Goal: Task Accomplishment & Management: Use online tool/utility

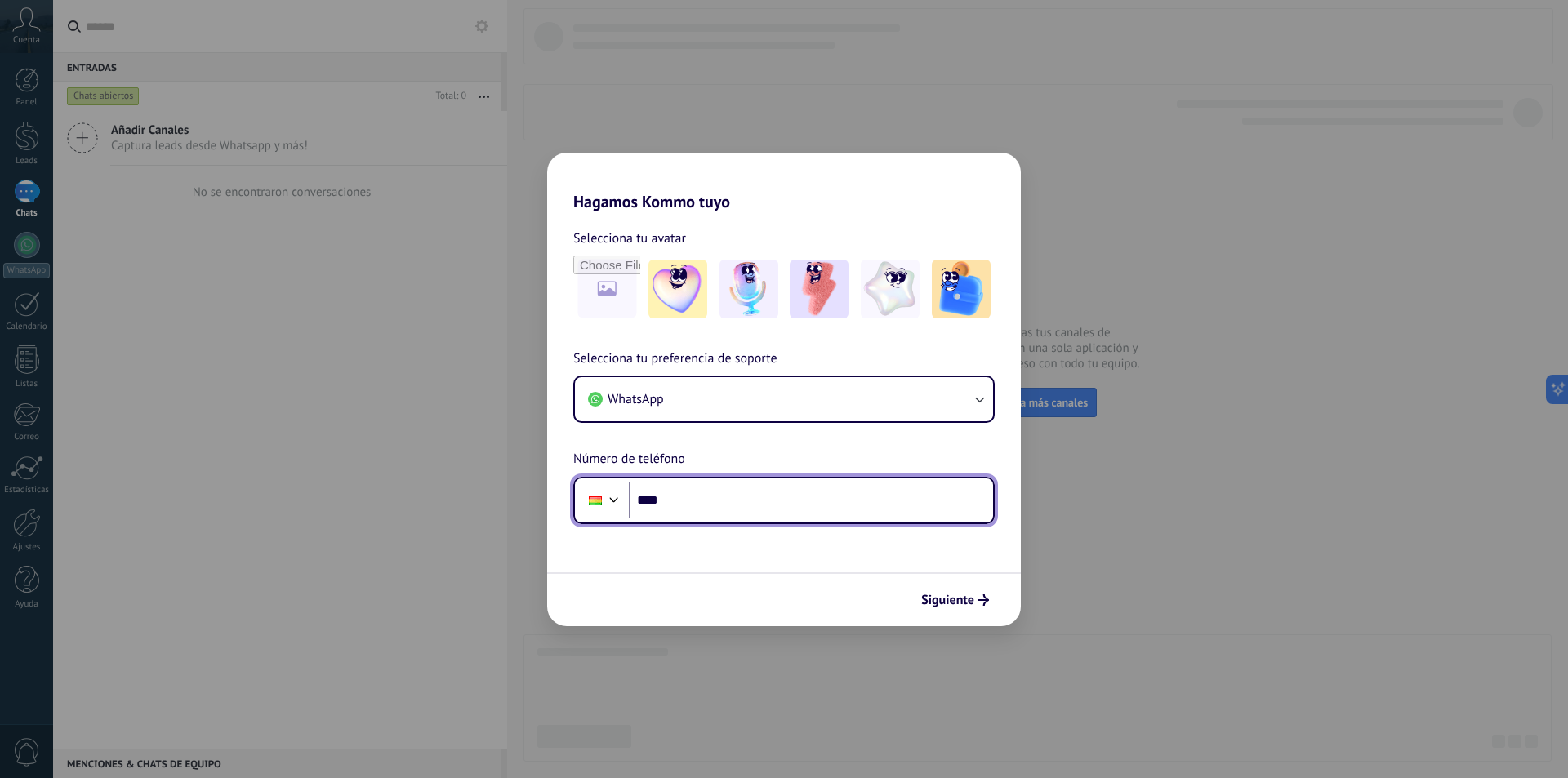
click at [817, 496] on input "****" at bounding box center [811, 500] width 365 height 37
type input "**********"
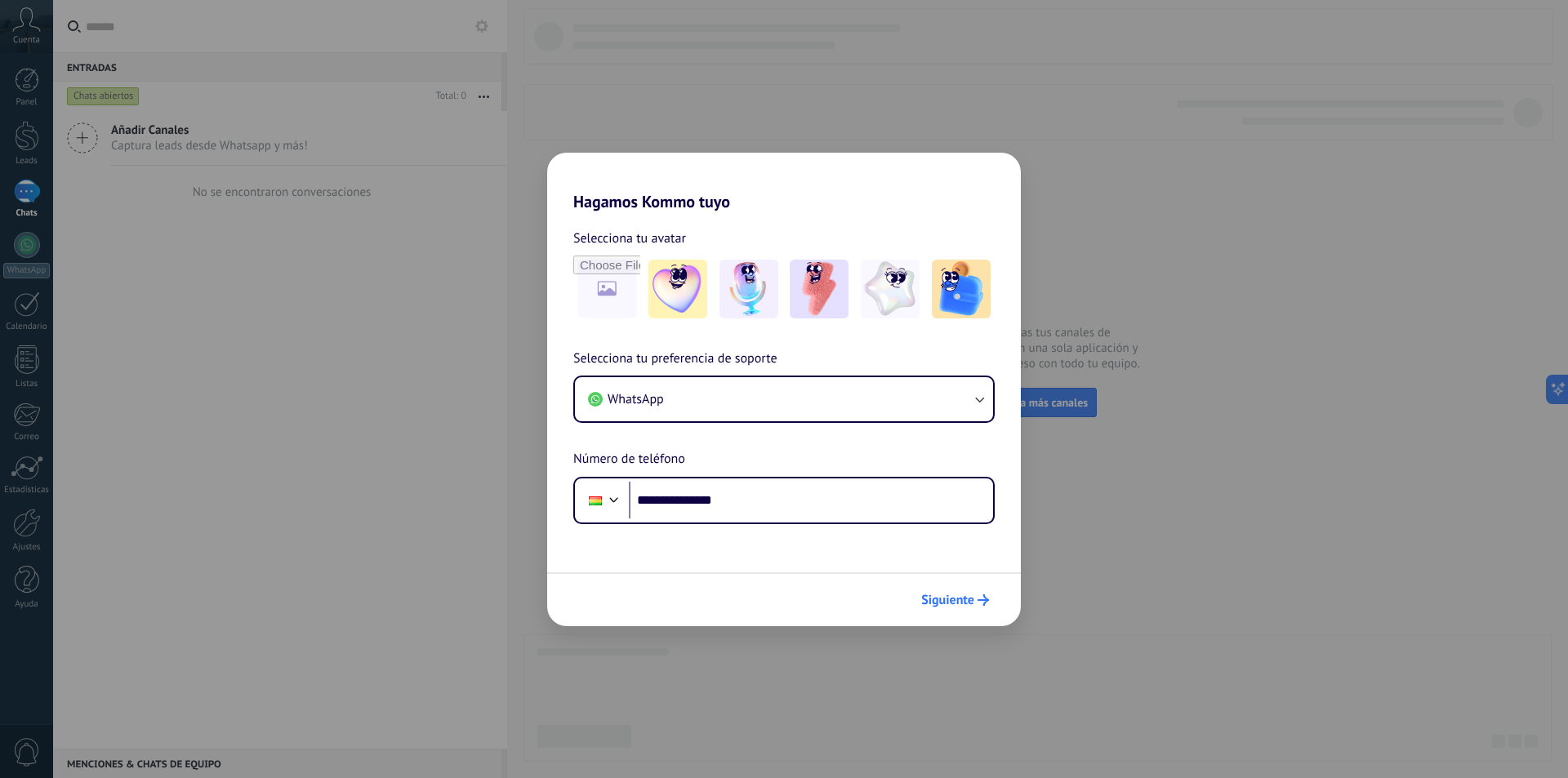
click at [954, 602] on span "Siguiente" at bounding box center [948, 600] width 53 height 12
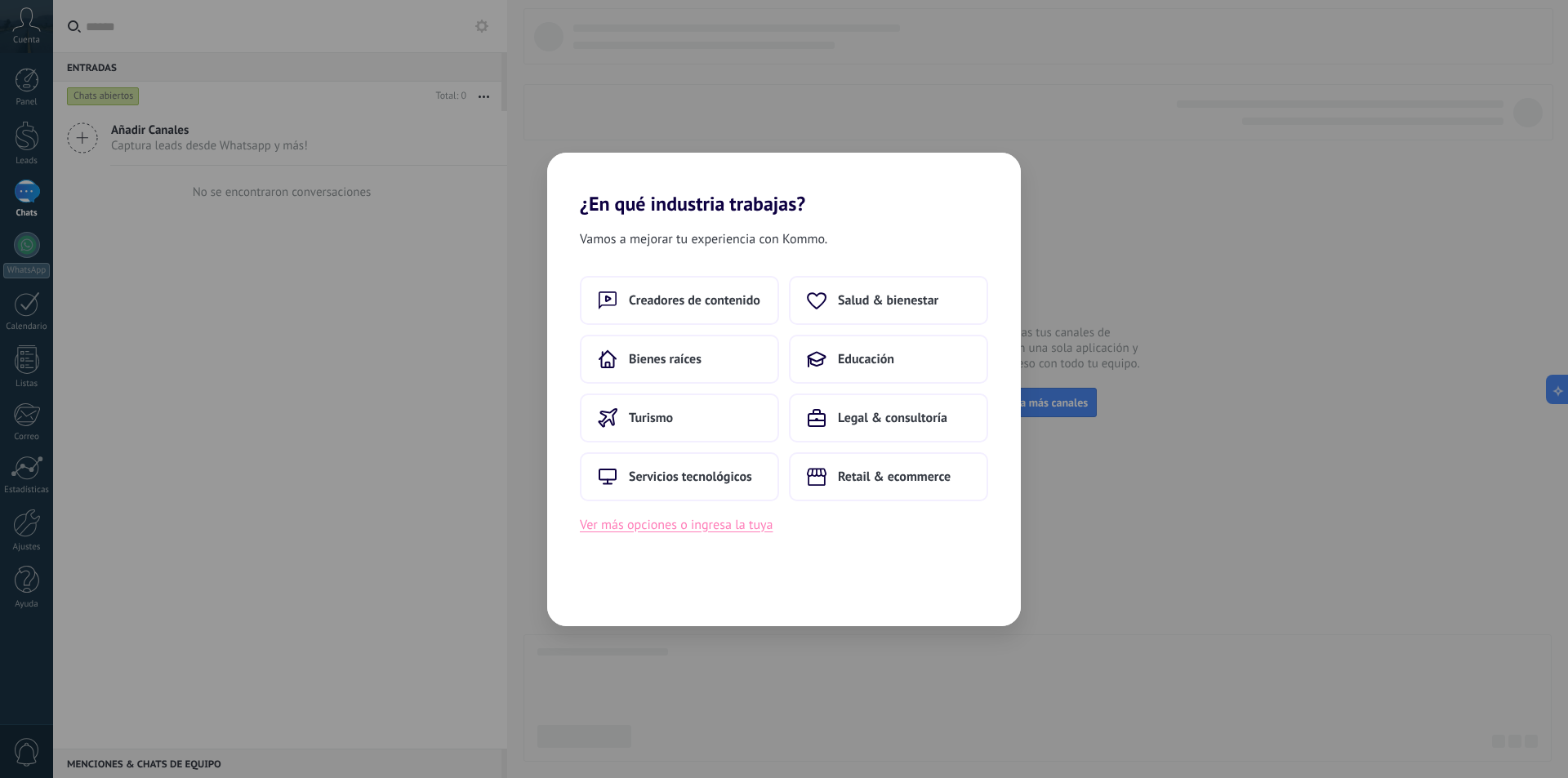
click at [711, 526] on button "Ver más opciones o ingresa la tuya" at bounding box center [676, 524] width 193 height 21
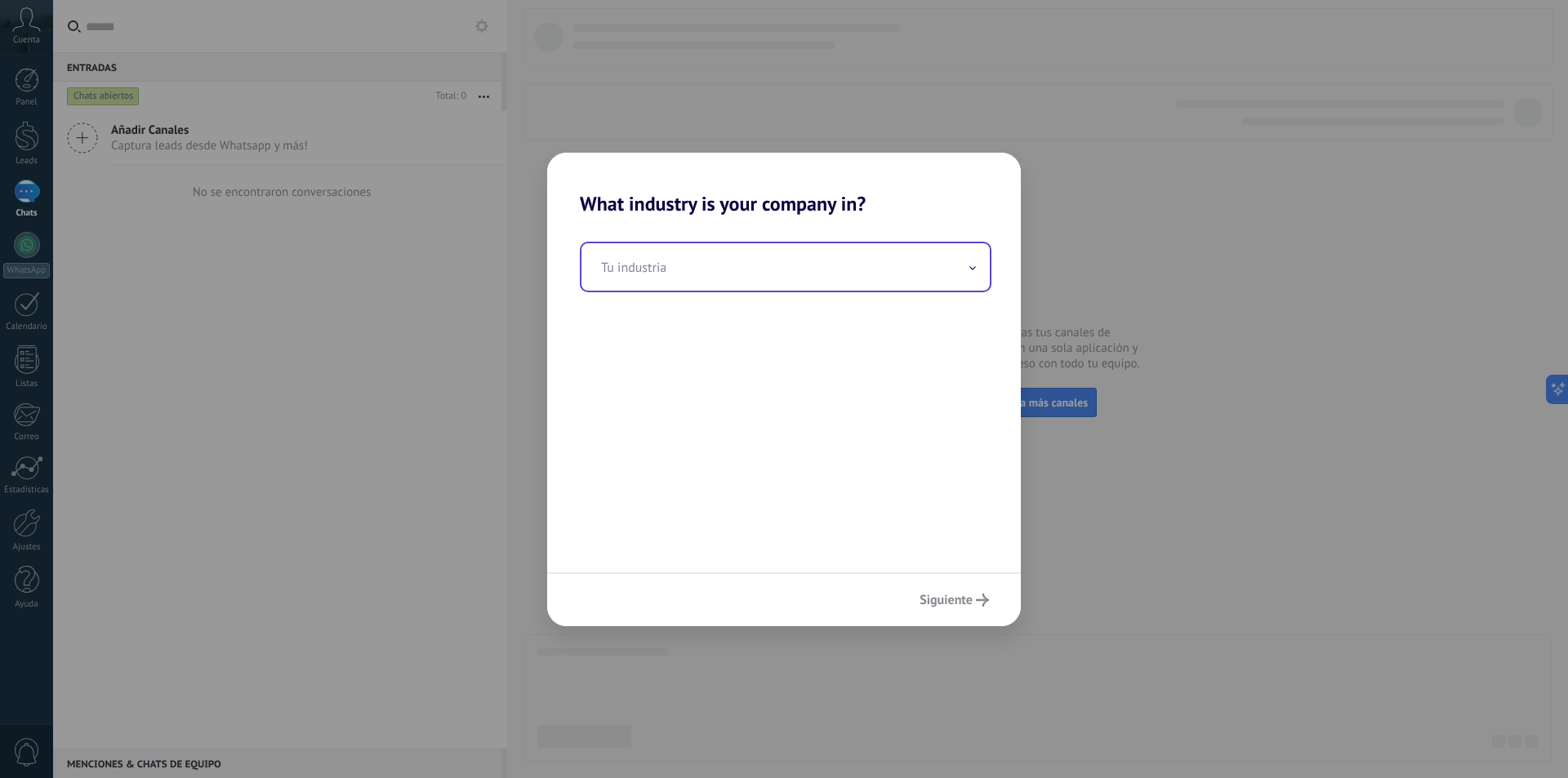
click at [711, 278] on input "text" at bounding box center [785, 267] width 408 height 47
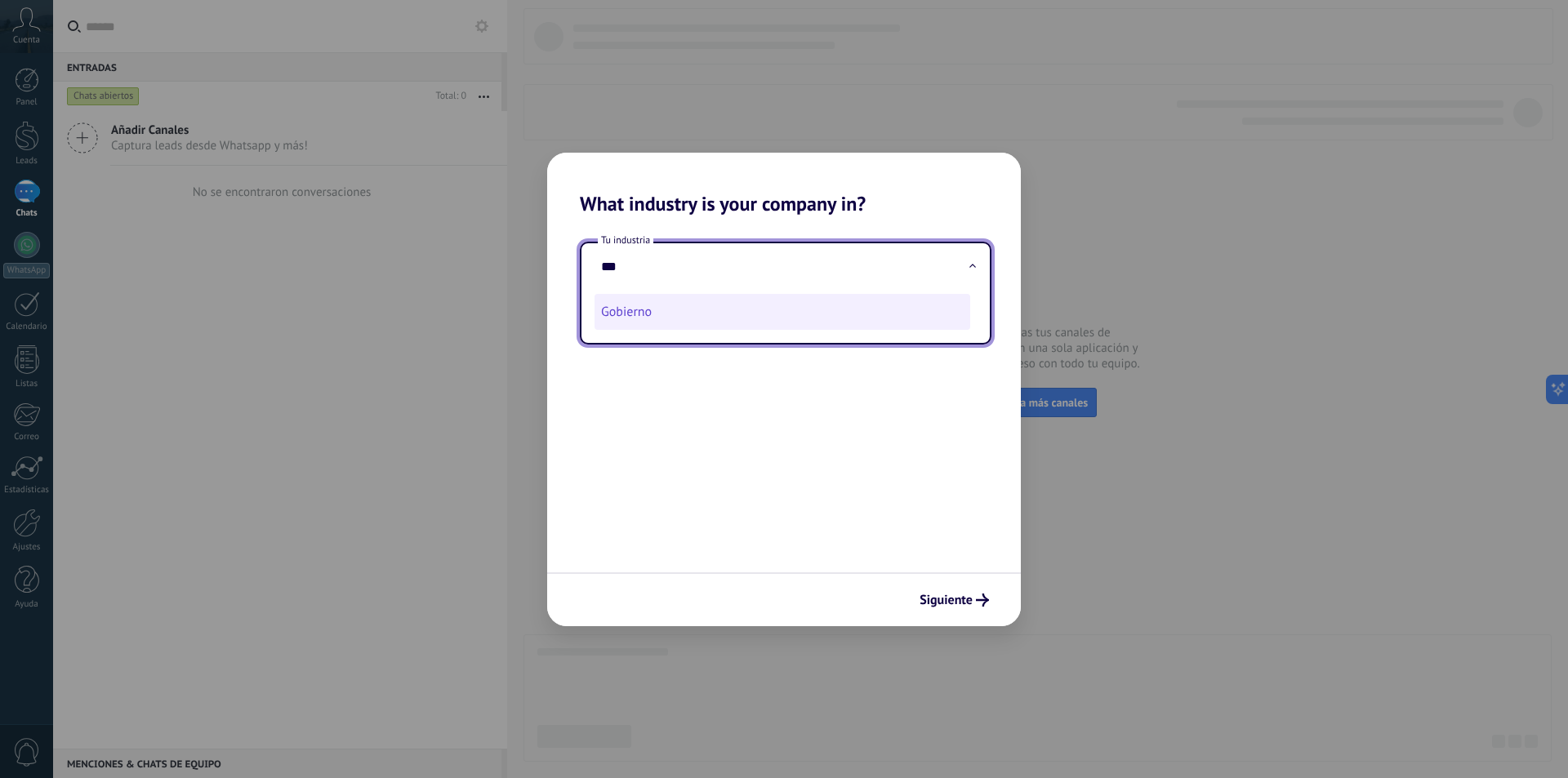
click at [653, 308] on li "Gobierno" at bounding box center [782, 313] width 375 height 36
type input "********"
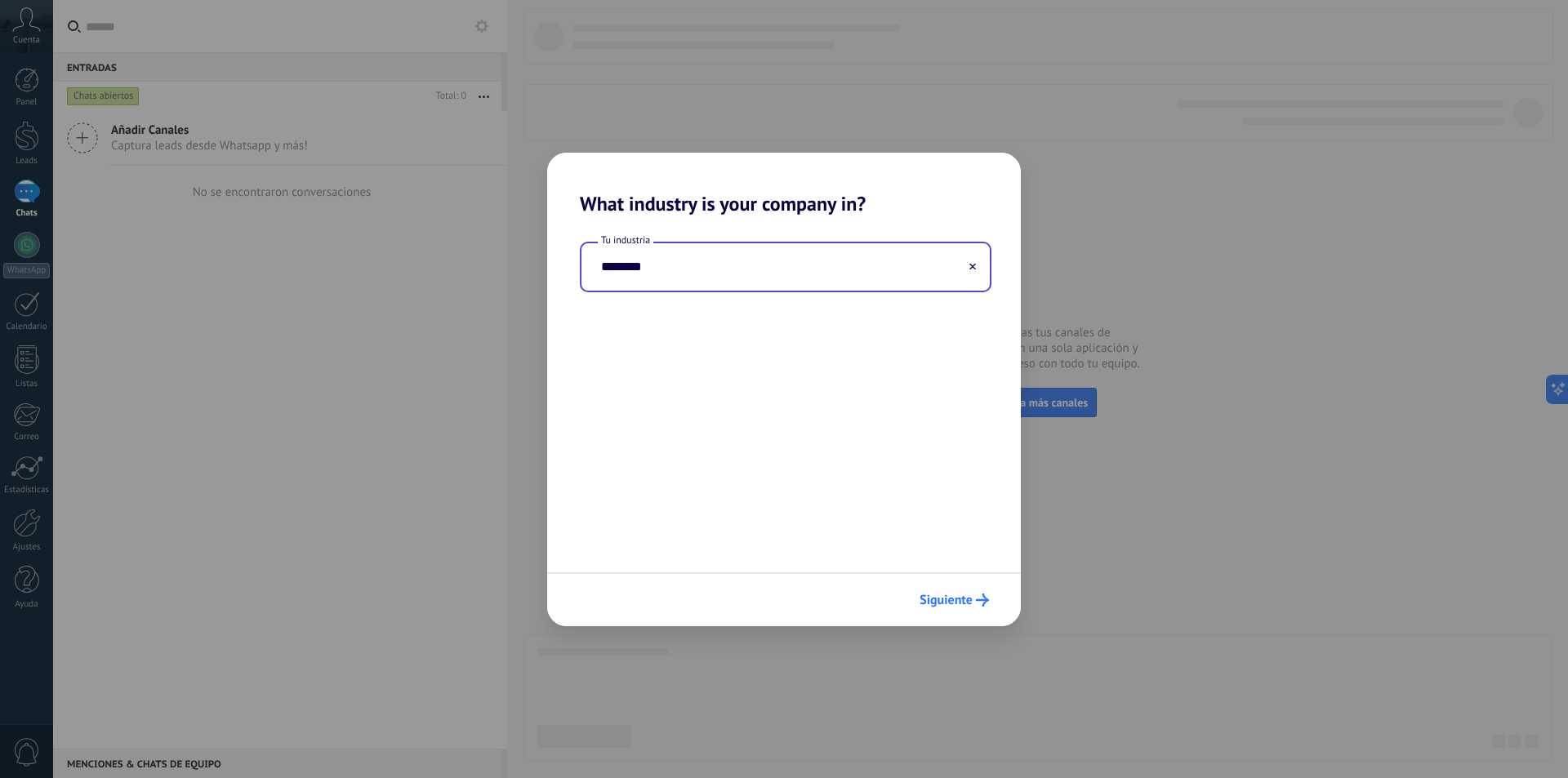
click at [947, 598] on span "Siguiente" at bounding box center [946, 600] width 53 height 12
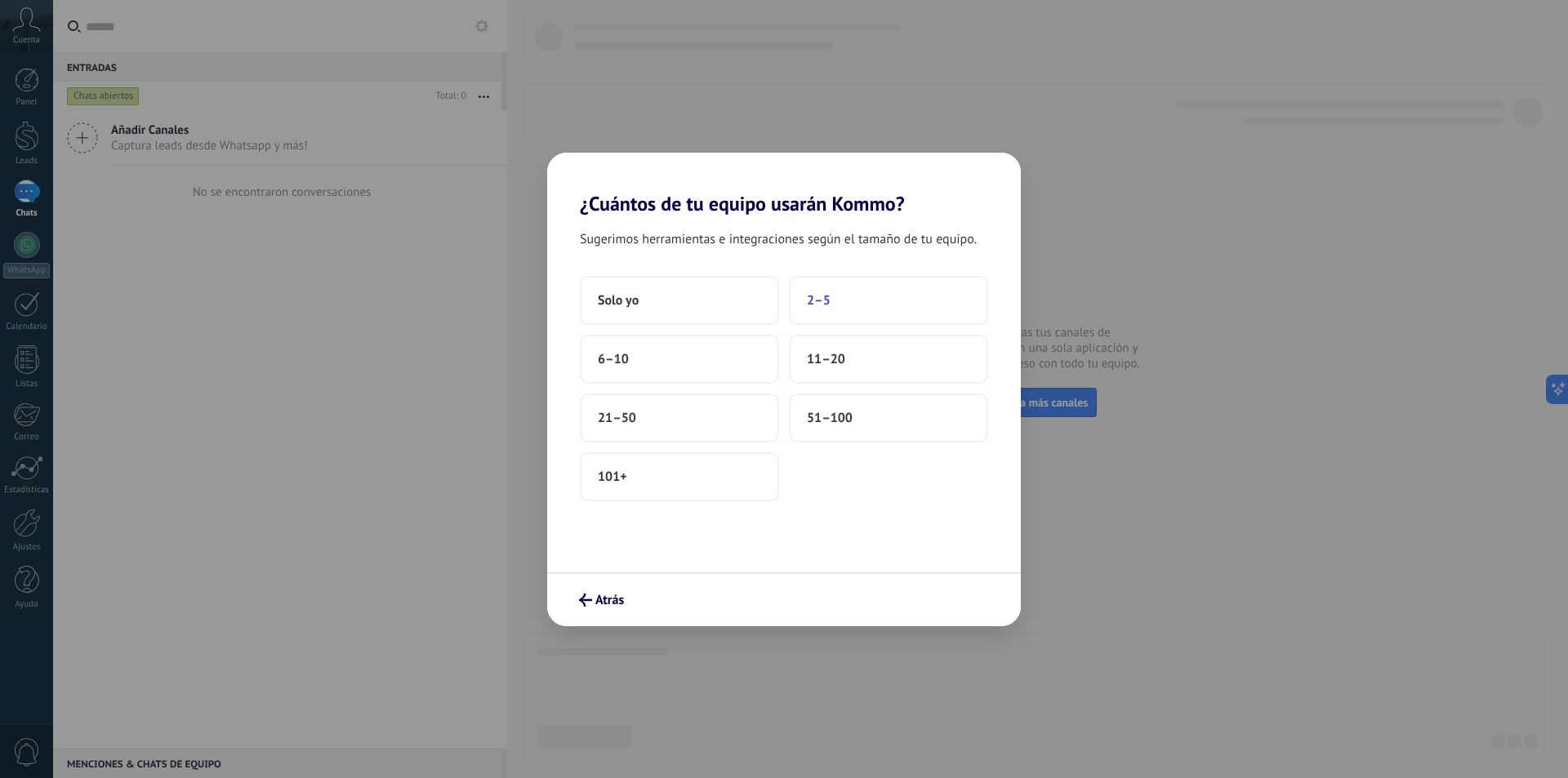
click at [845, 303] on button "2–5" at bounding box center [888, 301] width 199 height 49
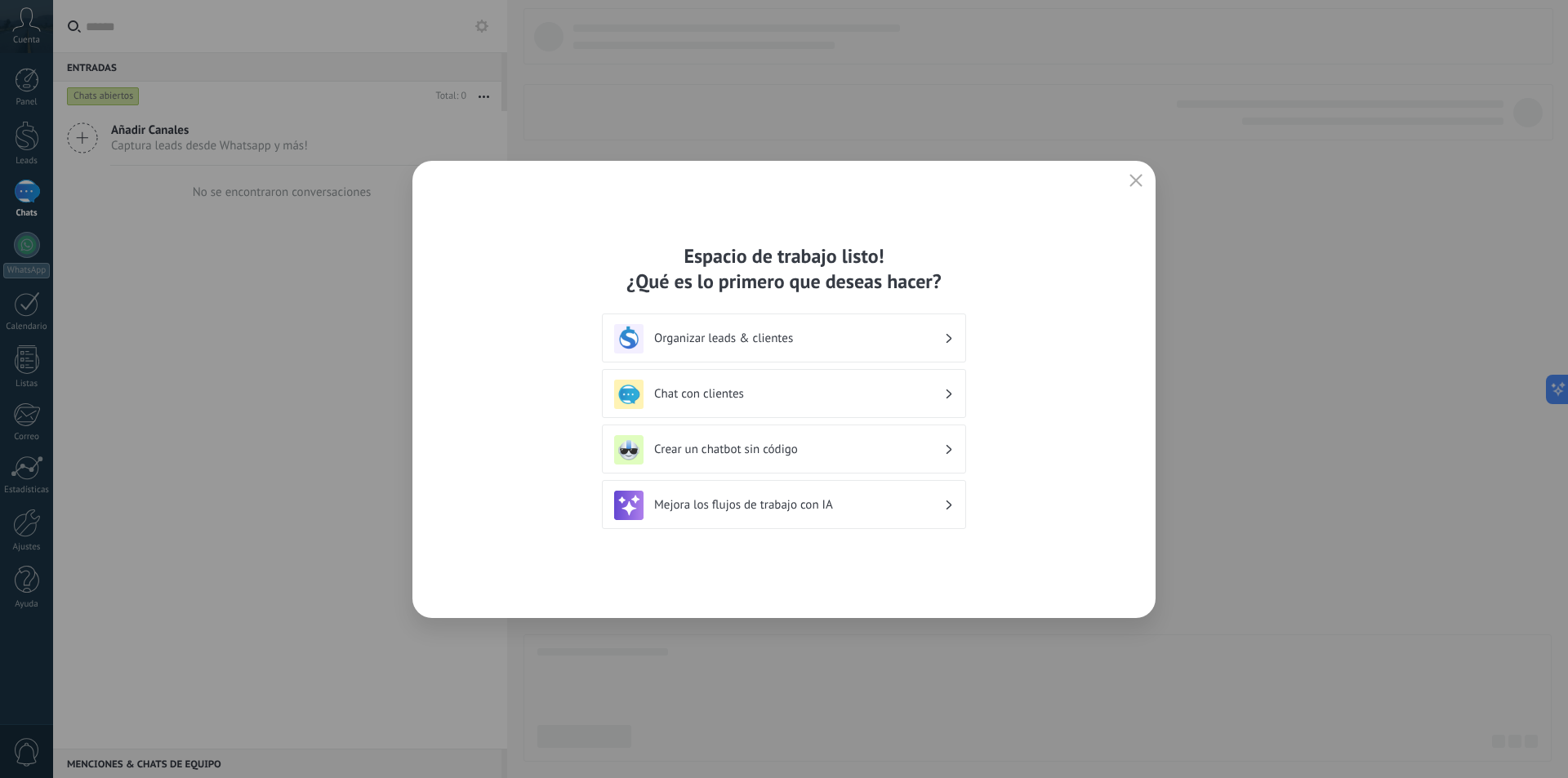
click at [817, 447] on h3 "Crear un chatbot sin código" at bounding box center [799, 449] width 290 height 15
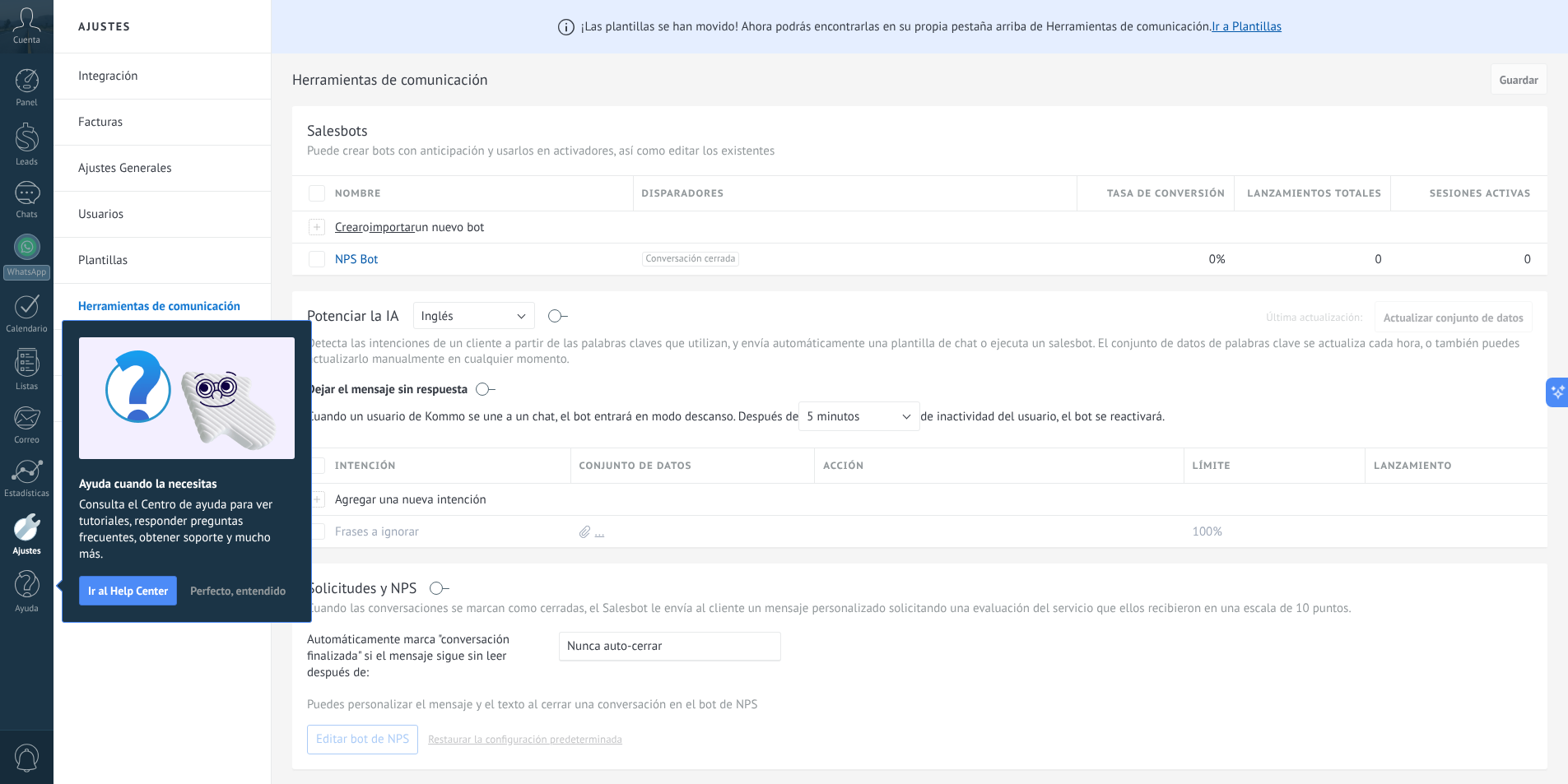
click at [238, 593] on span "Perfecto, entendido" at bounding box center [238, 591] width 95 height 12
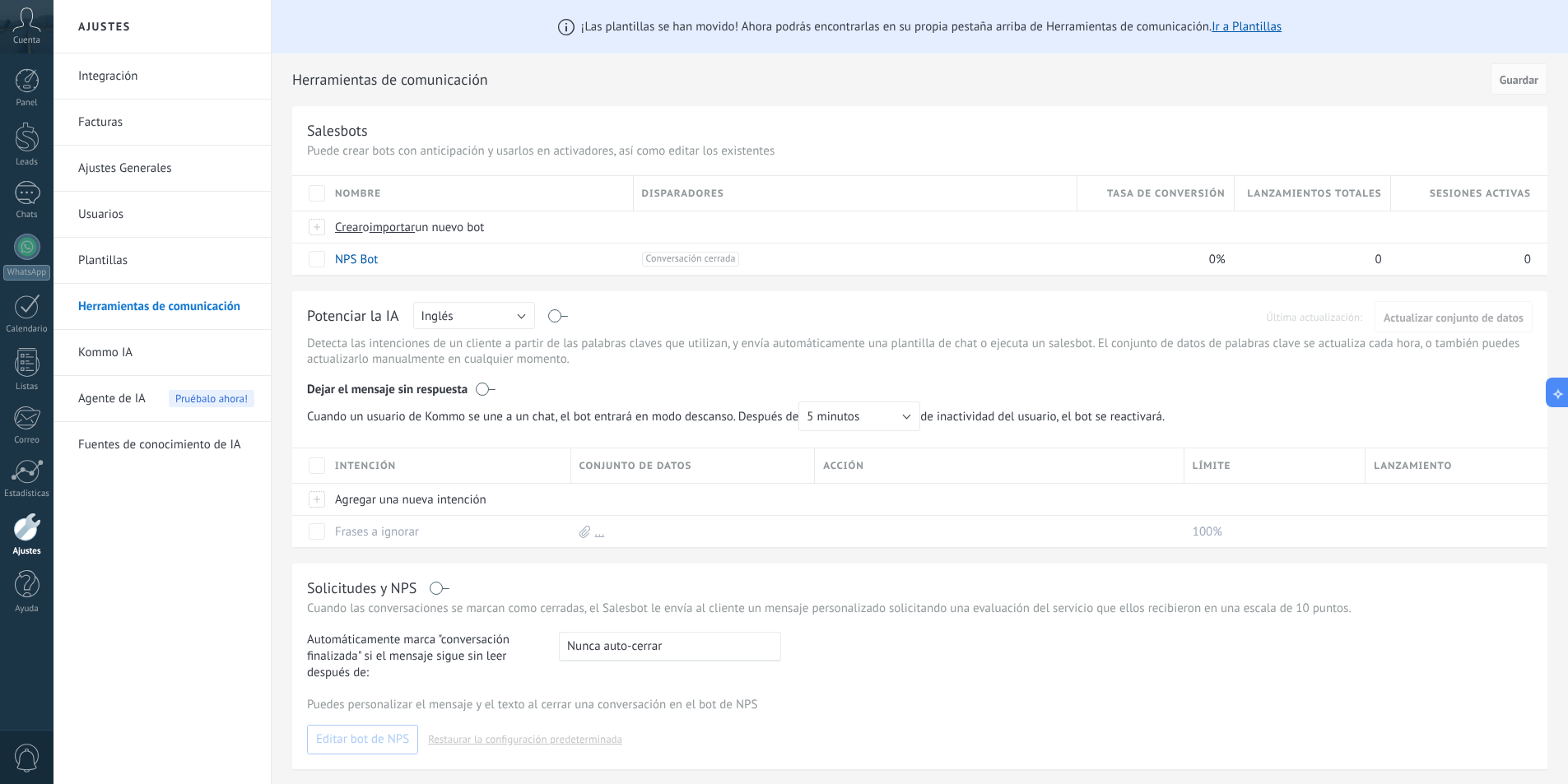
click at [27, 25] on icon at bounding box center [26, 19] width 28 height 25
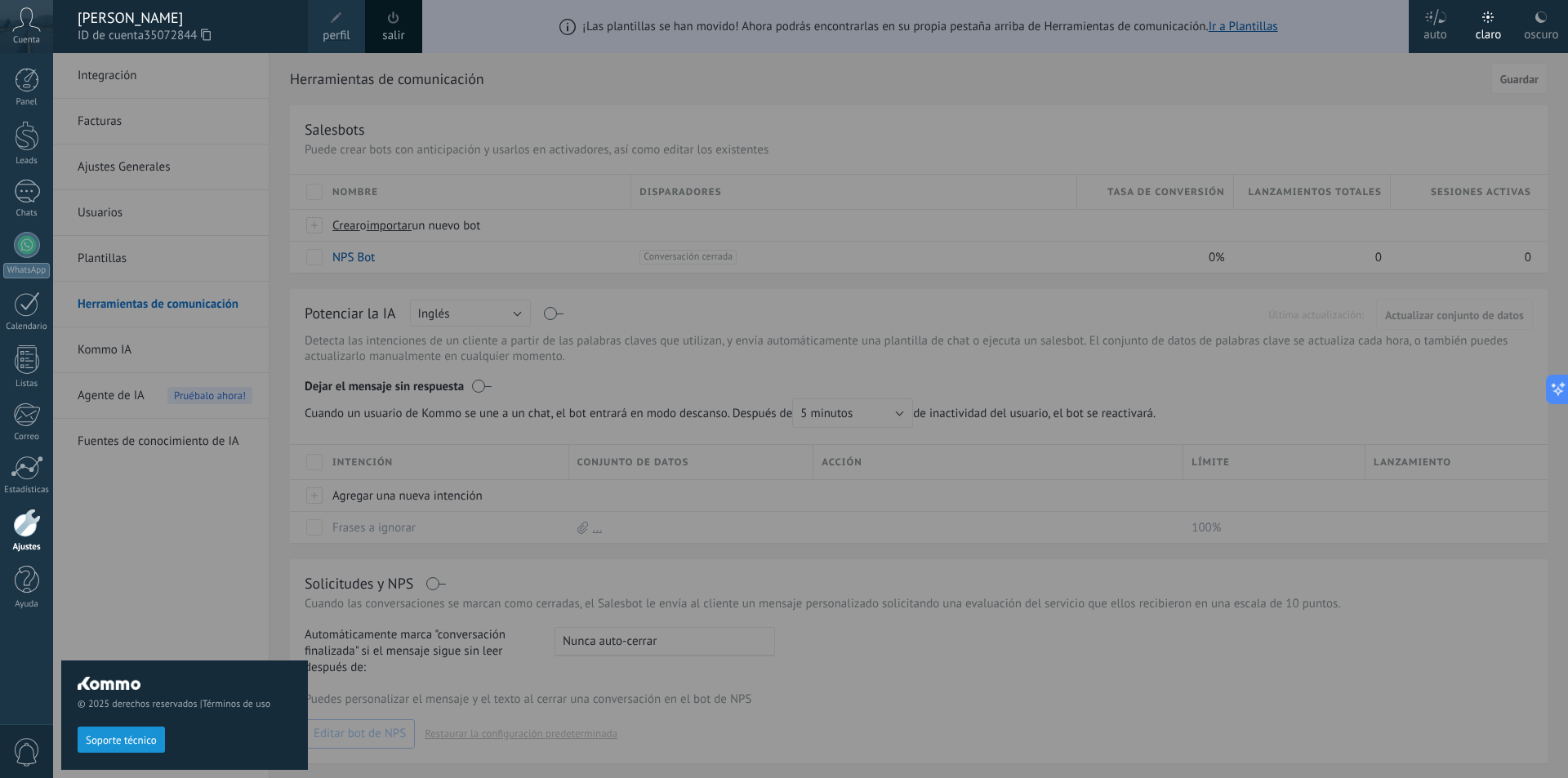
click at [335, 32] on span "perfil" at bounding box center [336, 36] width 27 height 18
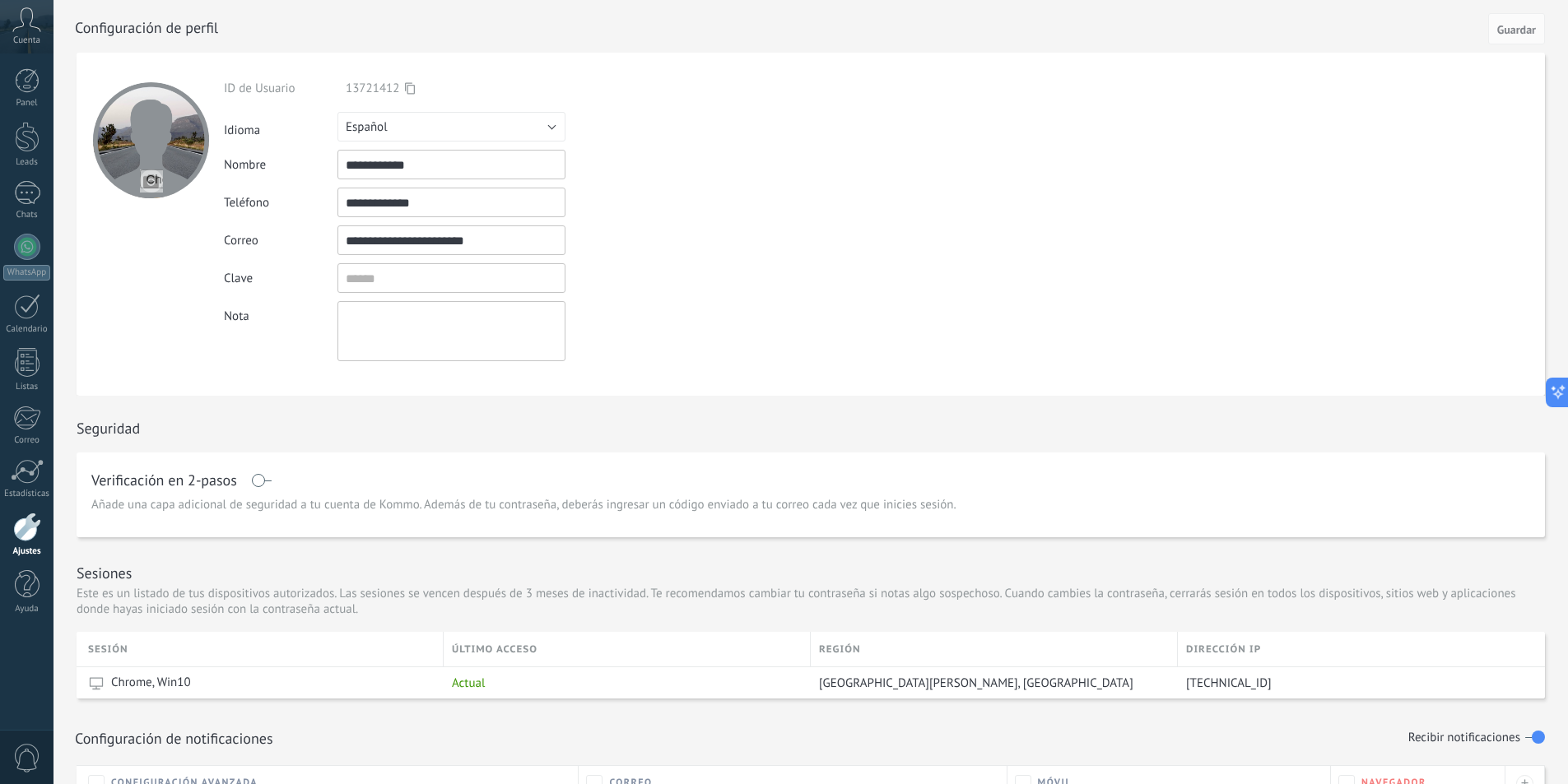
click at [423, 161] on input "**********" at bounding box center [451, 165] width 228 height 29
type input "**********"
click at [651, 272] on div "Clave" at bounding box center [489, 278] width 532 height 29
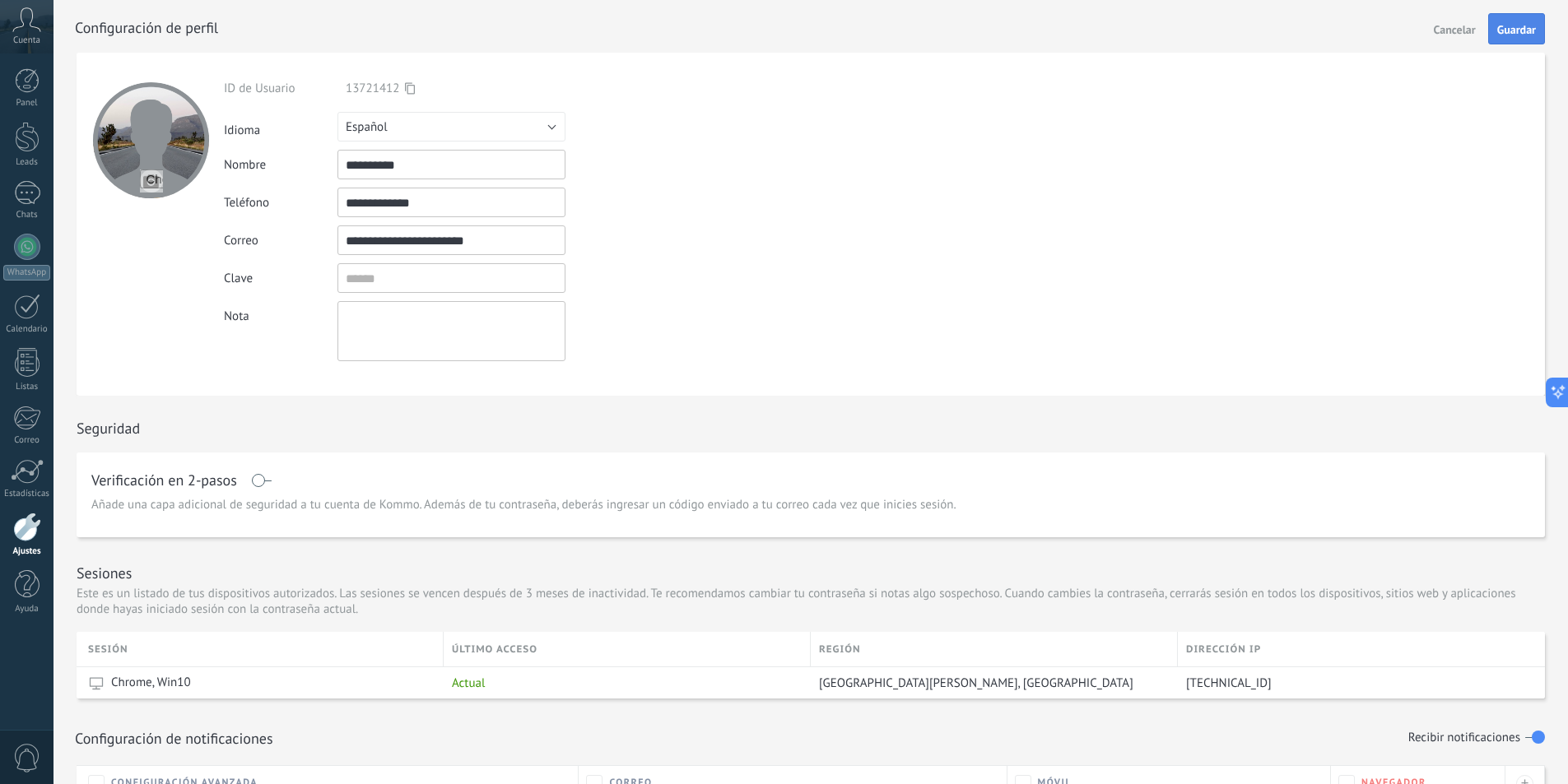
click at [1503, 28] on span "Guardar" at bounding box center [1517, 29] width 38 height 12
click at [149, 180] on input "file" at bounding box center [151, 180] width 23 height 23
type input "**********"
click at [1507, 32] on span "Guardar" at bounding box center [1517, 29] width 38 height 12
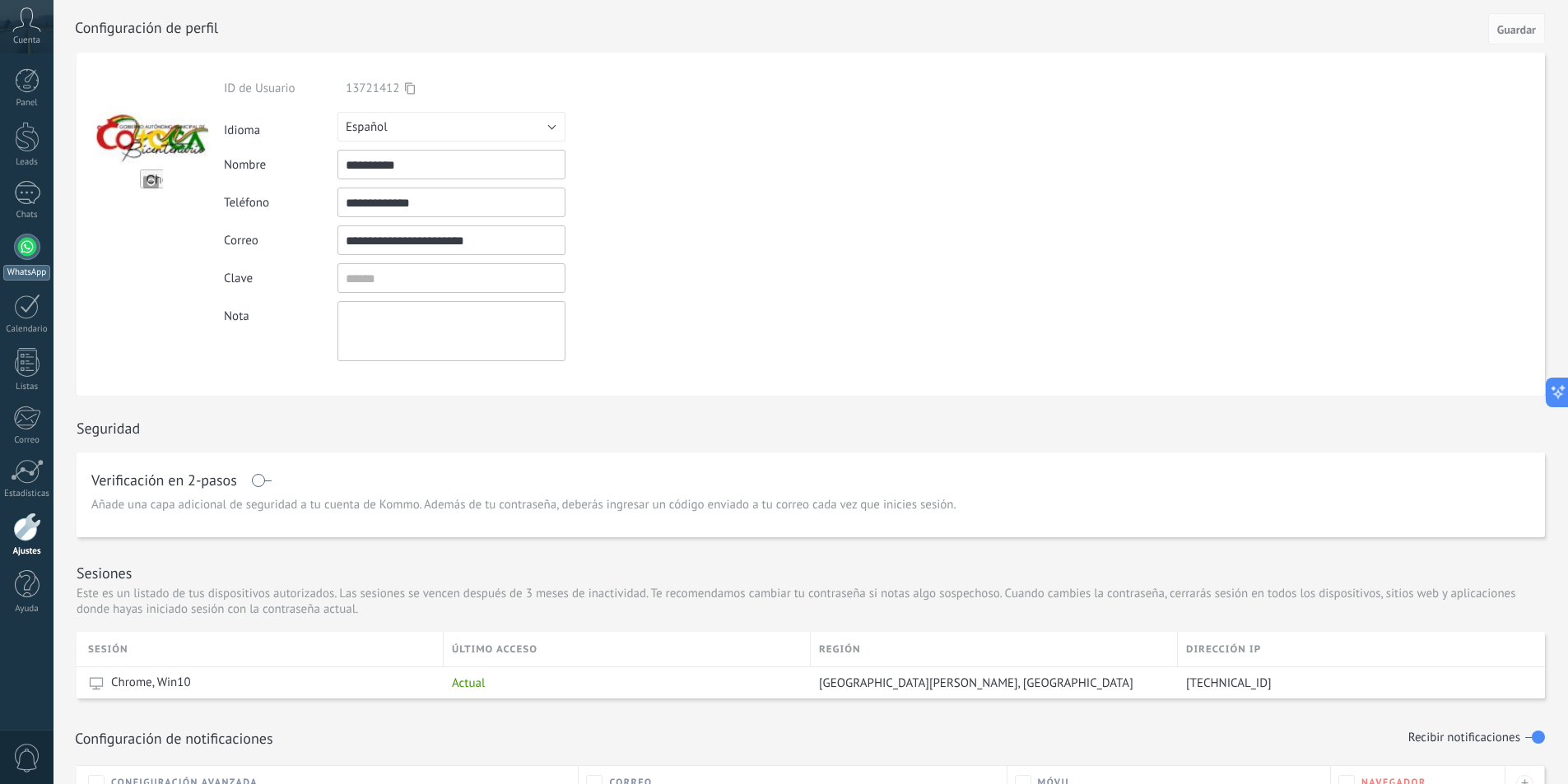
click at [29, 250] on div at bounding box center [27, 246] width 27 height 27
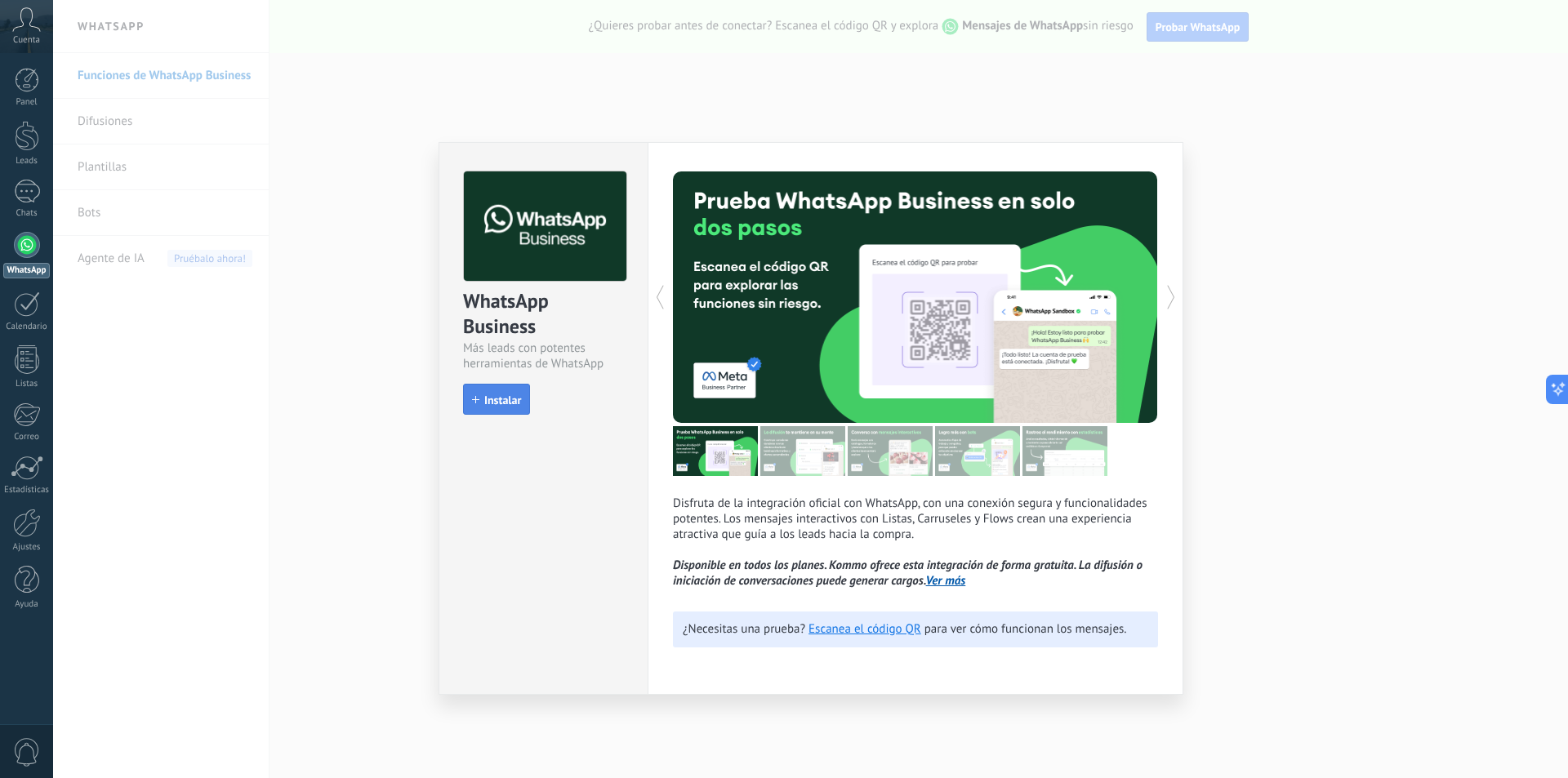
click at [496, 407] on button "Instalar" at bounding box center [497, 399] width 67 height 31
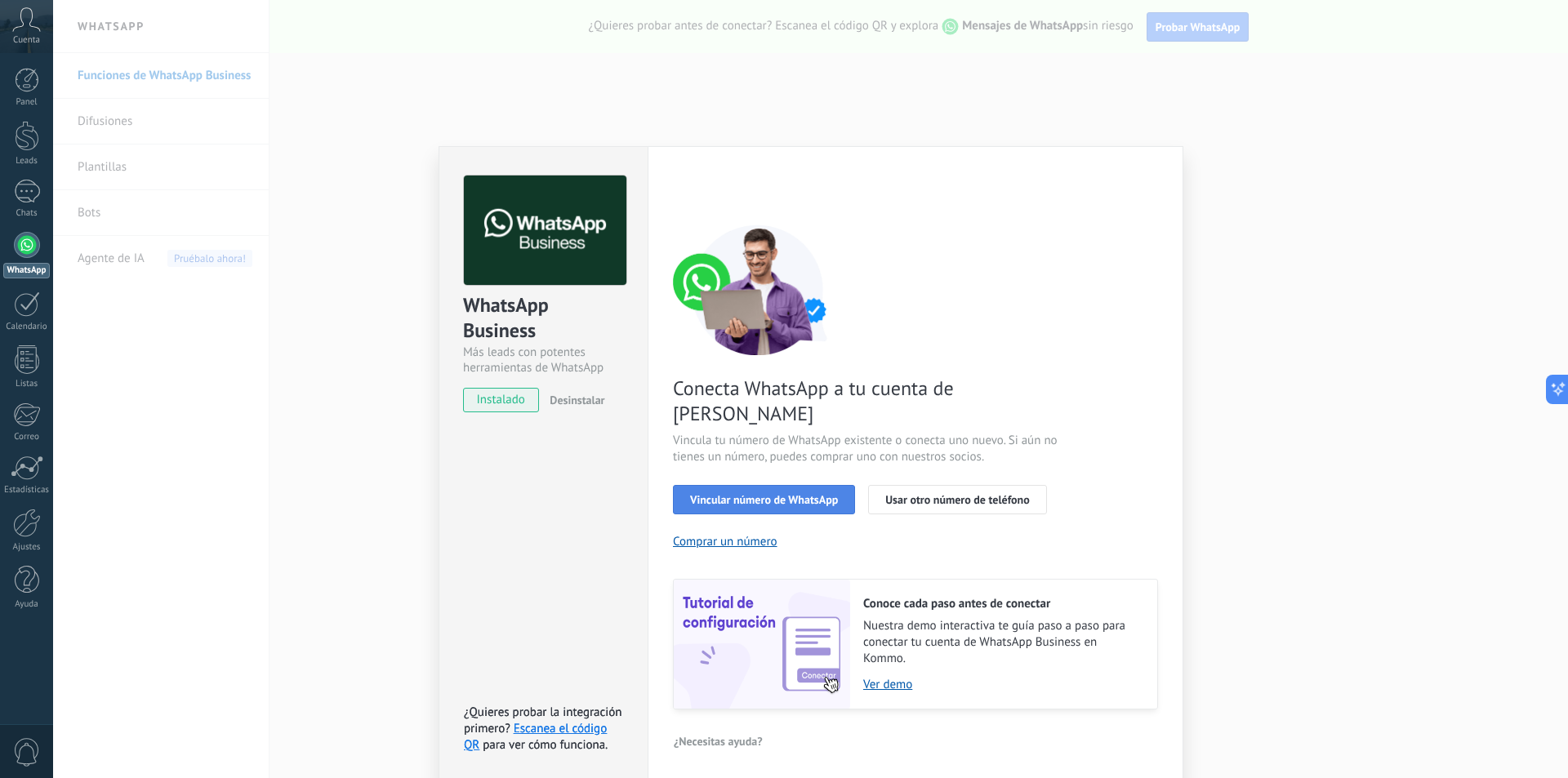
click at [786, 494] on span "Vincular número de WhatsApp" at bounding box center [764, 500] width 148 height 12
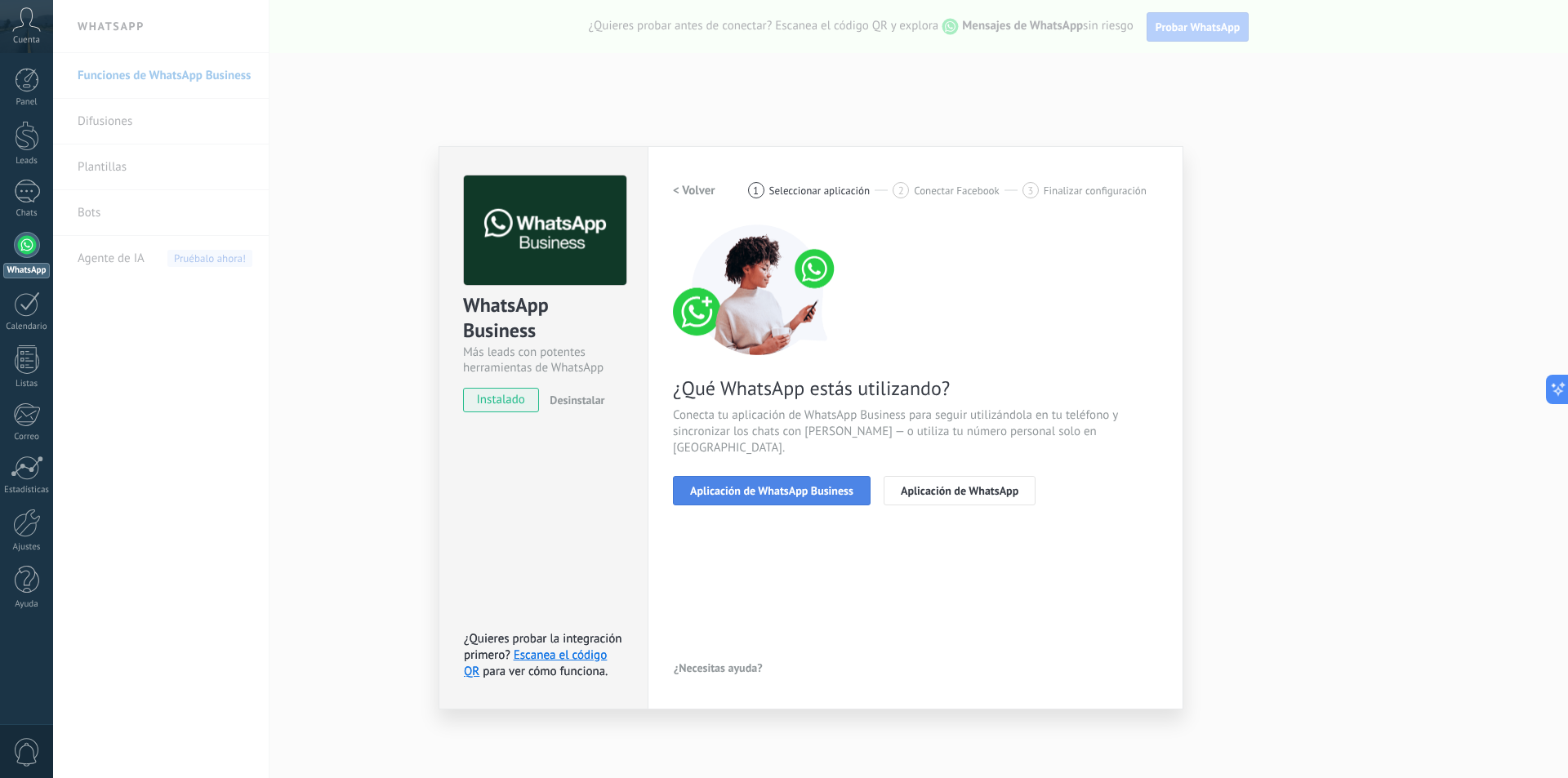
click at [785, 485] on span "Aplicación de WhatsApp Business" at bounding box center [772, 491] width 164 height 12
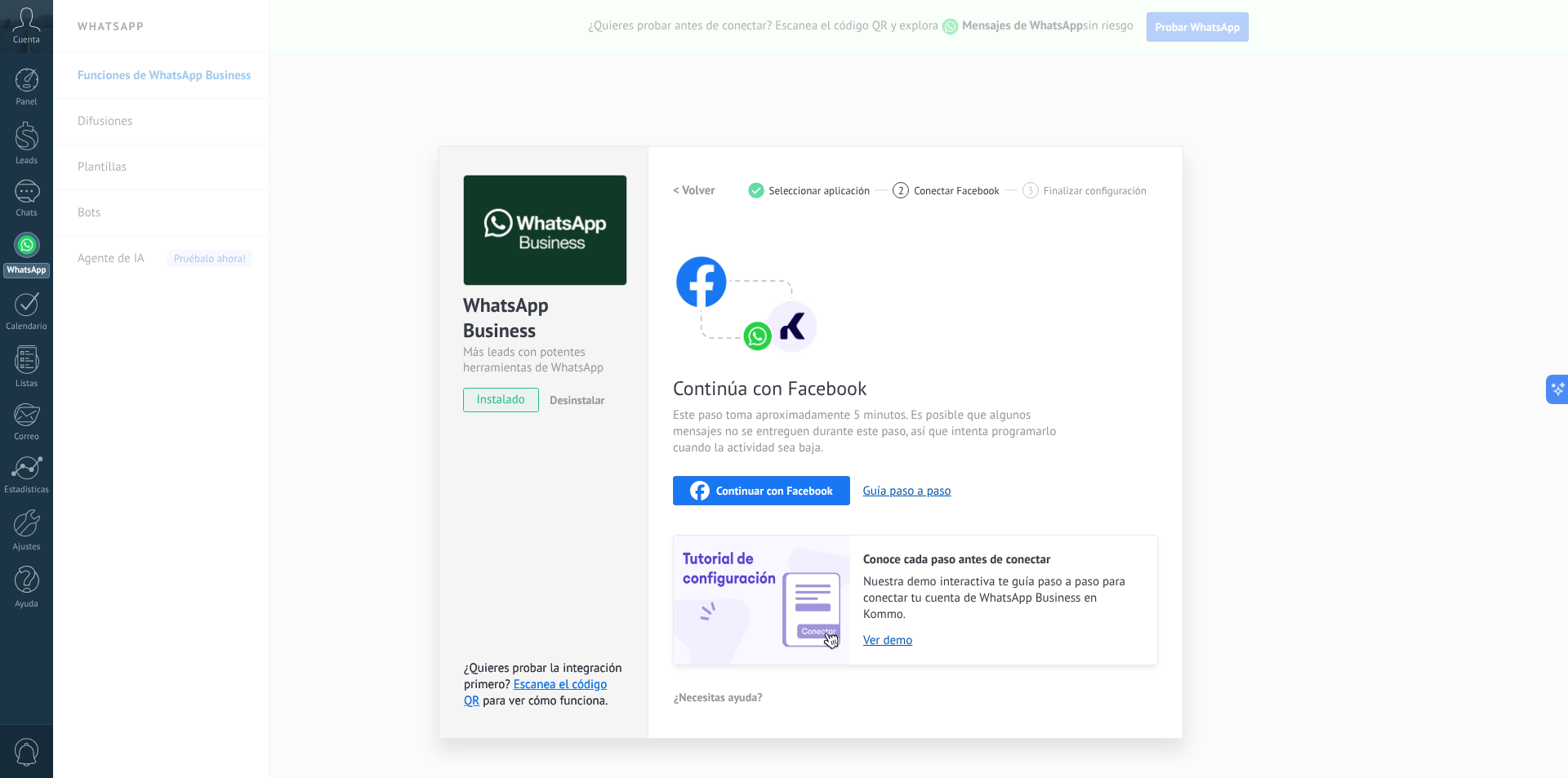
click at [792, 491] on span "Continuar con Facebook" at bounding box center [774, 491] width 117 height 12
click at [900, 488] on button "Guía paso a paso" at bounding box center [907, 491] width 88 height 15
click at [329, 309] on div "WhatsApp Business Más leads con potentes herramientas de WhatsApp instalado Des…" at bounding box center [810, 389] width 1515 height 778
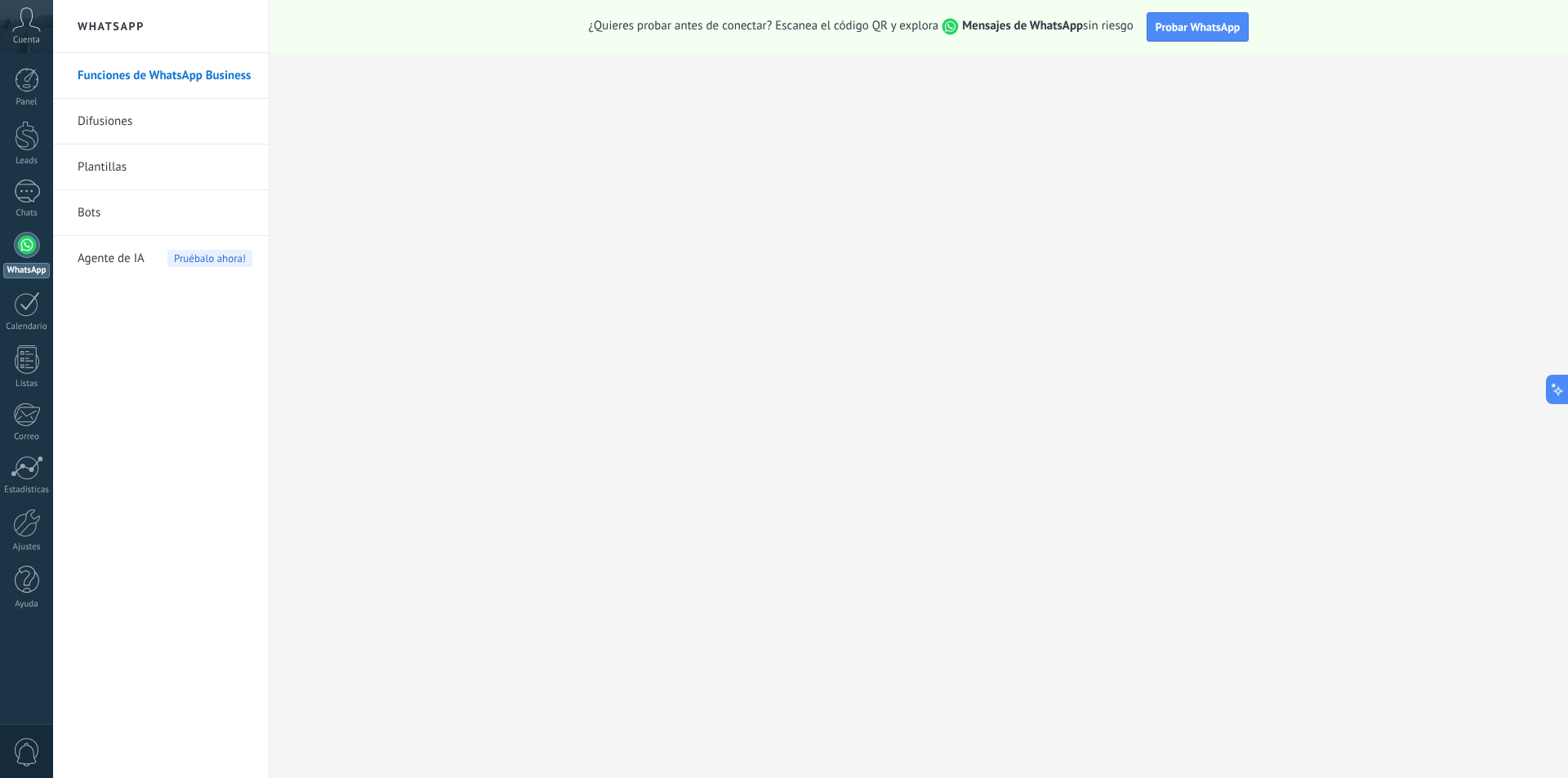
click at [29, 247] on div at bounding box center [26, 244] width 26 height 26
click at [34, 202] on div at bounding box center [26, 192] width 26 height 24
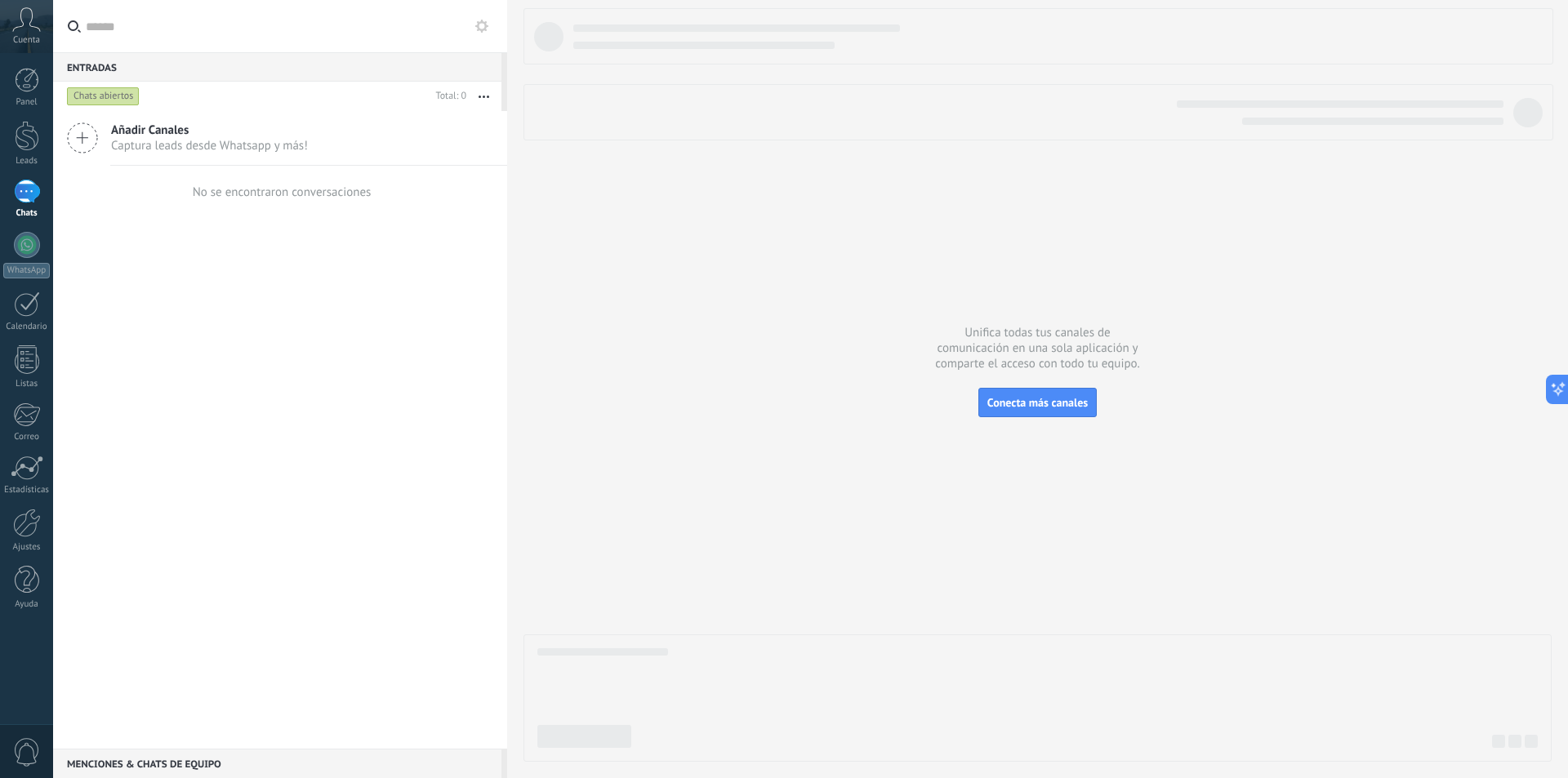
click at [78, 133] on icon at bounding box center [83, 138] width 31 height 31
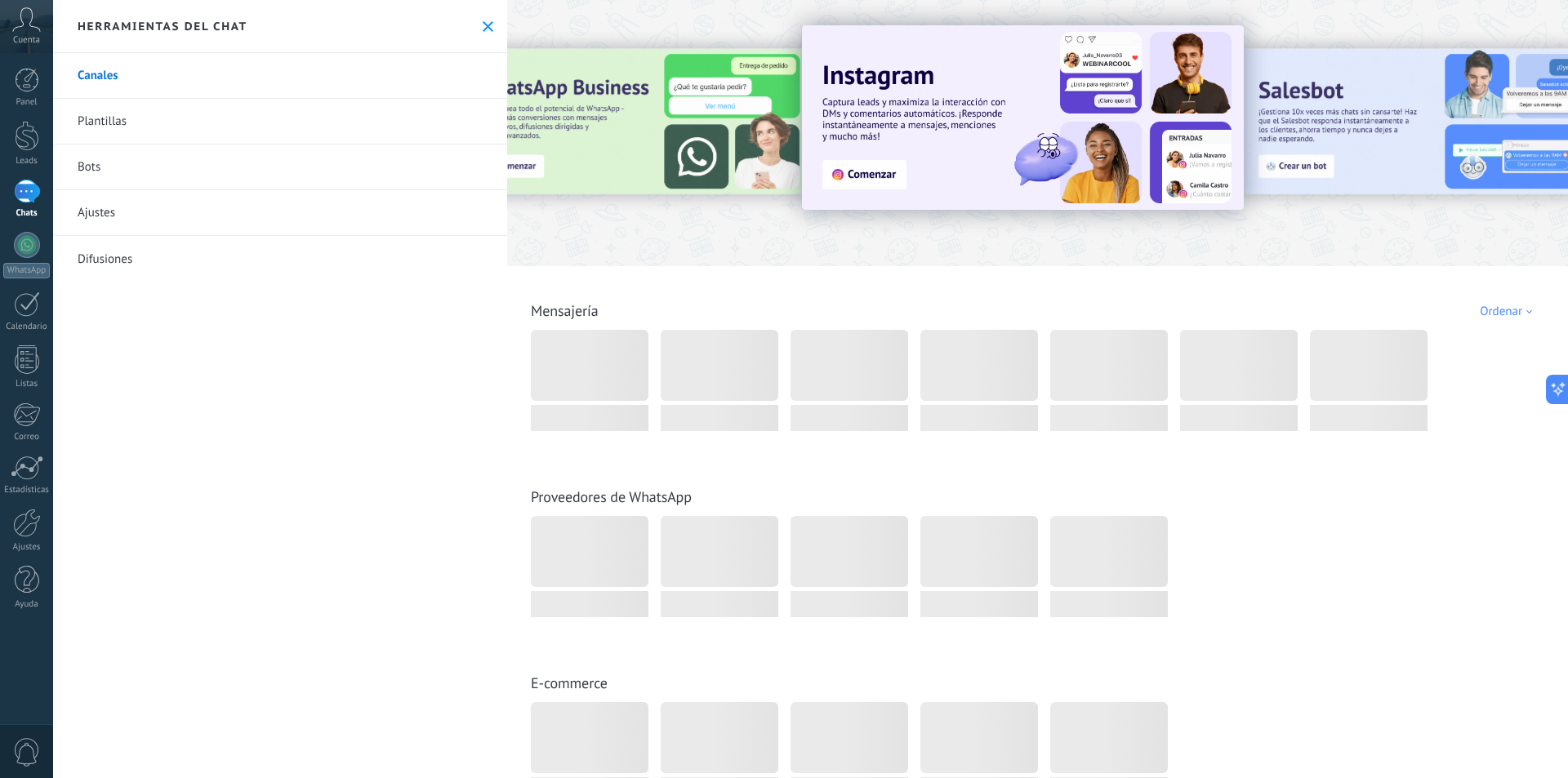
click at [602, 133] on div at bounding box center [638, 133] width 358 height 147
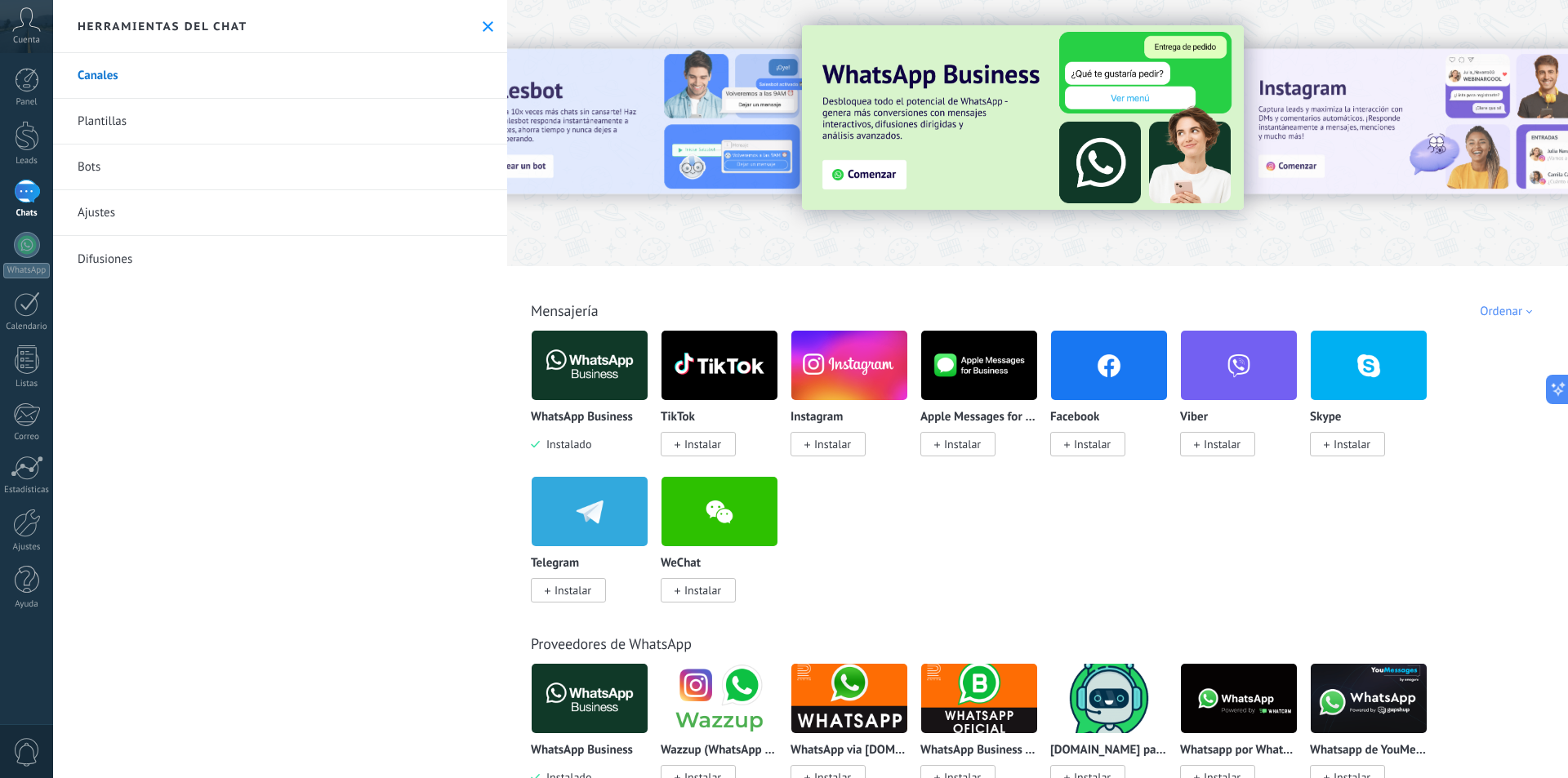
click at [868, 168] on img at bounding box center [1023, 117] width 442 height 185
click at [874, 166] on img at bounding box center [1023, 117] width 442 height 185
click at [876, 159] on img at bounding box center [1023, 117] width 442 height 185
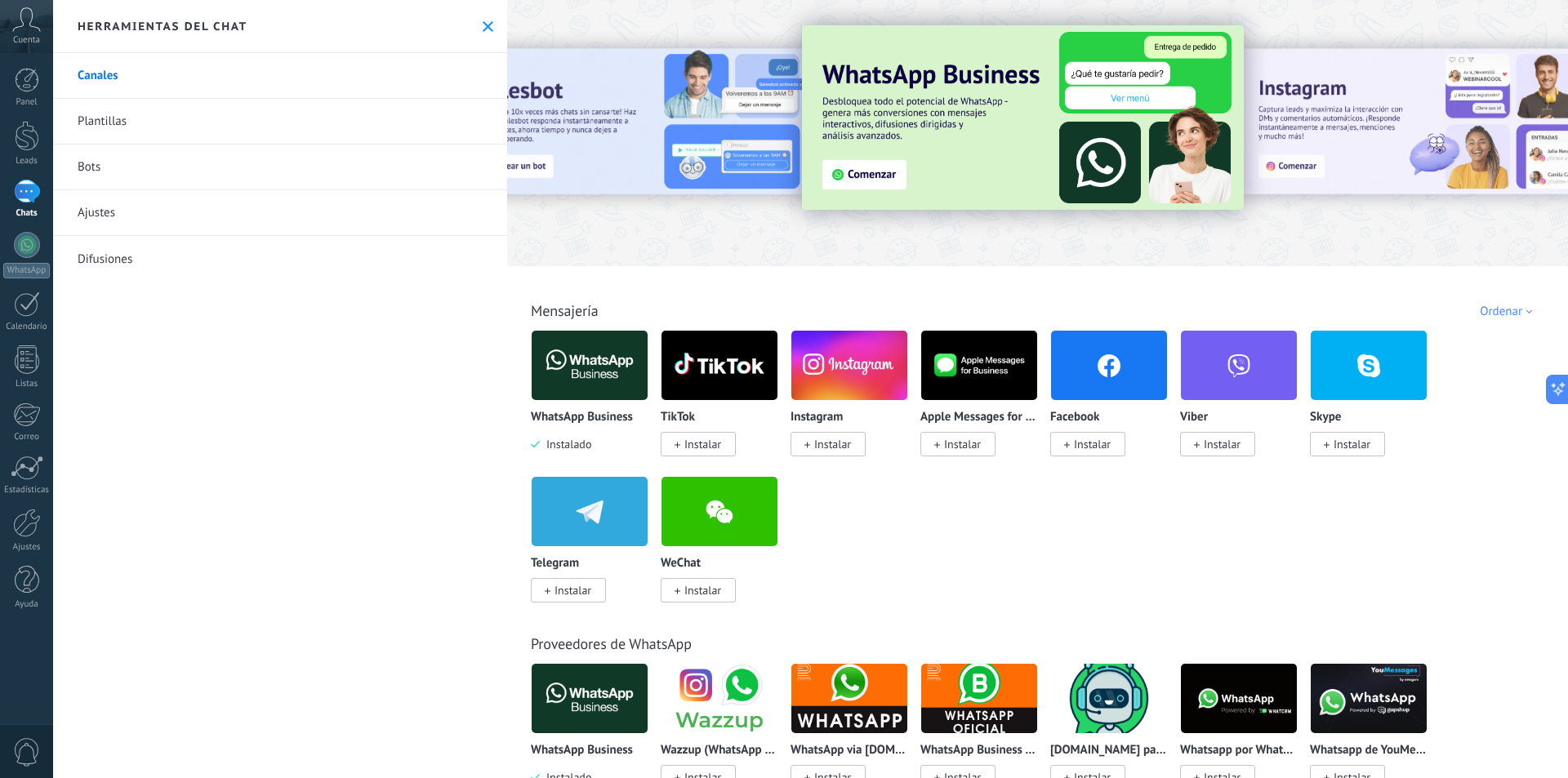
click at [876, 159] on img at bounding box center [1023, 117] width 442 height 185
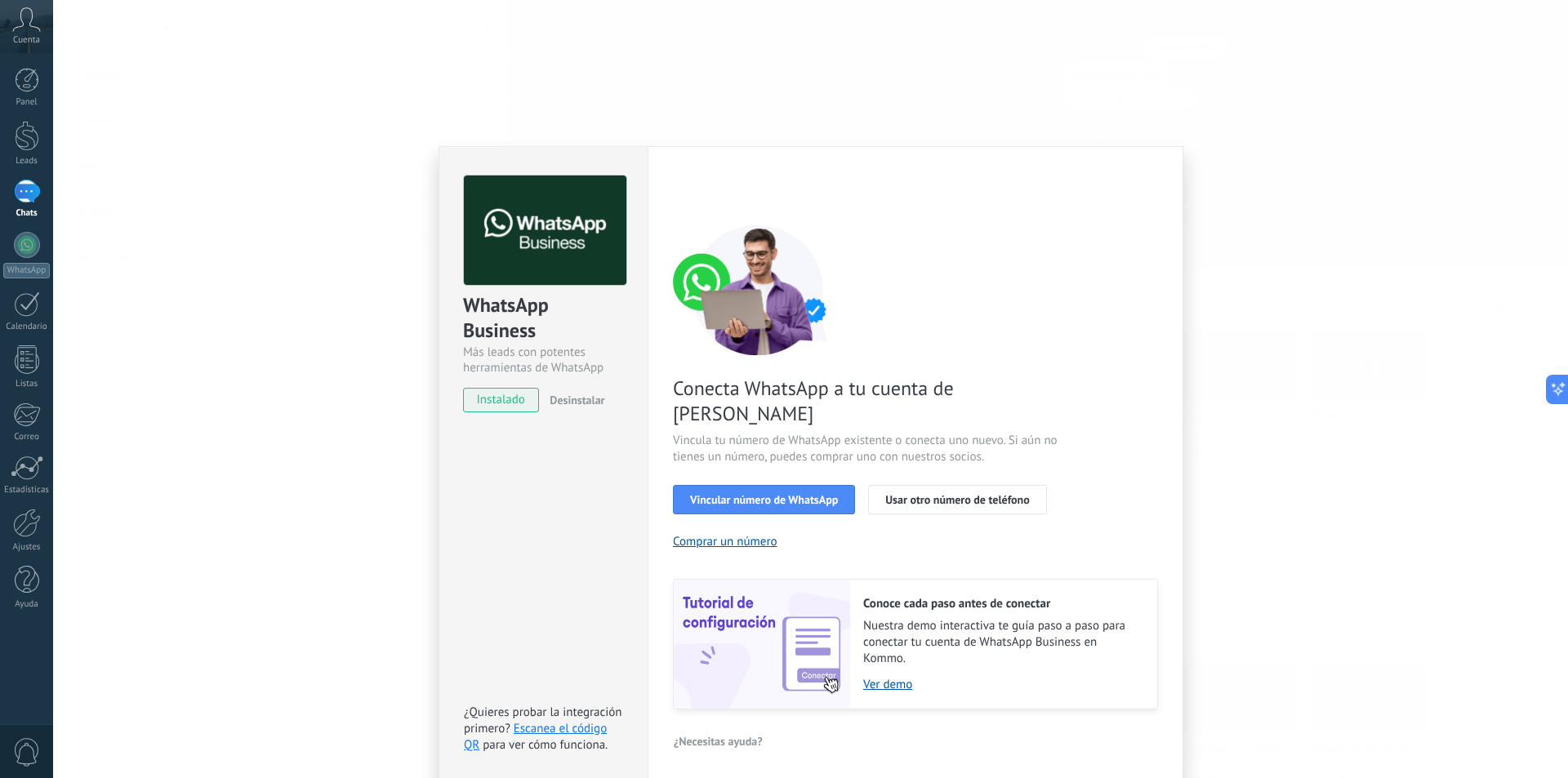
click at [337, 212] on div "WhatsApp Business Más leads con potentes herramientas de WhatsApp instalado Des…" at bounding box center [810, 389] width 1515 height 778
click at [325, 193] on div "WhatsApp Business Más leads con potentes herramientas de WhatsApp instalado Des…" at bounding box center [810, 389] width 1515 height 778
click at [33, 92] on div at bounding box center [26, 80] width 25 height 25
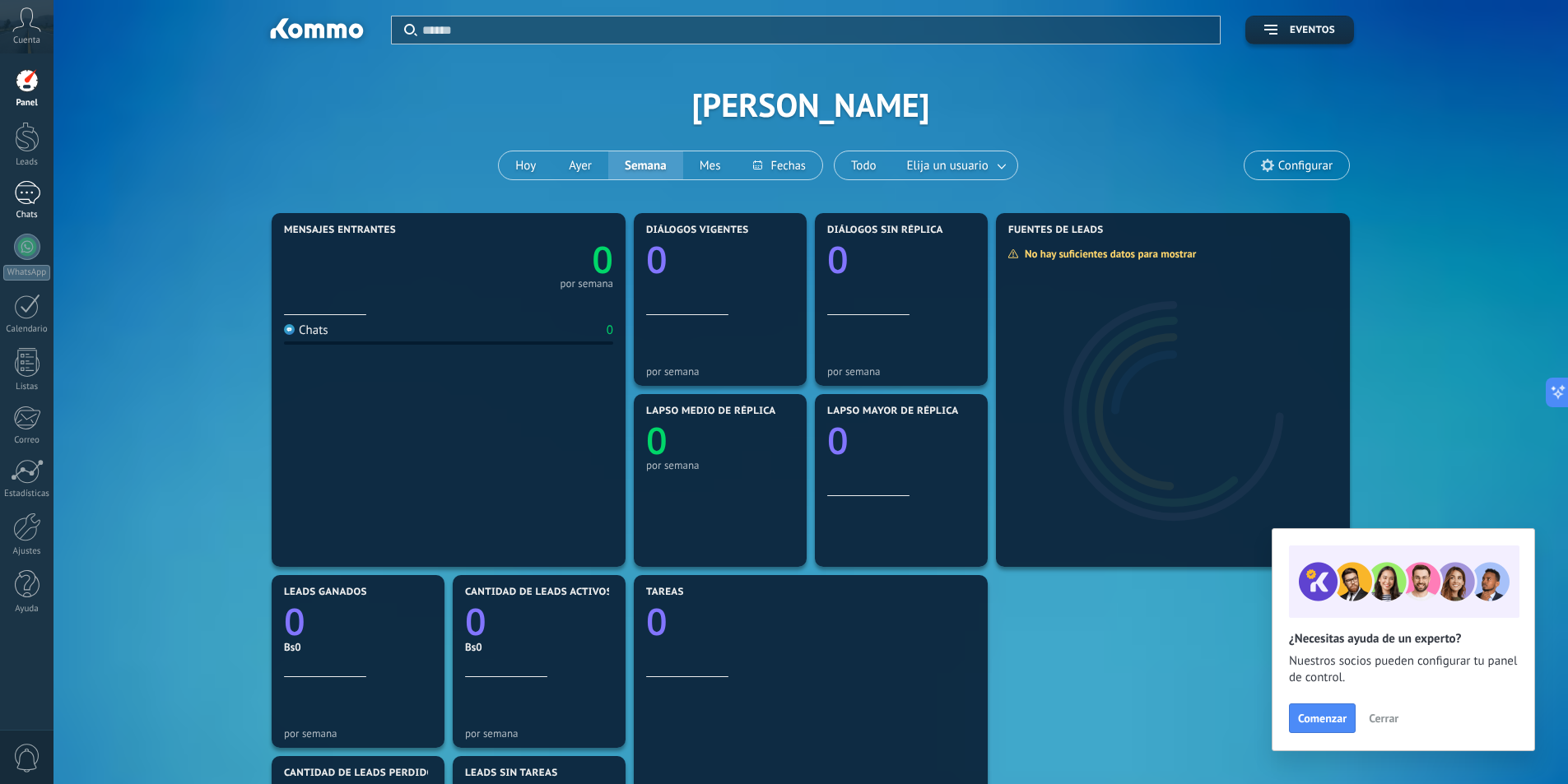
click at [26, 199] on div at bounding box center [27, 193] width 27 height 24
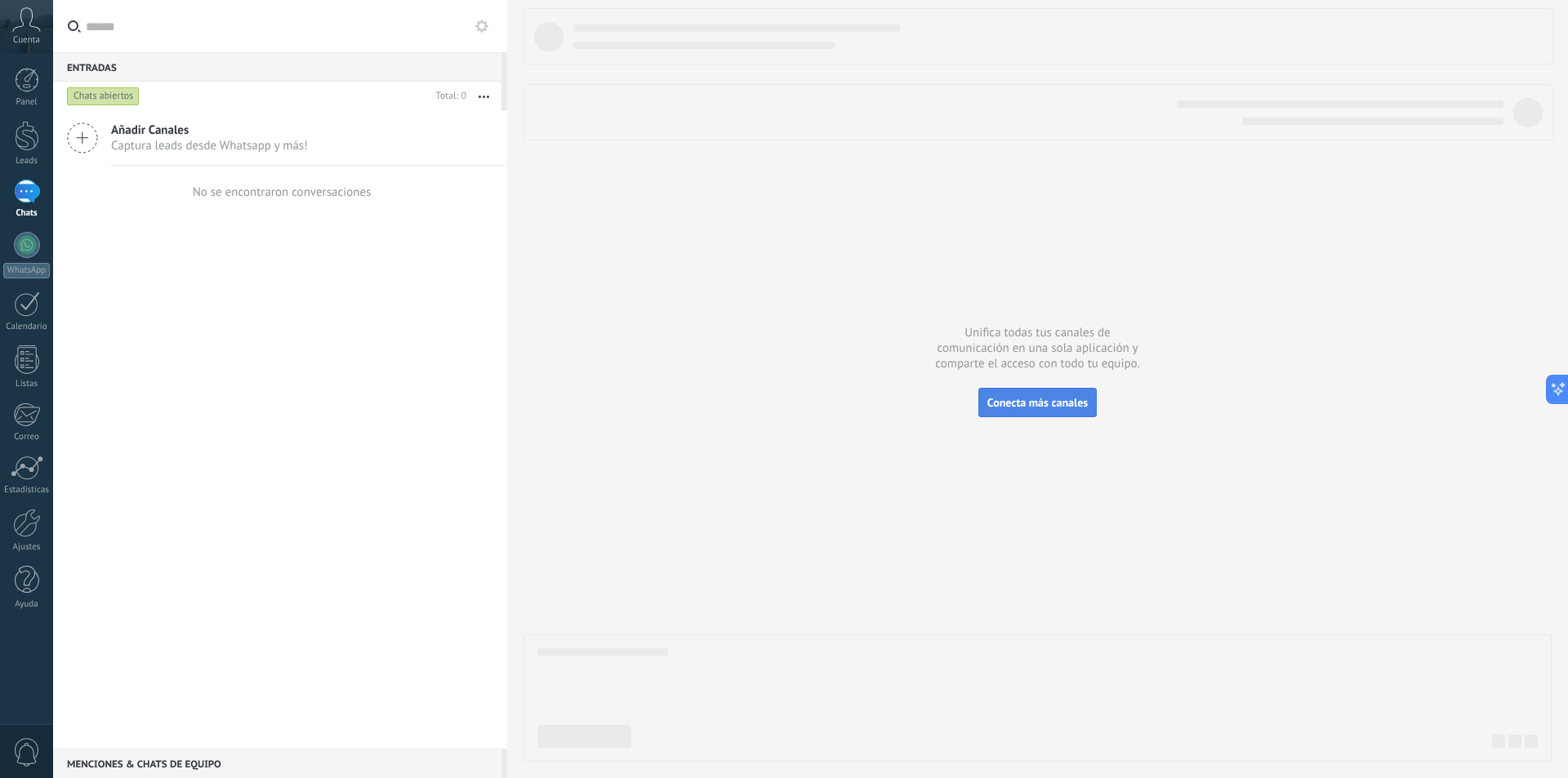
click at [1031, 398] on span "Conecta más canales" at bounding box center [1037, 403] width 101 height 15
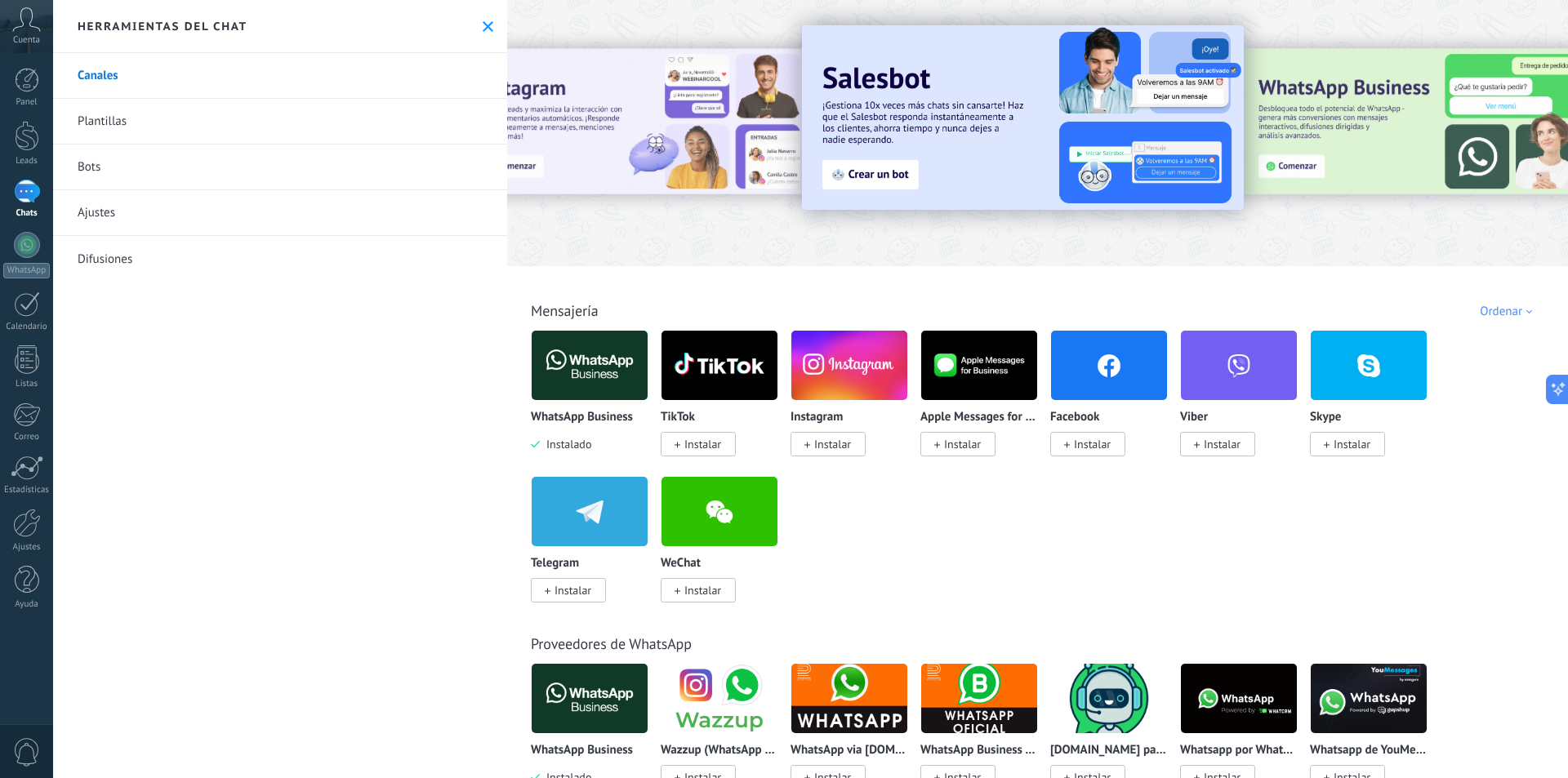
click at [600, 368] on img at bounding box center [590, 365] width 116 height 79
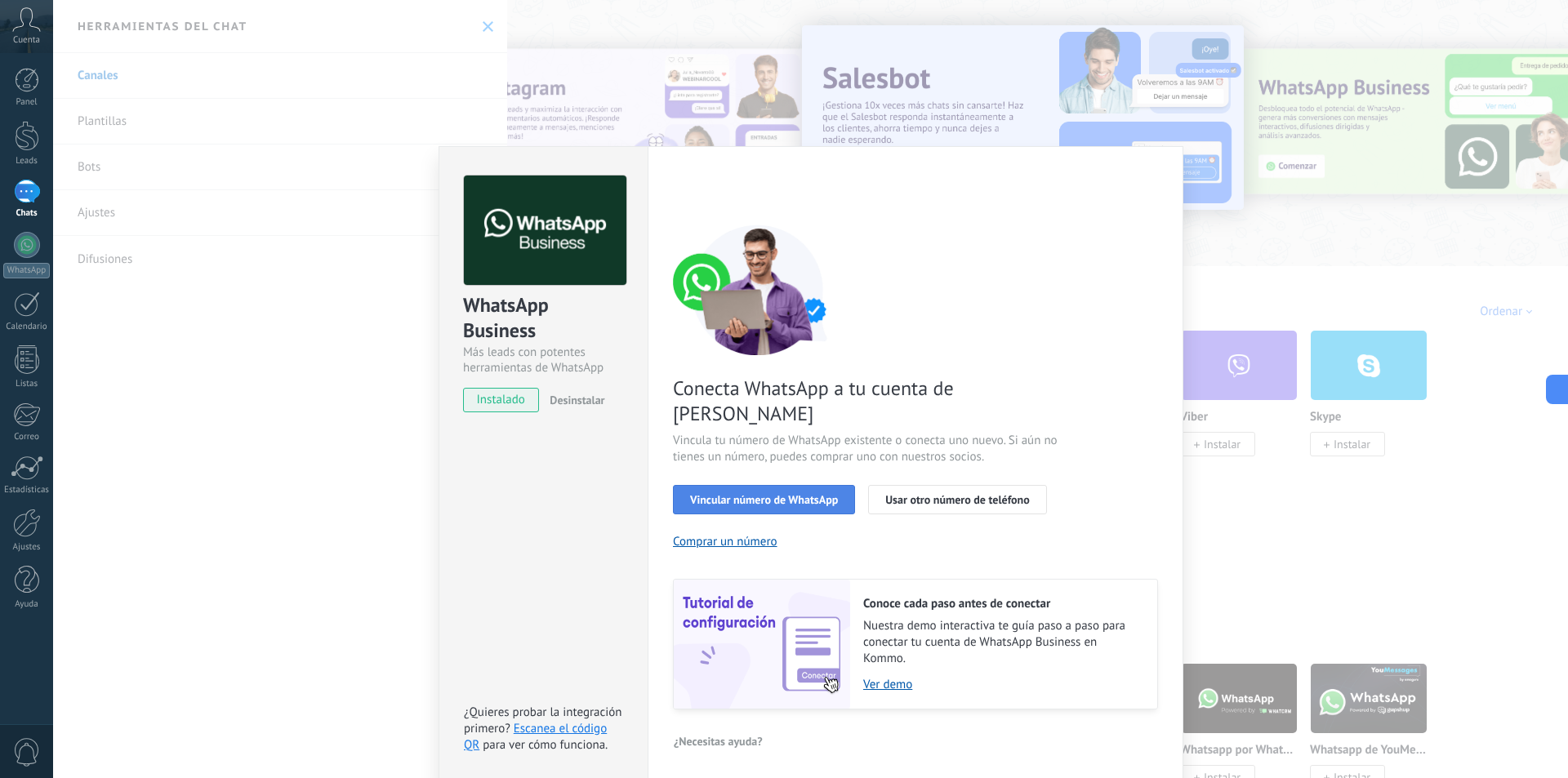
click at [754, 494] on span "Vincular número de WhatsApp" at bounding box center [764, 500] width 148 height 12
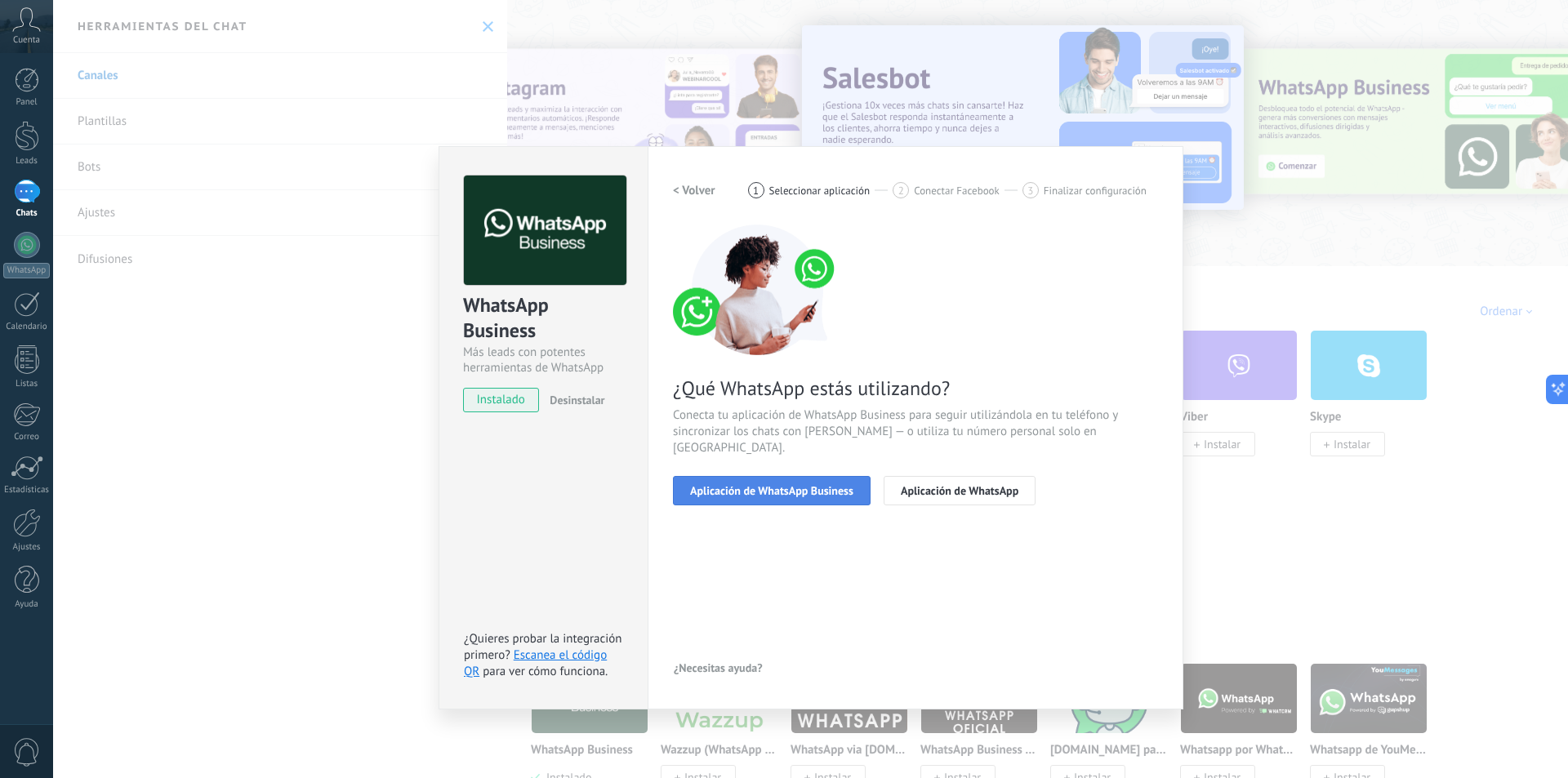
click at [767, 485] on span "Aplicación de WhatsApp Business" at bounding box center [772, 491] width 164 height 12
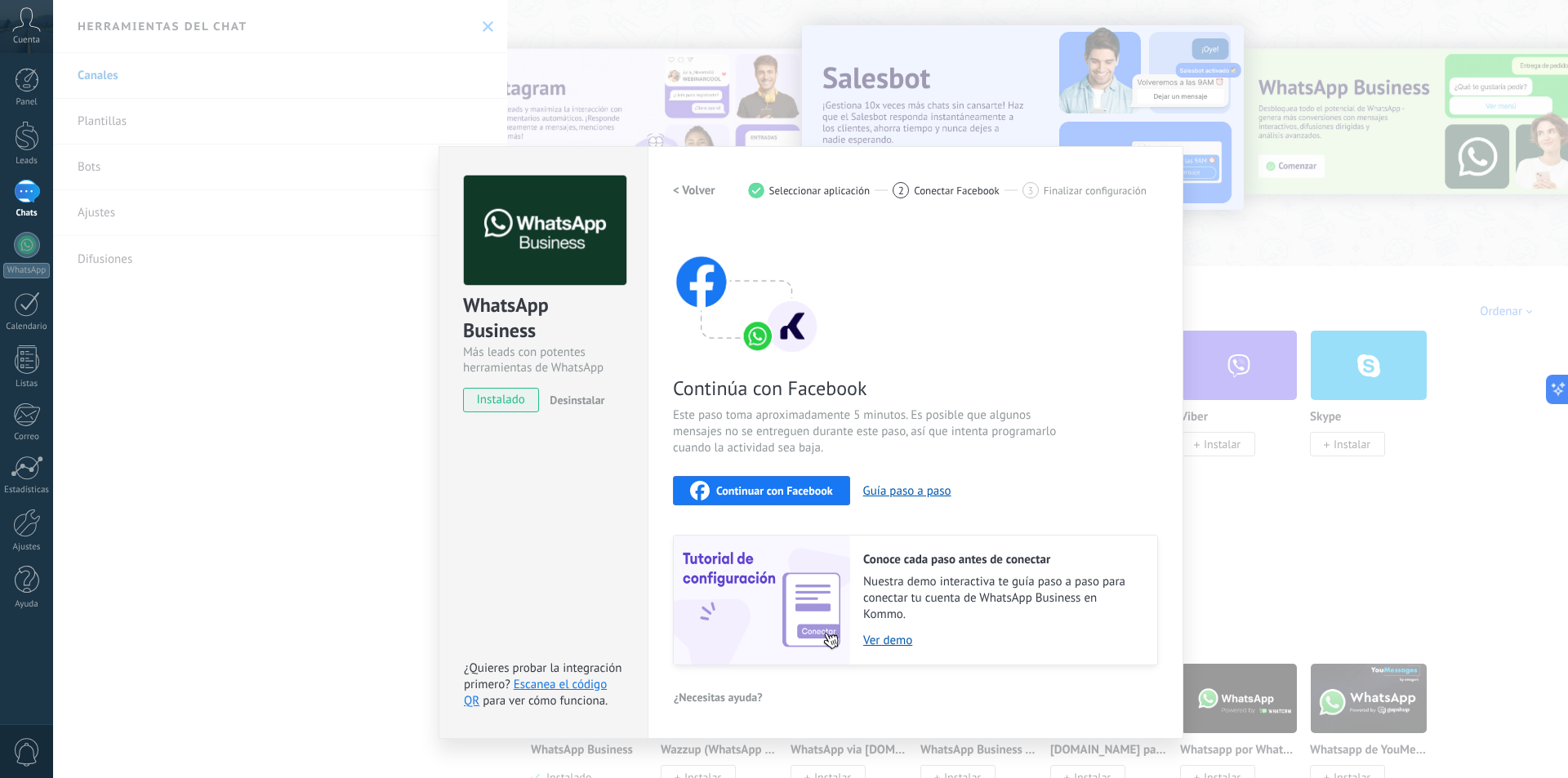
click at [774, 493] on span "Continuar con Facebook" at bounding box center [774, 491] width 117 height 12
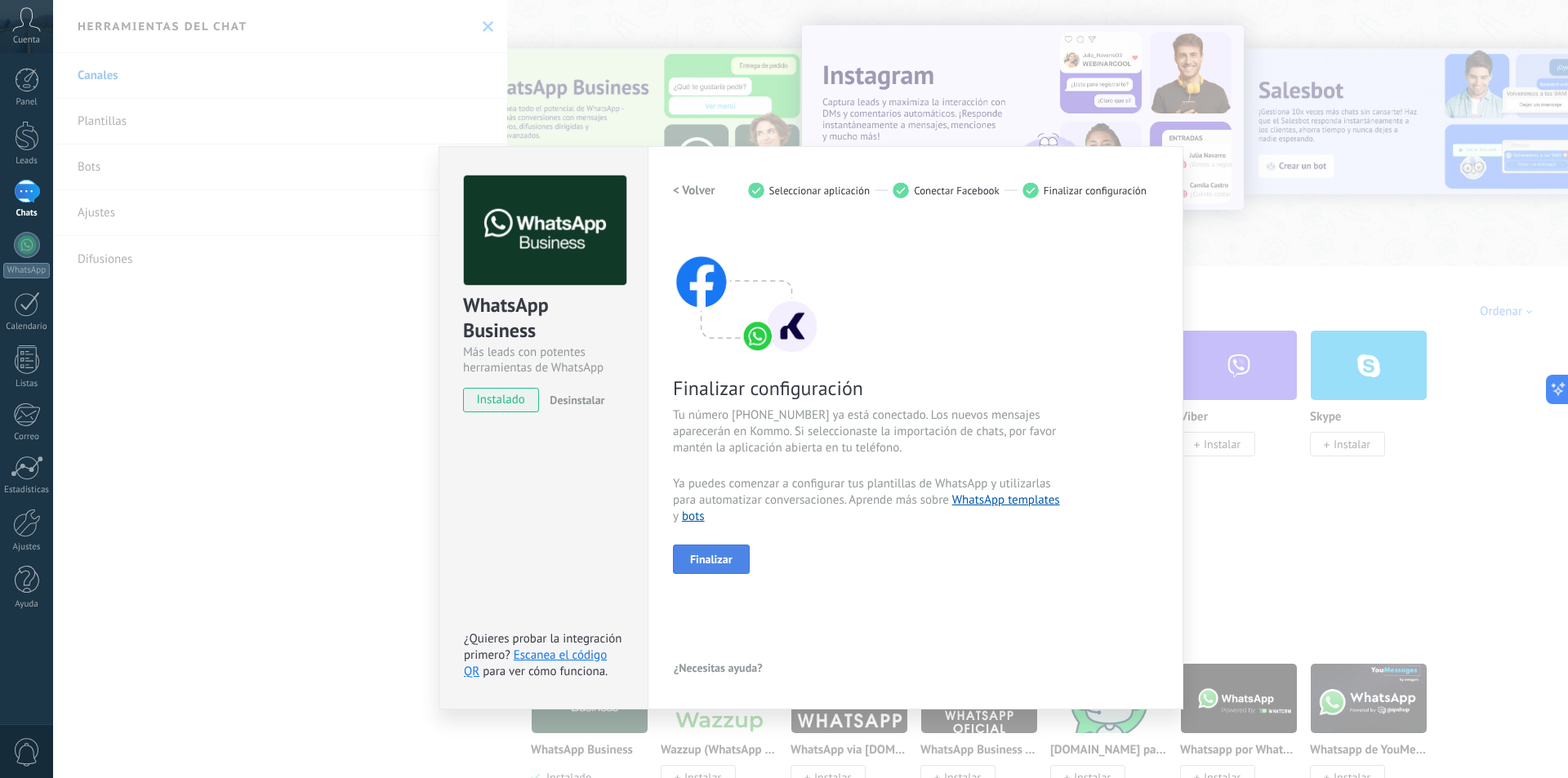
click at [711, 549] on button "Finalizar" at bounding box center [711, 559] width 76 height 29
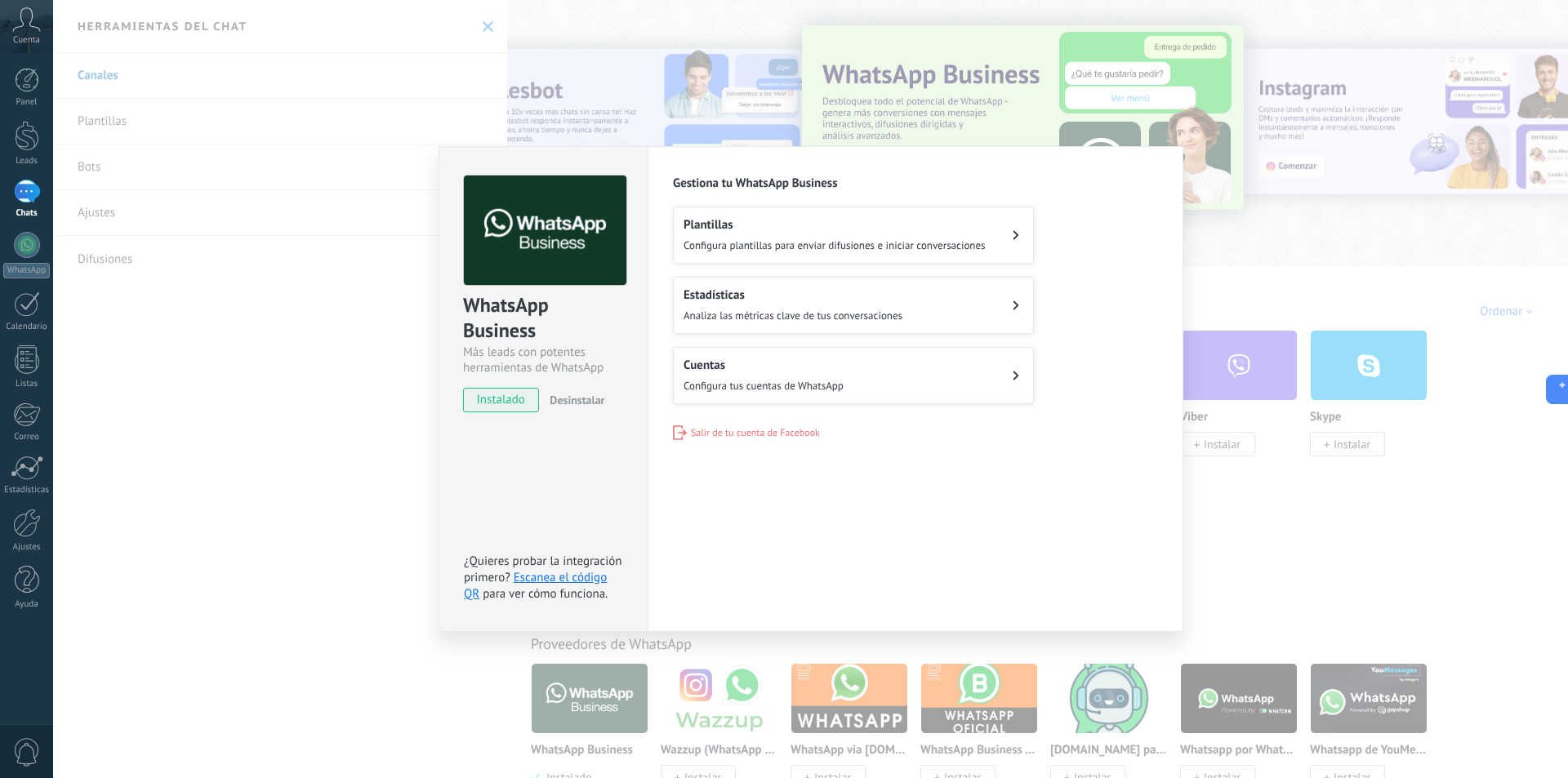
click at [999, 239] on button "Plantillas Configura plantillas para enviar difusiones e iniciar conversaciones" at bounding box center [853, 234] width 361 height 57
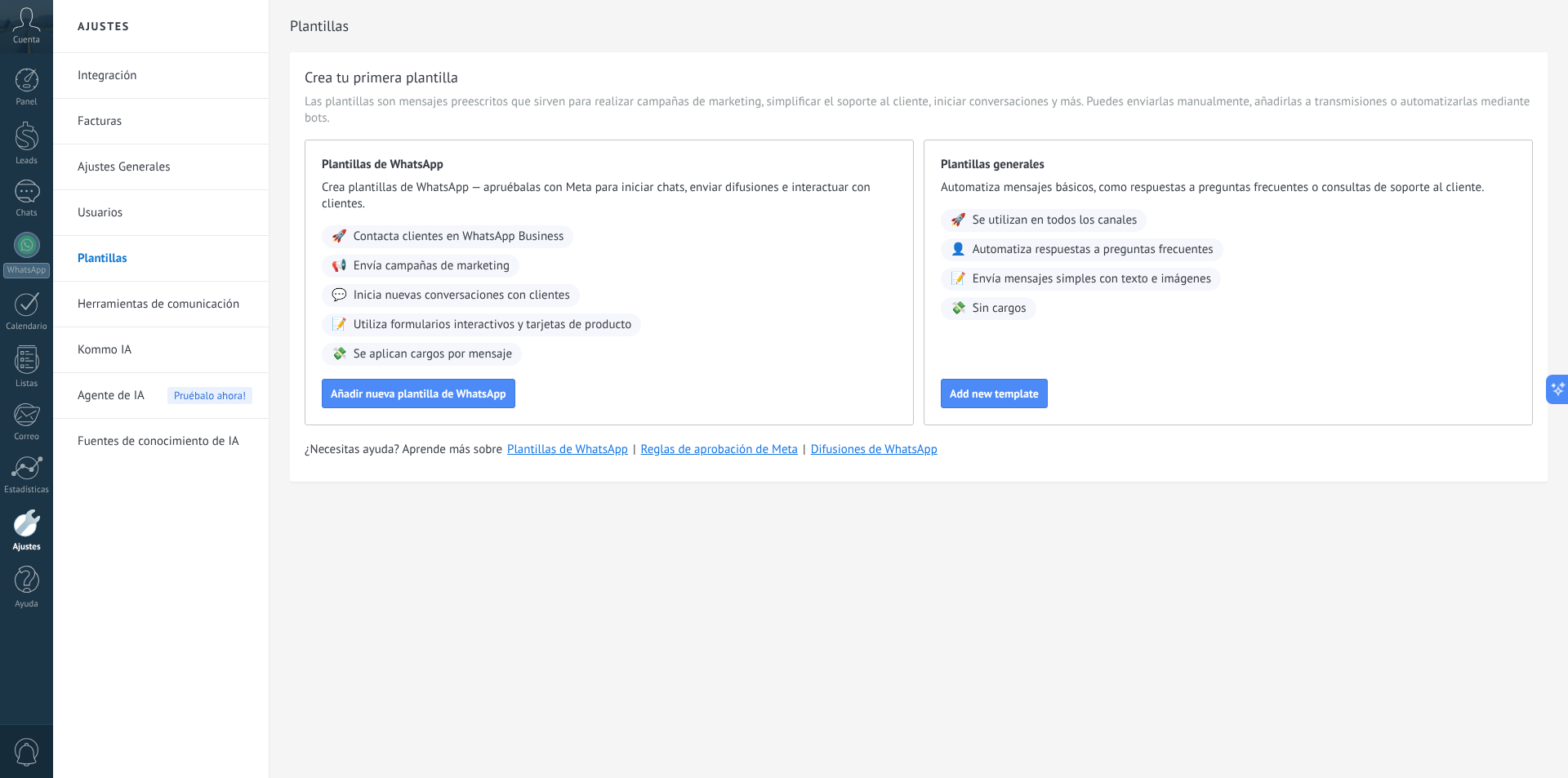
click at [121, 161] on link "Ajustes Generales" at bounding box center [165, 167] width 175 height 45
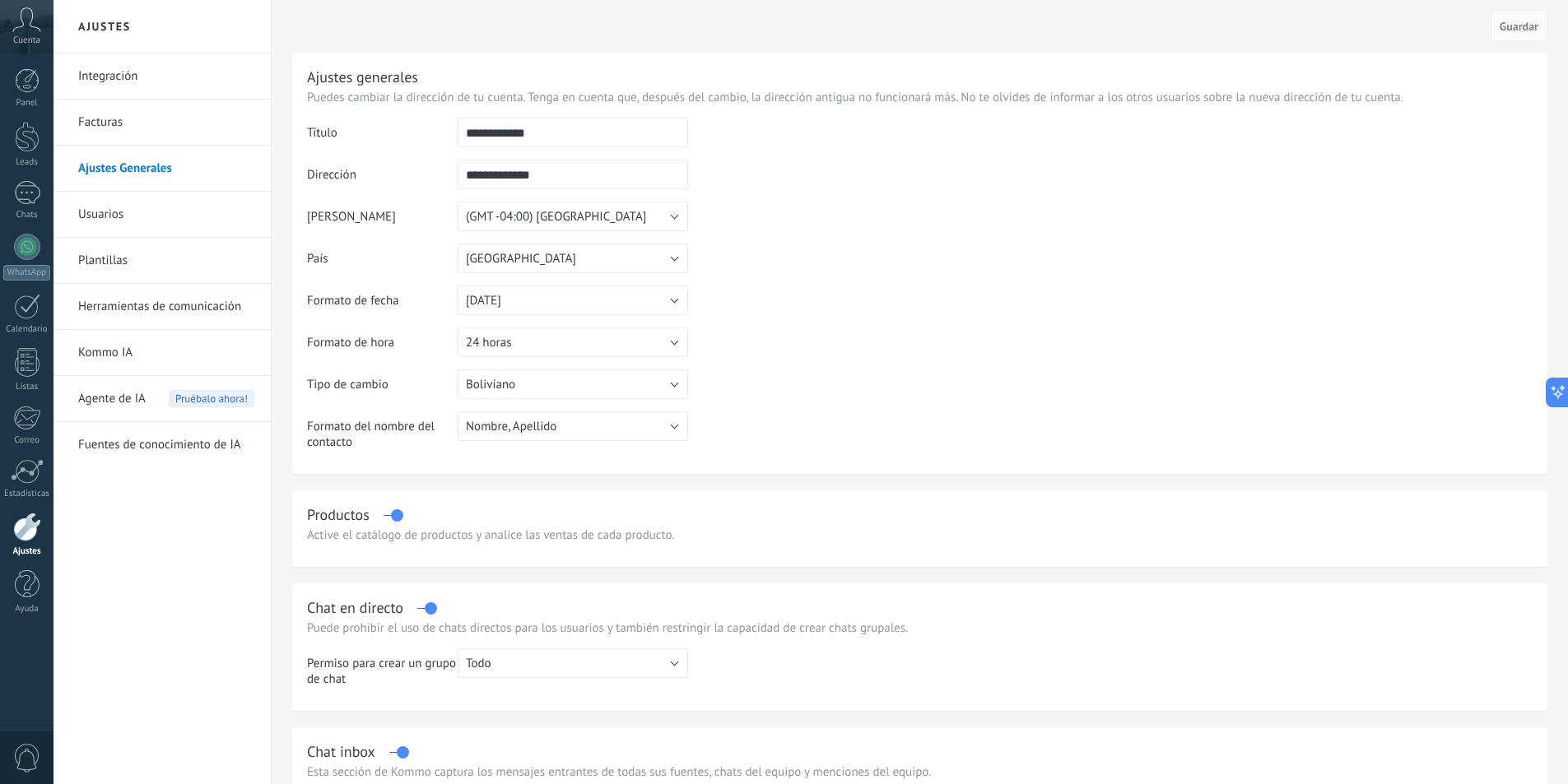
click at [551, 133] on input "**********" at bounding box center [573, 133] width 231 height 29
type input "**********"
click at [1531, 32] on span "Guardar" at bounding box center [1519, 26] width 38 height 12
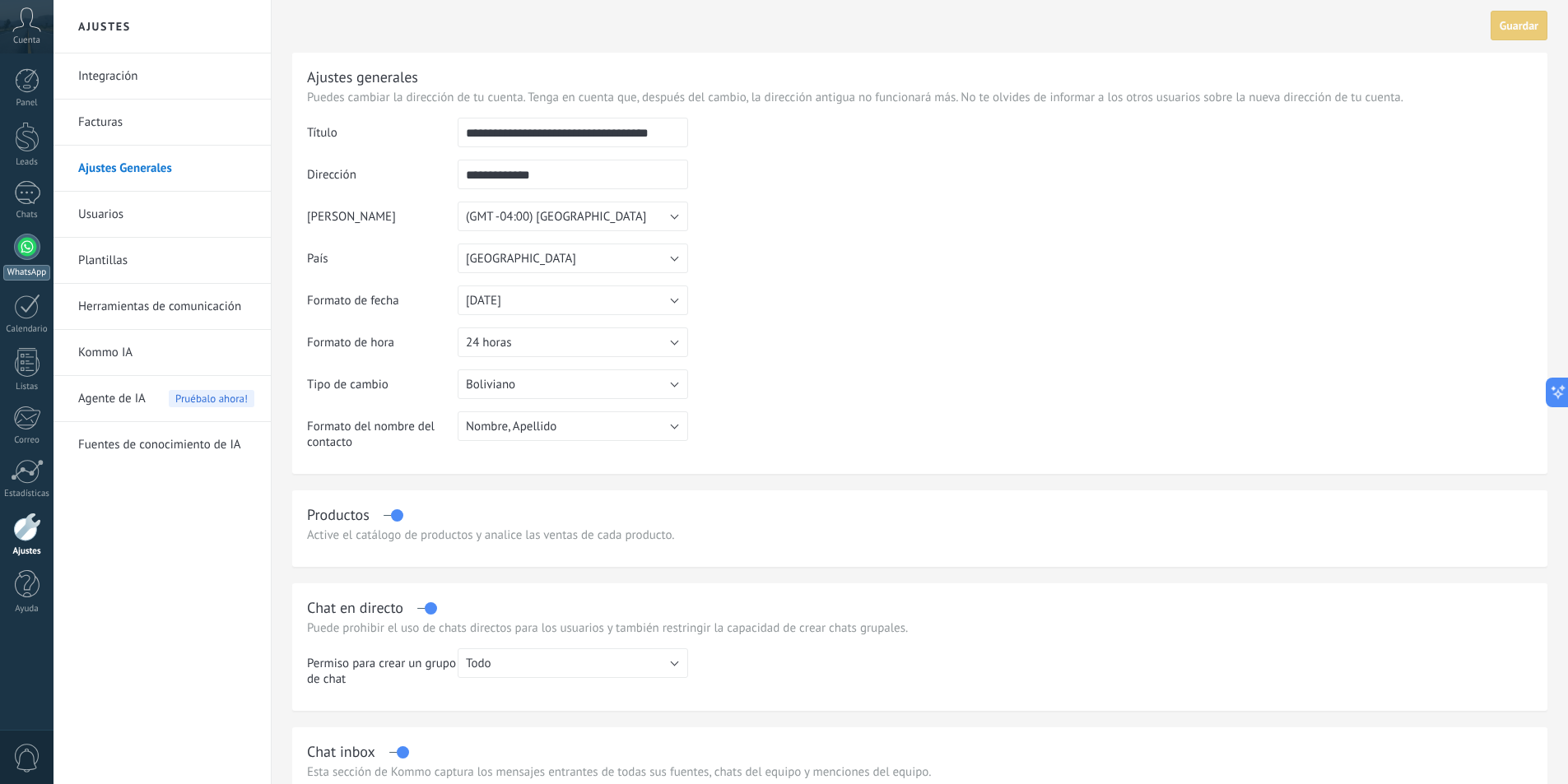
click at [28, 247] on div at bounding box center [27, 246] width 27 height 27
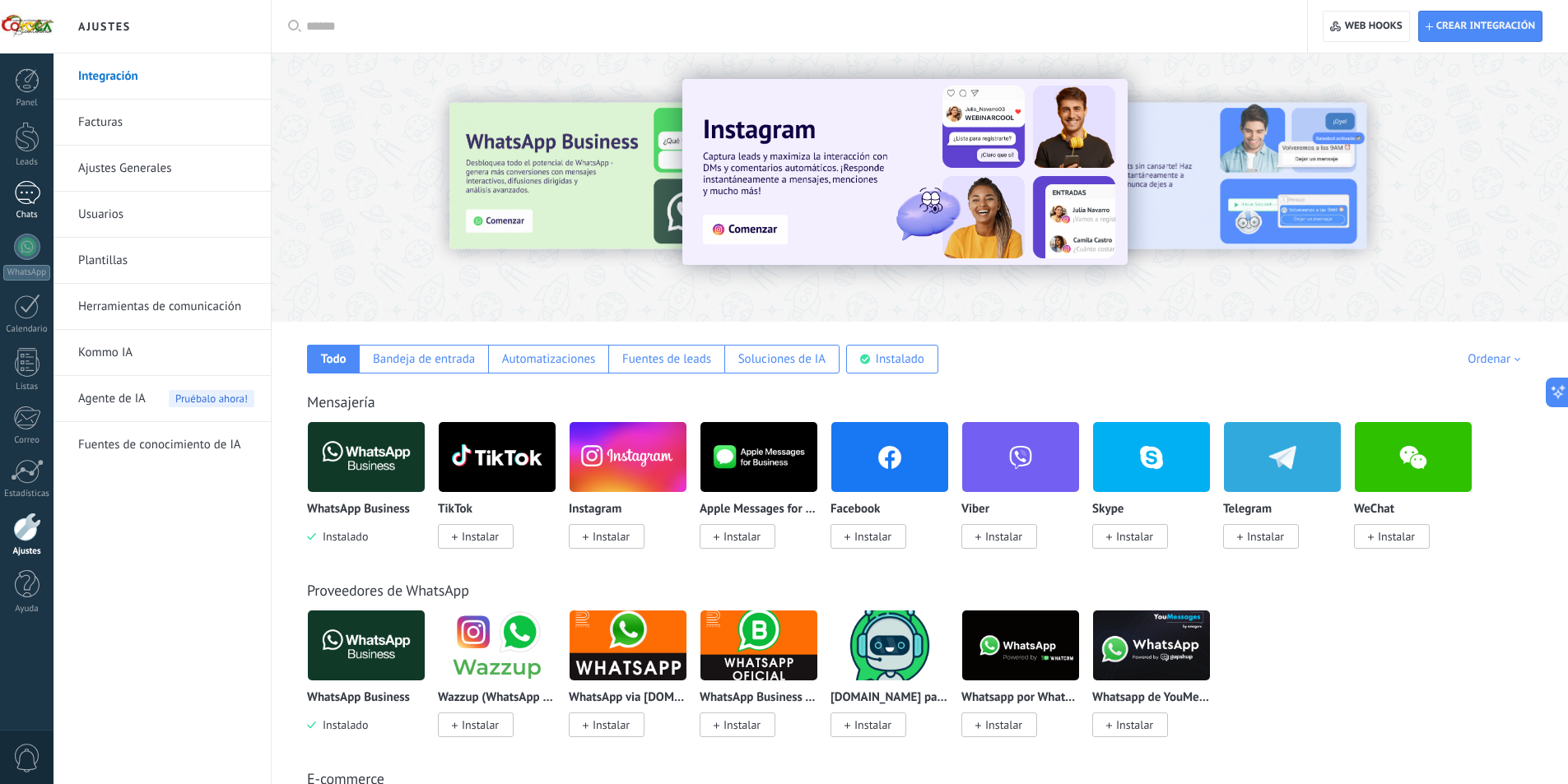
click at [25, 207] on link "Chats" at bounding box center [27, 201] width 53 height 39
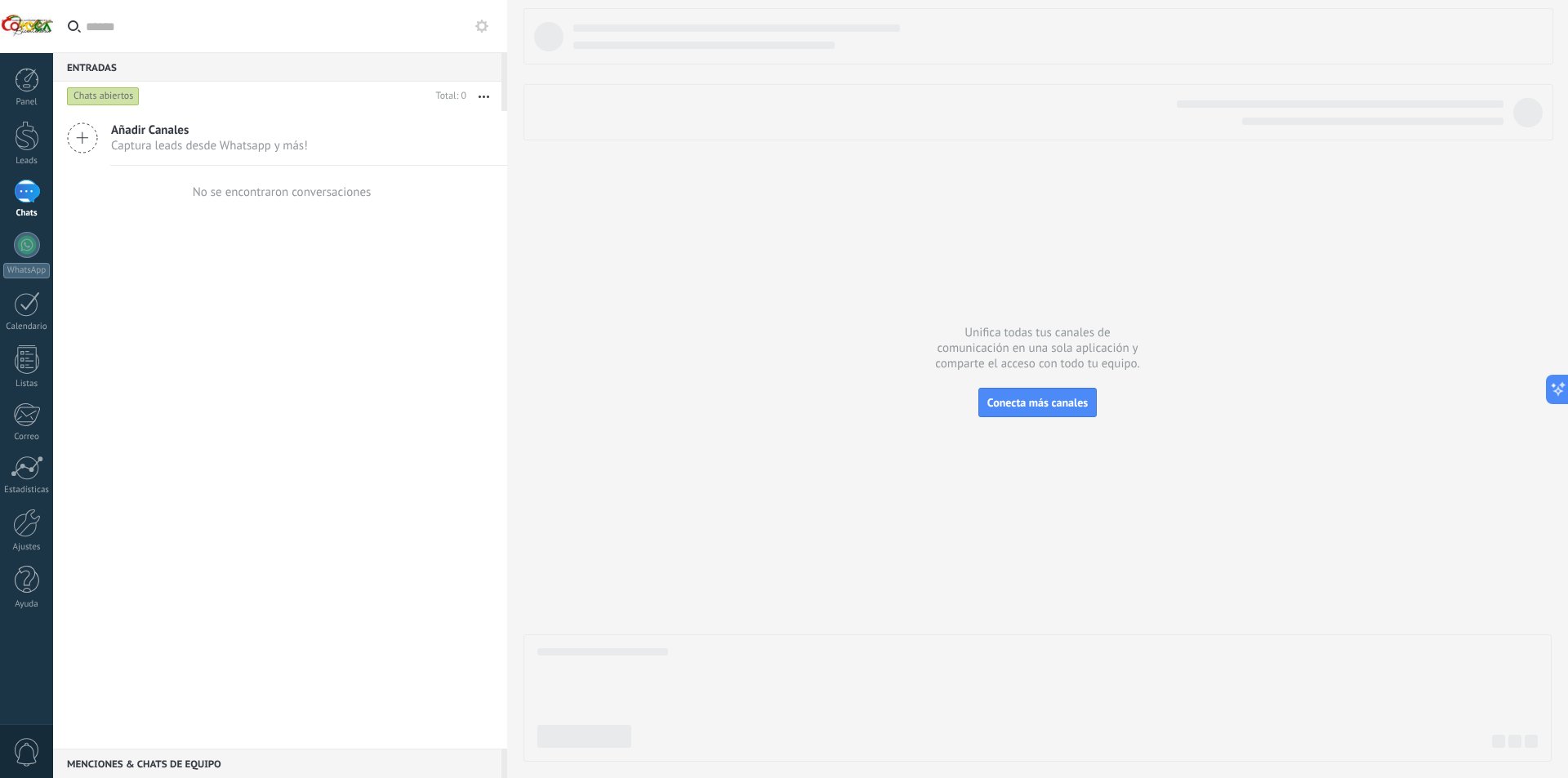
click at [134, 141] on span "Captura leads desde Whatsapp y más!" at bounding box center [209, 145] width 197 height 15
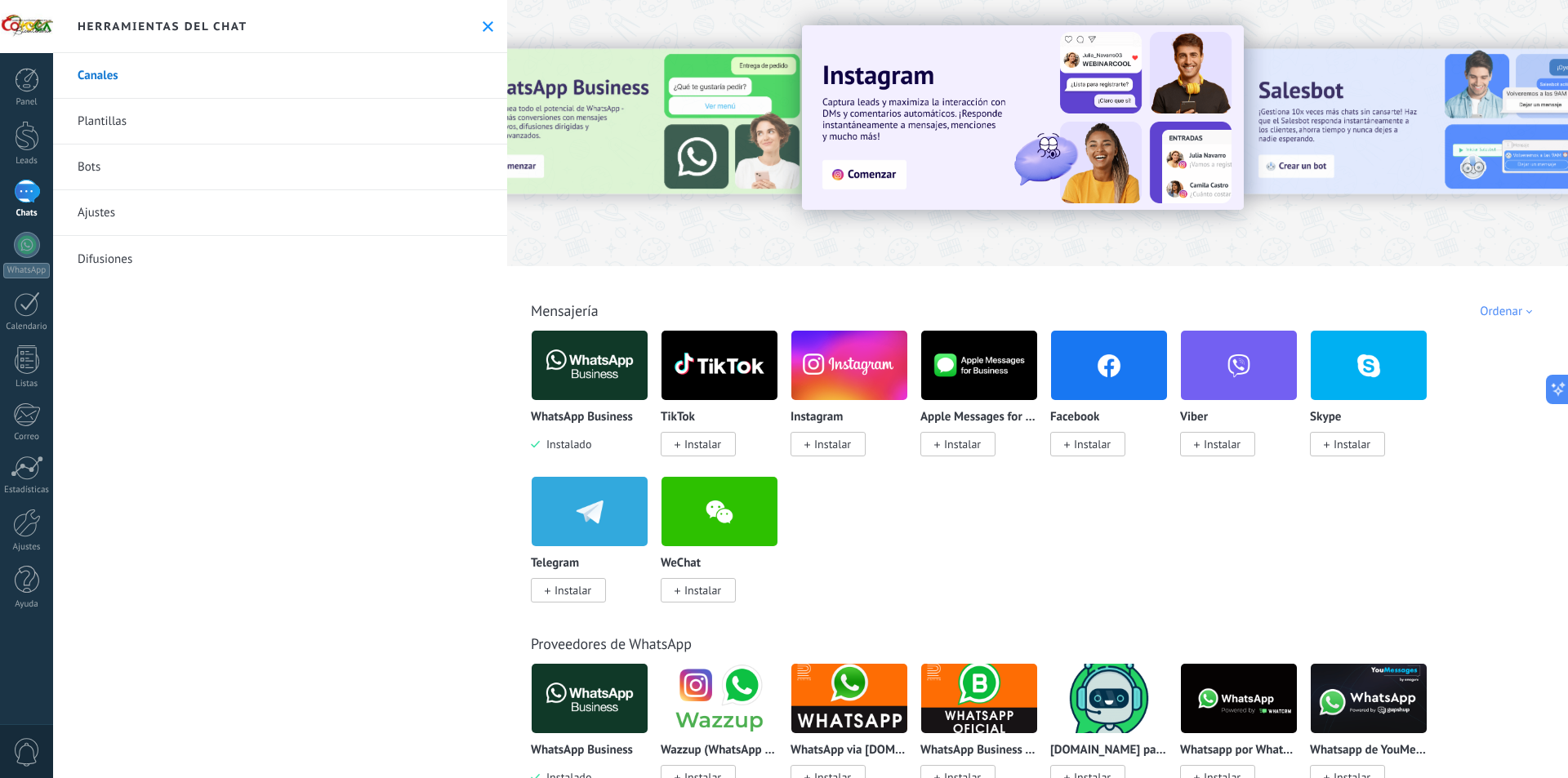
click at [589, 369] on img at bounding box center [590, 365] width 116 height 79
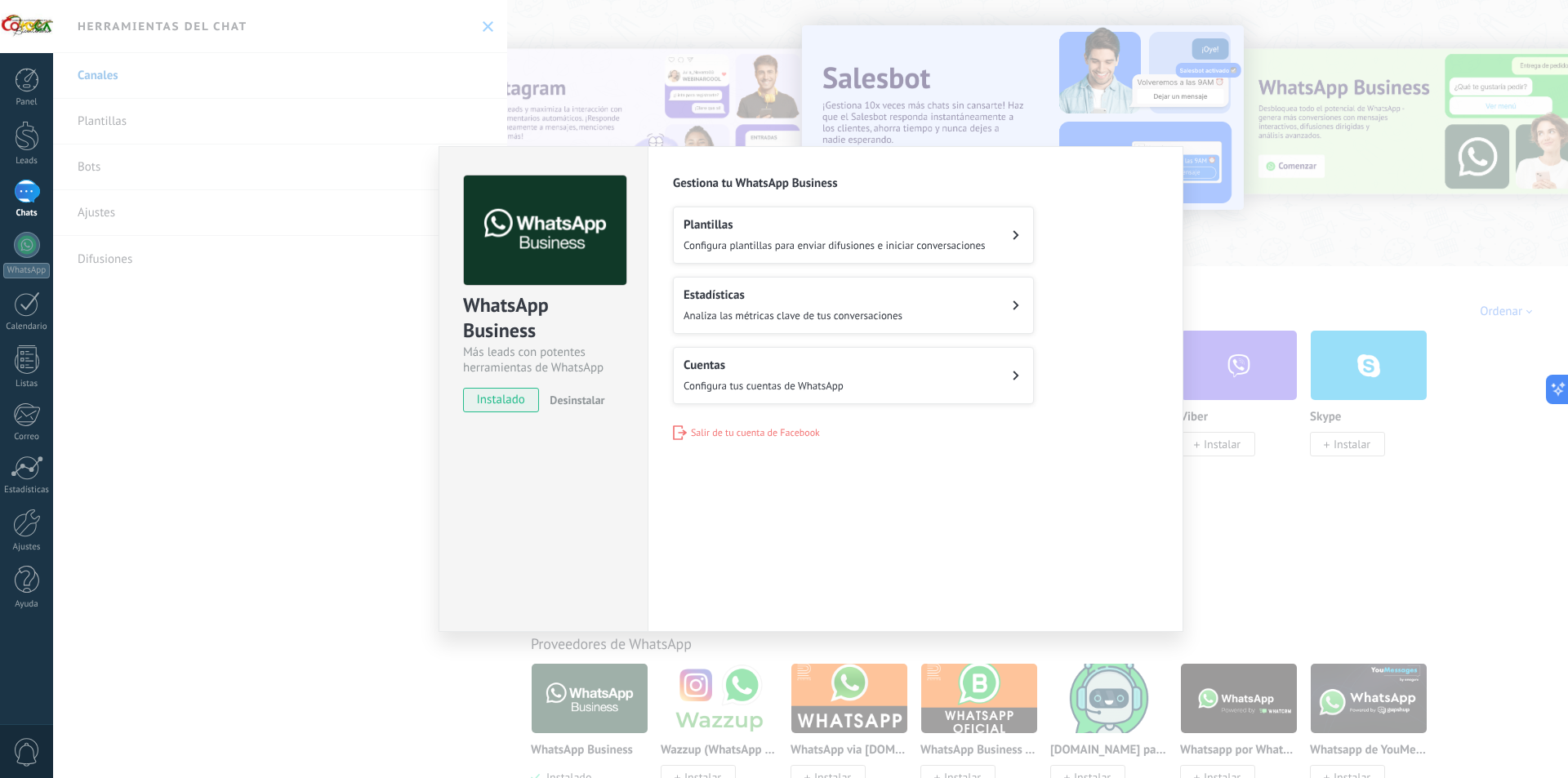
click at [878, 374] on button "Cuentas Configura tus cuentas de WhatsApp" at bounding box center [853, 375] width 361 height 57
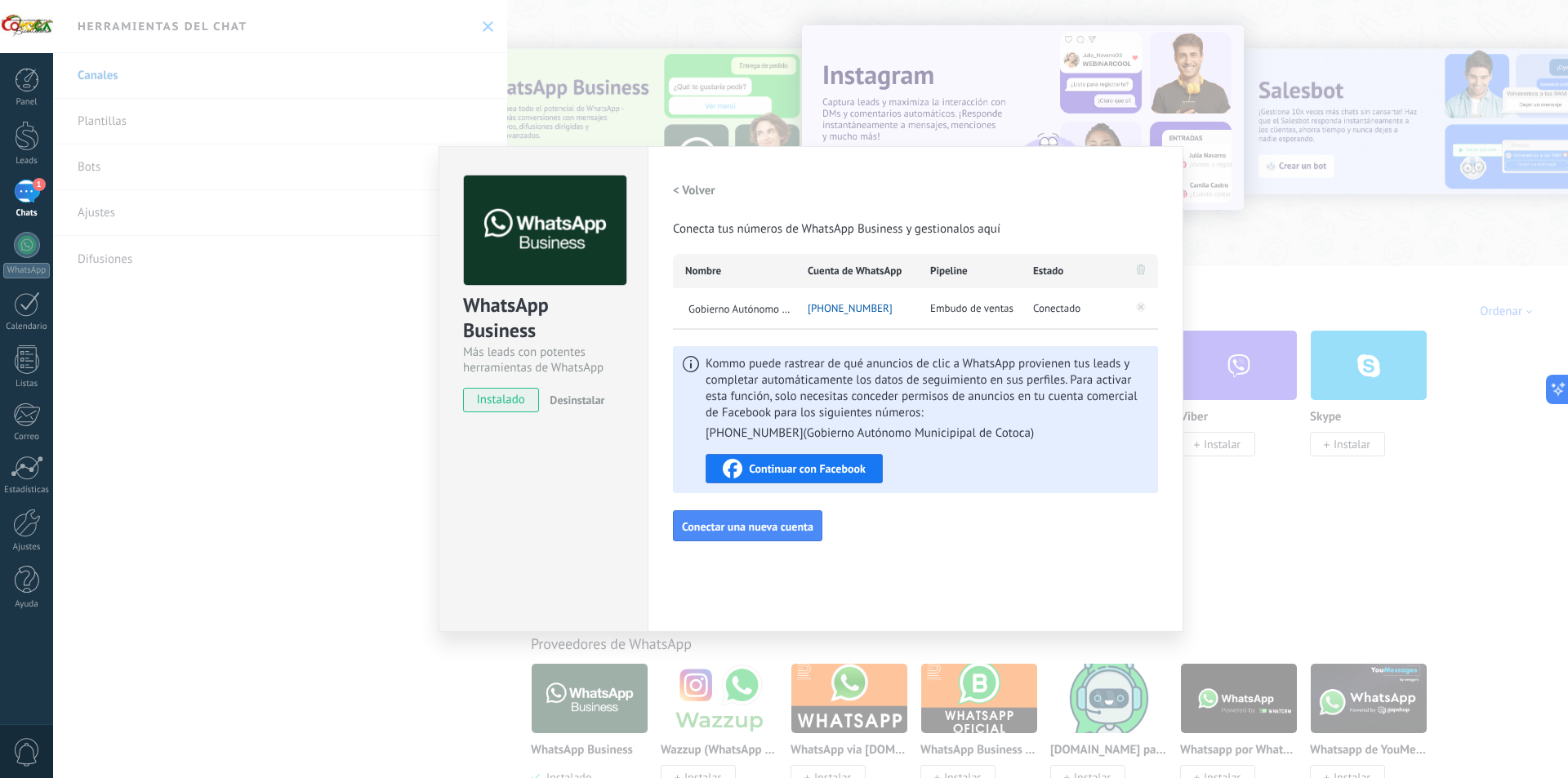
click at [361, 414] on div "WhatsApp Business Más leads con potentes herramientas de WhatsApp instalado Des…" at bounding box center [810, 389] width 1515 height 778
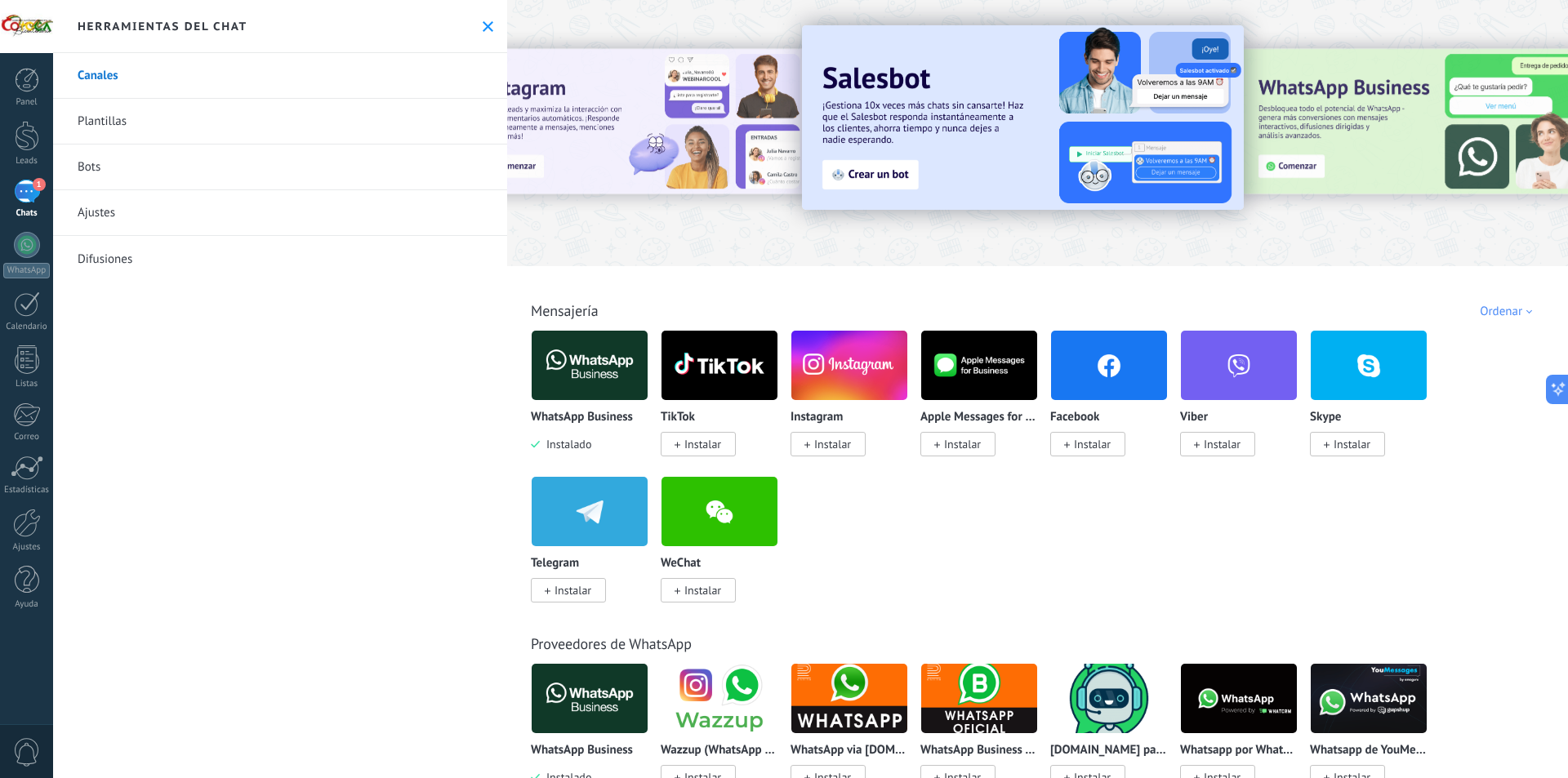
click at [23, 196] on div "1" at bounding box center [26, 192] width 26 height 24
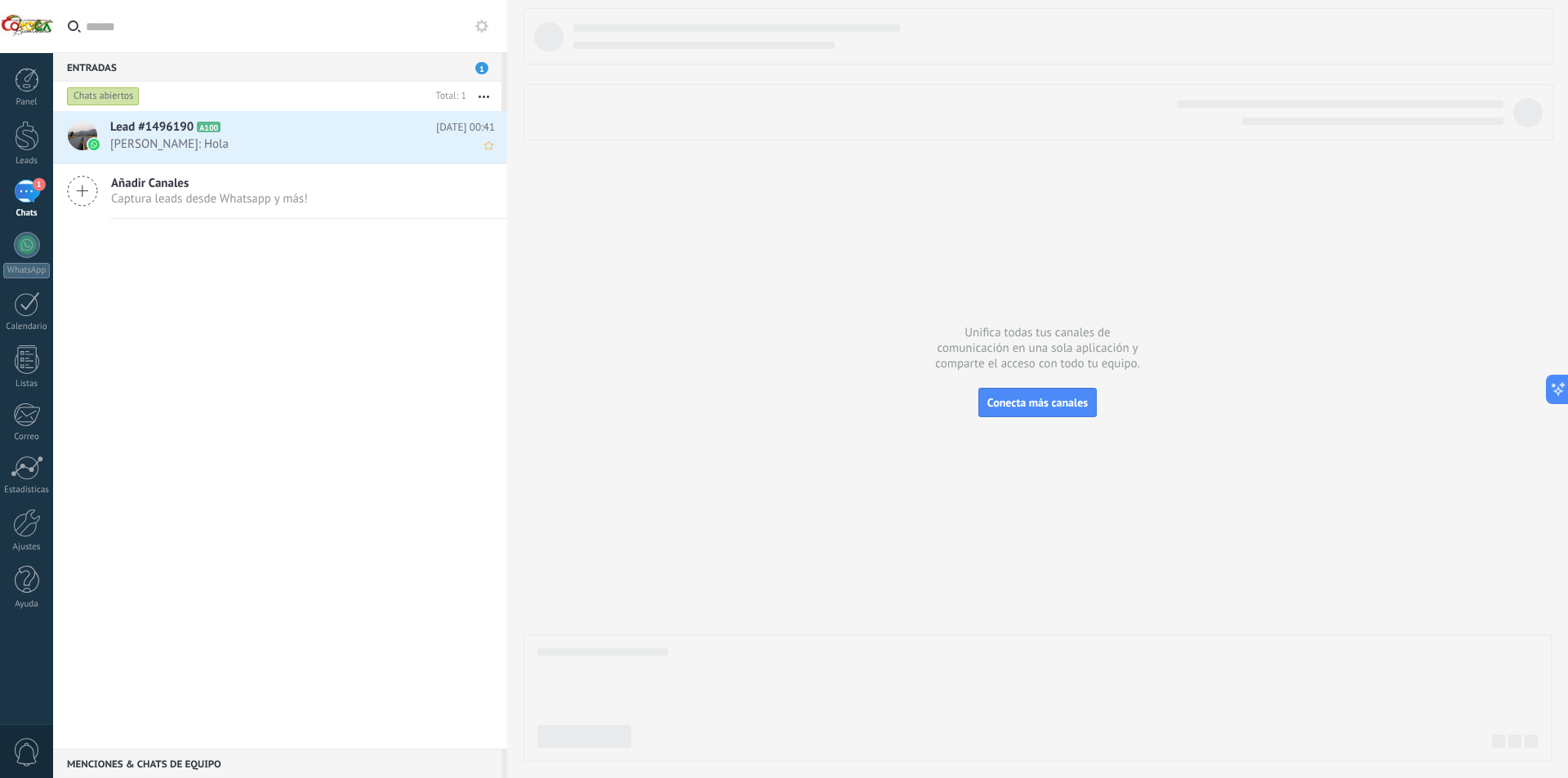
click at [295, 141] on span "[PERSON_NAME]: Hola" at bounding box center [286, 144] width 354 height 15
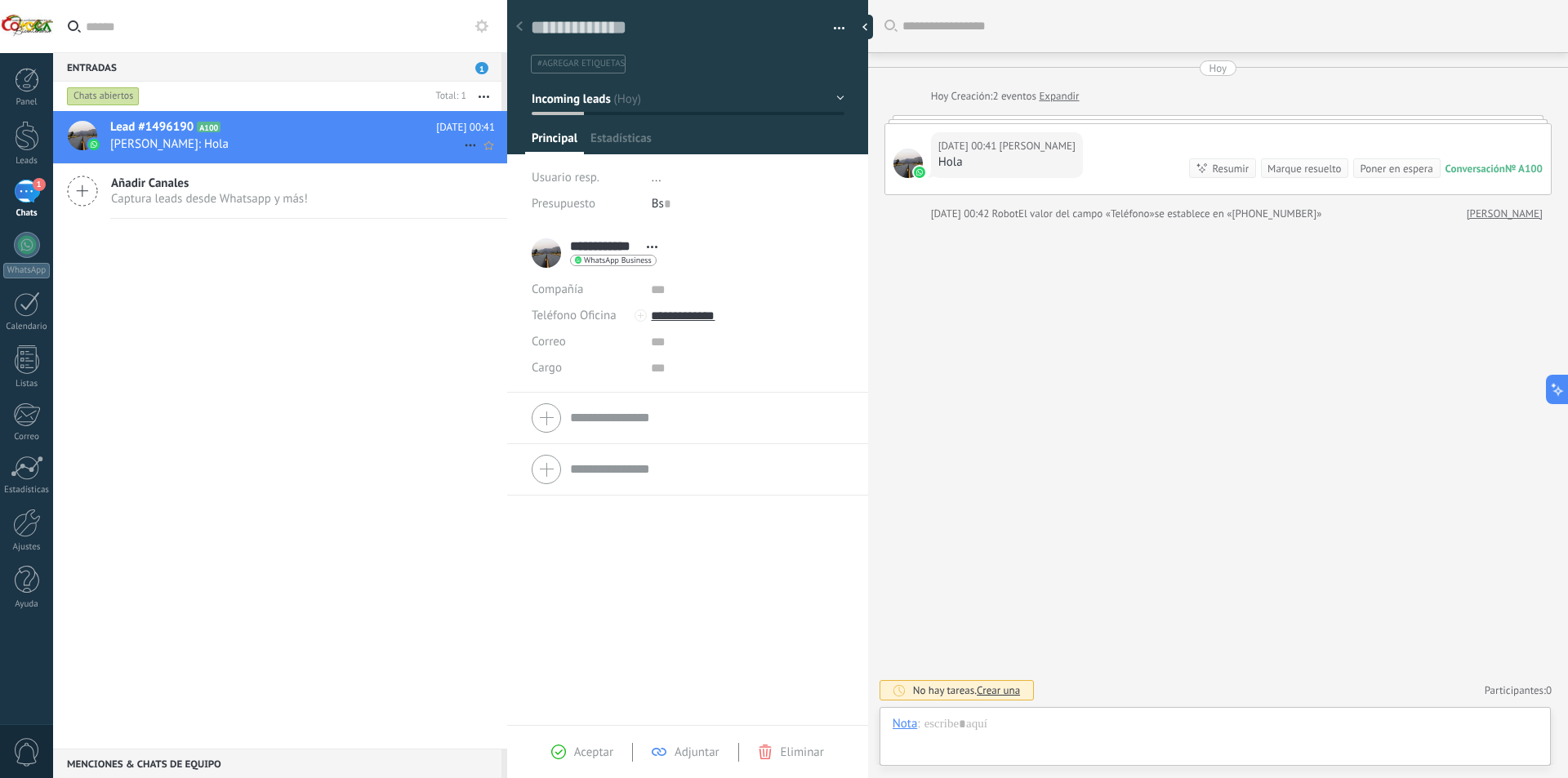
scroll to position [25, 0]
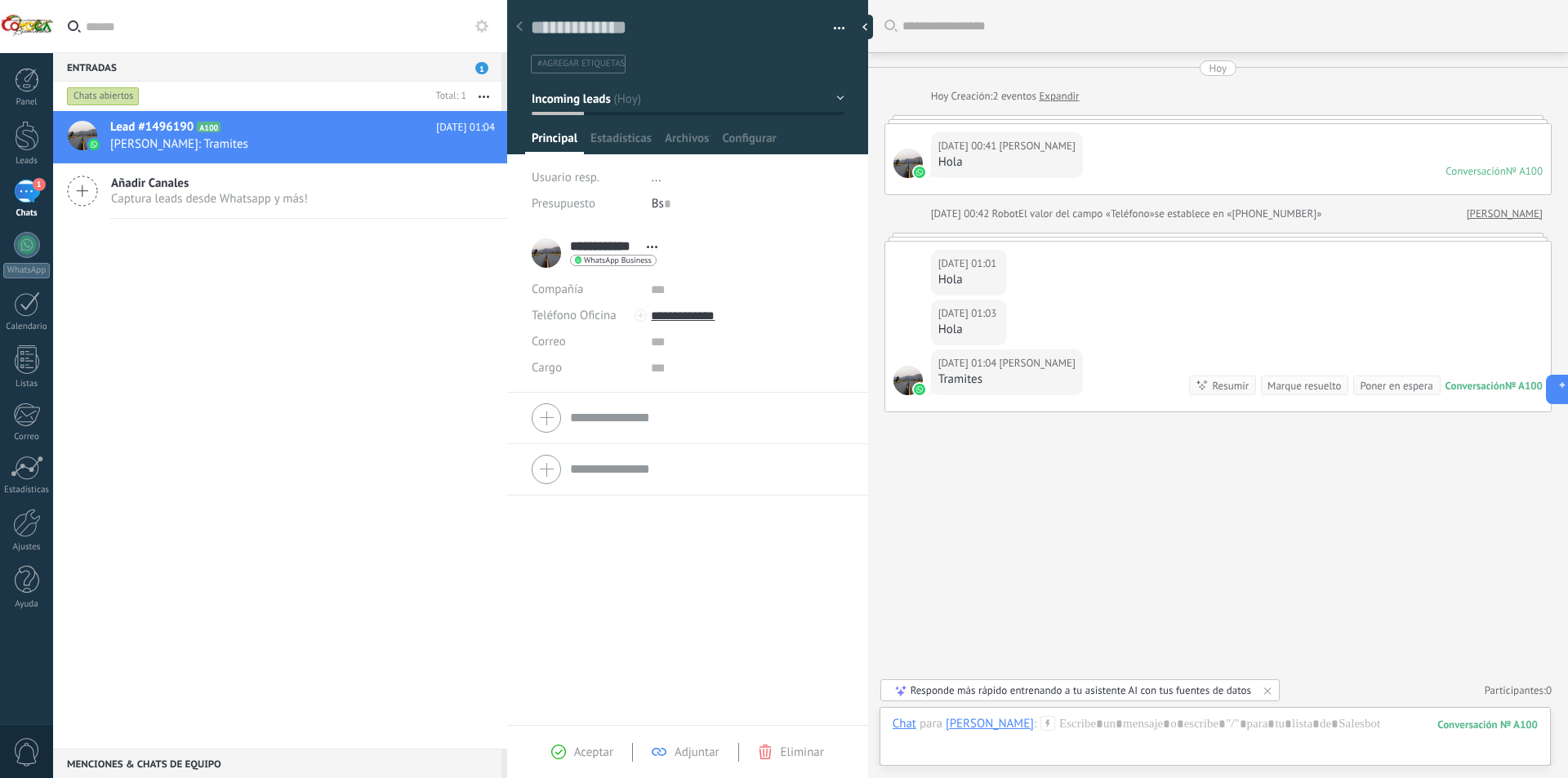
click at [1028, 695] on div "Responde más rápido entrenando a tu asistente AI con tus fuentes de datos" at bounding box center [1081, 690] width 341 height 14
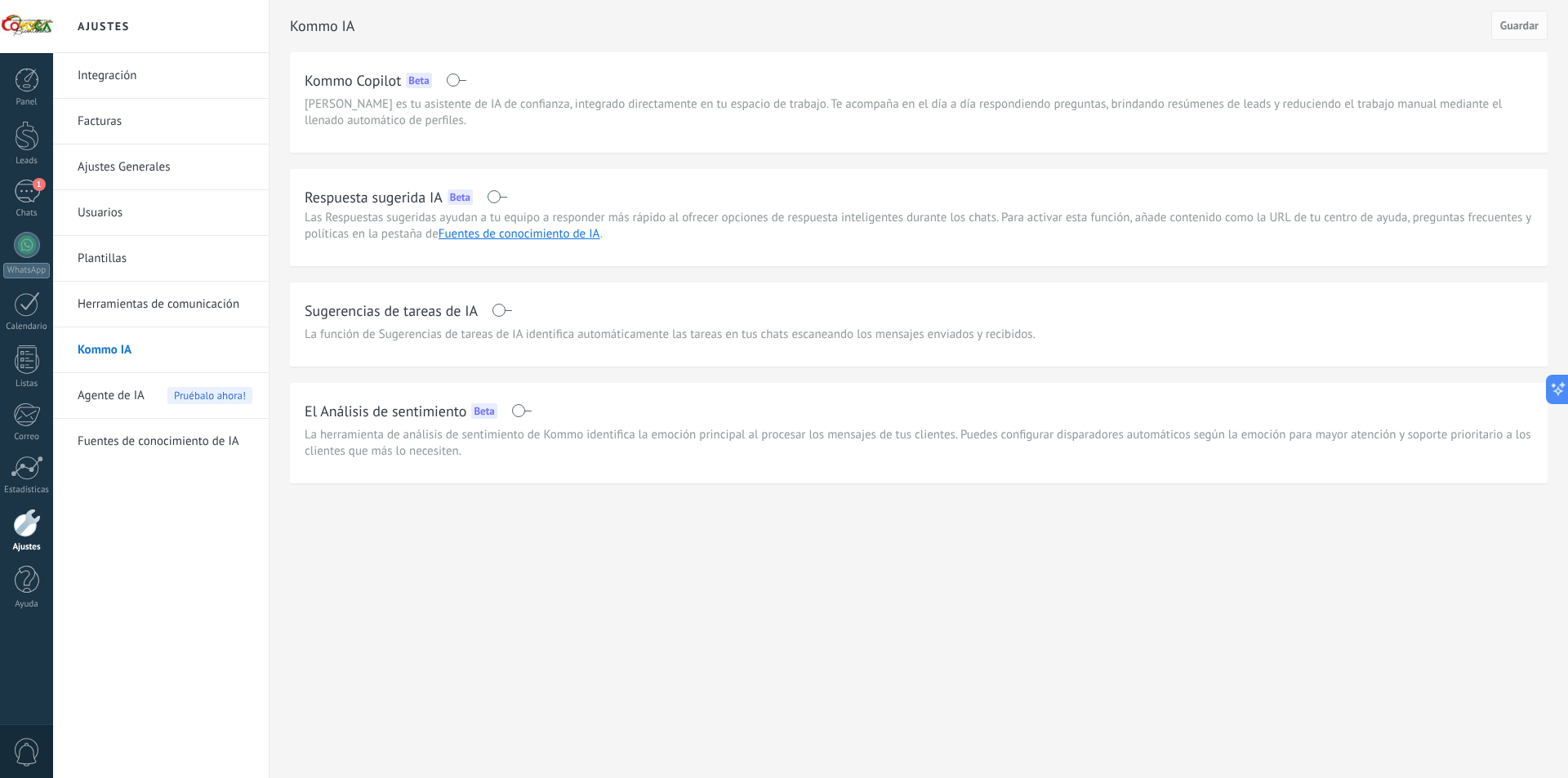
click at [498, 197] on span at bounding box center [497, 196] width 20 height 13
click at [501, 312] on span at bounding box center [502, 310] width 20 height 13
click at [1501, 26] on span "Guardar" at bounding box center [1520, 25] width 38 height 12
click at [121, 264] on link "Plantillas" at bounding box center [165, 259] width 175 height 45
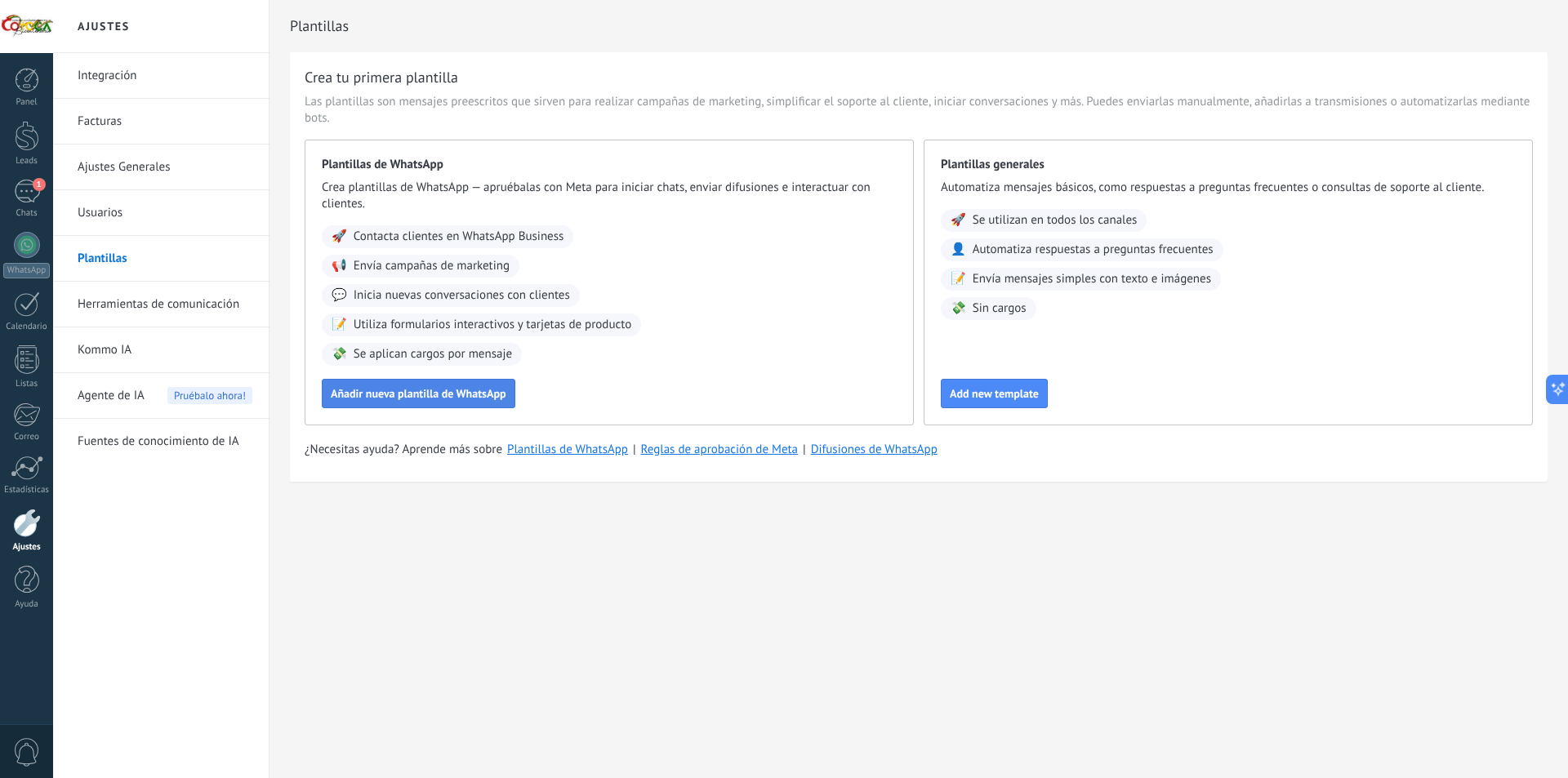
click at [439, 394] on span "Añadir nueva plantilla de WhatsApp" at bounding box center [418, 394] width 175 height 12
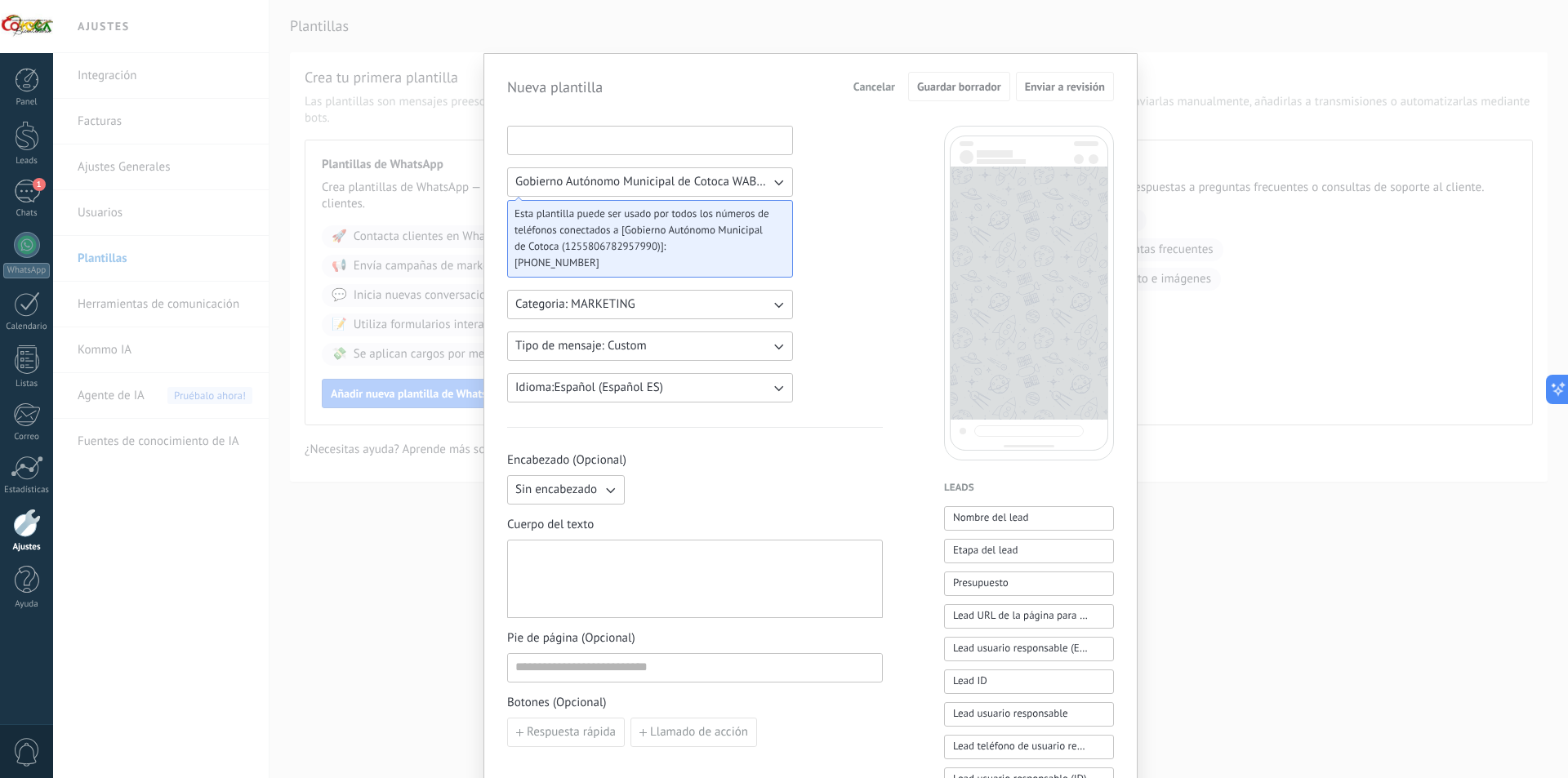
click at [647, 148] on input at bounding box center [650, 139] width 285 height 26
click at [770, 348] on icon "button" at bounding box center [778, 346] width 16 height 16
click at [841, 331] on div "Gobierno Autónomo Municipal de Cotoca WABA ID: 1255806782957990 Esta plantilla …" at bounding box center [694, 677] width 375 height 1103
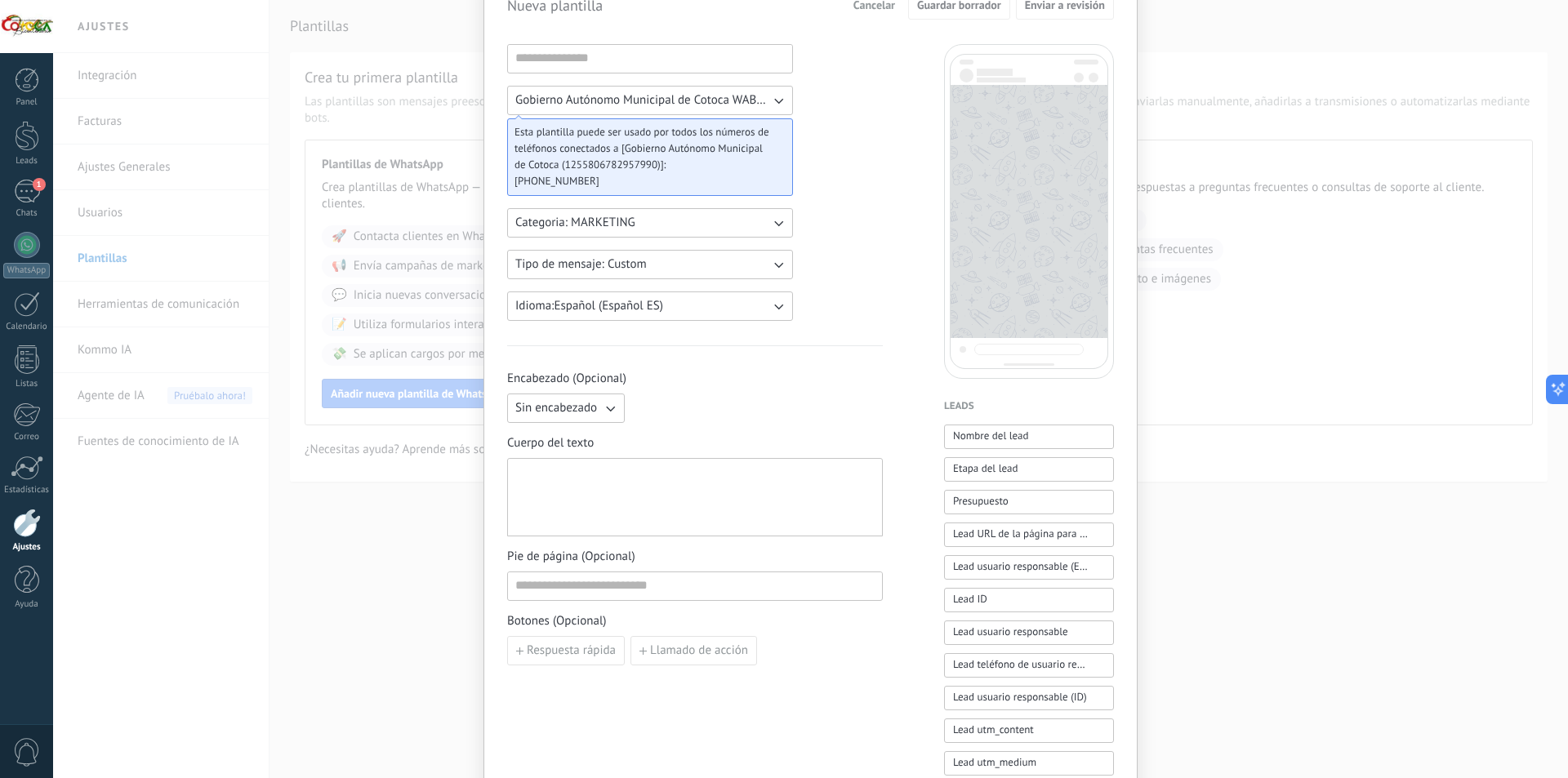
scroll to position [164, 0]
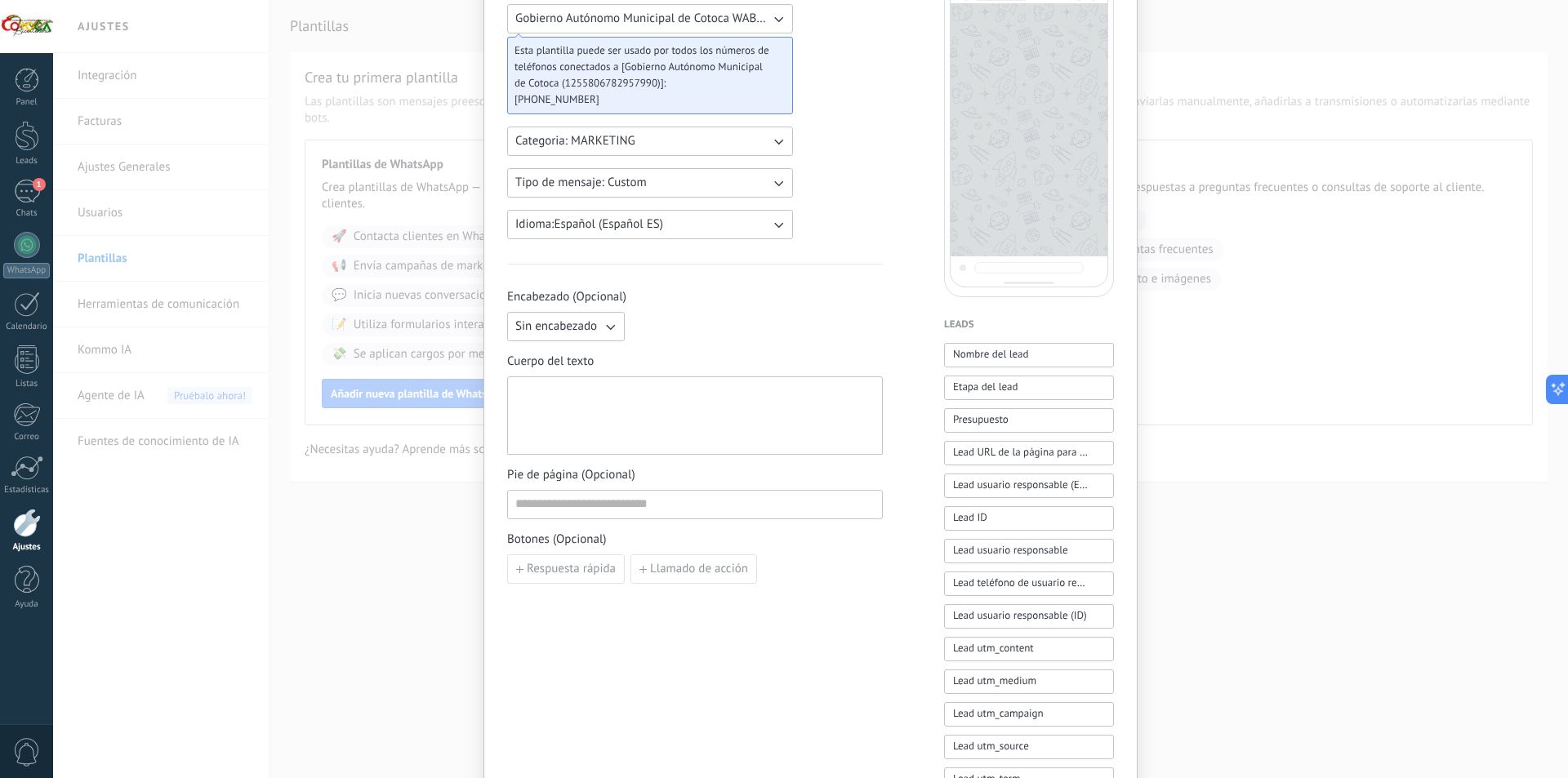
click at [691, 392] on div at bounding box center [694, 415] width 359 height 65
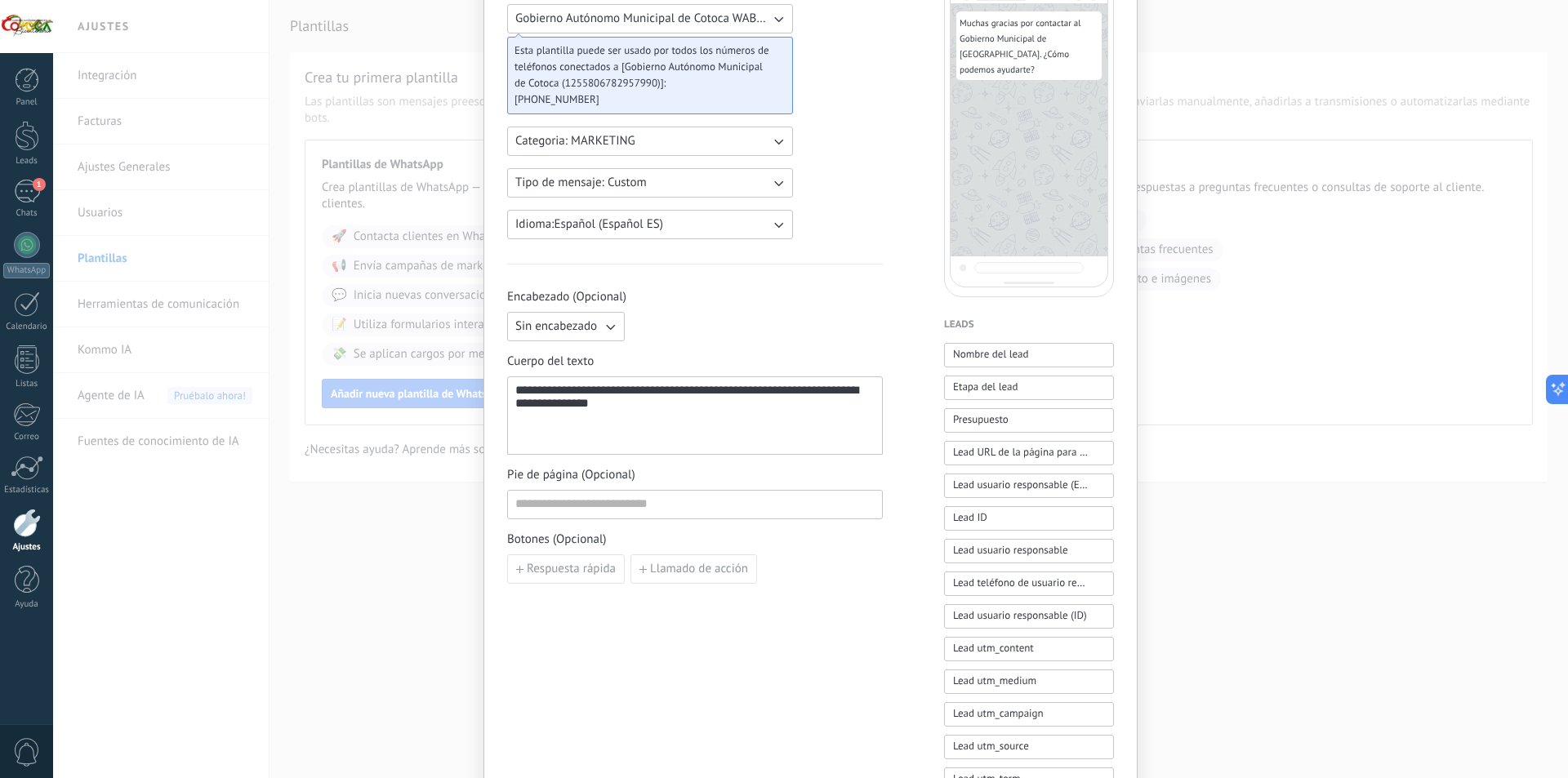
scroll to position [0, 0]
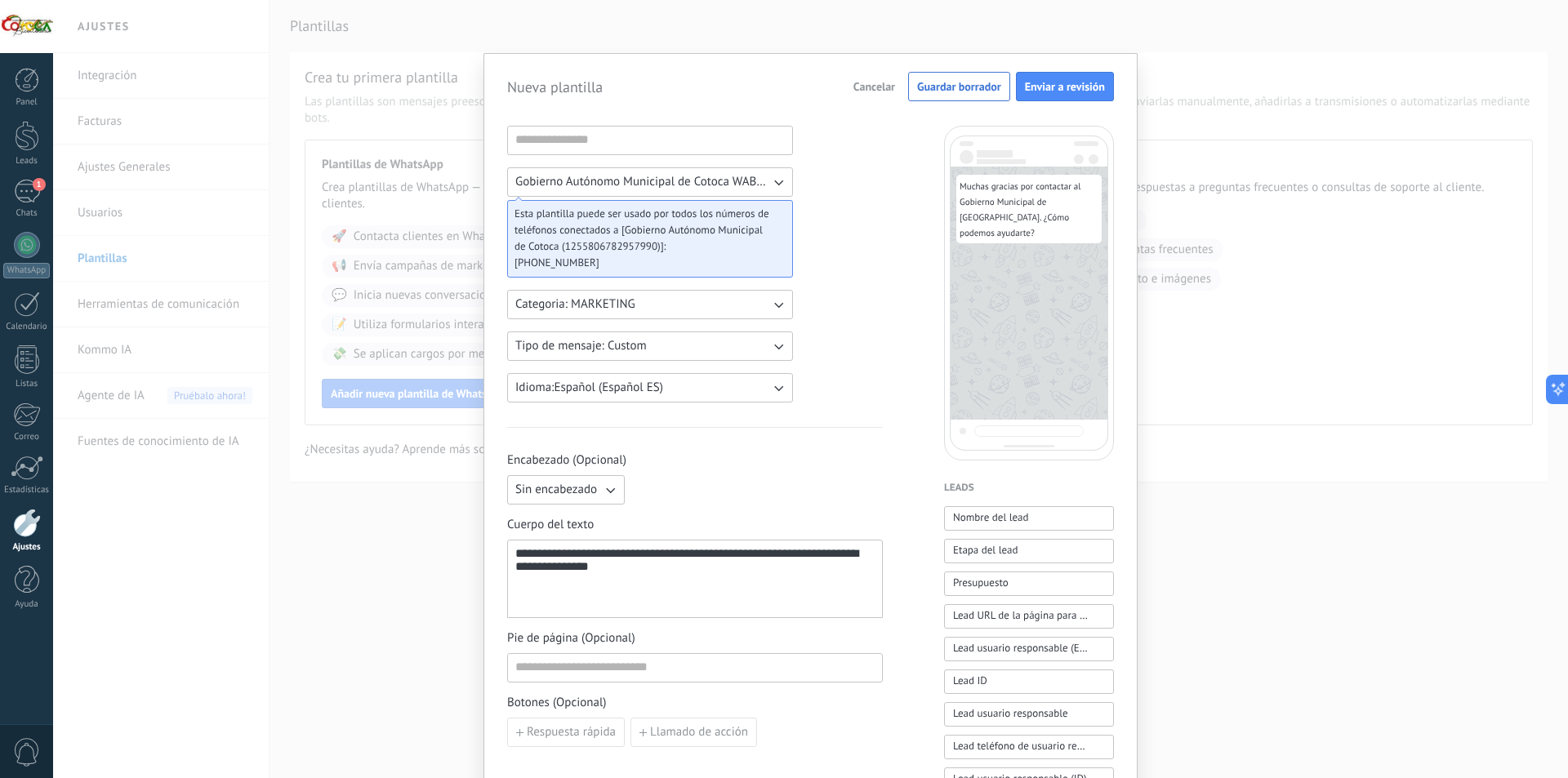
click at [695, 308] on button "Categoria: MARKETING" at bounding box center [650, 304] width 286 height 29
click at [853, 293] on div "**********" at bounding box center [694, 677] width 375 height 1103
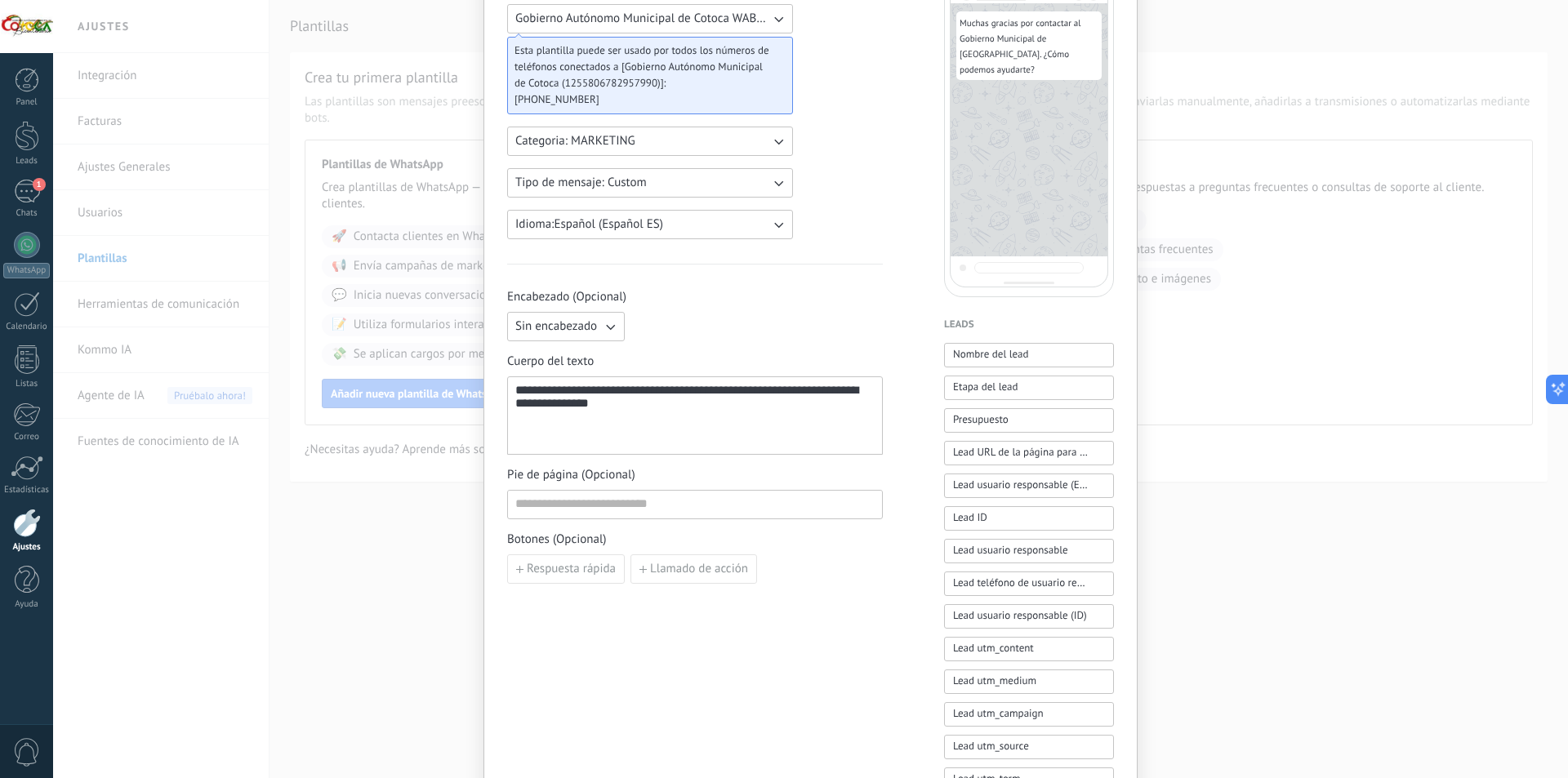
click at [594, 322] on span "Sin encabezado" at bounding box center [556, 326] width 82 height 16
click at [716, 322] on div "Sin encabezado Sin encabezado Texto Imagen o archivo" at bounding box center [694, 326] width 375 height 29
click at [689, 512] on input at bounding box center [695, 504] width 375 height 26
click at [831, 641] on div "**********" at bounding box center [694, 514] width 375 height 1103
click at [577, 573] on span "Respuesta rápida" at bounding box center [572, 569] width 89 height 12
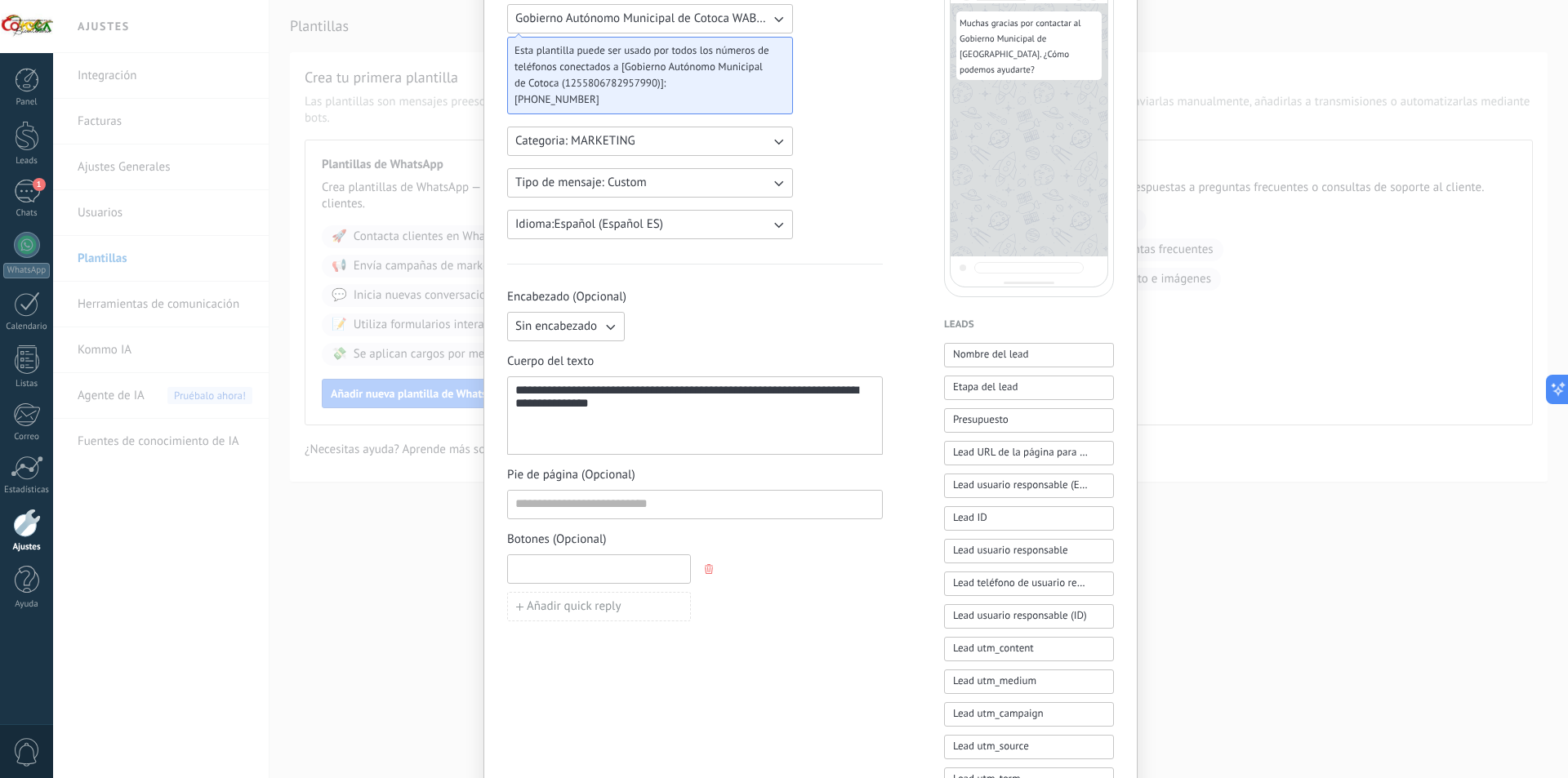
click at [615, 572] on input at bounding box center [599, 568] width 182 height 26
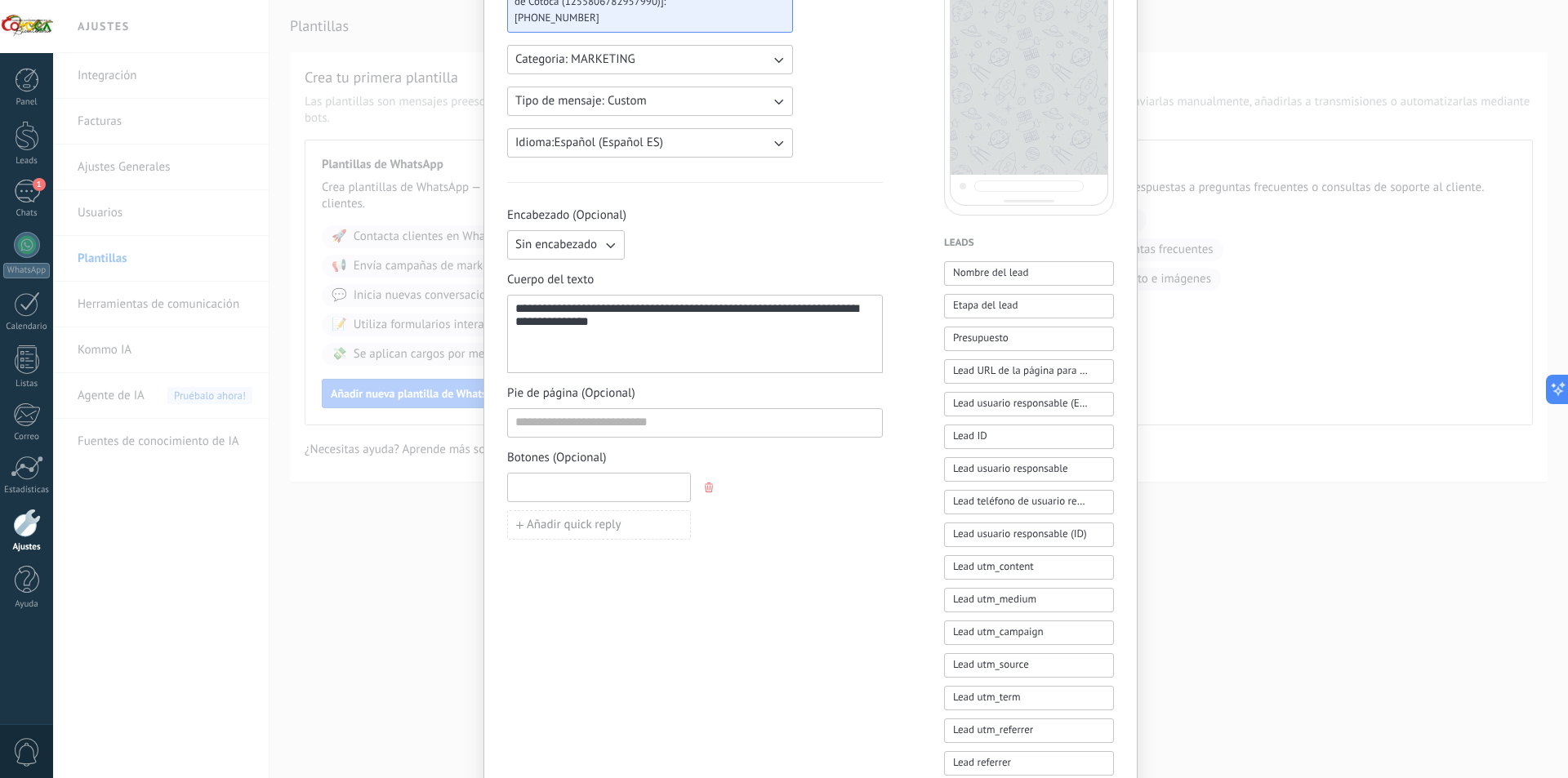
click at [600, 486] on input at bounding box center [599, 486] width 182 height 26
type input "*"
click at [754, 507] on div "Añadir quick reply" at bounding box center [694, 506] width 375 height 67
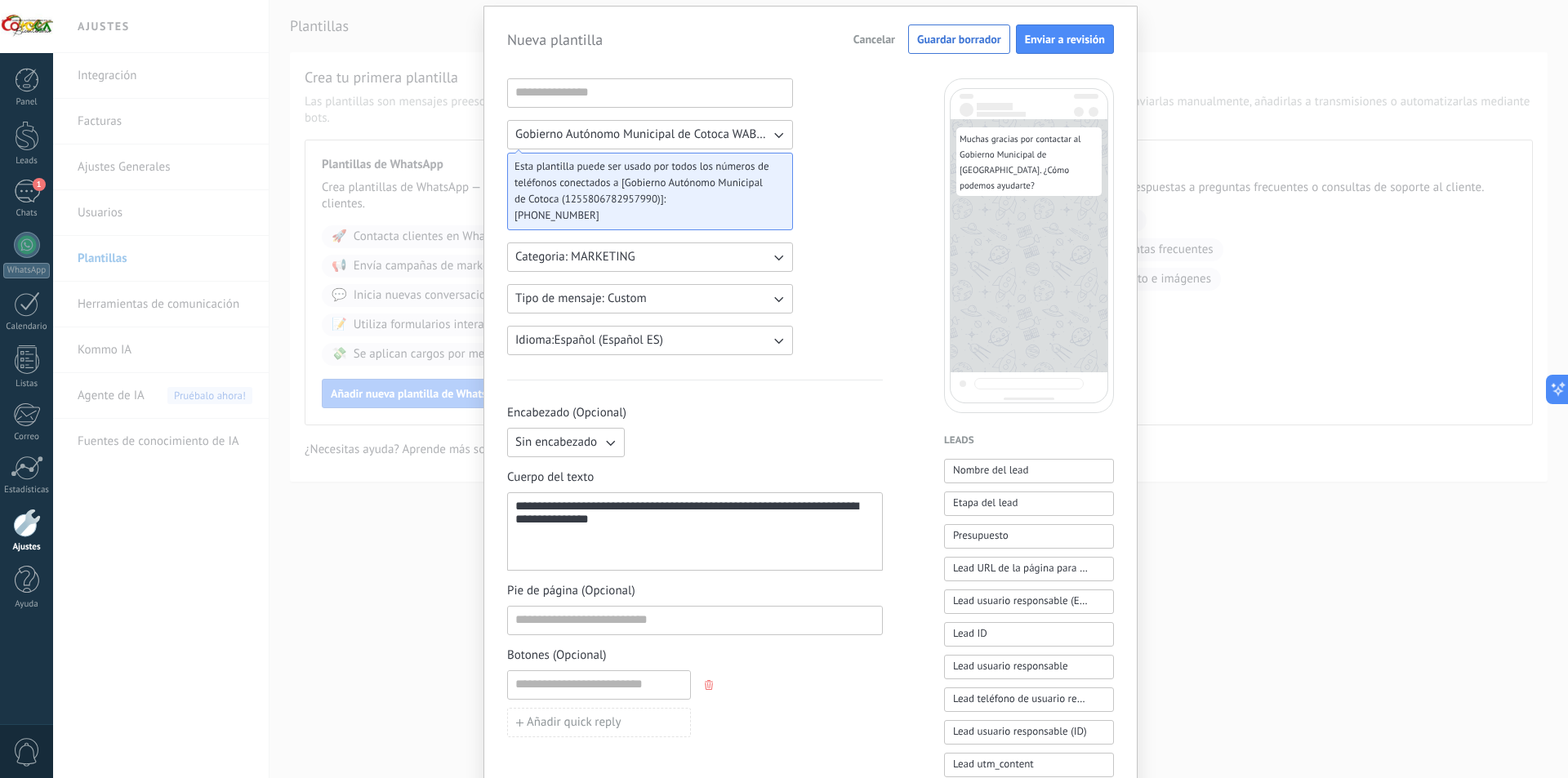
scroll to position [0, 0]
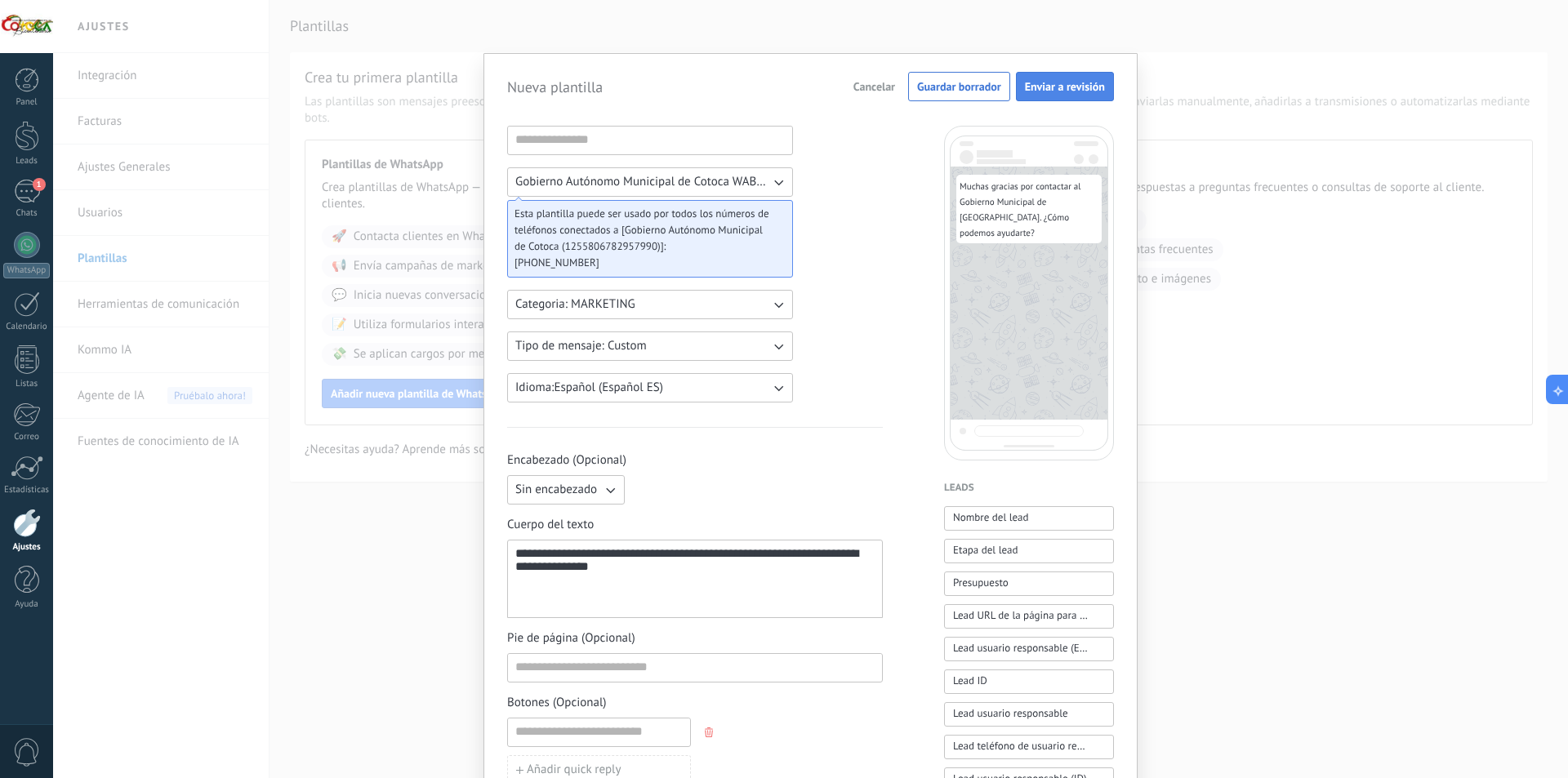
click at [1053, 87] on span "Enviar a revisión" at bounding box center [1065, 86] width 80 height 12
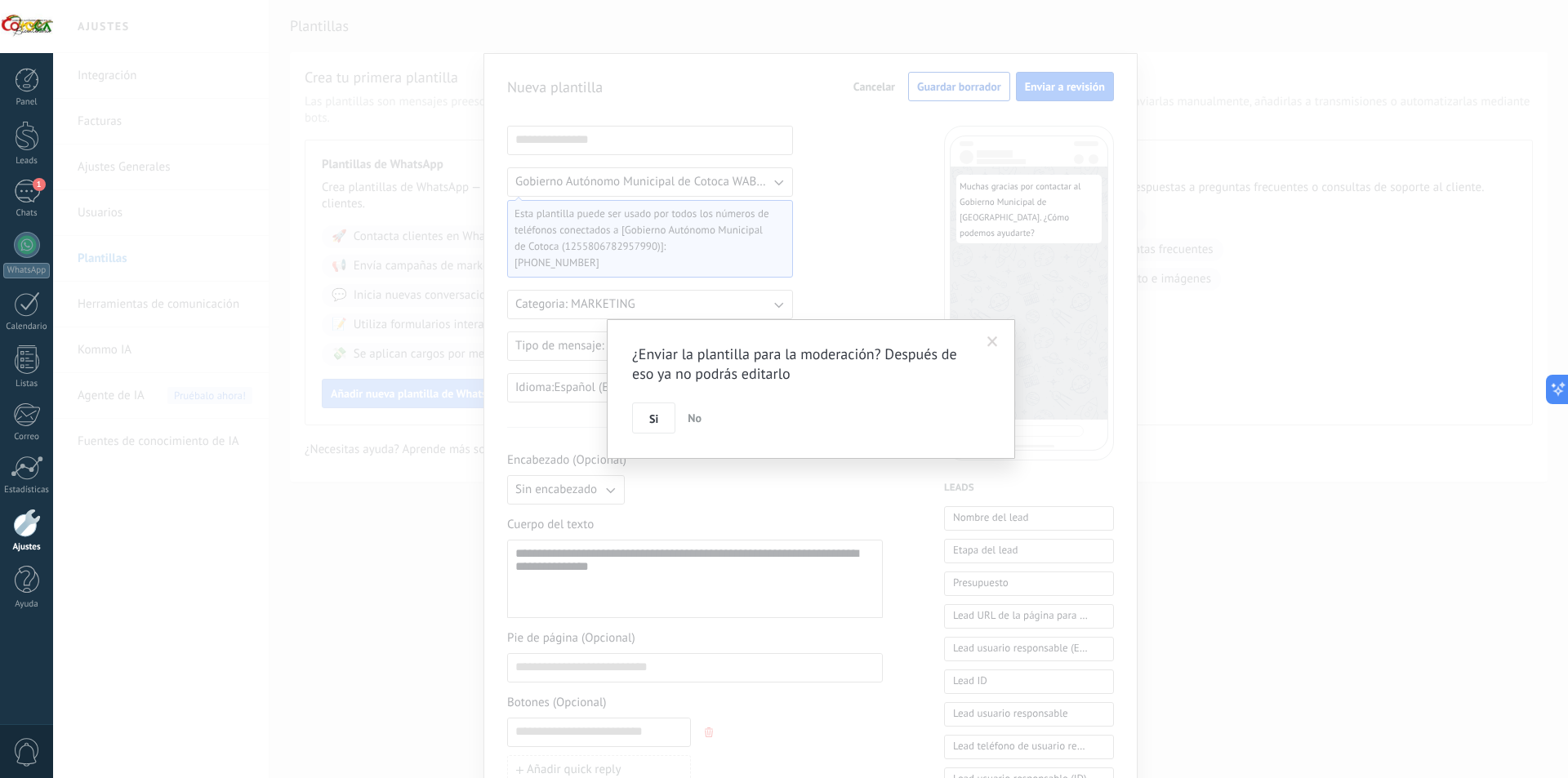
click at [698, 417] on span "No" at bounding box center [694, 418] width 14 height 15
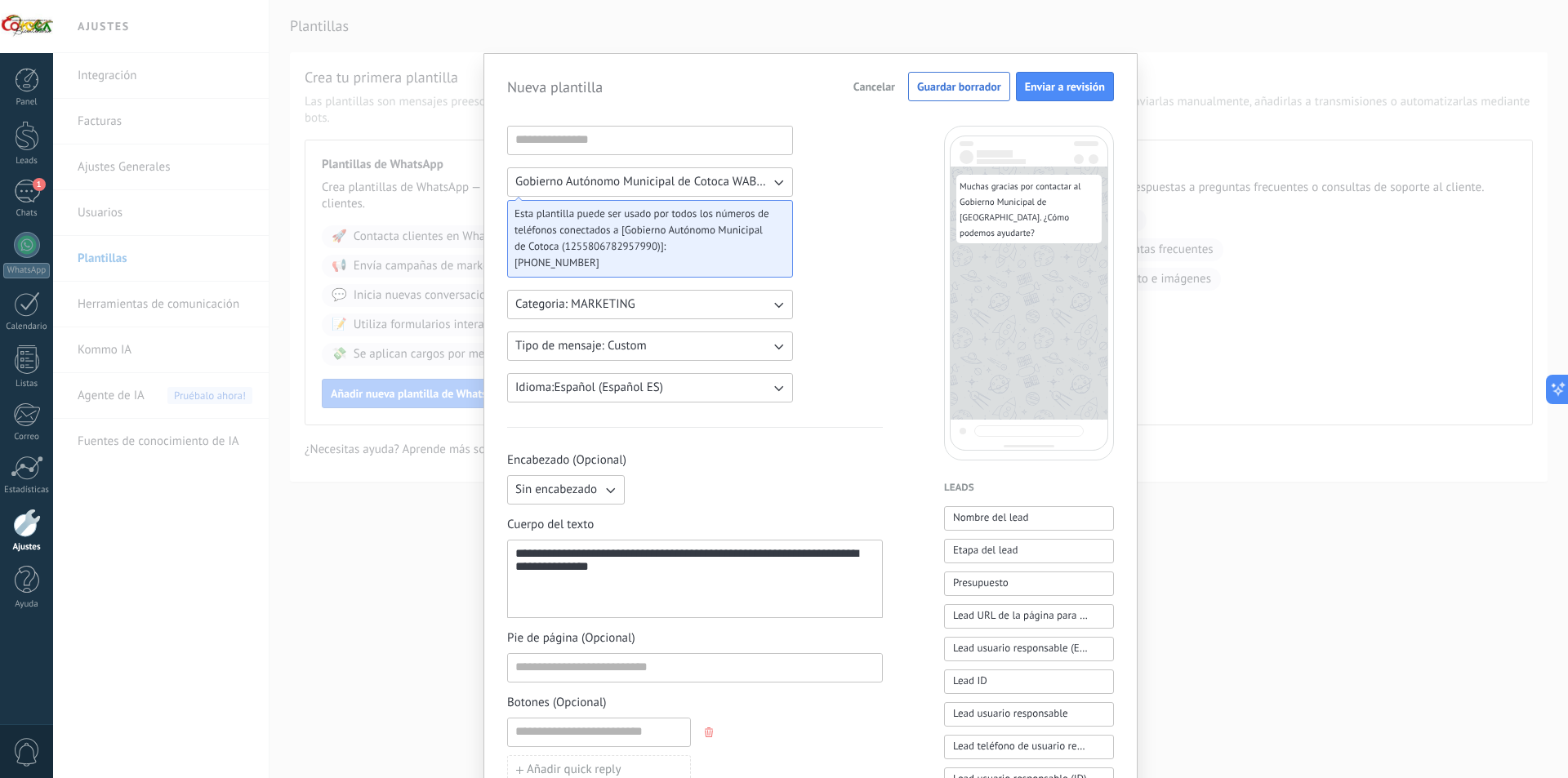
click at [875, 95] on button "Cancelar" at bounding box center [874, 86] width 56 height 25
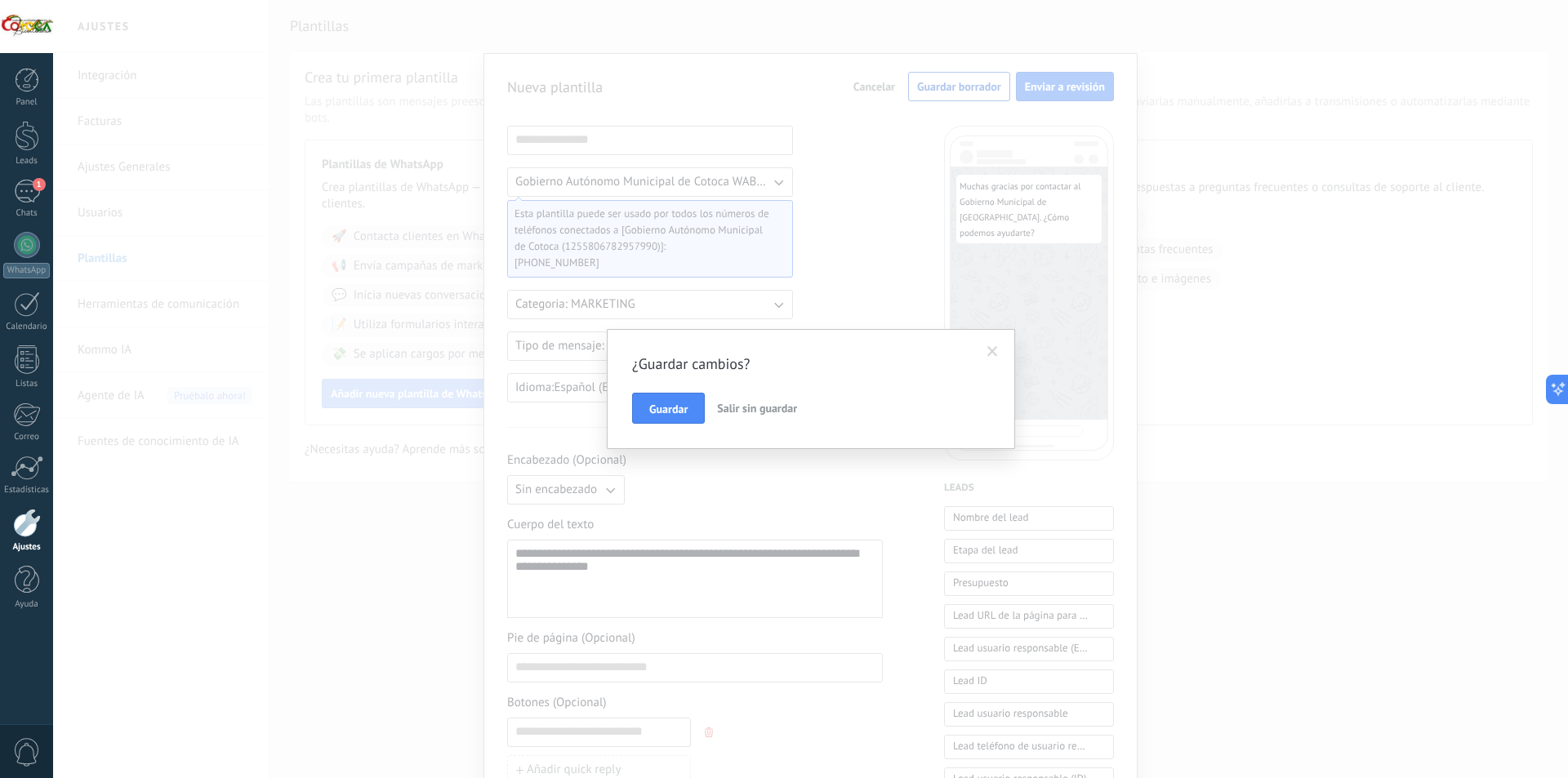
click at [748, 413] on span "Salir sin guardar" at bounding box center [757, 408] width 80 height 15
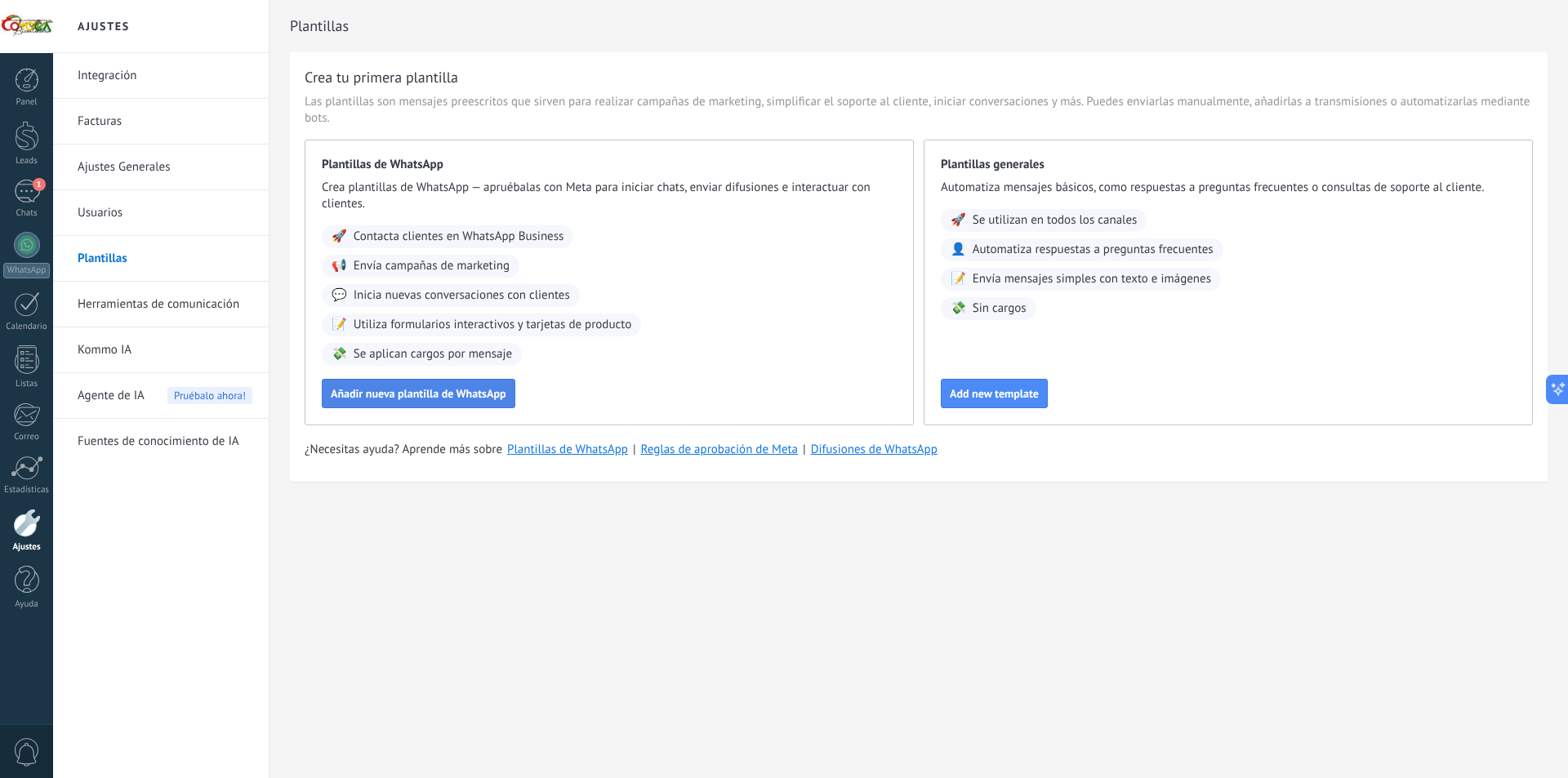
click at [452, 399] on span "Añadir nueva plantilla de WhatsApp" at bounding box center [418, 394] width 175 height 12
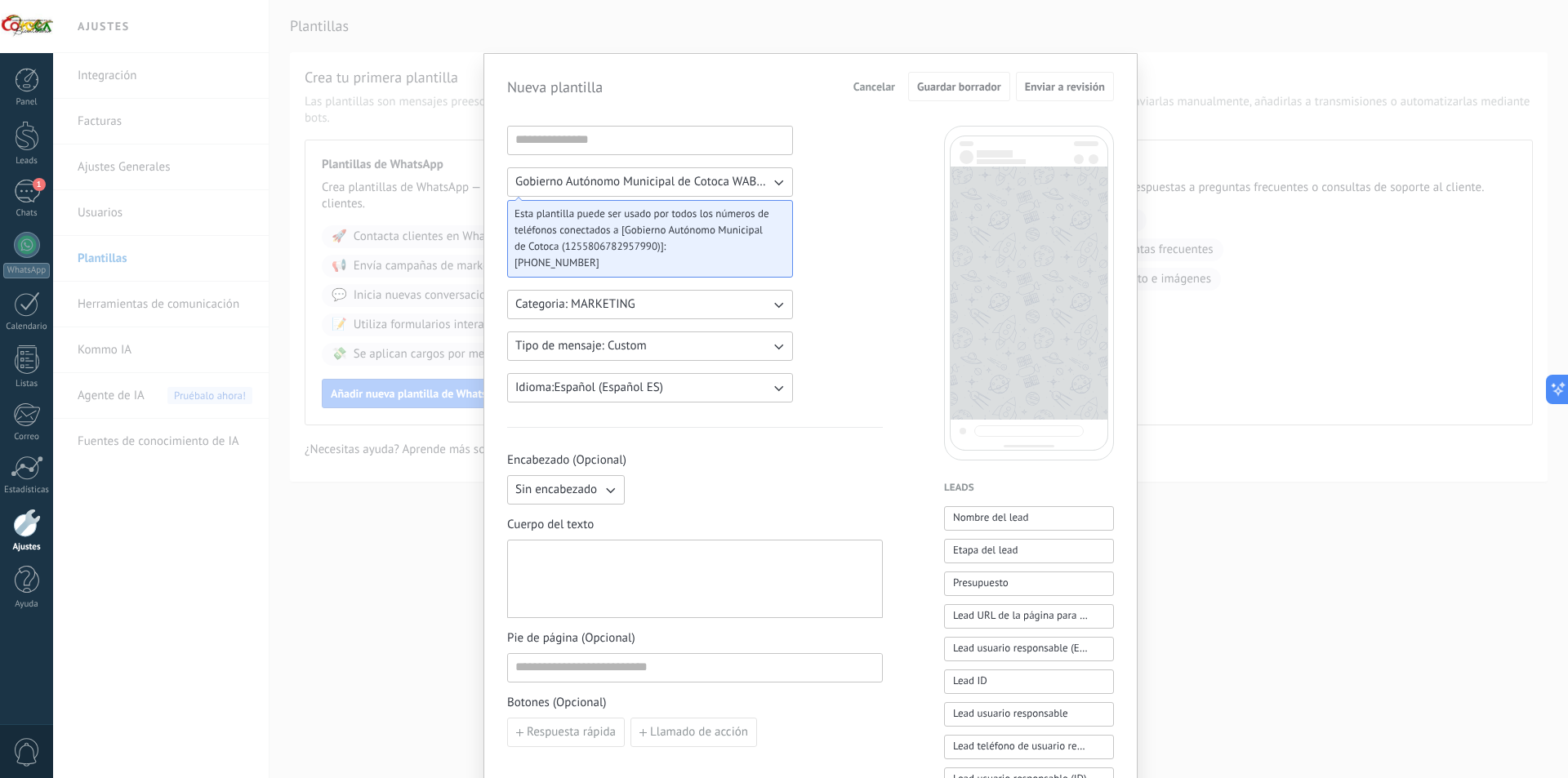
click at [871, 89] on span "Cancelar" at bounding box center [874, 86] width 42 height 12
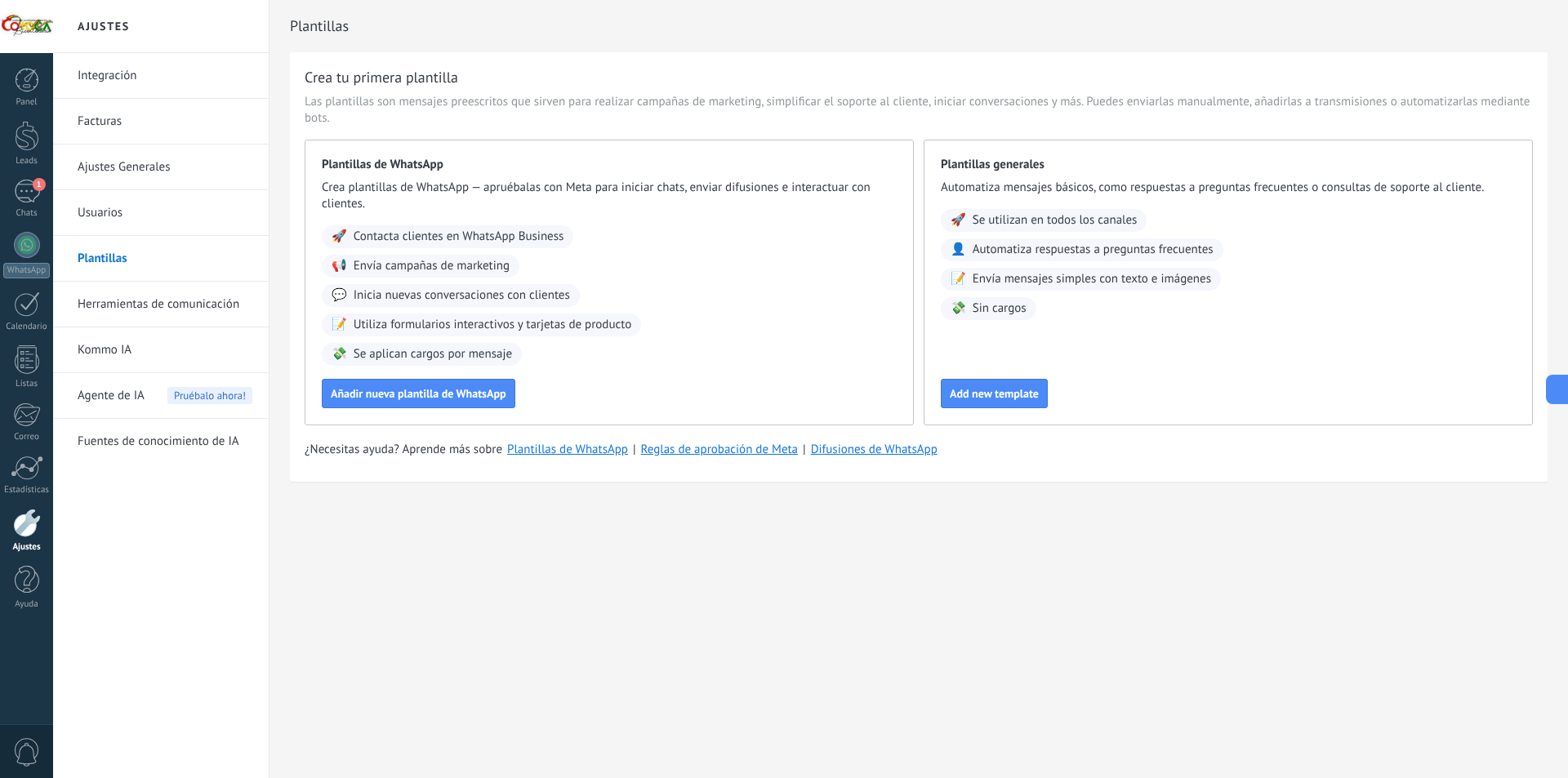
click at [825, 612] on div "Ajustes Integración Facturas Ajustes Generales Usuarios Plantillas Herramientas…" at bounding box center [810, 389] width 1515 height 778
click at [35, 254] on div at bounding box center [26, 244] width 26 height 26
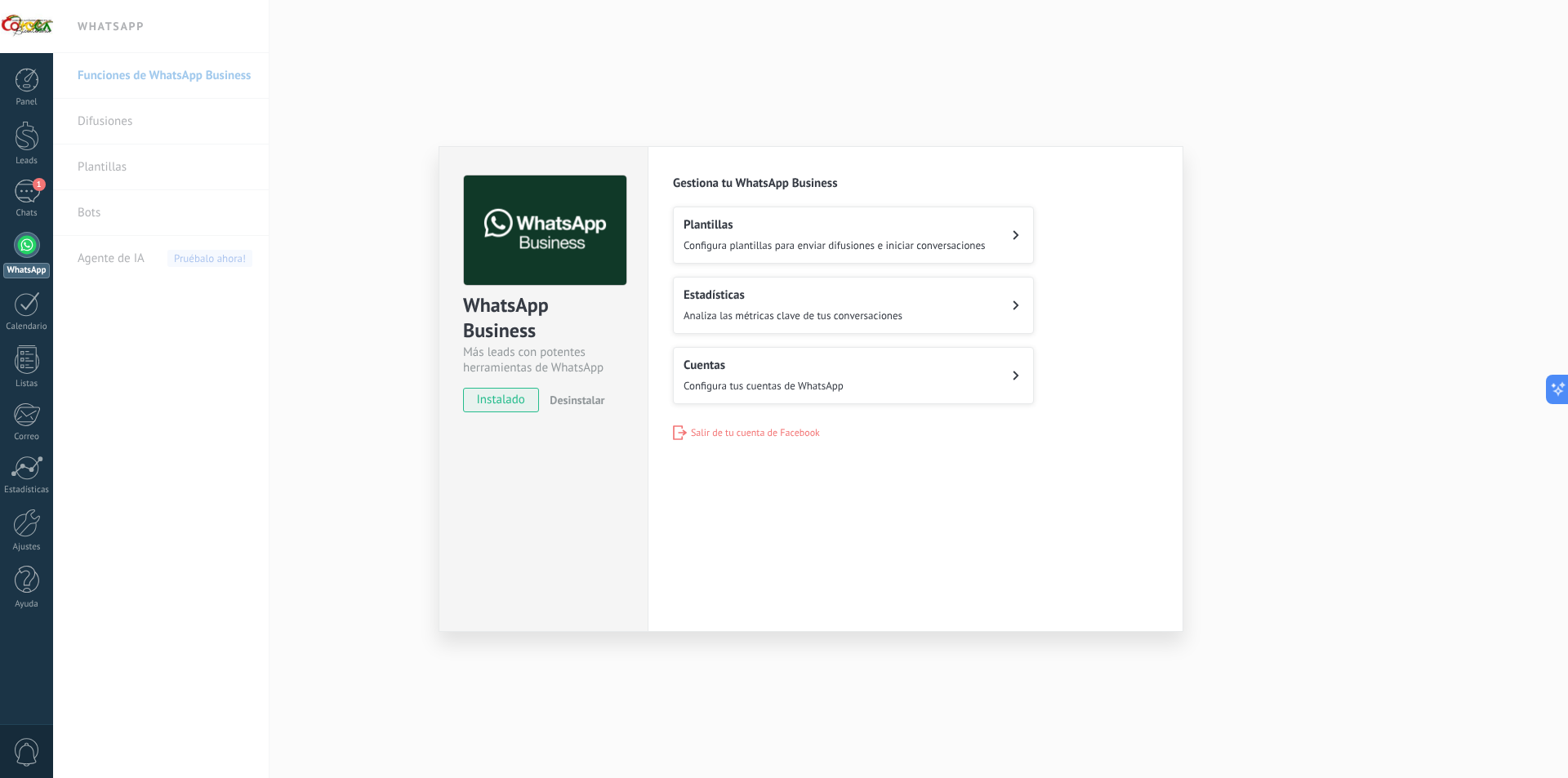
click at [968, 245] on span "Configura plantillas para enviar difusiones e iniciar conversaciones" at bounding box center [834, 244] width 303 height 14
click at [353, 332] on div "WhatsApp Business Más leads con potentes herramientas de WhatsApp instalado Des…" at bounding box center [810, 389] width 1515 height 778
click at [367, 310] on div "WhatsApp Business Más leads con potentes herramientas de WhatsApp instalado Des…" at bounding box center [810, 389] width 1515 height 778
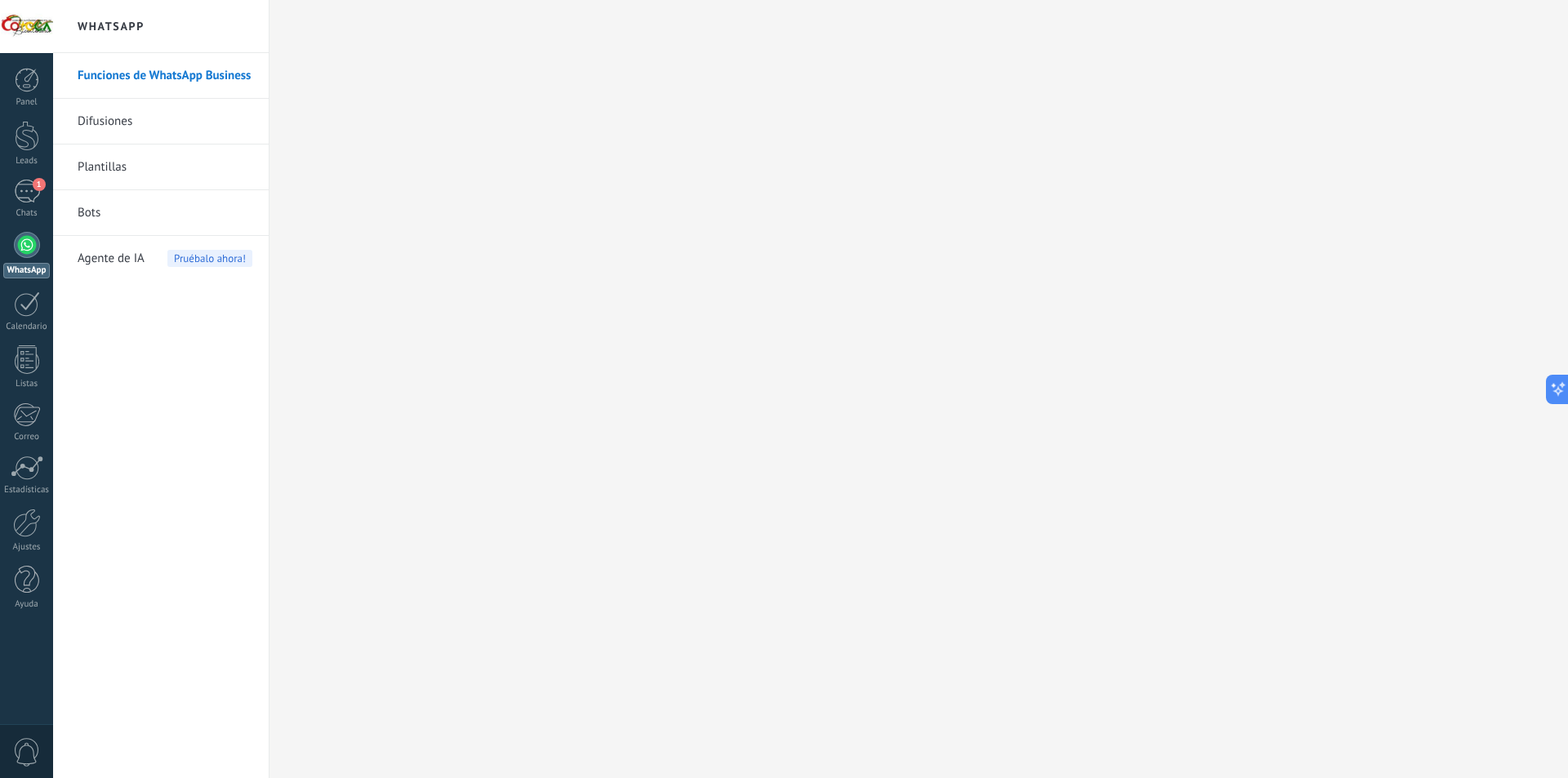
click at [153, 165] on link "Plantillas" at bounding box center [165, 167] width 175 height 45
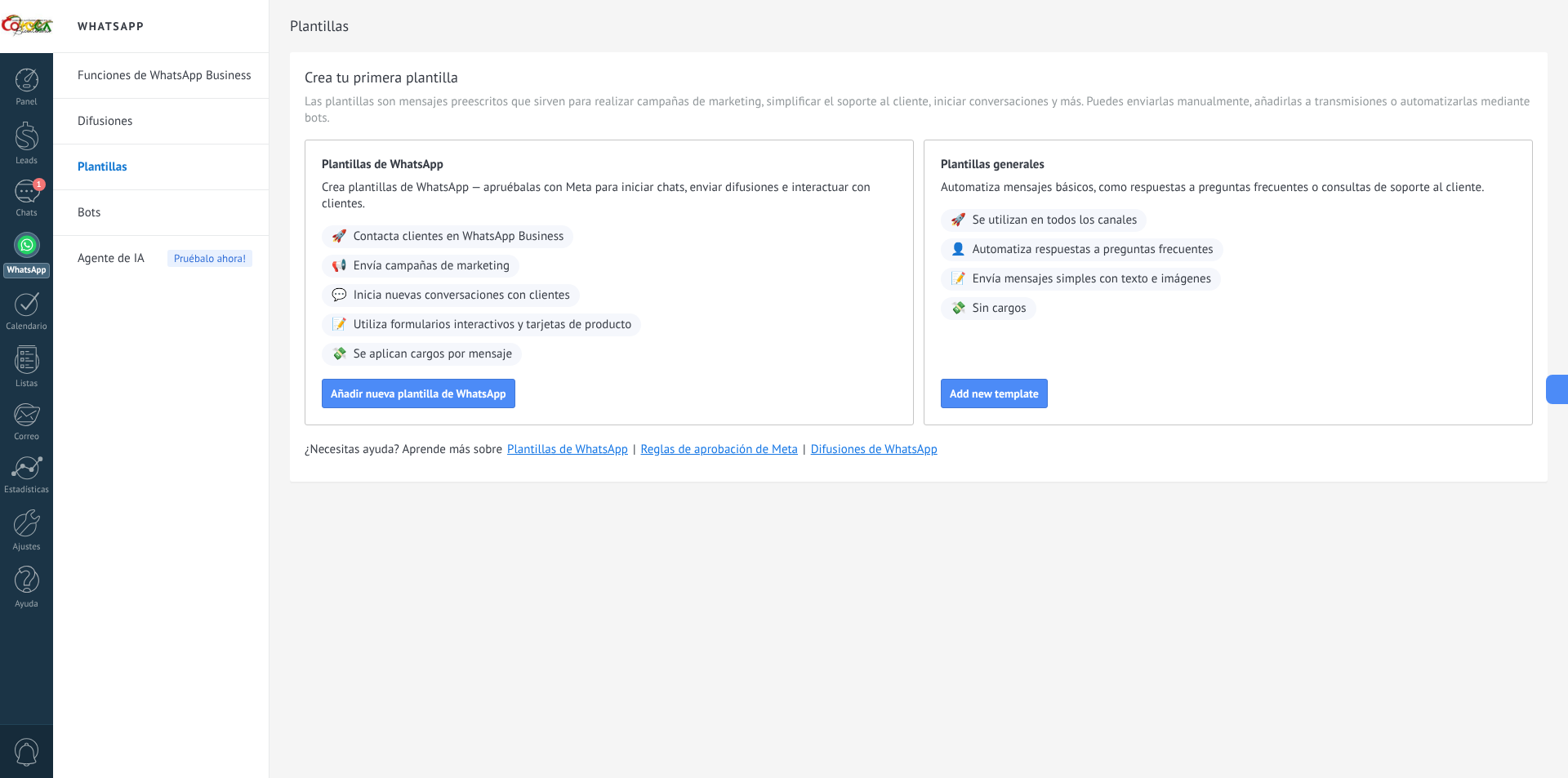
click at [139, 213] on link "Bots" at bounding box center [165, 213] width 175 height 45
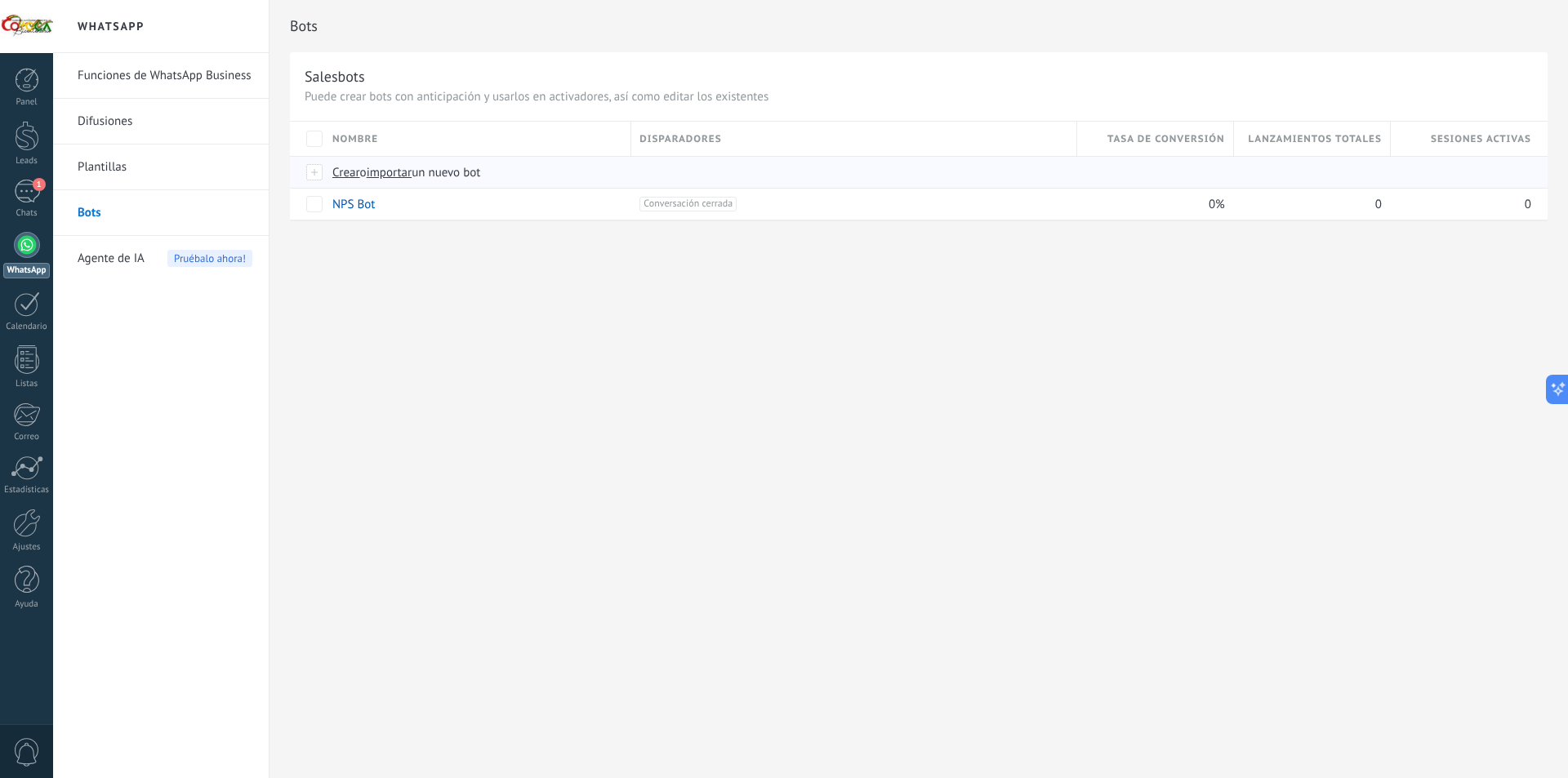
click at [341, 175] on span "Crear" at bounding box center [346, 173] width 28 height 15
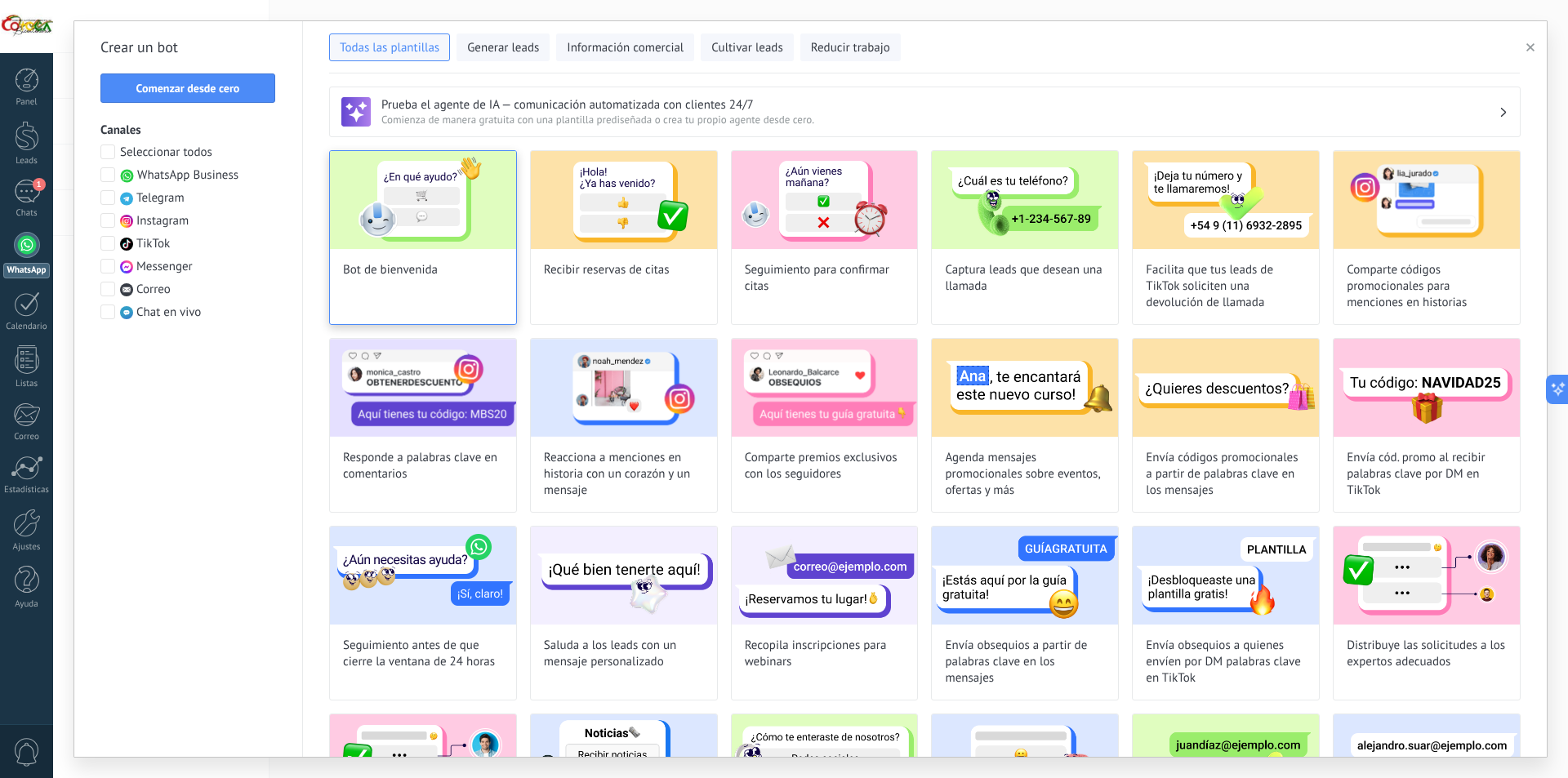
click at [443, 210] on img at bounding box center [423, 200] width 186 height 98
type input "**********"
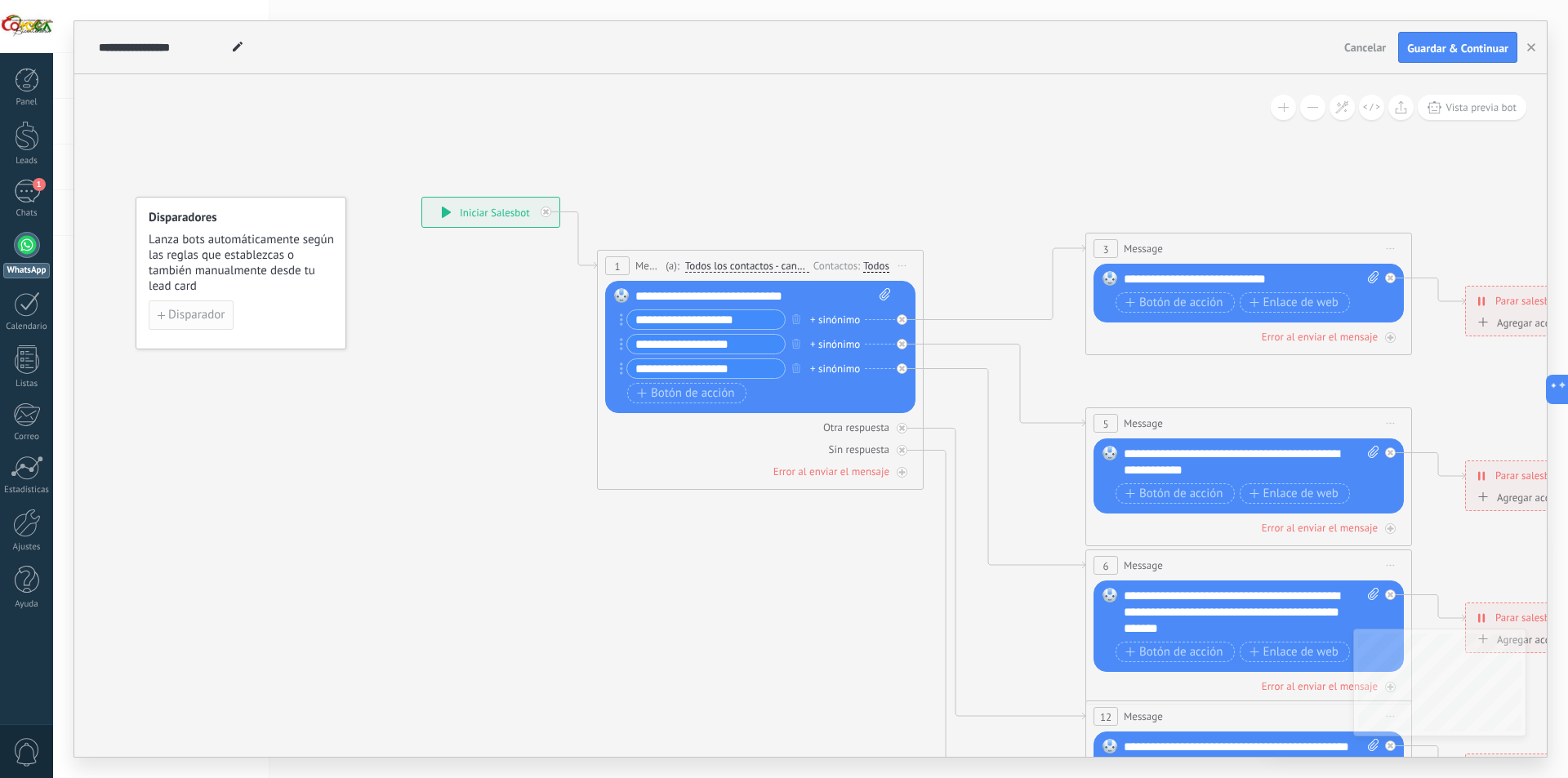
click at [195, 316] on span "Disparador" at bounding box center [196, 315] width 56 height 12
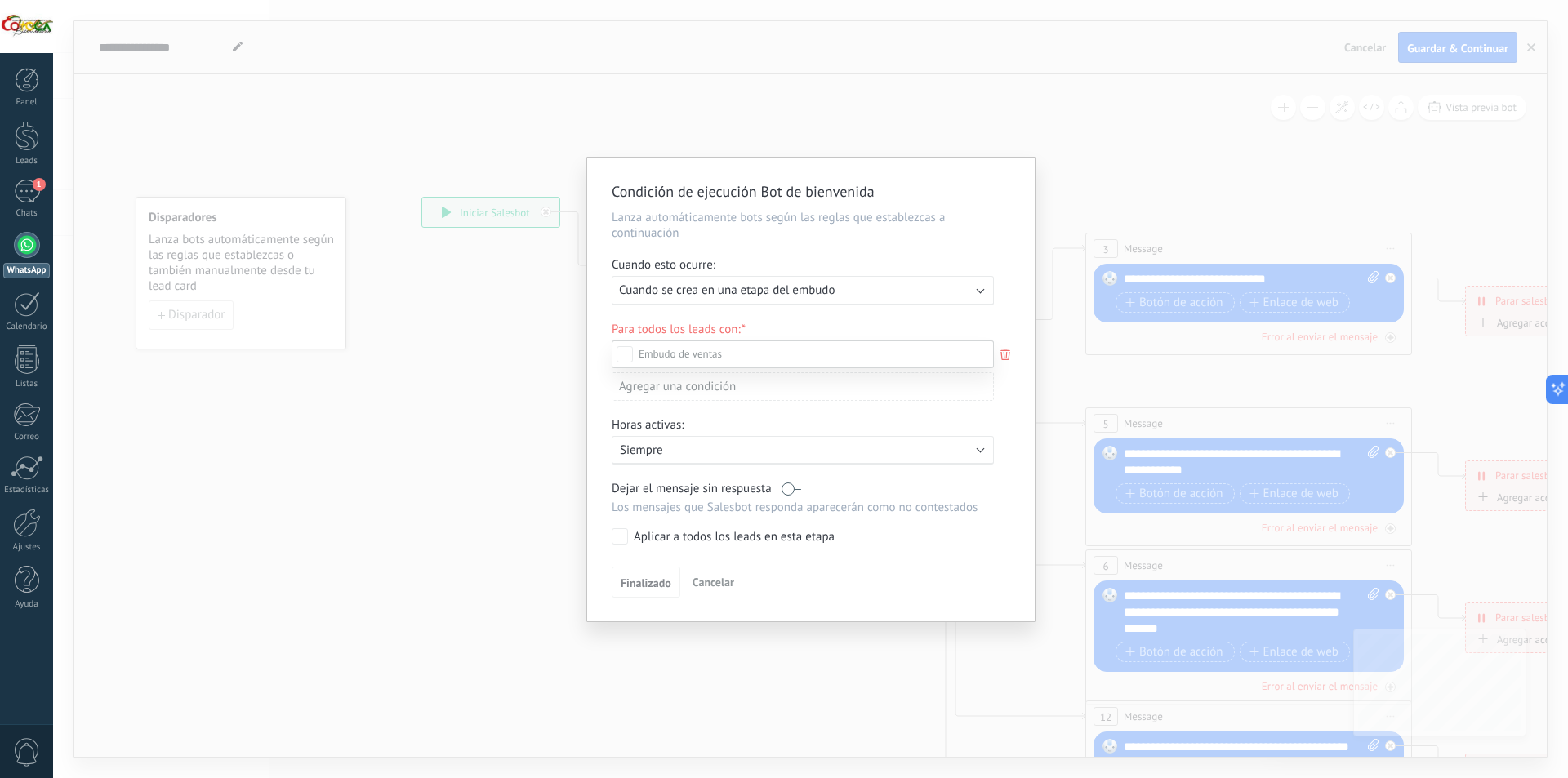
click at [979, 292] on div at bounding box center [810, 389] width 1515 height 778
click at [979, 292] on b at bounding box center [981, 289] width 8 height 8
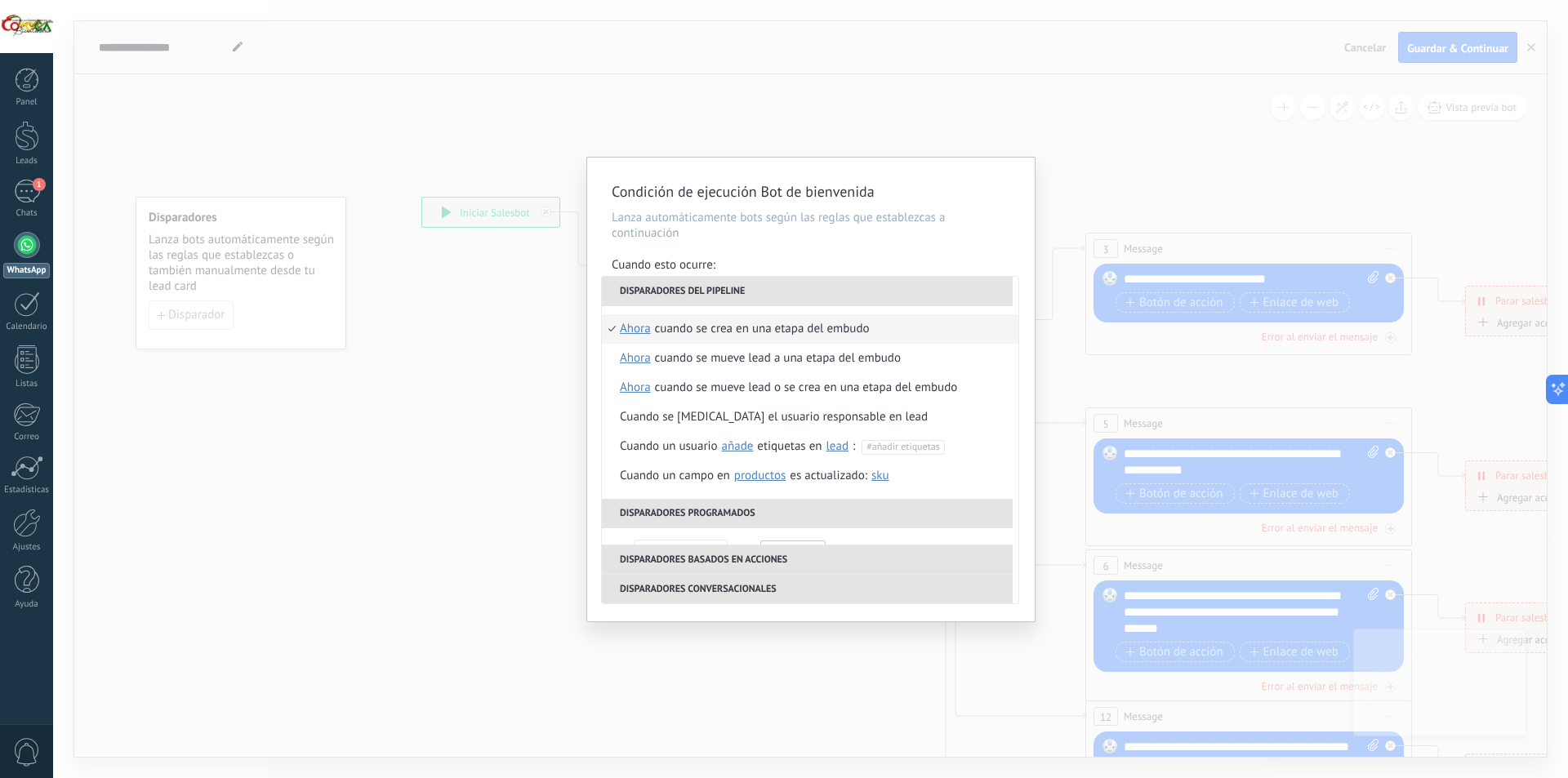
click at [984, 288] on li "Disparadores del pipeline" at bounding box center [807, 292] width 411 height 29
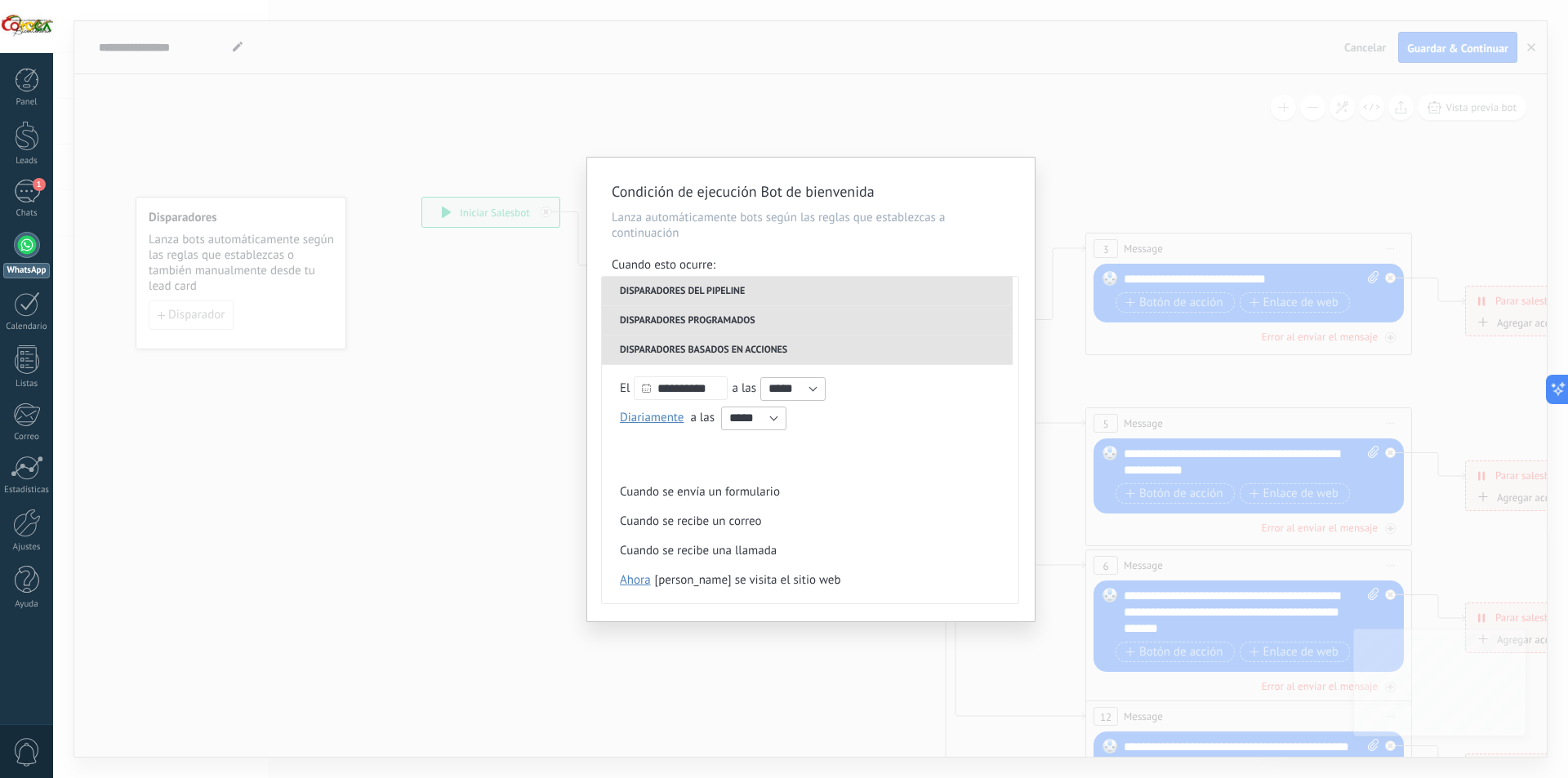
scroll to position [326, 0]
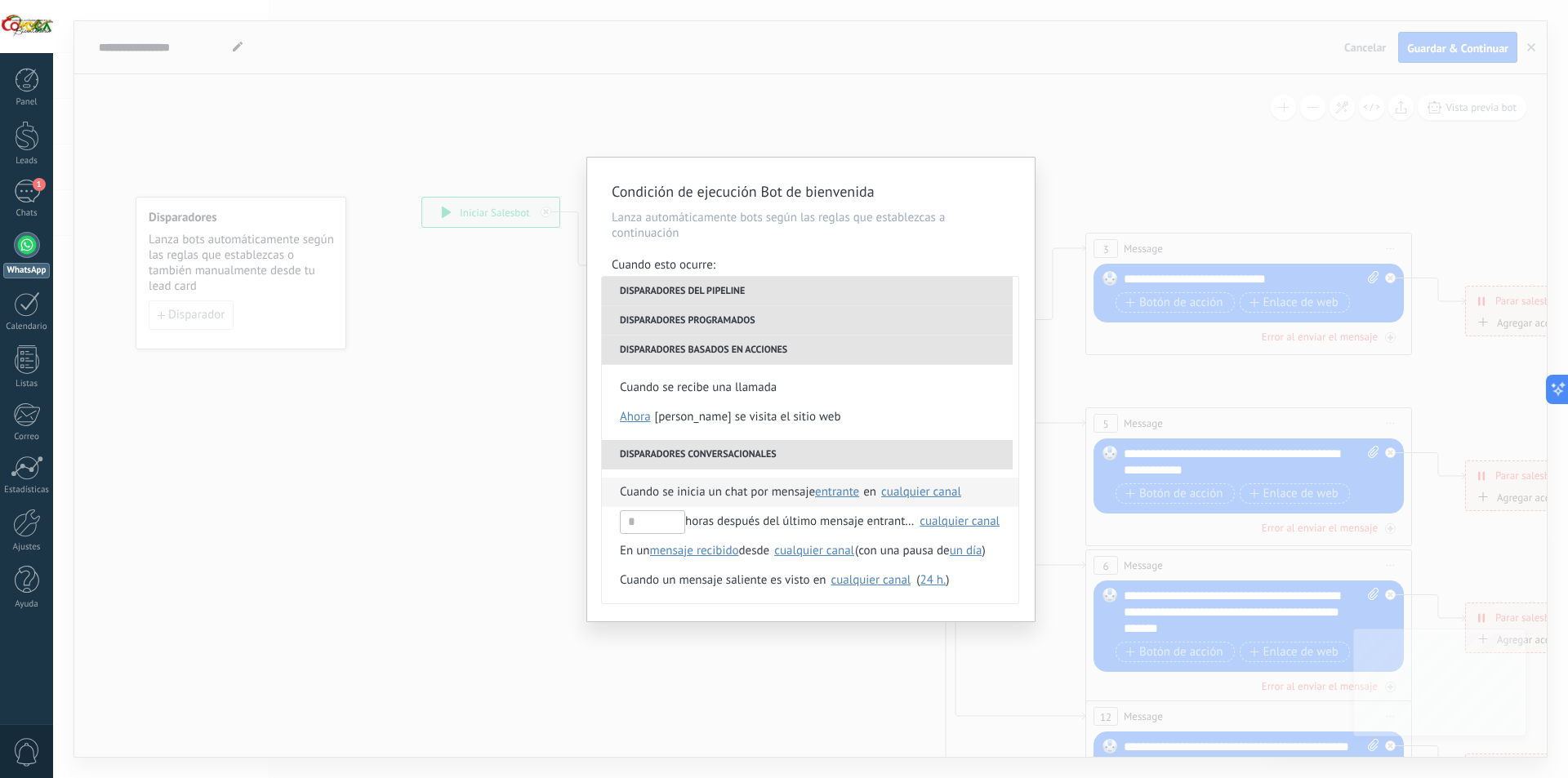
click at [701, 488] on span "Cuando se inicia un chat por mensaje" at bounding box center [717, 493] width 195 height 29
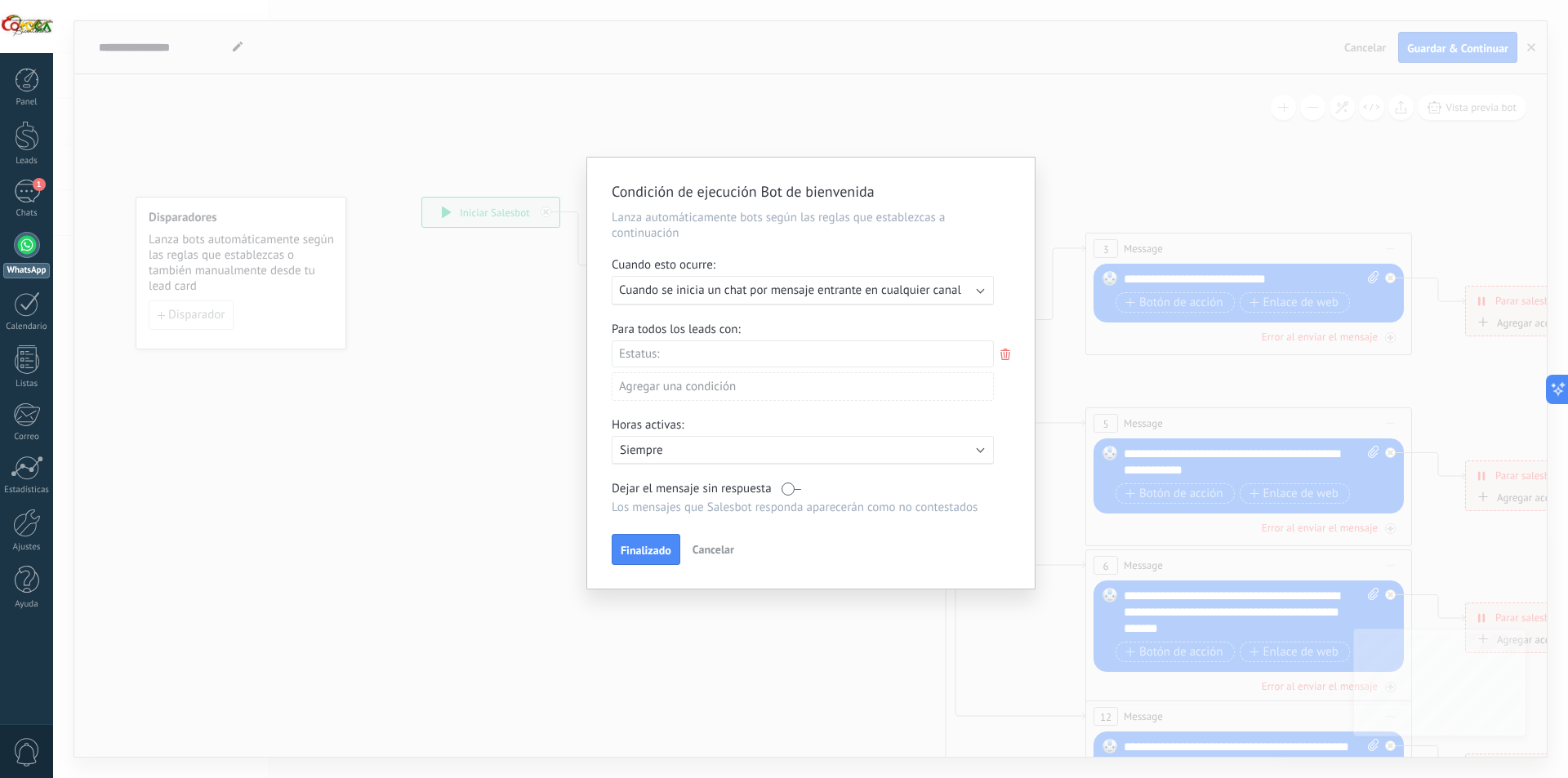
click at [1002, 352] on use at bounding box center [1005, 354] width 10 height 12
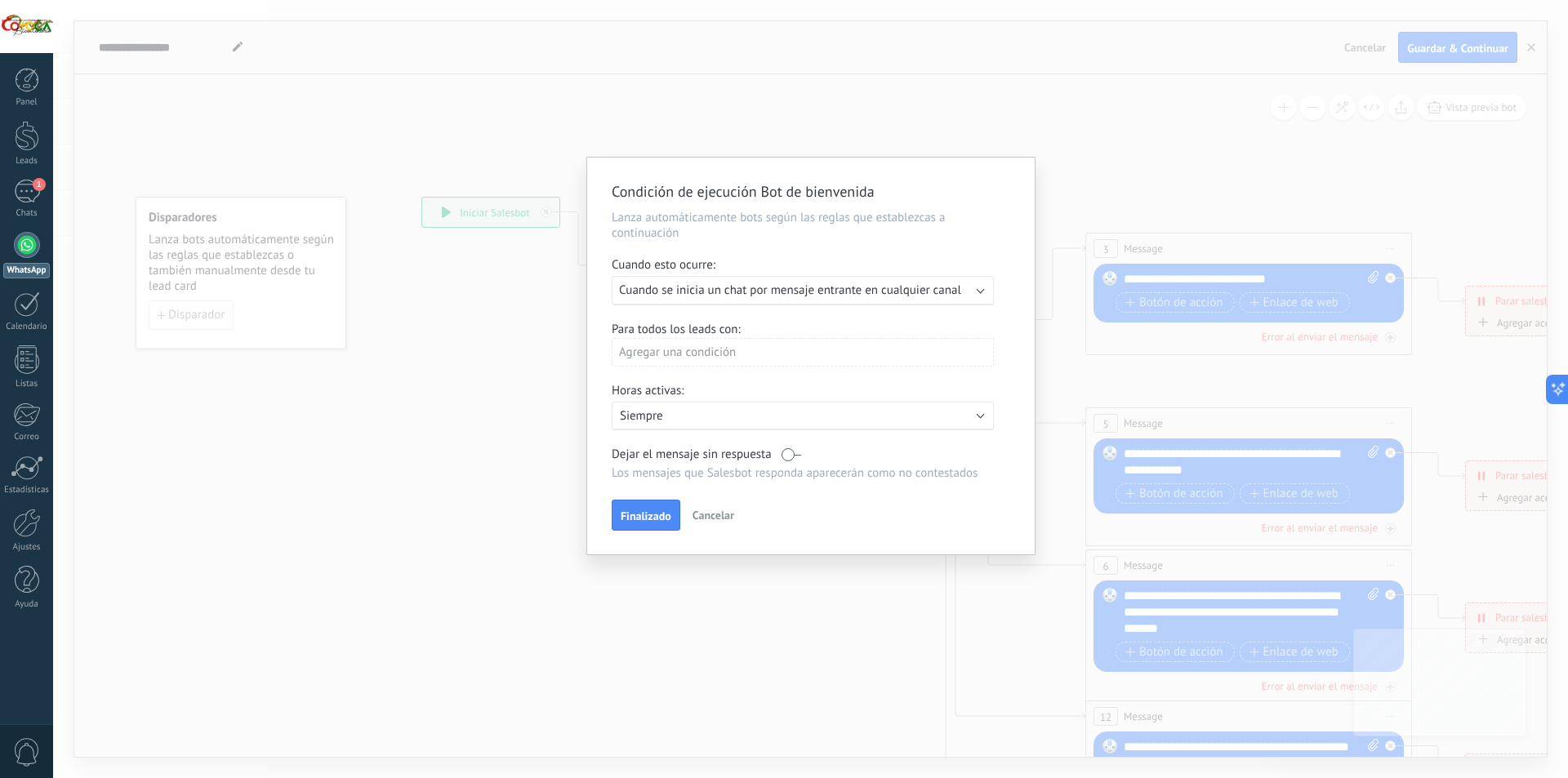
click at [789, 456] on label at bounding box center [792, 454] width 20 height 15
click at [794, 454] on label at bounding box center [792, 454] width 20 height 15
click at [660, 515] on span "Finalizado" at bounding box center [646, 516] width 51 height 12
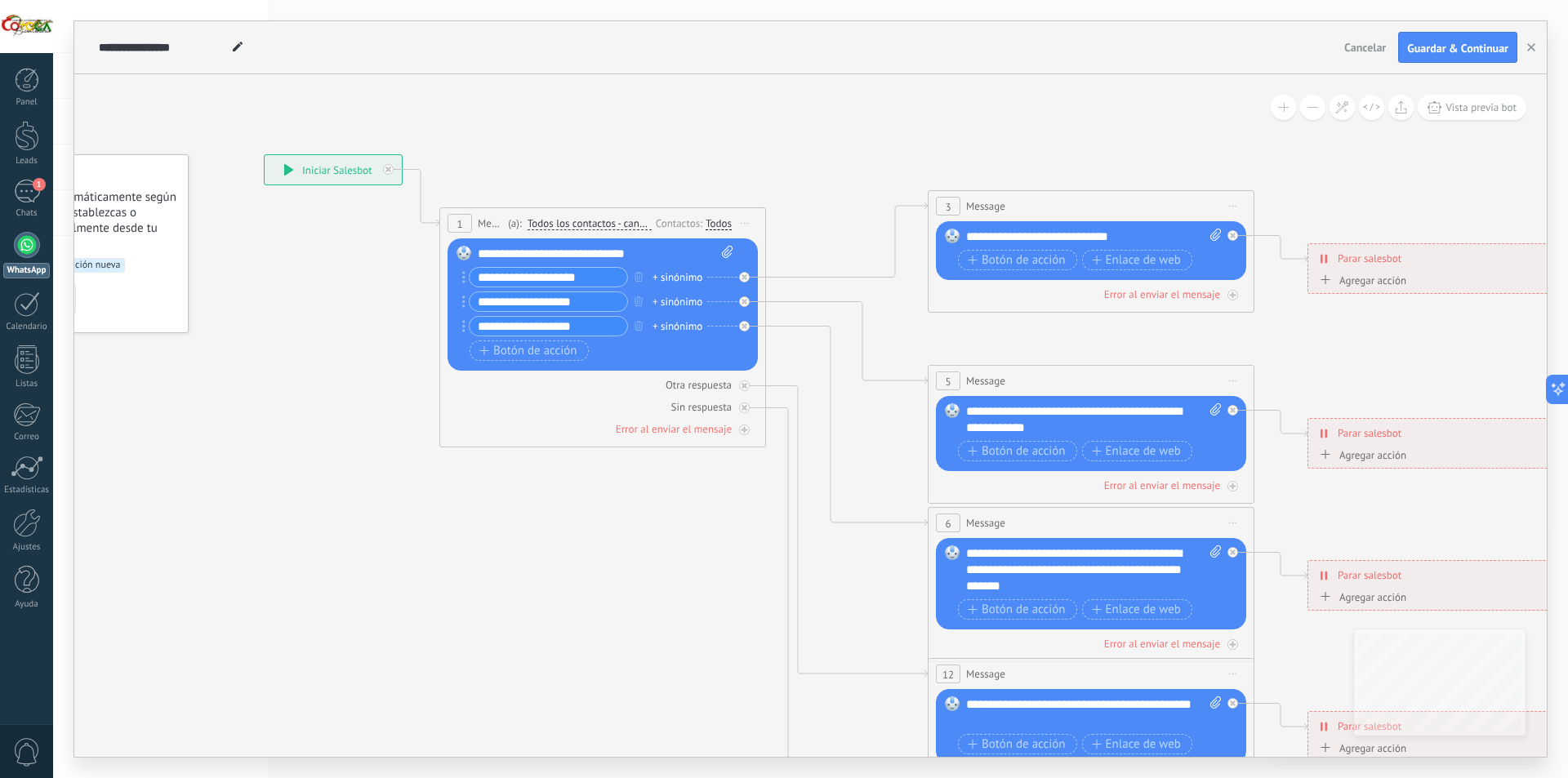
drag, startPoint x: 433, startPoint y: 468, endPoint x: 275, endPoint y: 425, distance: 163.7
click at [275, 425] on icon at bounding box center [1128, 571] width 2546 height 1650
click at [654, 253] on div "**********" at bounding box center [605, 254] width 255 height 16
drag, startPoint x: 657, startPoint y: 251, endPoint x: 515, endPoint y: 254, distance: 142.0
click at [515, 254] on div "**********" at bounding box center [605, 254] width 255 height 16
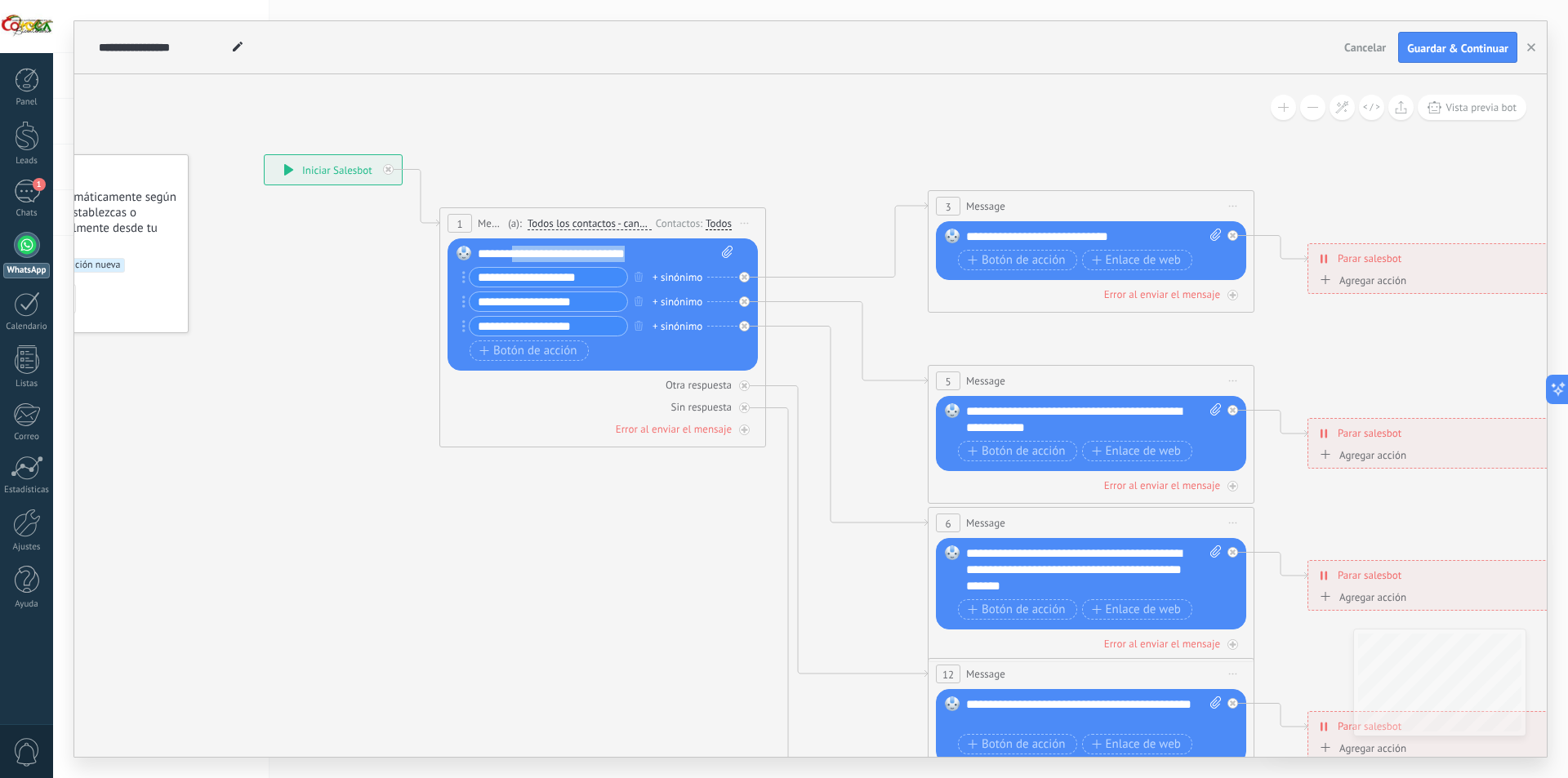
drag, startPoint x: 514, startPoint y: 254, endPoint x: 523, endPoint y: 254, distance: 9.0
click at [515, 254] on div "**********" at bounding box center [605, 254] width 255 height 16
click at [514, 250] on div "**********" at bounding box center [605, 254] width 255 height 16
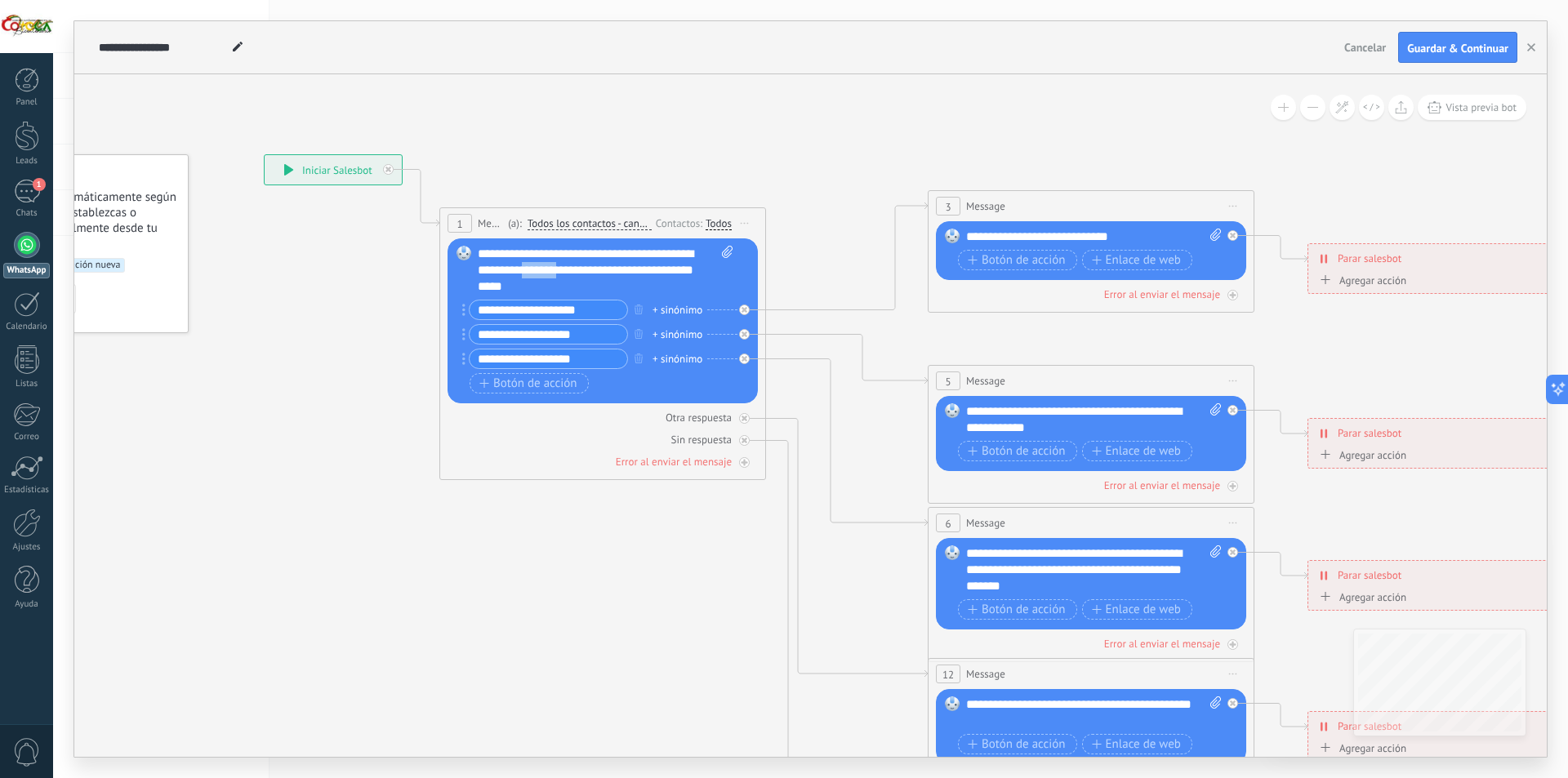
drag, startPoint x: 614, startPoint y: 267, endPoint x: 594, endPoint y: 277, distance: 22.4
click at [594, 277] on div "**********" at bounding box center [605, 270] width 255 height 49
click at [614, 268] on div "**********" at bounding box center [605, 270] width 255 height 49
click at [632, 289] on div "**********" at bounding box center [605, 270] width 255 height 49
click at [576, 311] on input "**********" at bounding box center [548, 310] width 157 height 19
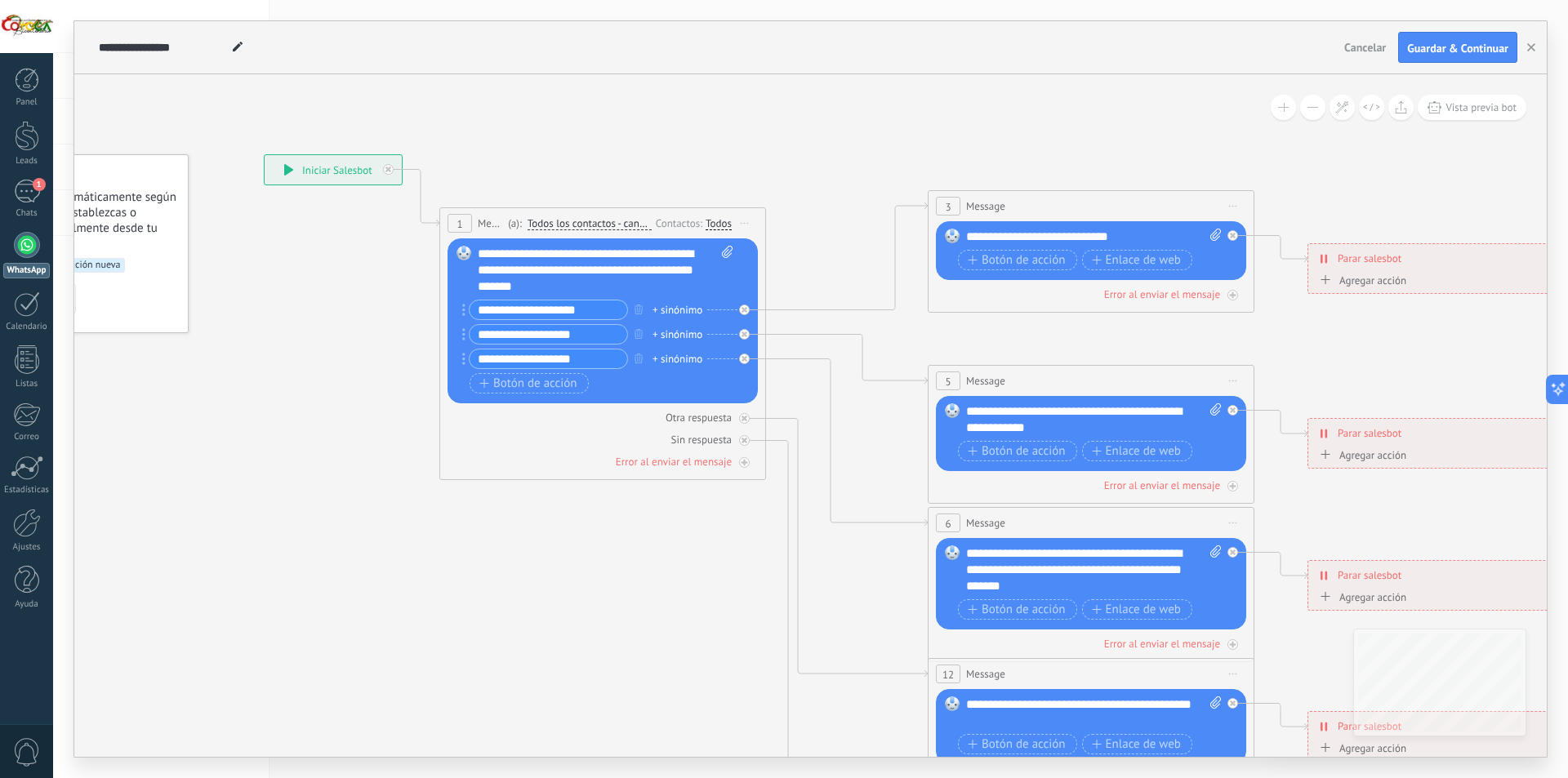
click at [595, 316] on input "**********" at bounding box center [548, 310] width 157 height 19
type input "*"
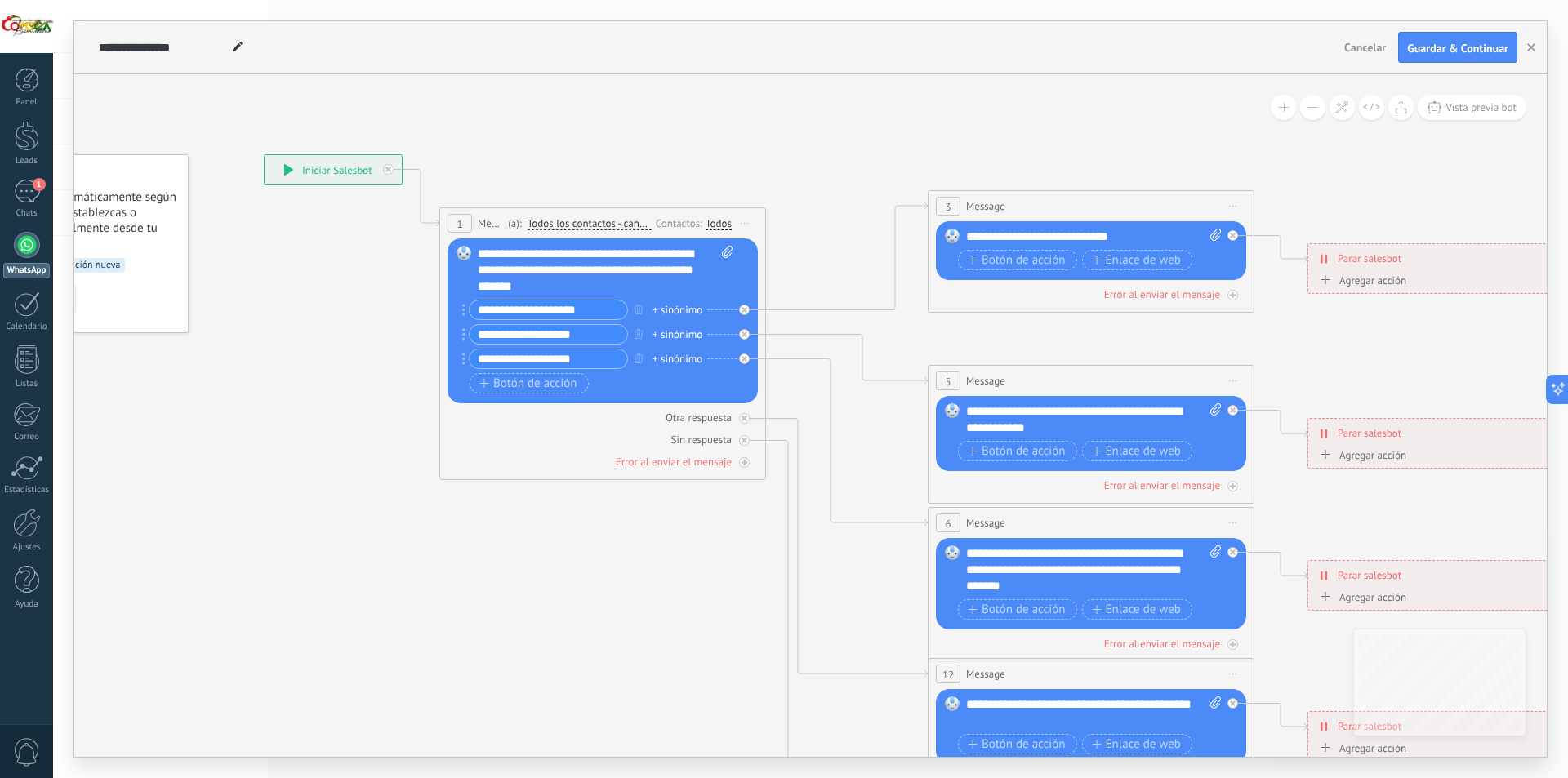
type input "**********"
click at [585, 337] on input "**********" at bounding box center [548, 334] width 157 height 19
type input "********"
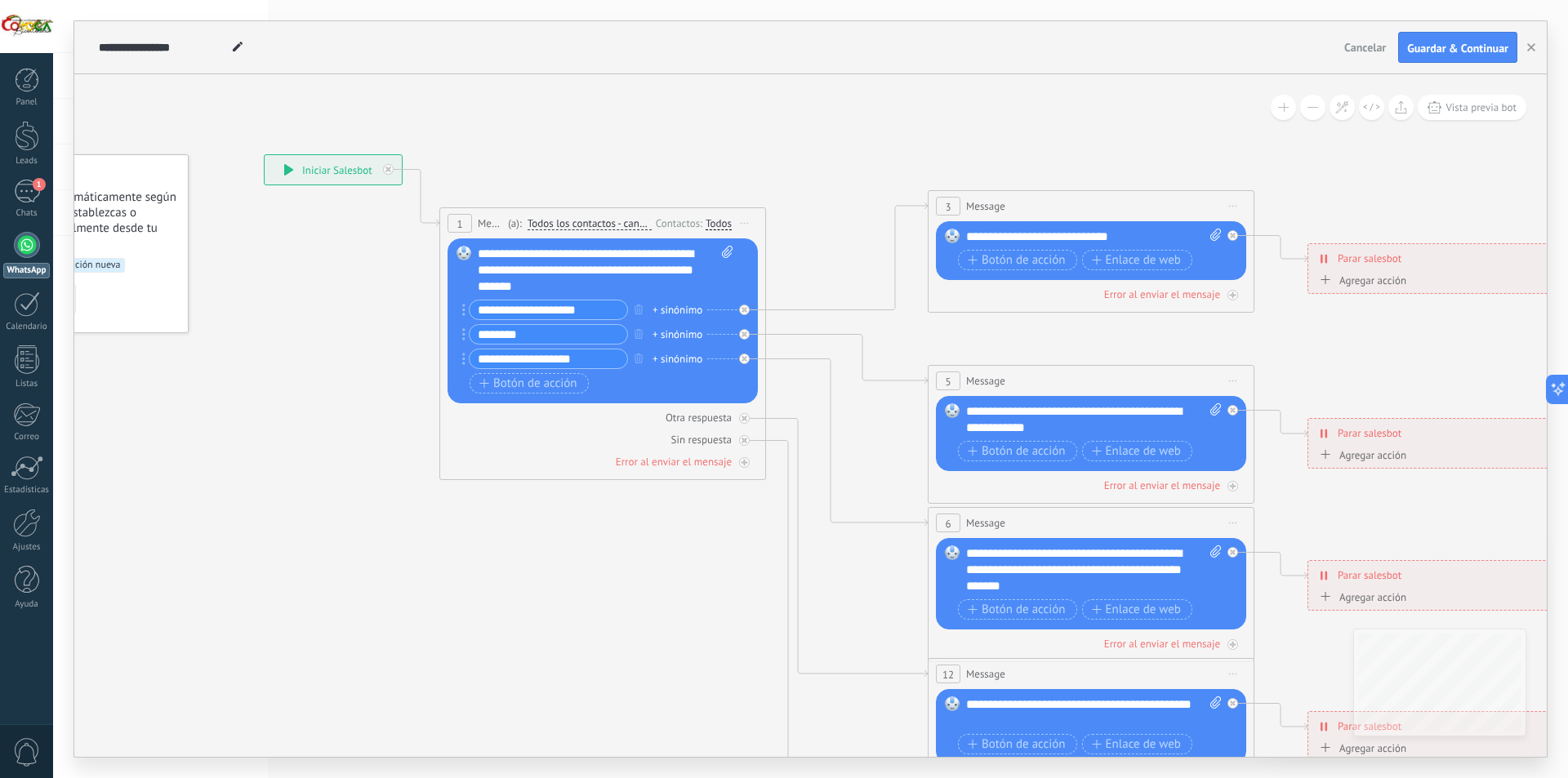
click at [563, 355] on input "**********" at bounding box center [548, 359] width 157 height 19
type input "*******"
click at [498, 381] on span "Botón de acción" at bounding box center [529, 384] width 98 height 13
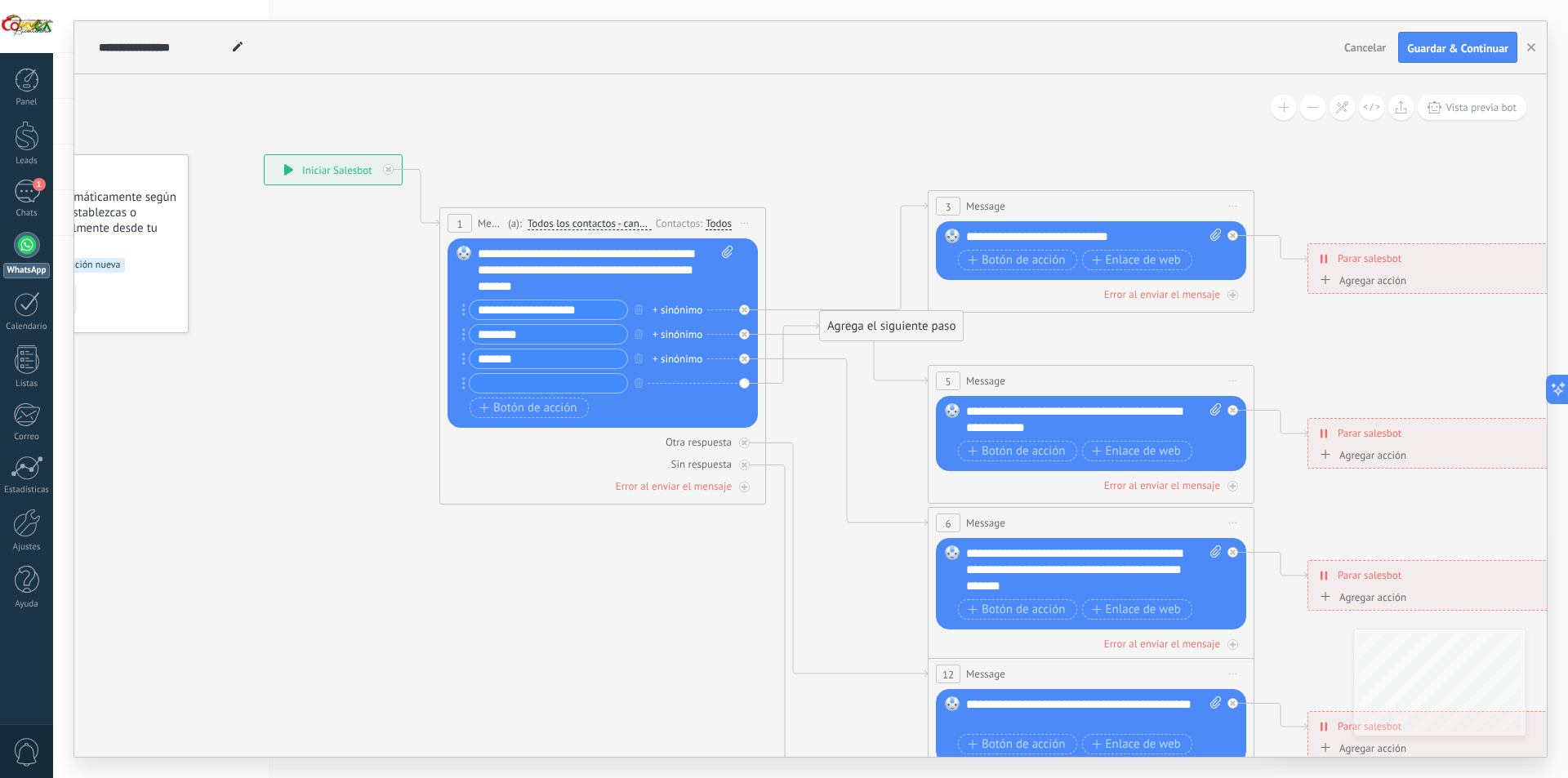
click at [510, 382] on input "text" at bounding box center [548, 384] width 157 height 19
type input "**********"
click at [568, 574] on icon at bounding box center [1128, 571] width 2546 height 1650
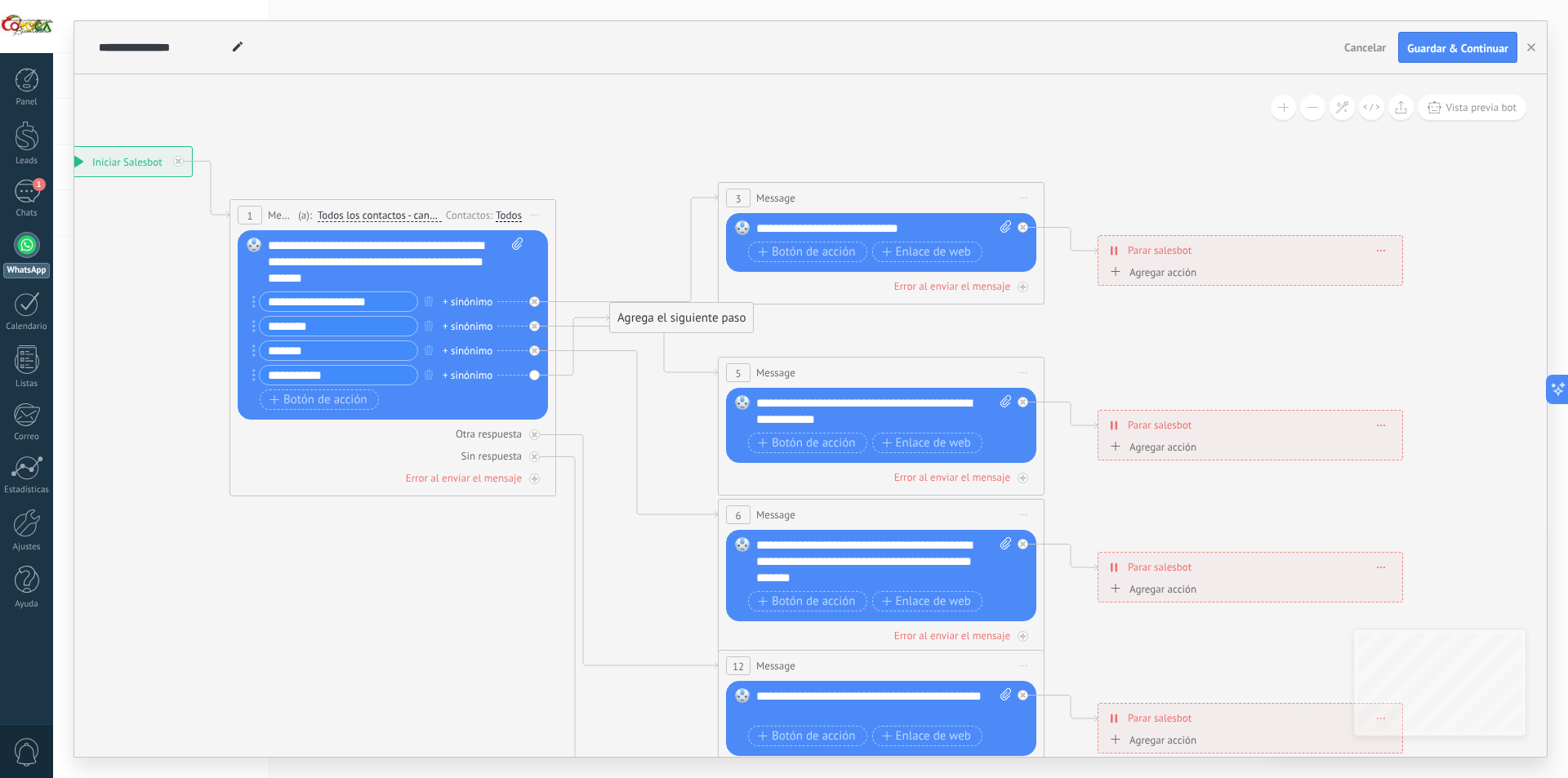
drag, startPoint x: 832, startPoint y: 581, endPoint x: 622, endPoint y: 573, distance: 210.2
click at [622, 573] on icon at bounding box center [918, 563] width 2546 height 1650
click at [373, 301] on input "**********" at bounding box center [338, 302] width 157 height 19
drag, startPoint x: 648, startPoint y: 317, endPoint x: 448, endPoint y: 655, distance: 392.7
click at [448, 655] on div "Agrega el siguiente paso" at bounding box center [482, 656] width 143 height 27
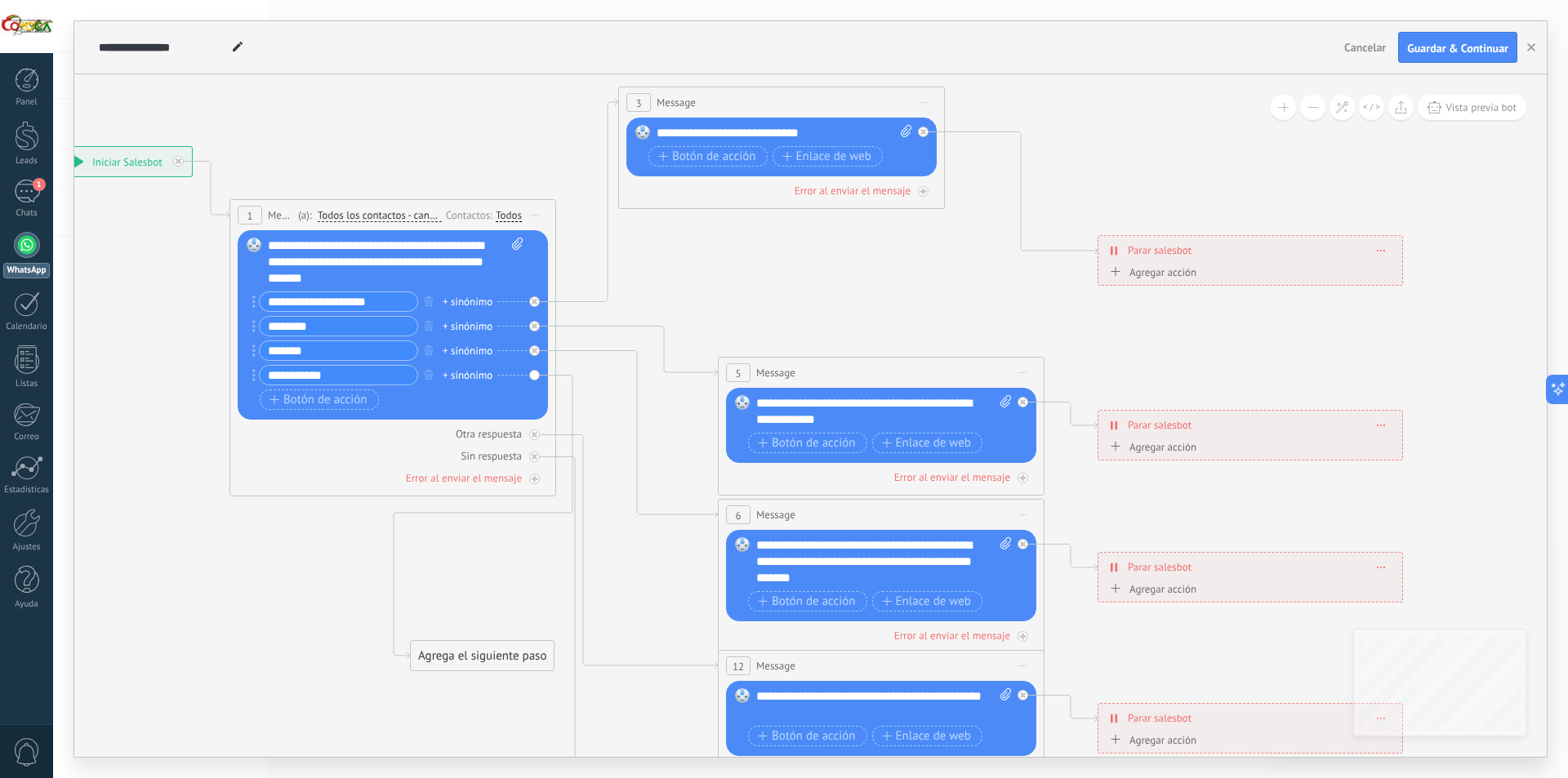
drag, startPoint x: 887, startPoint y: 203, endPoint x: 787, endPoint y: 107, distance: 138.6
click at [787, 107] on div "3 Message ******* (a): Todos los contactos - canales seleccionados Todos los co…" at bounding box center [782, 102] width 325 height 30
click at [720, 131] on div "**********" at bounding box center [784, 133] width 255 height 16
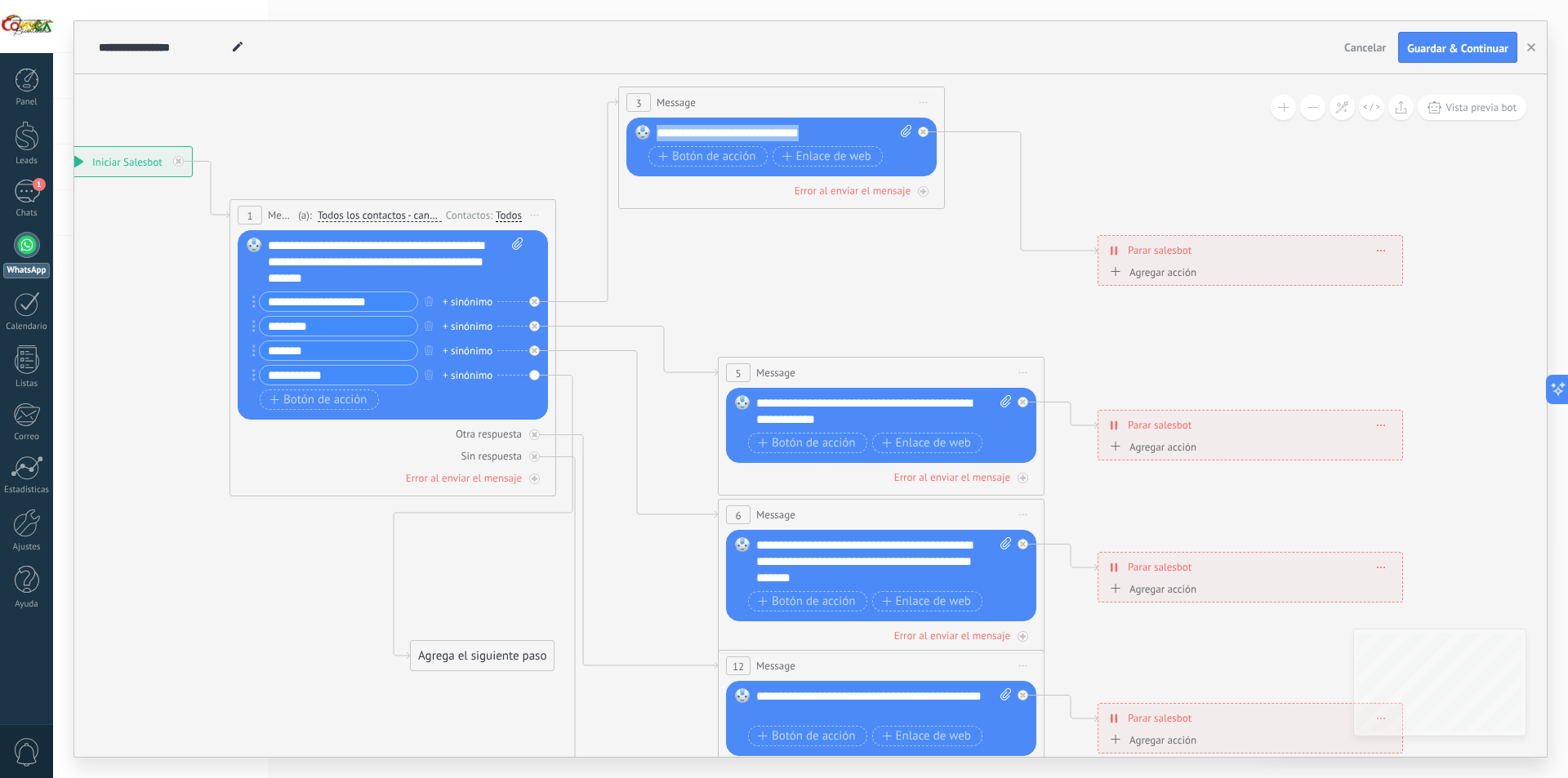
click at [720, 131] on div "**********" at bounding box center [784, 133] width 255 height 16
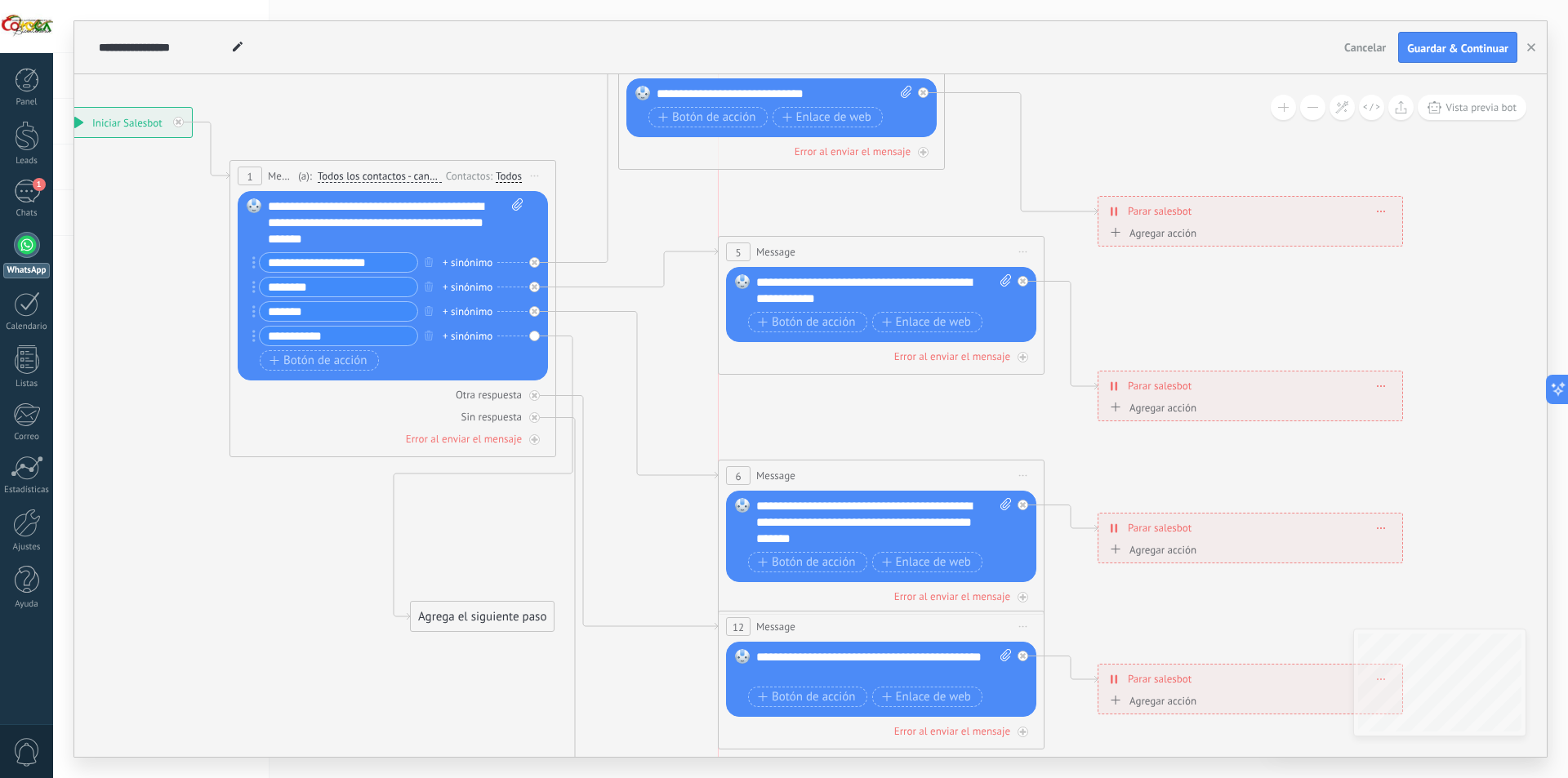
drag, startPoint x: 834, startPoint y: 319, endPoint x: 830, endPoint y: 253, distance: 66.1
click at [830, 253] on div "5 Message ******* (a): Todos los contactos - canales seleccionados Todos los co…" at bounding box center [882, 252] width 325 height 30
click at [814, 303] on div "**********" at bounding box center [884, 291] width 255 height 33
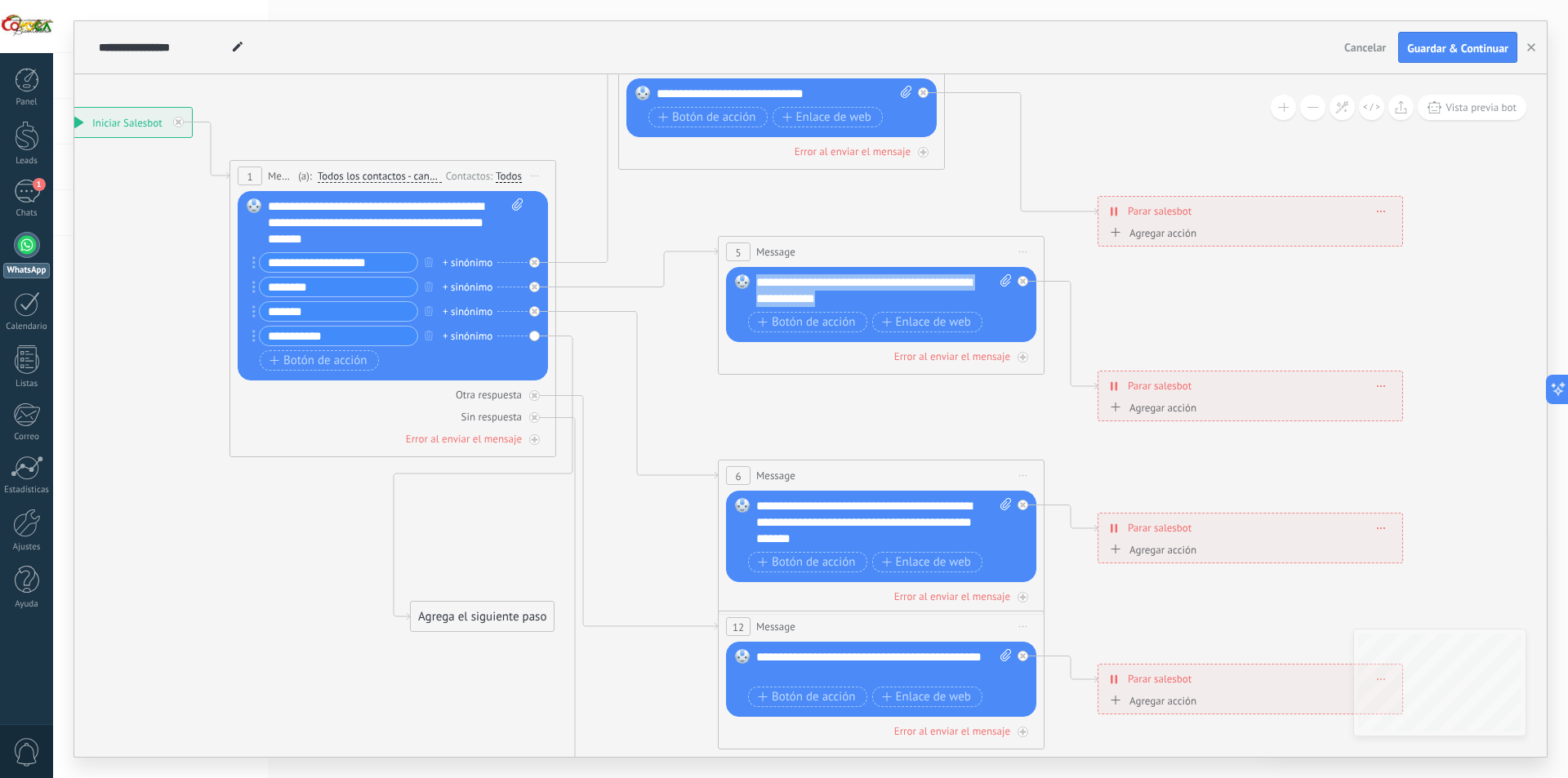
click at [836, 296] on div "**********" at bounding box center [884, 291] width 255 height 33
click at [838, 295] on div "**********" at bounding box center [884, 291] width 255 height 33
click at [845, 299] on div "**********" at bounding box center [884, 291] width 255 height 33
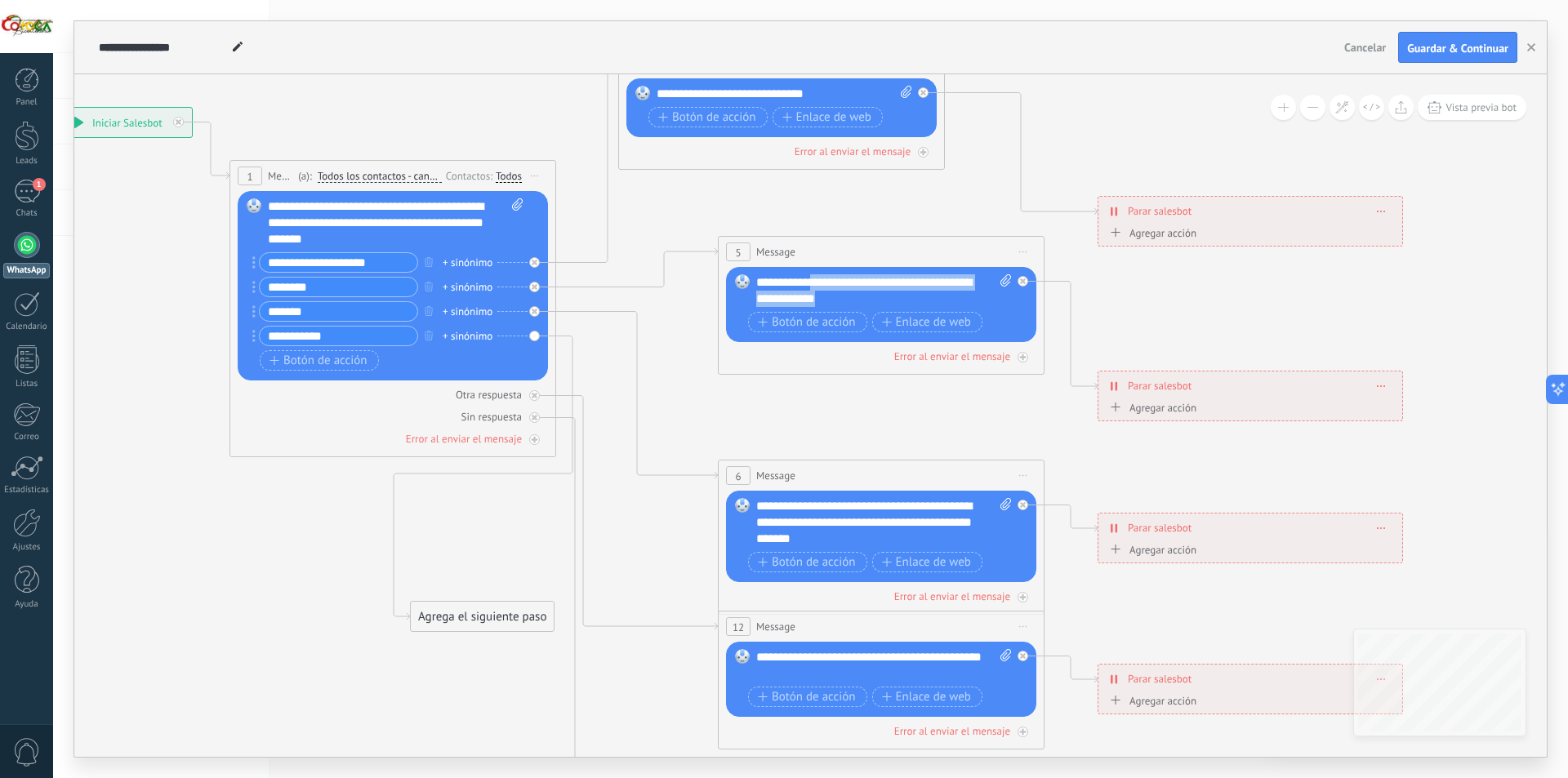
drag, startPoint x: 843, startPoint y: 298, endPoint x: 806, endPoint y: 284, distance: 39.6
click at [806, 284] on div "**********" at bounding box center [884, 291] width 255 height 33
click at [824, 324] on span "Botón de acción" at bounding box center [807, 323] width 98 height 13
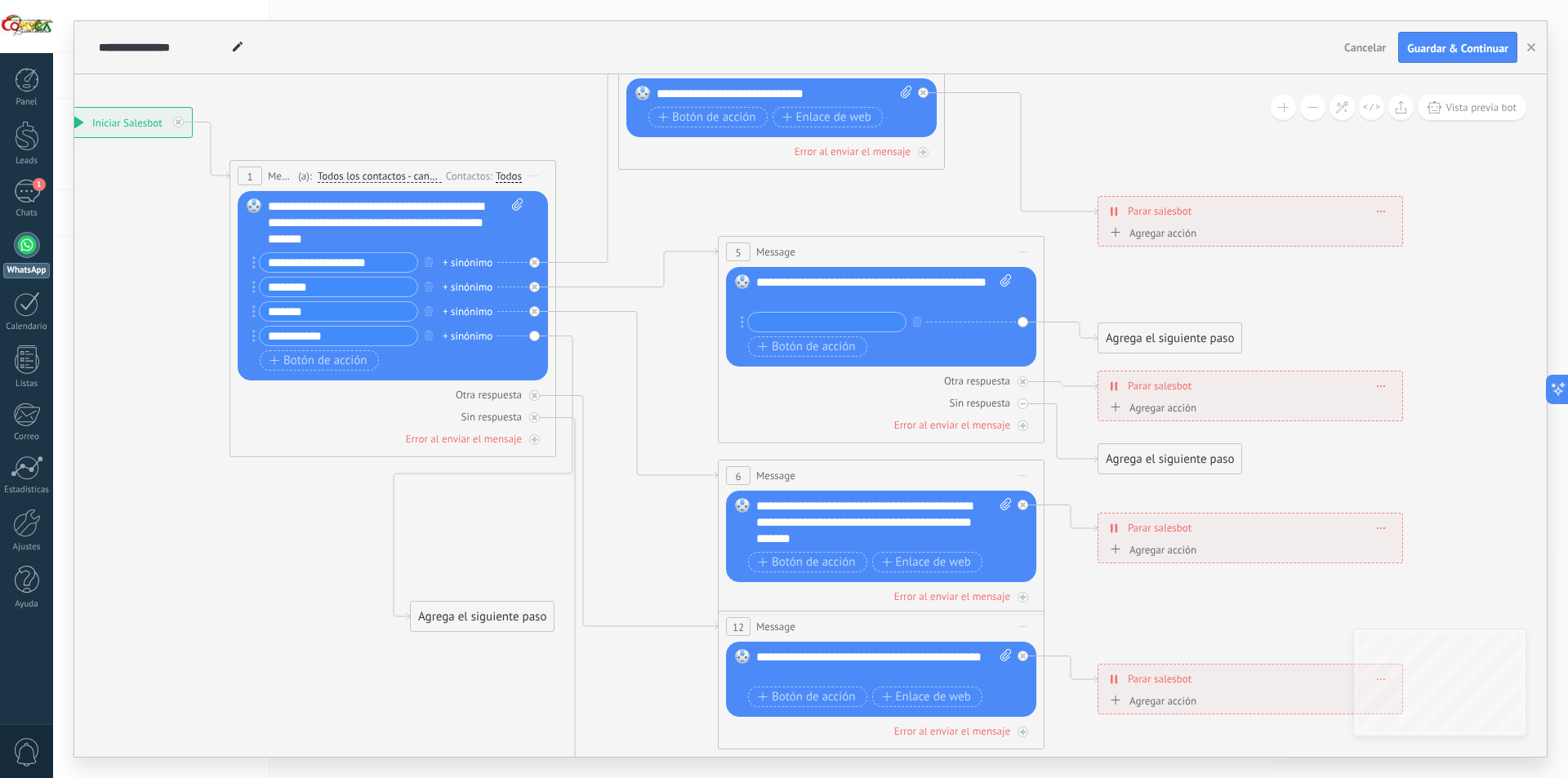
click at [826, 321] on input "text" at bounding box center [826, 322] width 157 height 19
type input "*********"
click at [1192, 335] on div "Agrega el siguiente paso" at bounding box center [1170, 339] width 143 height 27
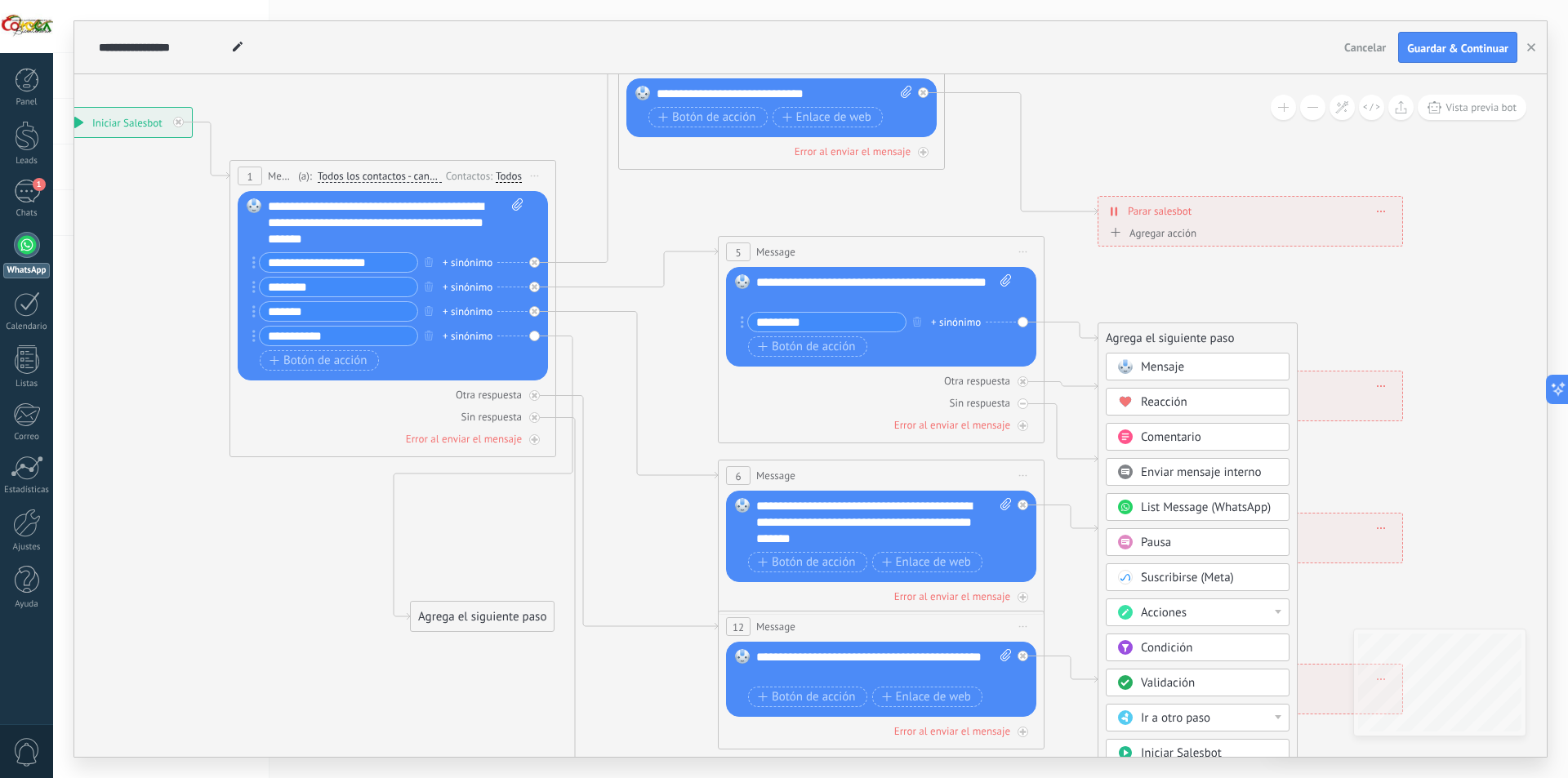
click at [1197, 363] on div "Mensaje" at bounding box center [1209, 367] width 137 height 16
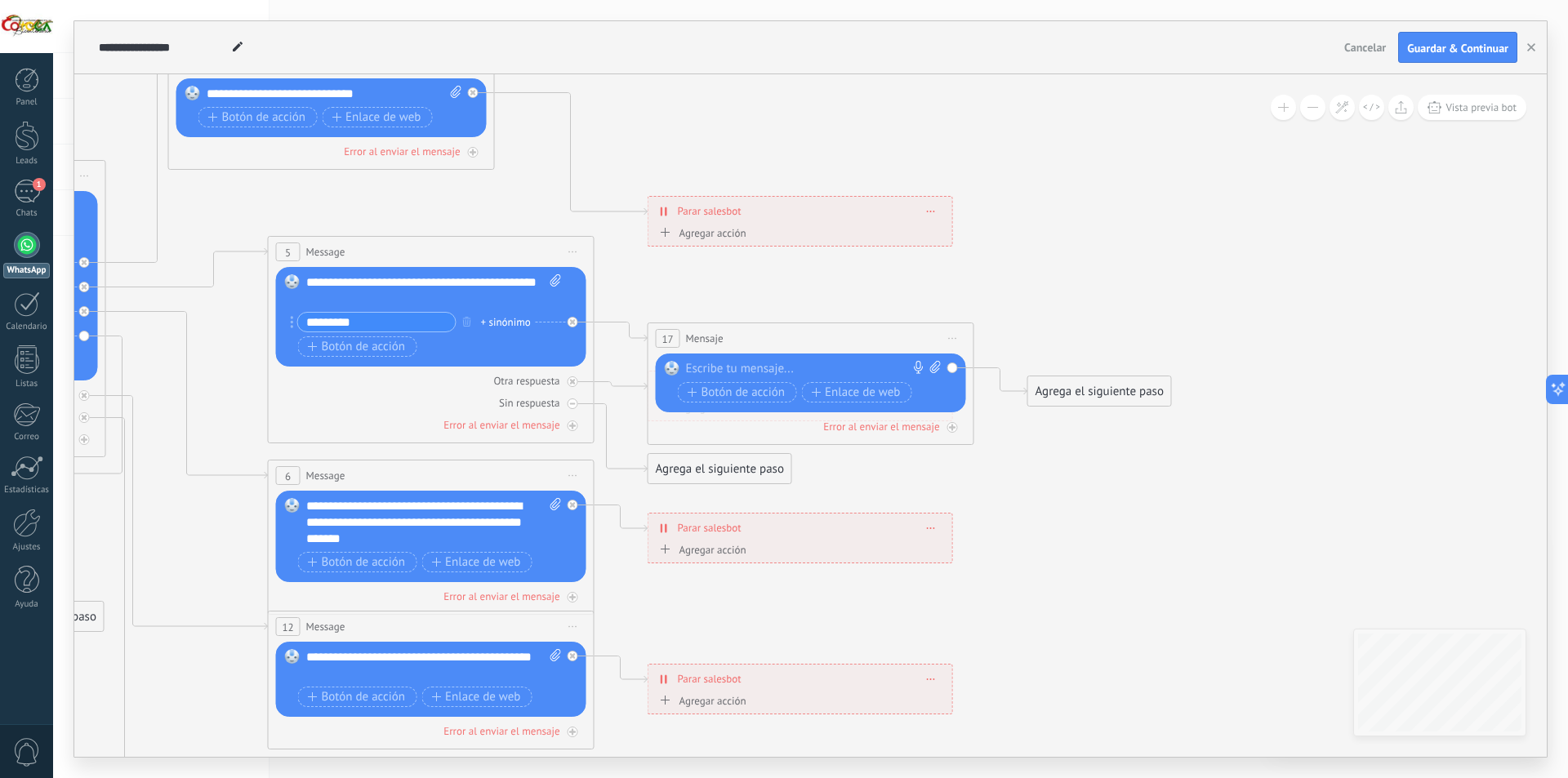
click at [784, 368] on div at bounding box center [807, 369] width 243 height 16
click at [1122, 392] on div "Agrega el siguiente paso" at bounding box center [1099, 392] width 143 height 27
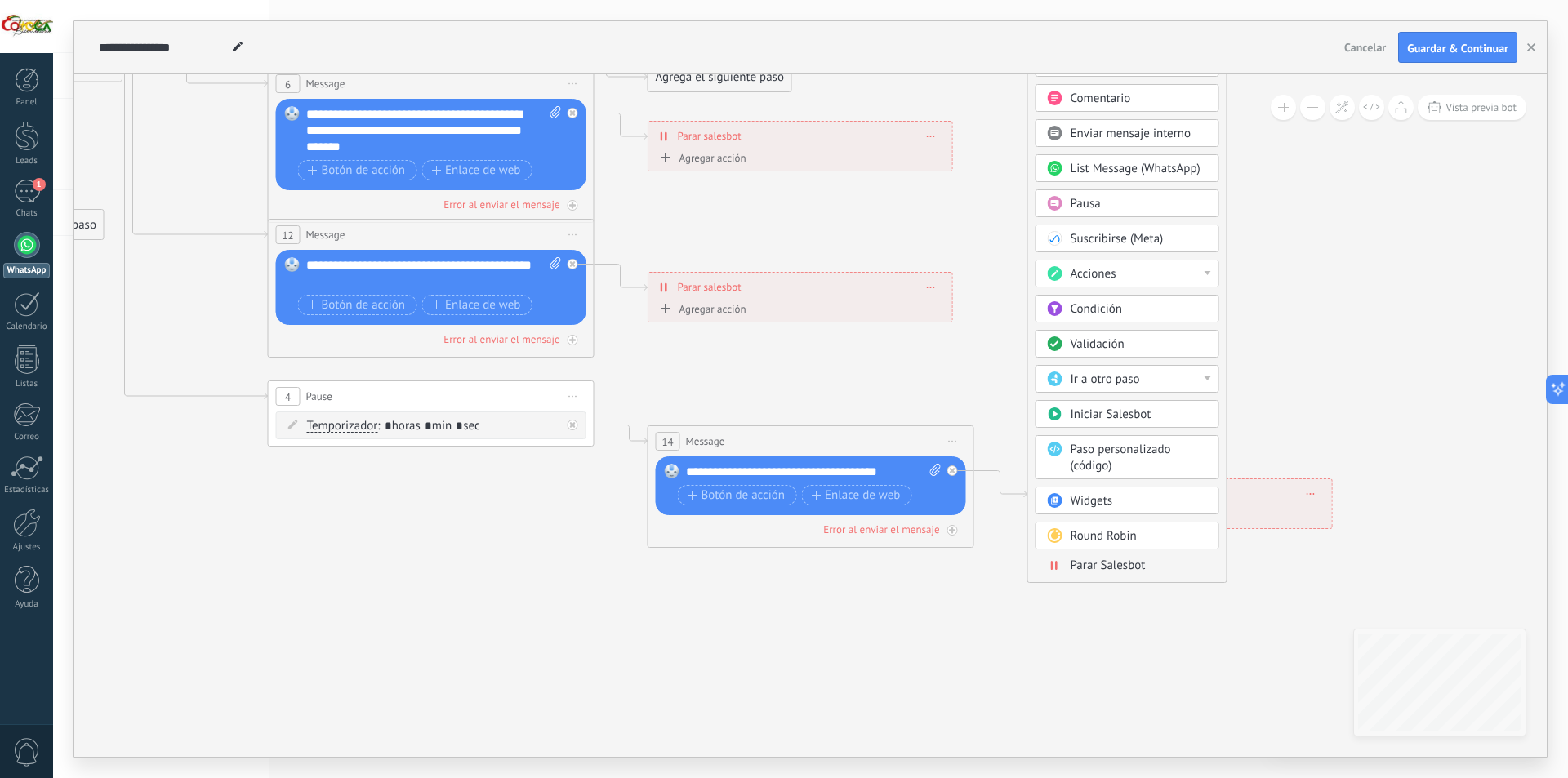
click at [1117, 568] on span "Parar Salesbot" at bounding box center [1108, 565] width 75 height 15
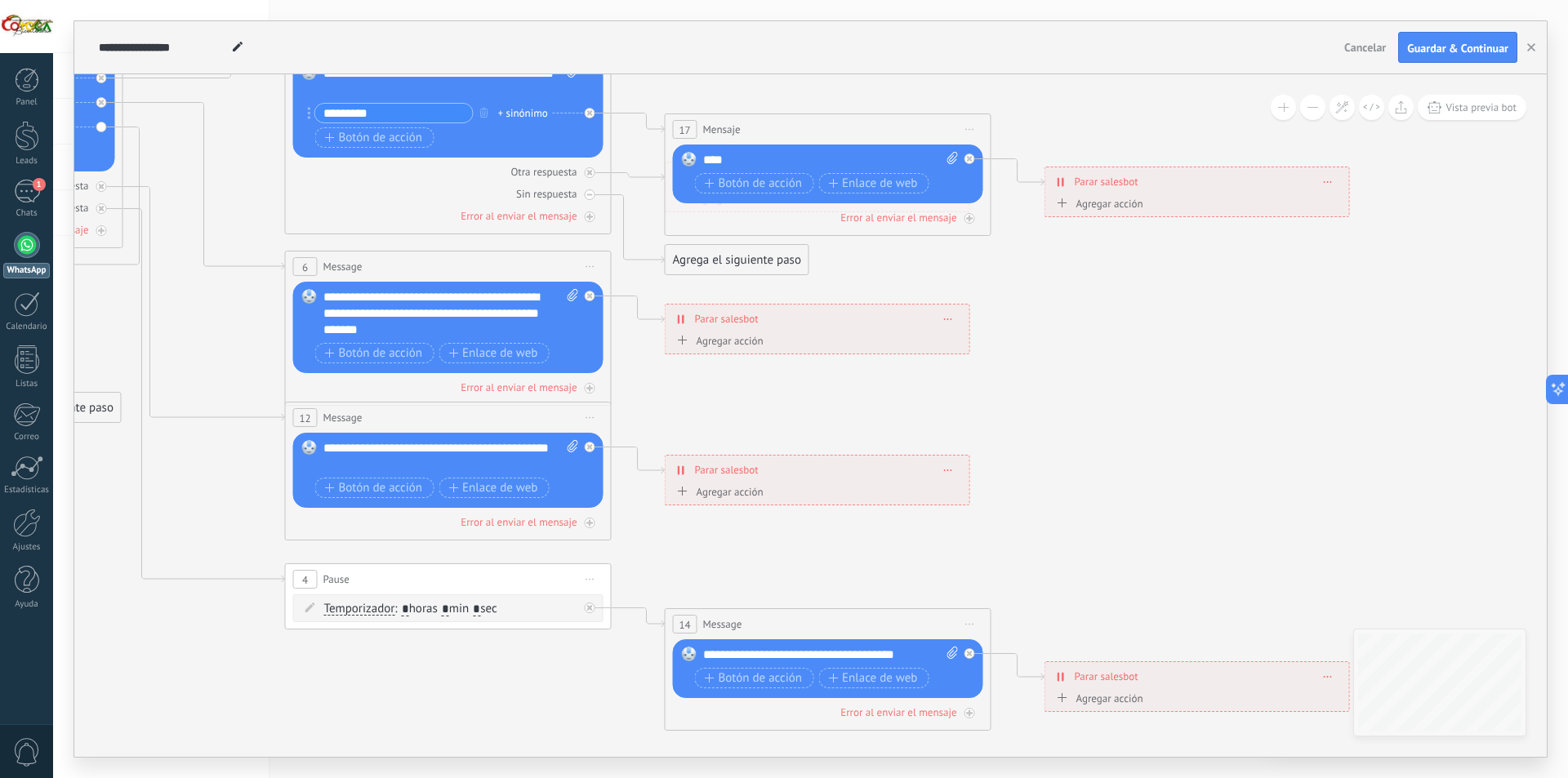
drag, startPoint x: 786, startPoint y: 299, endPoint x: 1106, endPoint y: 424, distance: 343.5
click at [1140, 464] on icon at bounding box center [485, 284] width 2546 height 1710
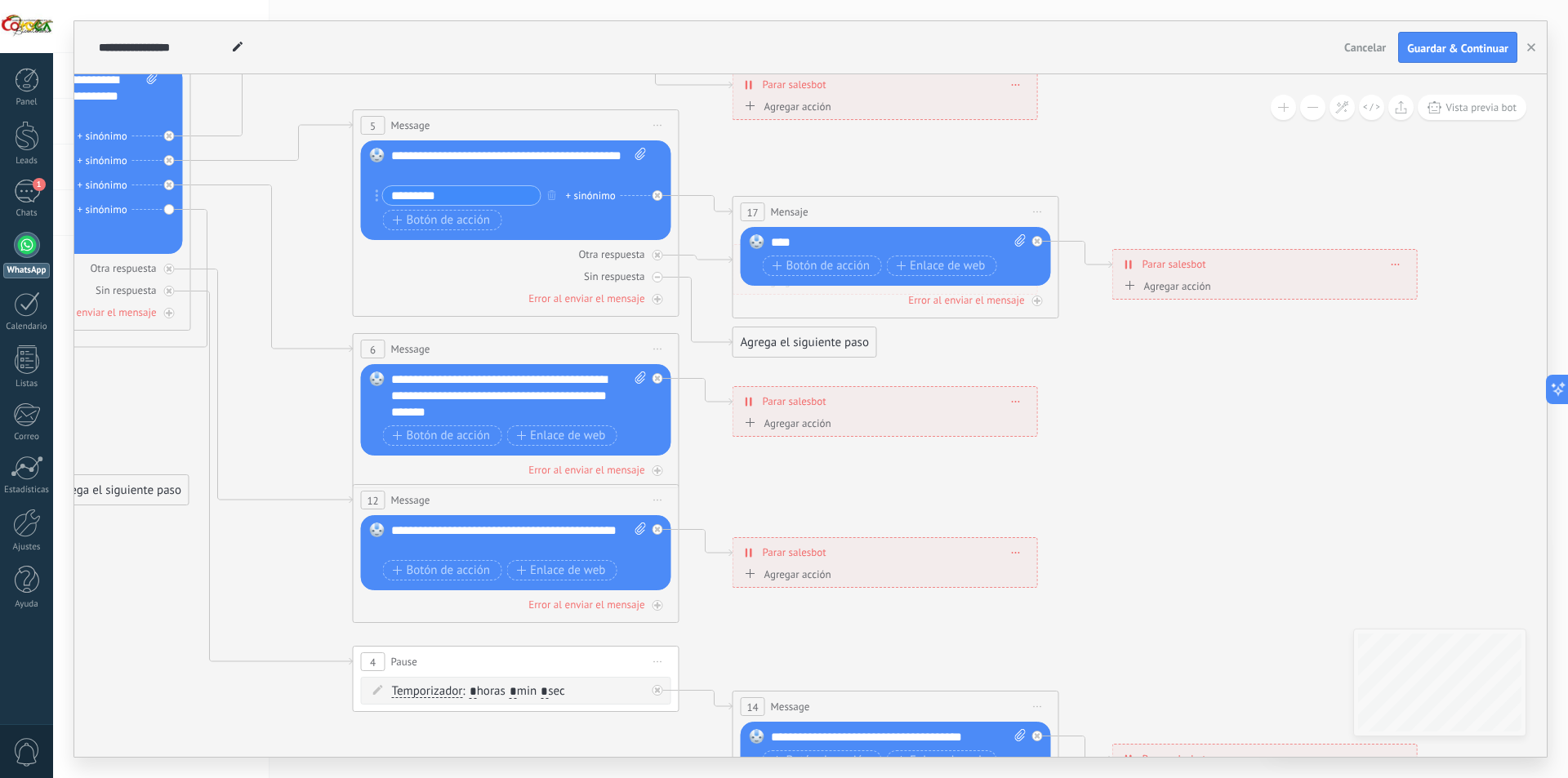
drag, startPoint x: 1128, startPoint y: 434, endPoint x: 1052, endPoint y: 496, distance: 98.1
click at [1181, 499] on icon at bounding box center [553, 366] width 2546 height 1710
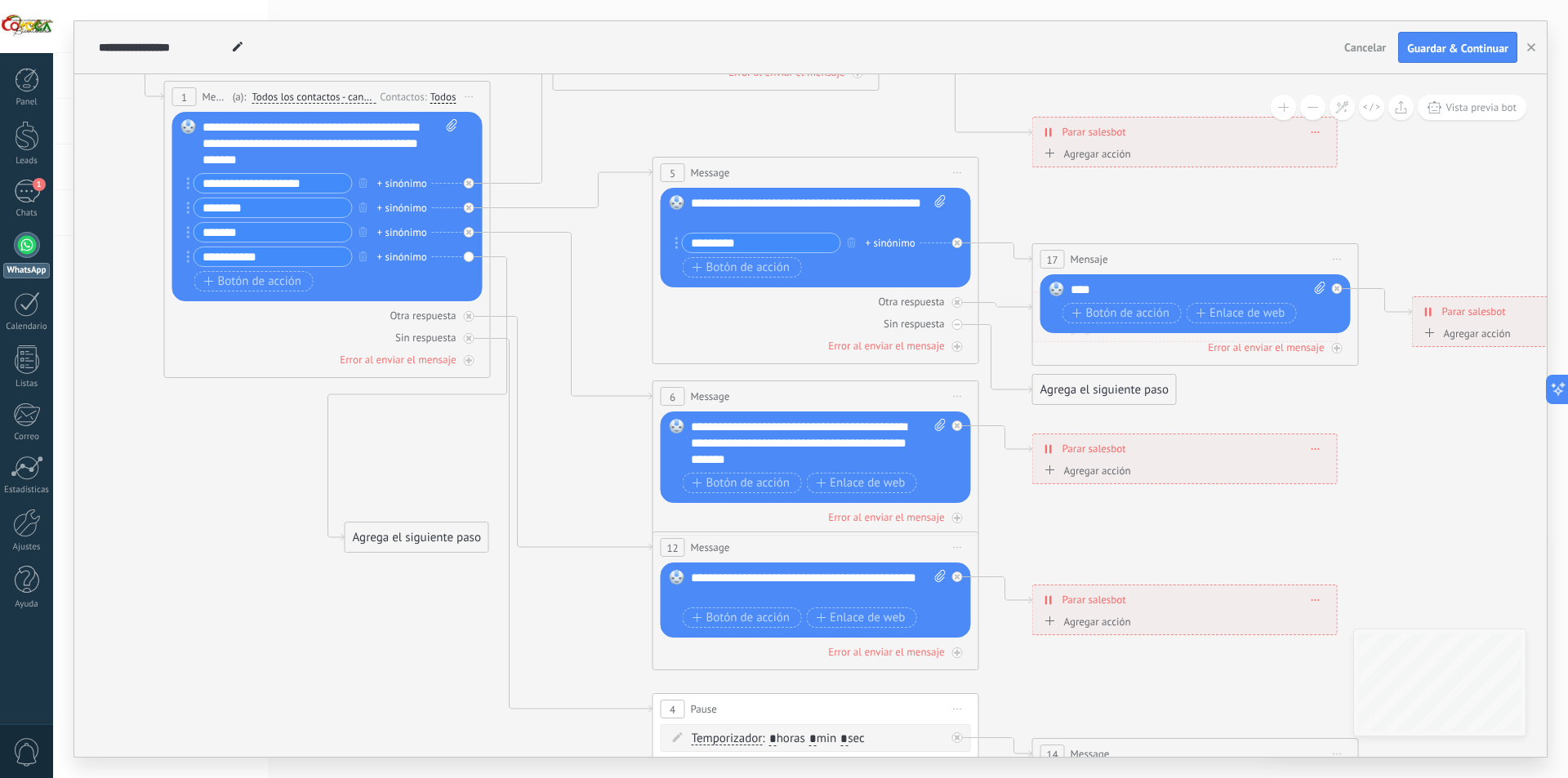
drag, startPoint x: 854, startPoint y: 496, endPoint x: 1124, endPoint y: 537, distance: 273.1
click at [1124, 537] on icon at bounding box center [853, 414] width 2546 height 1710
drag, startPoint x: 763, startPoint y: 329, endPoint x: 858, endPoint y: 329, distance: 95.0
click at [858, 329] on div "Sin respuesta" at bounding box center [815, 324] width 310 height 15
click at [737, 444] on div "**********" at bounding box center [818, 444] width 255 height 49
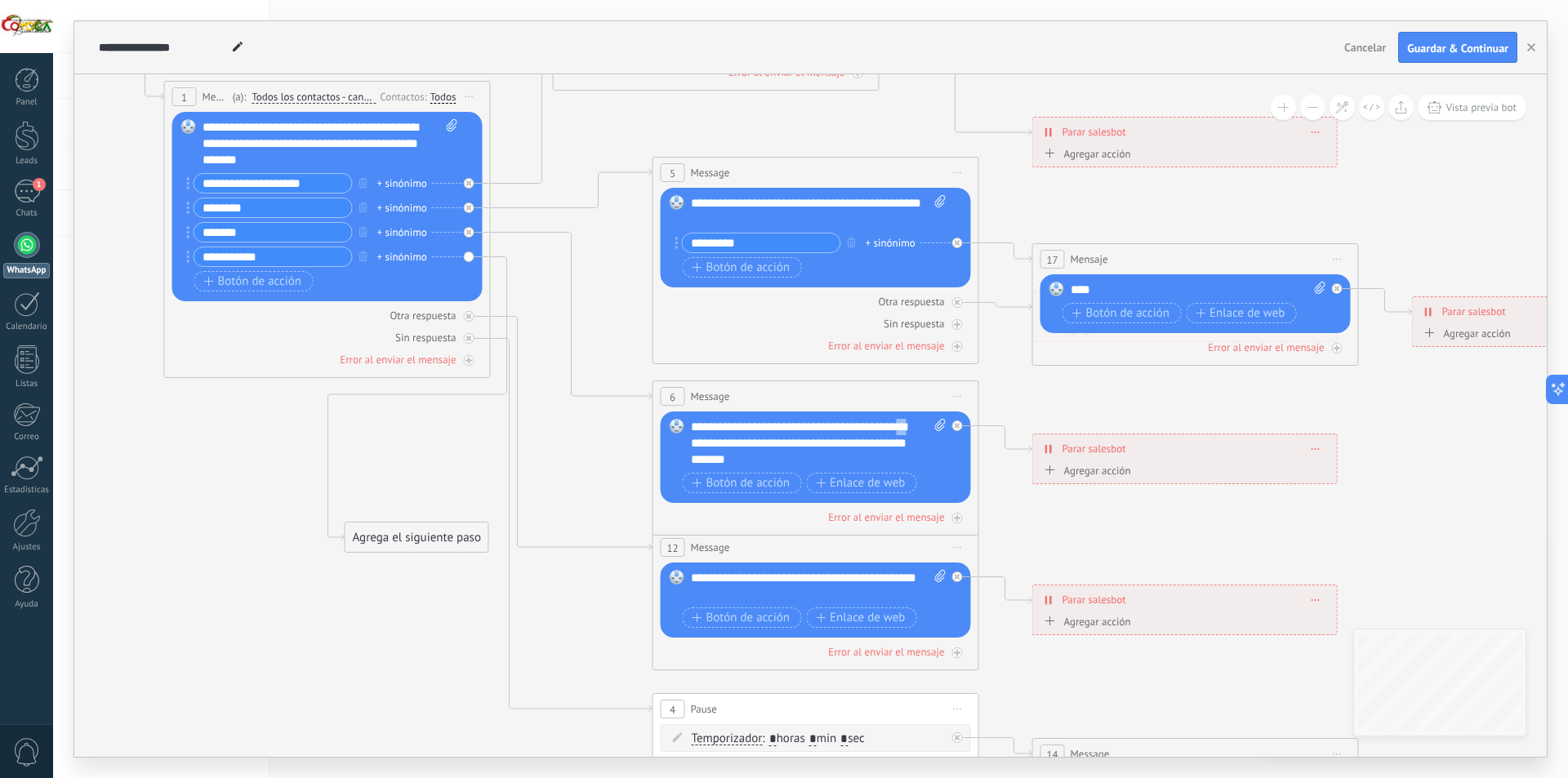
click at [737, 444] on div "**********" at bounding box center [818, 444] width 255 height 49
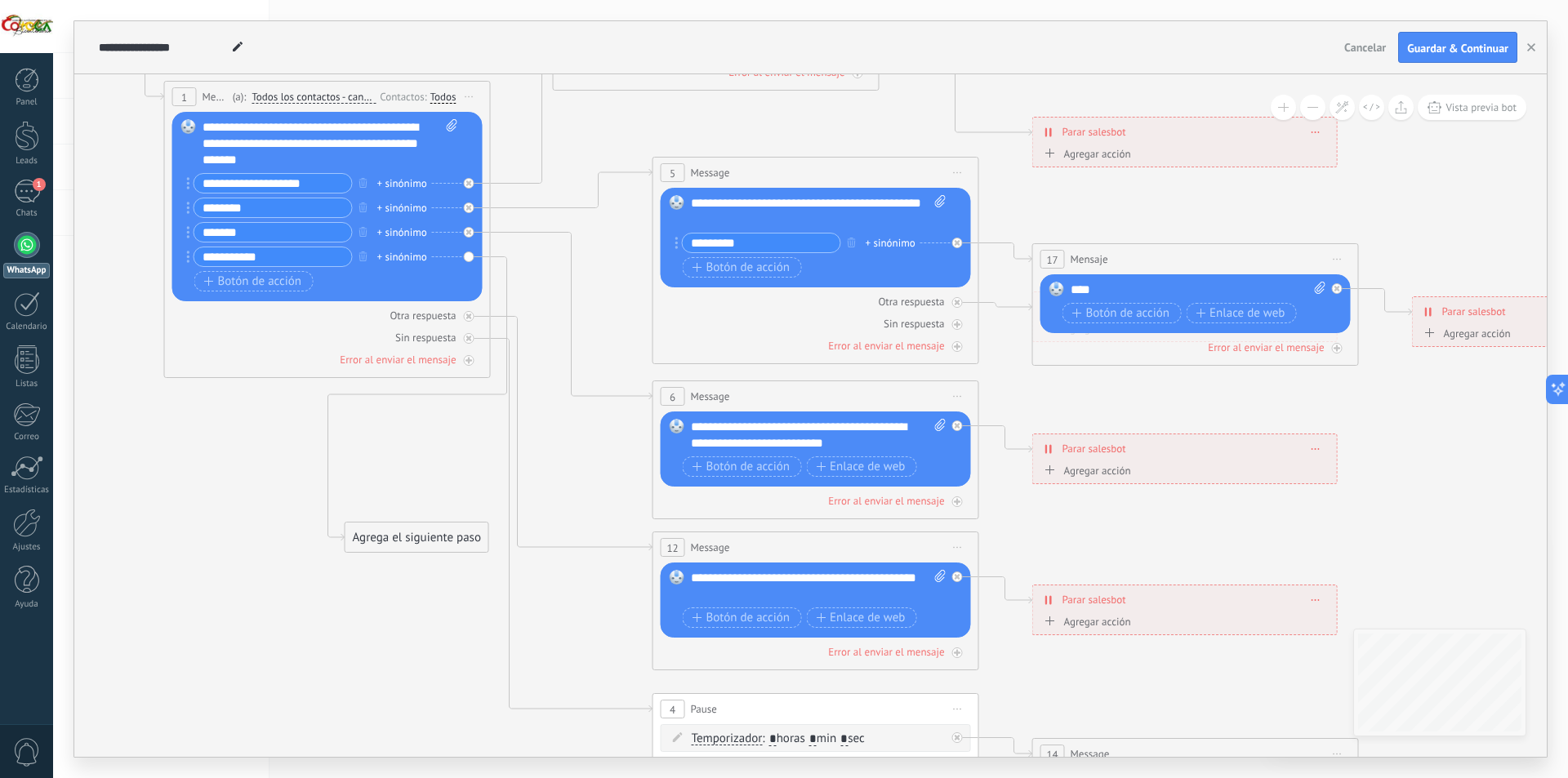
click at [317, 258] on input "**********" at bounding box center [273, 256] width 157 height 19
drag, startPoint x: 433, startPoint y: 535, endPoint x: 365, endPoint y: 524, distance: 68.9
click at [365, 524] on div "Agrega el siguiente paso" at bounding box center [348, 526] width 143 height 27
click at [364, 524] on div "Agrega el siguiente paso" at bounding box center [348, 526] width 143 height 27
click at [365, 560] on div "Mensaje" at bounding box center [387, 555] width 137 height 16
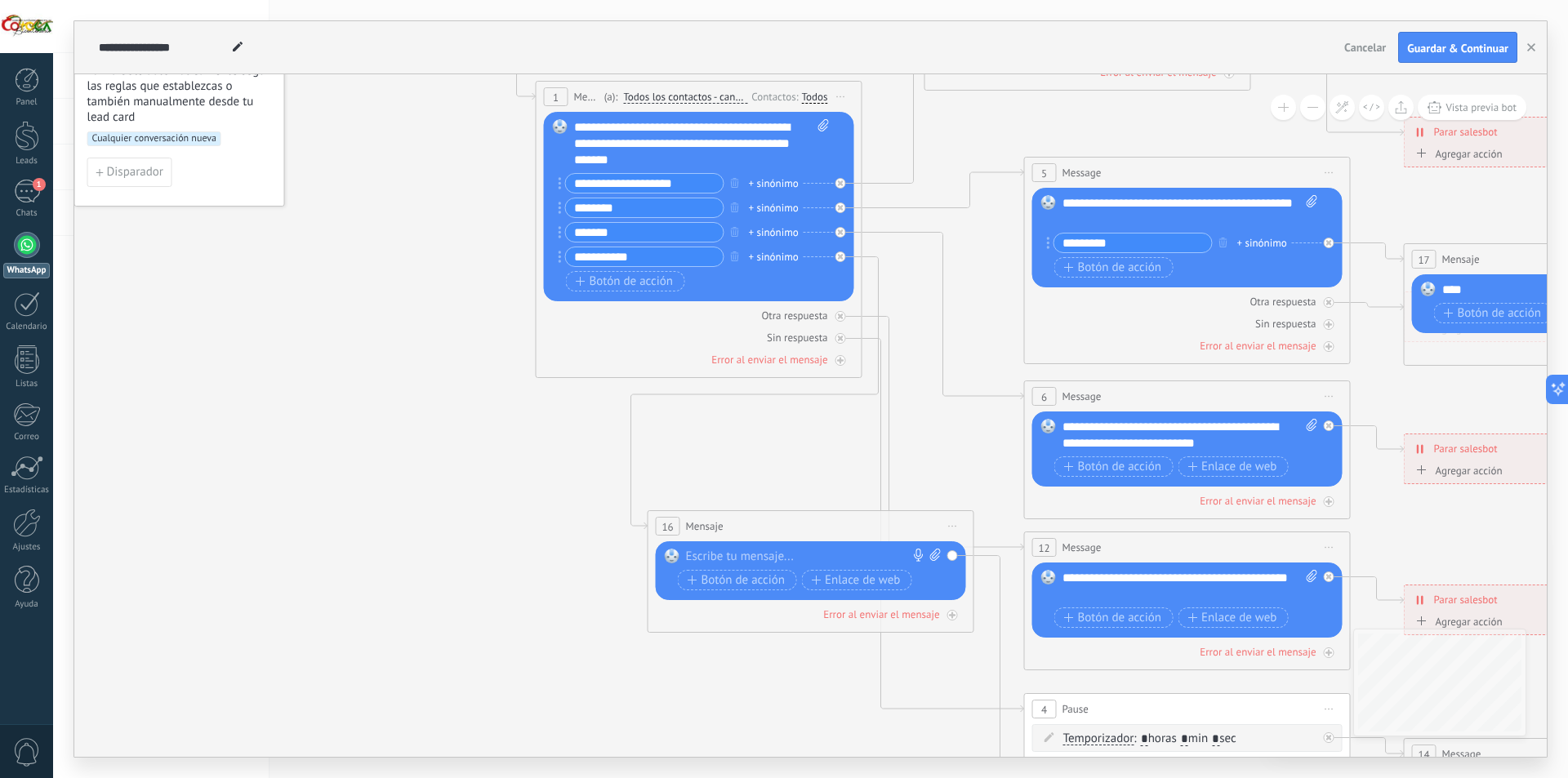
click at [746, 554] on div at bounding box center [807, 557] width 243 height 16
click at [480, 512] on icon at bounding box center [1224, 414] width 2546 height 1710
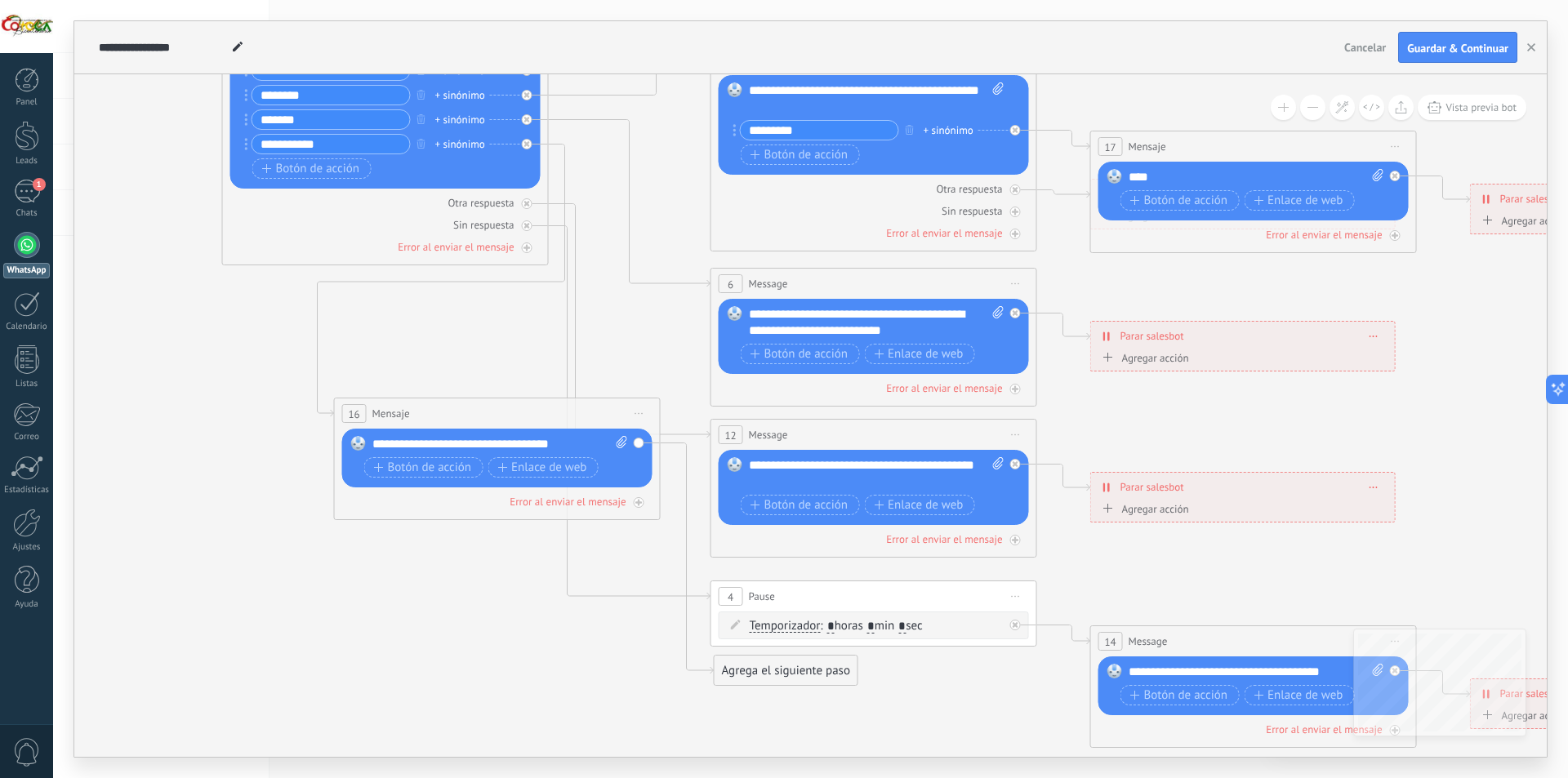
drag, startPoint x: 659, startPoint y: 672, endPoint x: 414, endPoint y: 580, distance: 261.7
click at [414, 580] on icon at bounding box center [911, 302] width 2546 height 1710
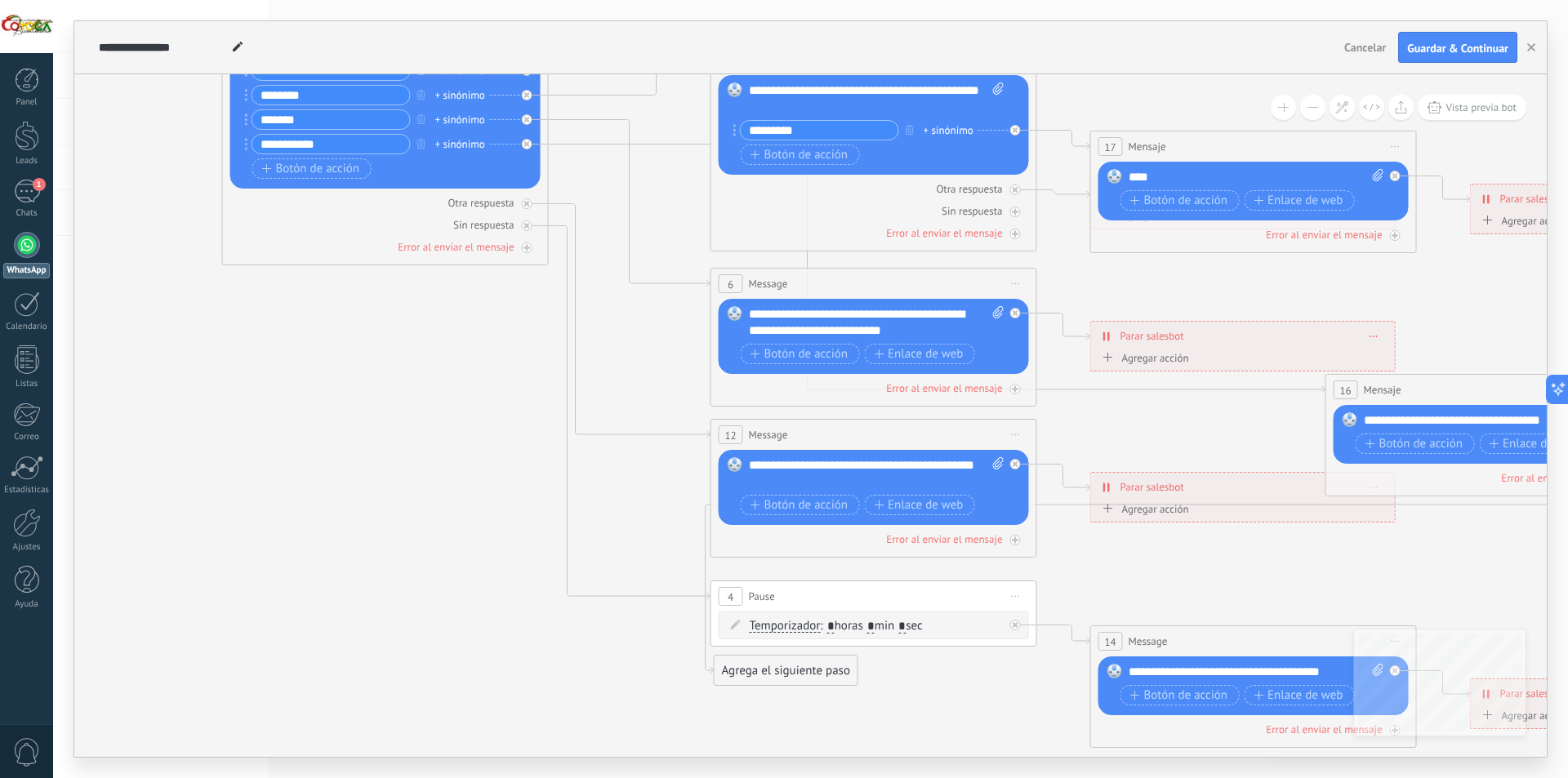
drag, startPoint x: 472, startPoint y: 413, endPoint x: 1439, endPoint y: 334, distance: 970.2
click at [1462, 387] on div "16 Mensaje ******* (a): Todos los contactos - canales seleccionados Todos los c…" at bounding box center [1489, 389] width 325 height 30
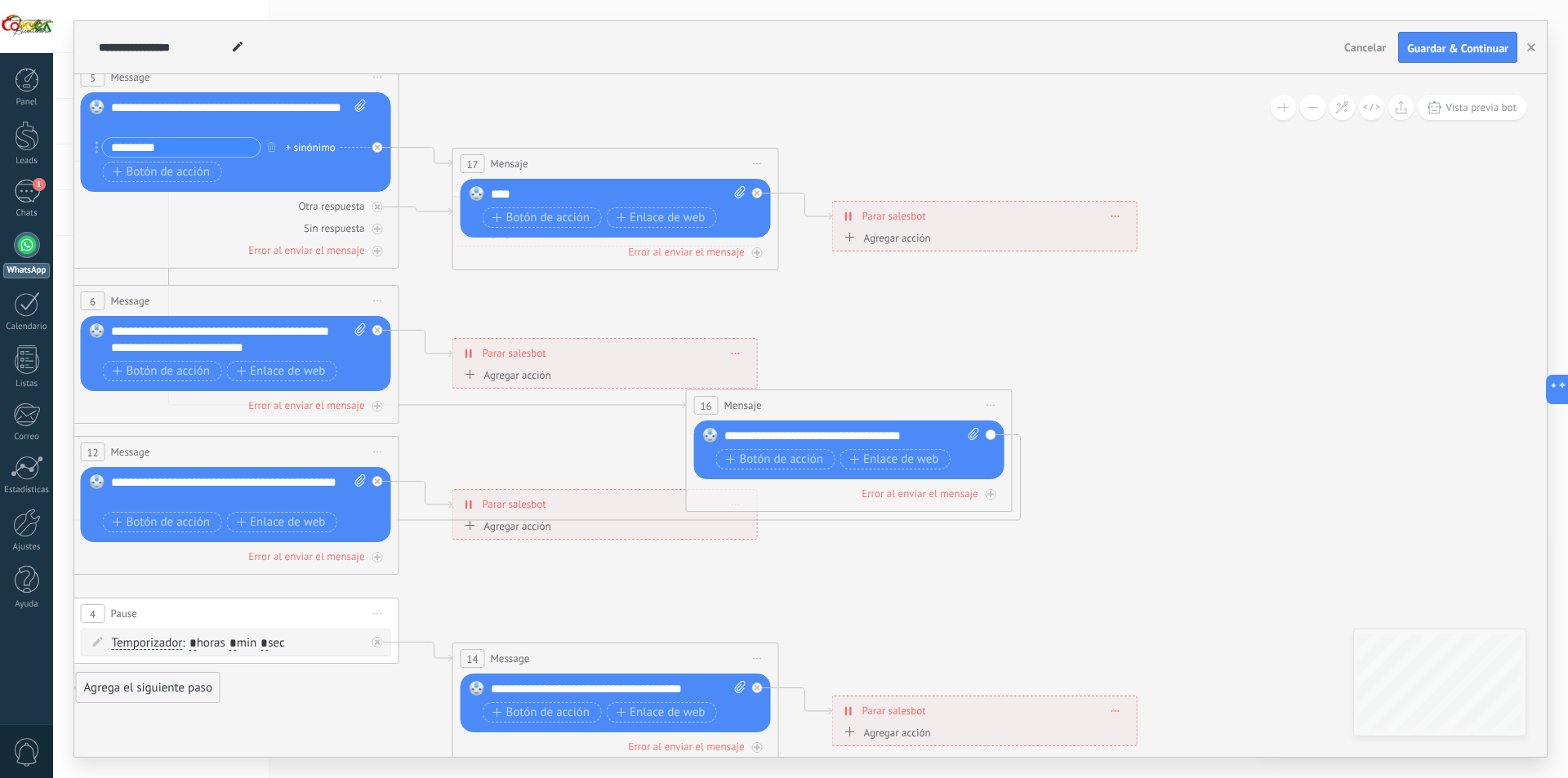
drag, startPoint x: 1437, startPoint y: 311, endPoint x: 799, endPoint y: 328, distance: 638.2
click at [799, 328] on icon at bounding box center [273, 318] width 2546 height 1710
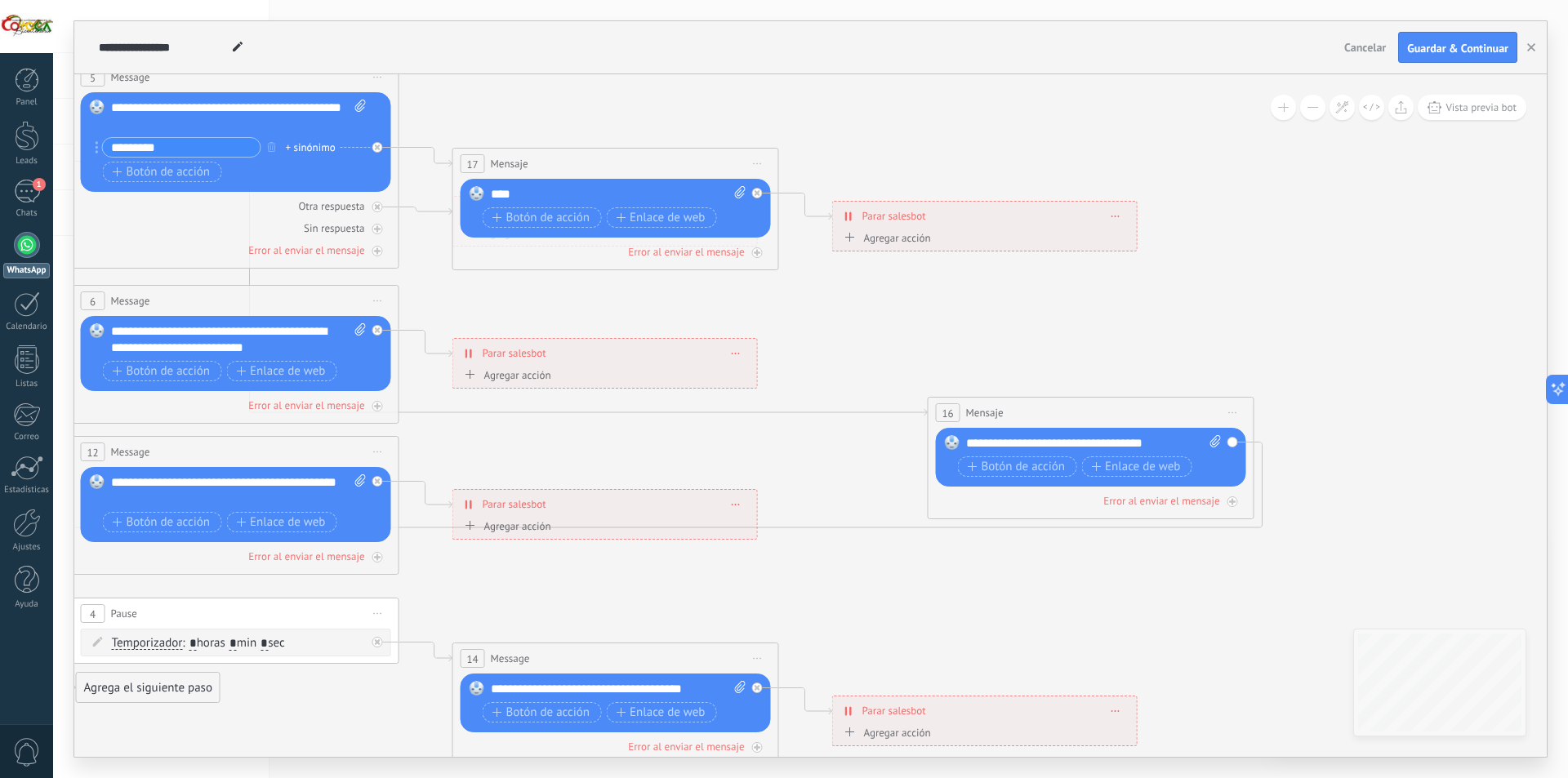
drag, startPoint x: 855, startPoint y: 403, endPoint x: 1097, endPoint y: 410, distance: 242.1
click at [1097, 410] on div "16 Mensaje ******* (a): Todos los contactos - canales seleccionados Todos los c…" at bounding box center [1092, 413] width 325 height 30
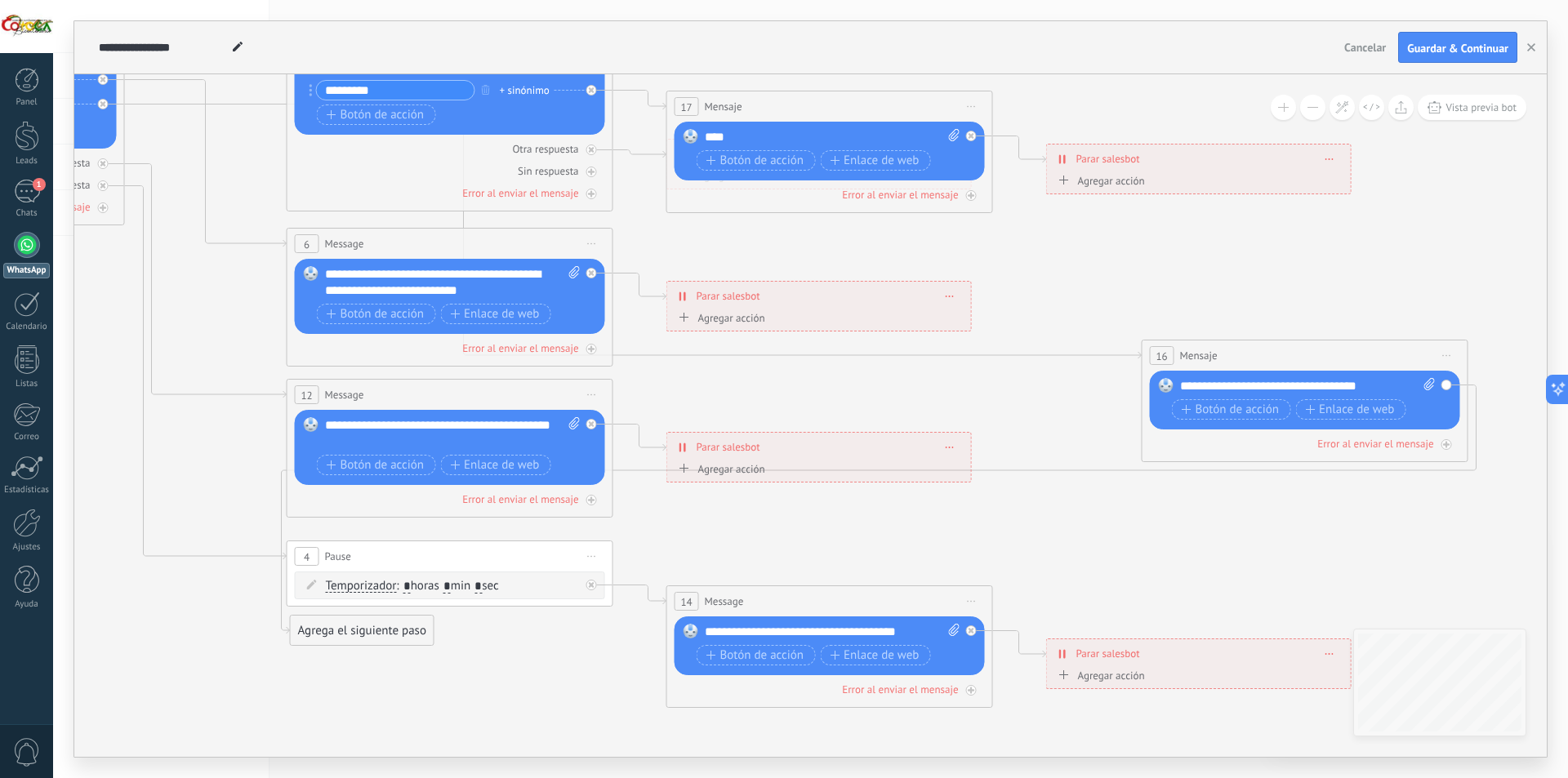
drag, startPoint x: 887, startPoint y: 601, endPoint x: 1084, endPoint y: 544, distance: 205.1
click at [1084, 544] on icon at bounding box center [543, 262] width 2659 height 1710
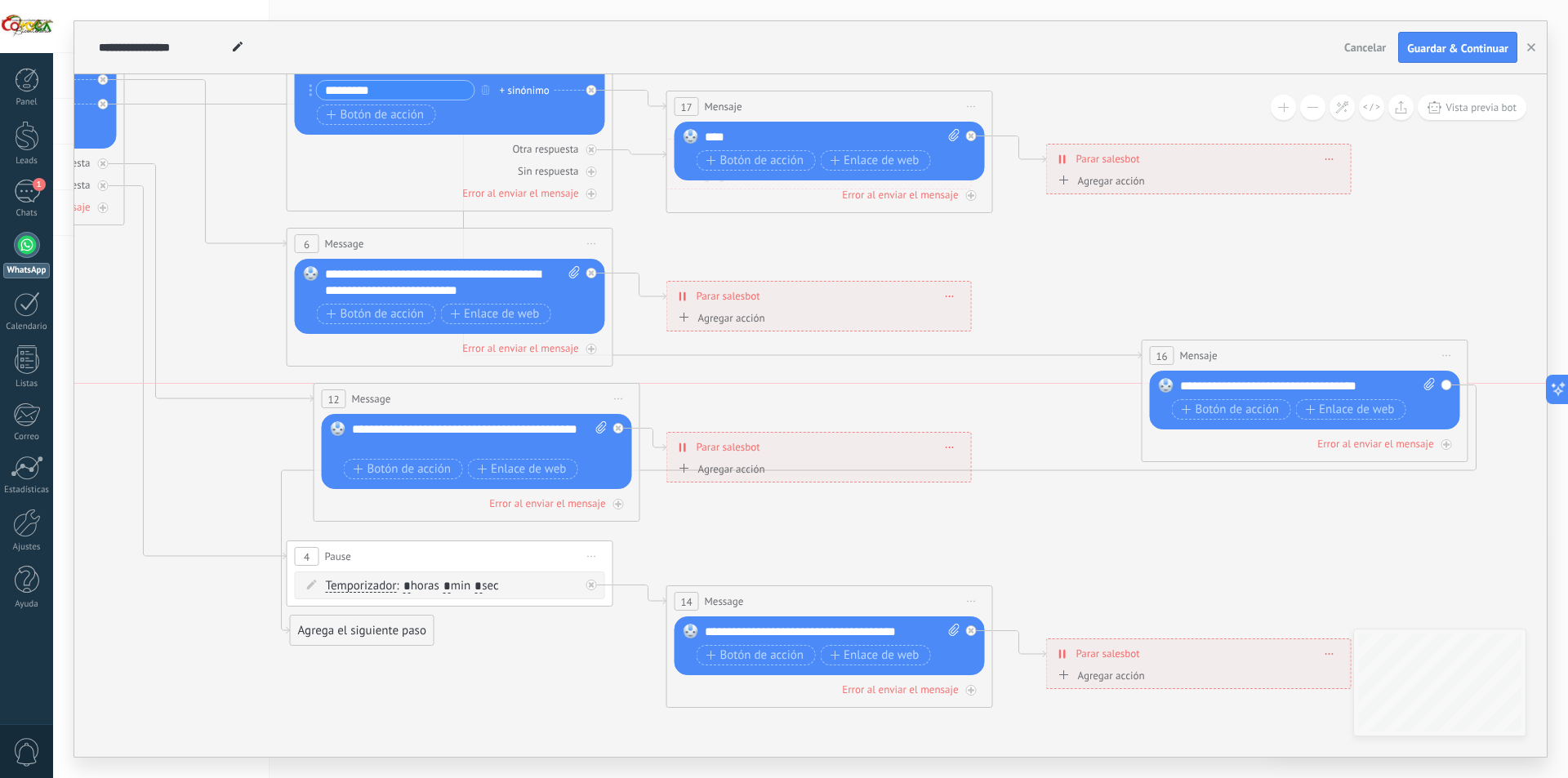
drag, startPoint x: 391, startPoint y: 388, endPoint x: 417, endPoint y: 391, distance: 26.2
click at [417, 391] on div "12 Message ******* (a): Todos los contactos - canales seleccionados Todos los c…" at bounding box center [477, 398] width 325 height 30
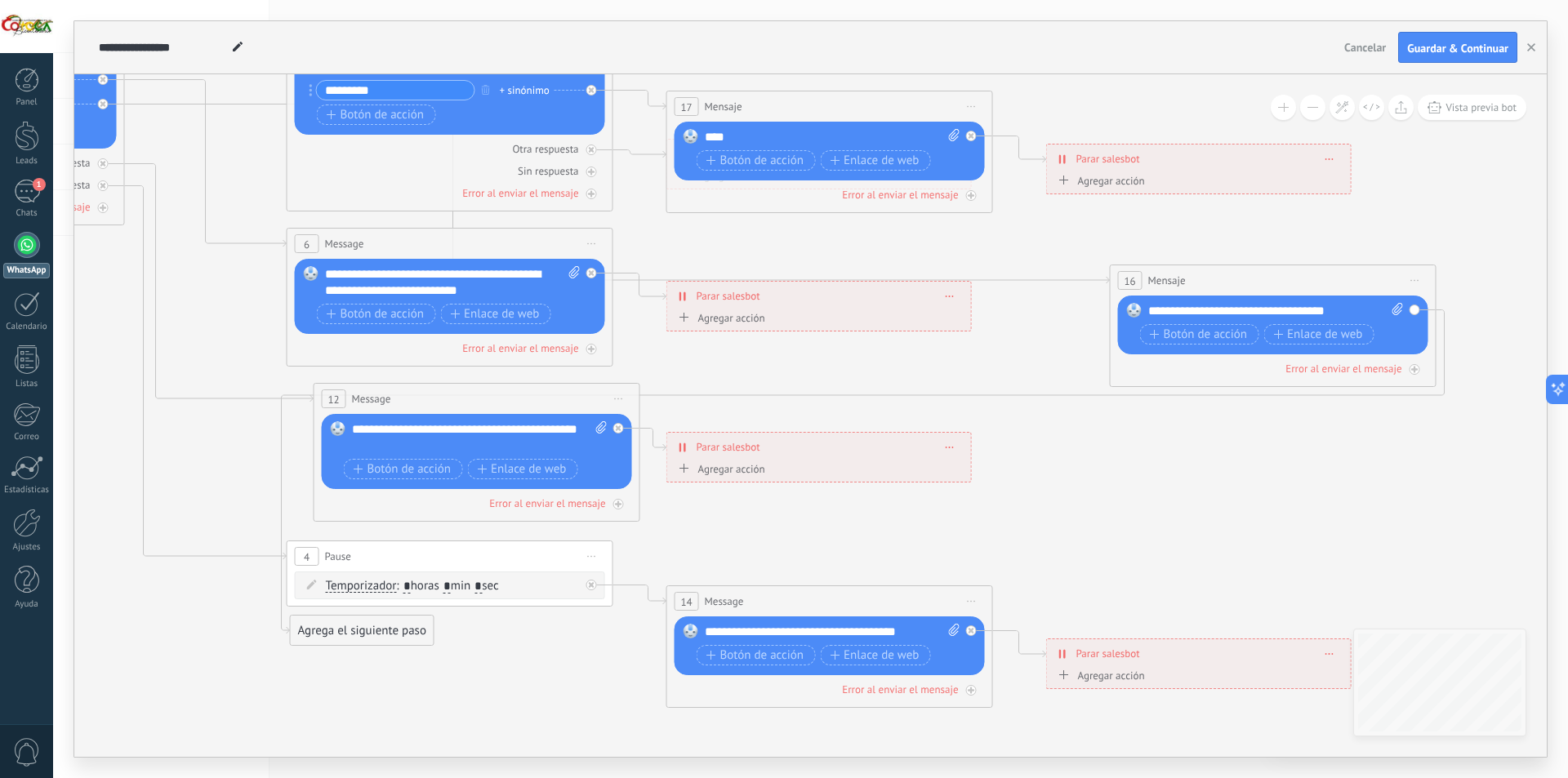
drag, startPoint x: 1204, startPoint y: 355, endPoint x: 1101, endPoint y: 320, distance: 108.8
click at [1171, 283] on span "Mensaje" at bounding box center [1167, 280] width 37 height 15
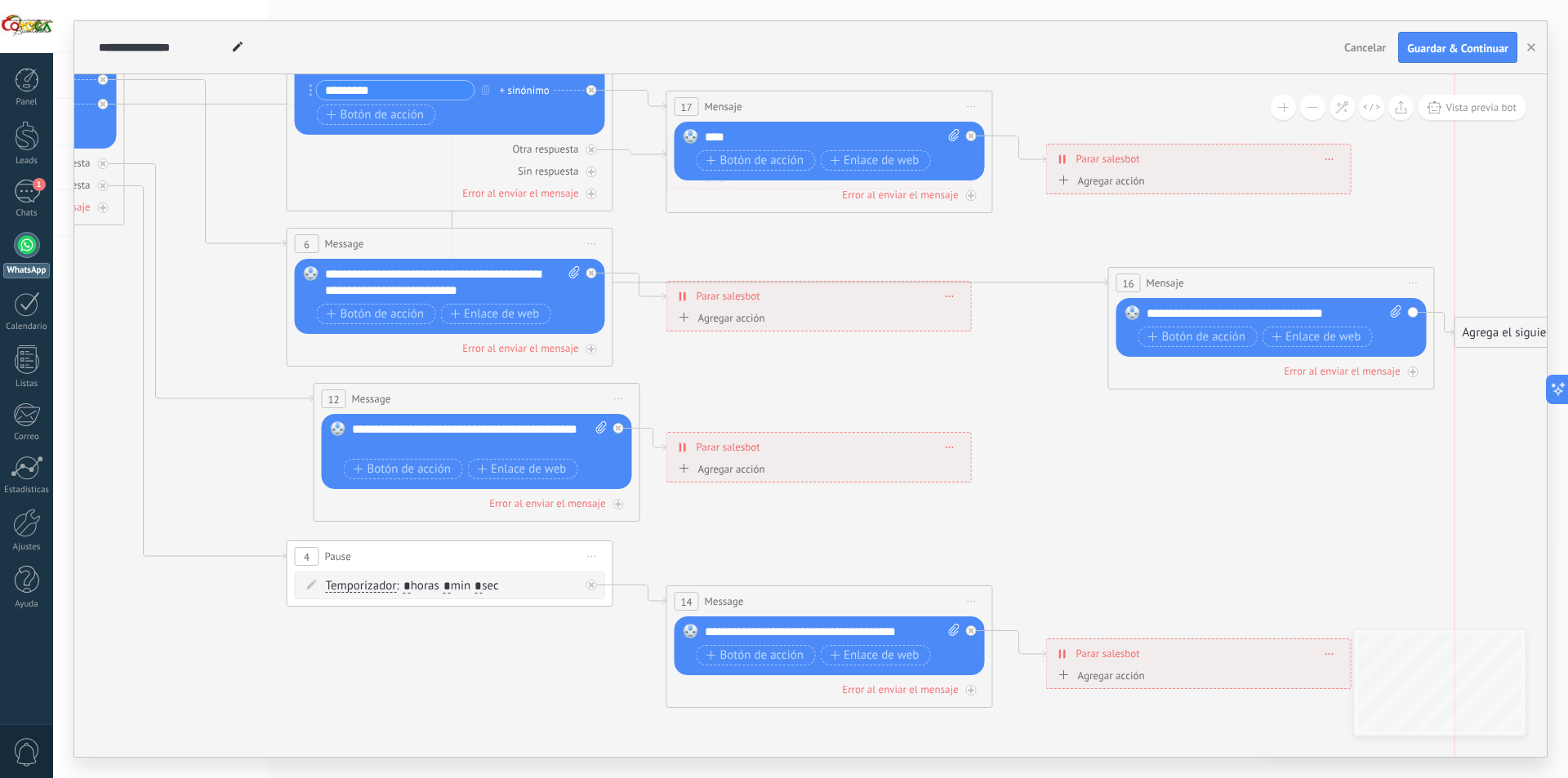
drag, startPoint x: 364, startPoint y: 623, endPoint x: 1523, endPoint y: 325, distance: 1196.7
click at [1523, 325] on div "Agrega el siguiente paso" at bounding box center [1526, 333] width 143 height 27
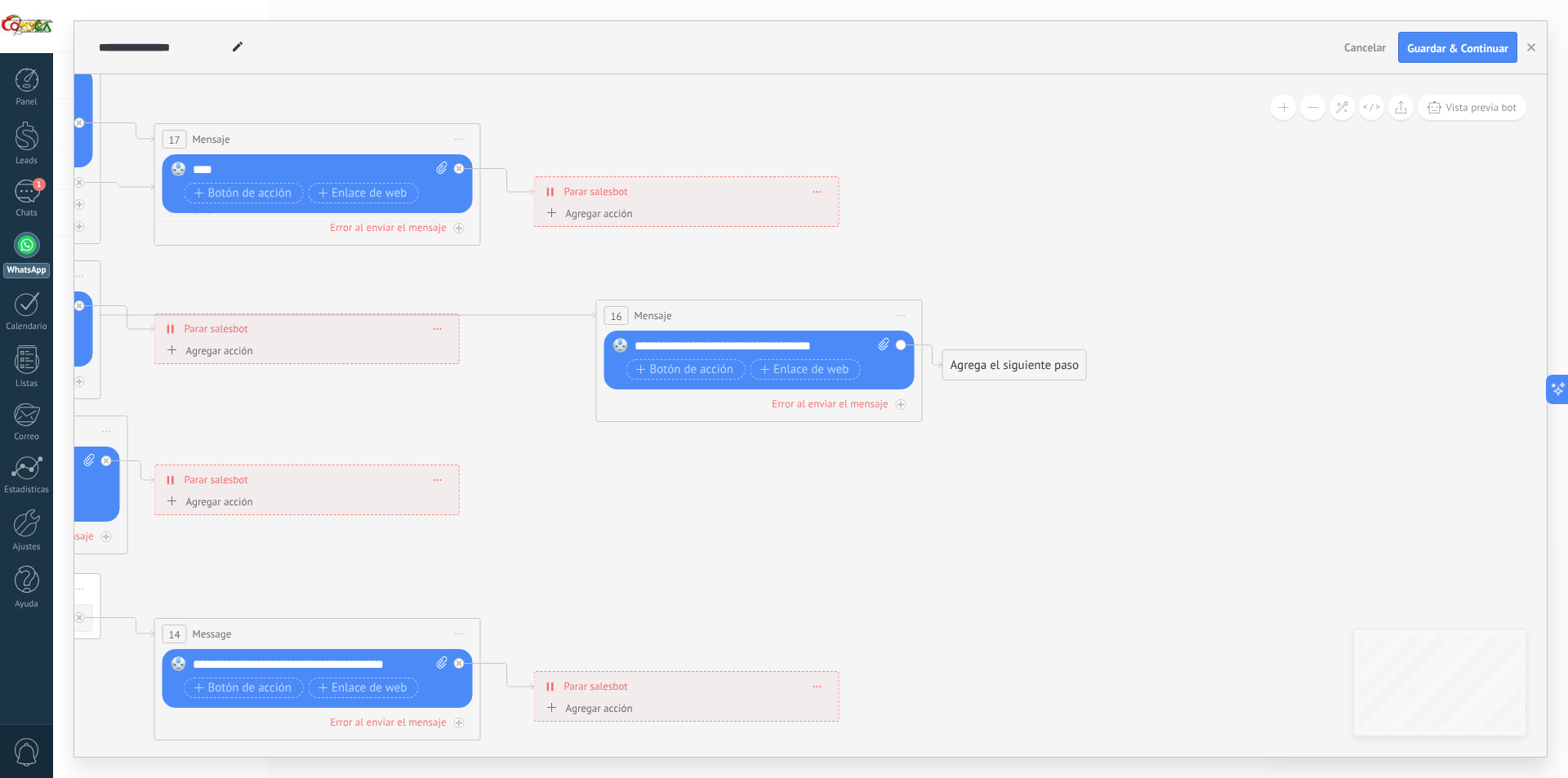
drag, startPoint x: 1342, startPoint y: 448, endPoint x: 824, endPoint y: 481, distance: 519.1
click at [824, 481] on icon at bounding box center [71, 294] width 2738 height 1710
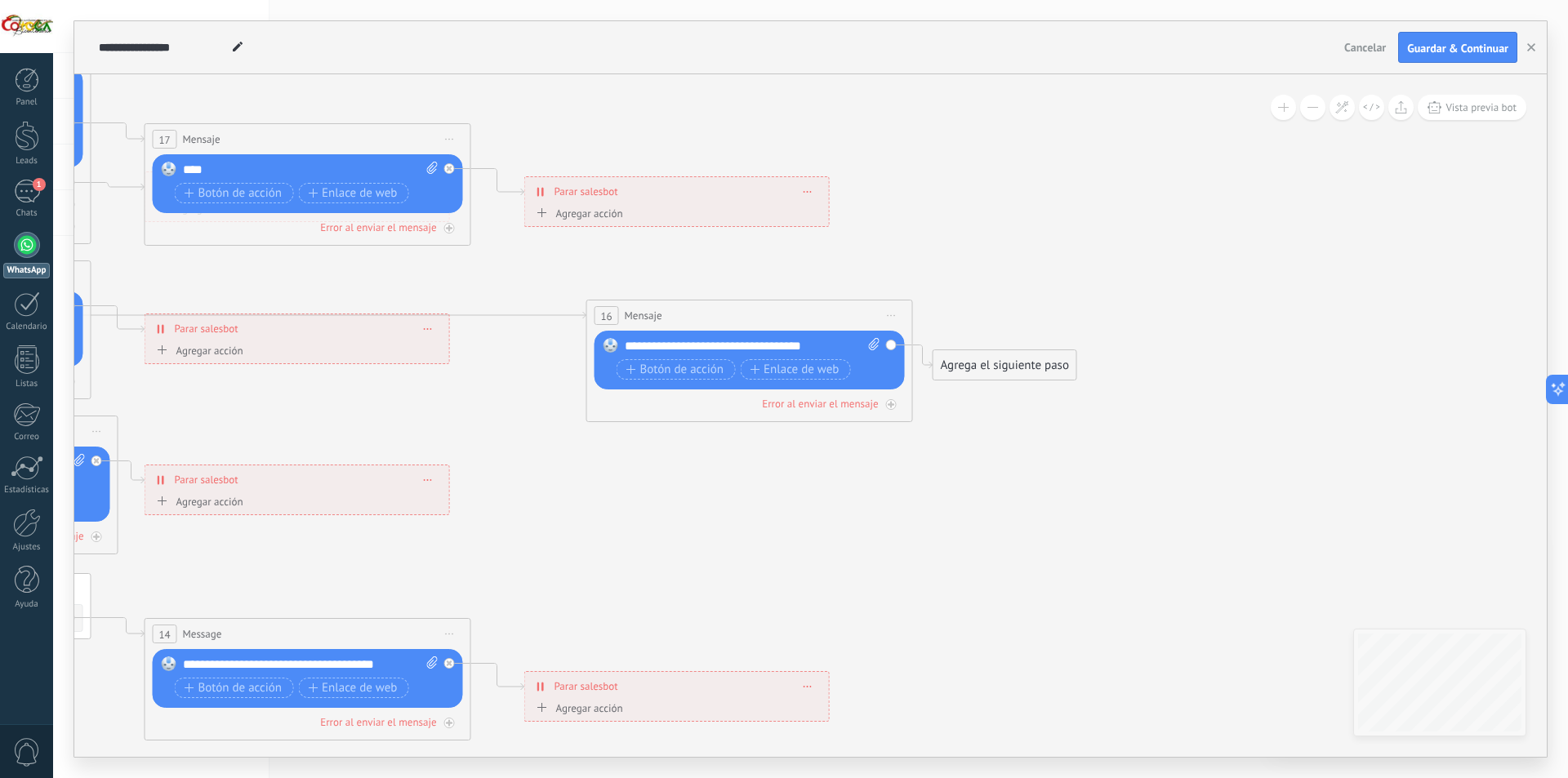
click at [1033, 367] on div "Agrega el siguiente paso" at bounding box center [1004, 365] width 143 height 27
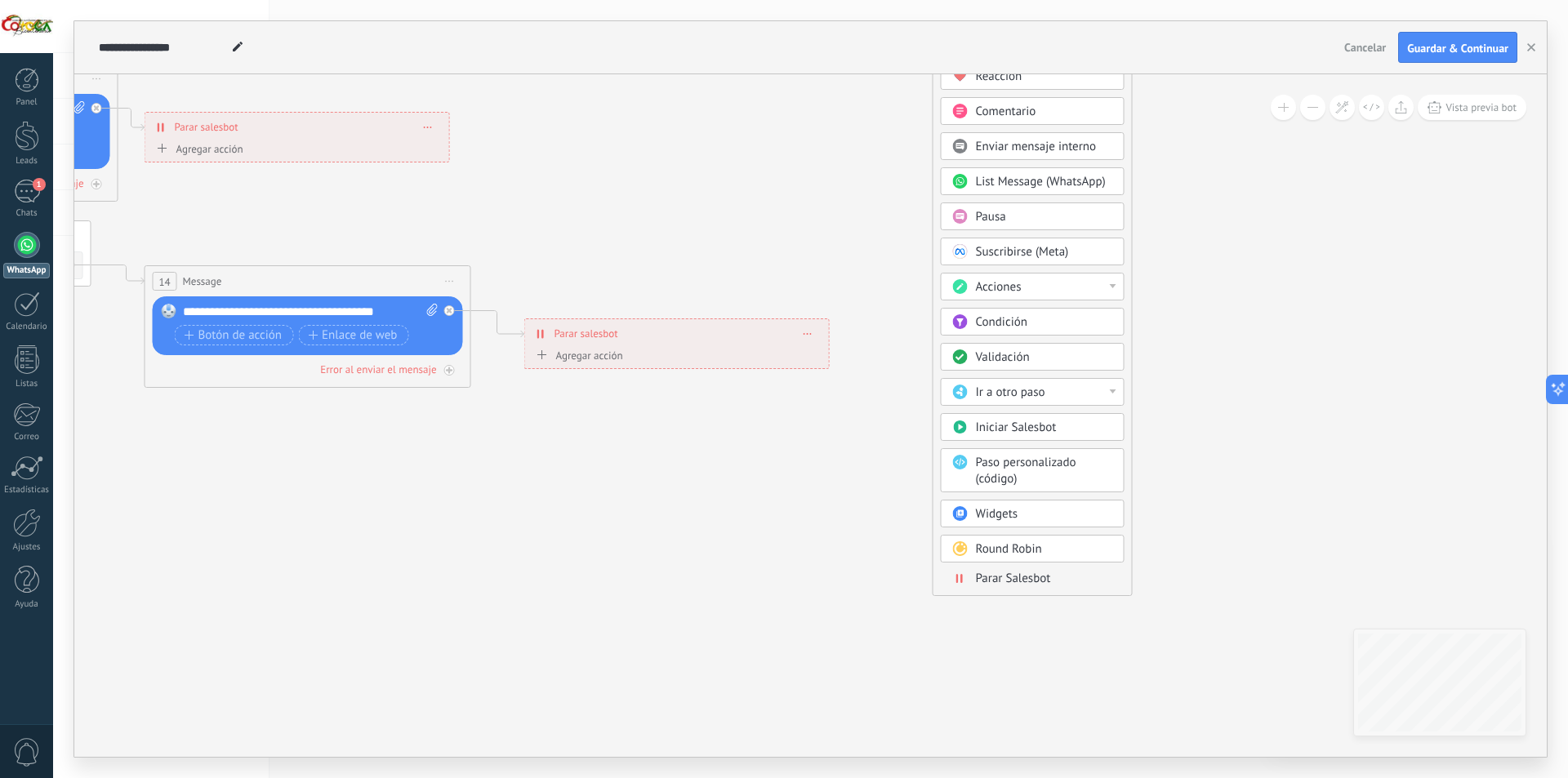
click at [1023, 582] on span "Parar Salesbot" at bounding box center [1014, 578] width 75 height 15
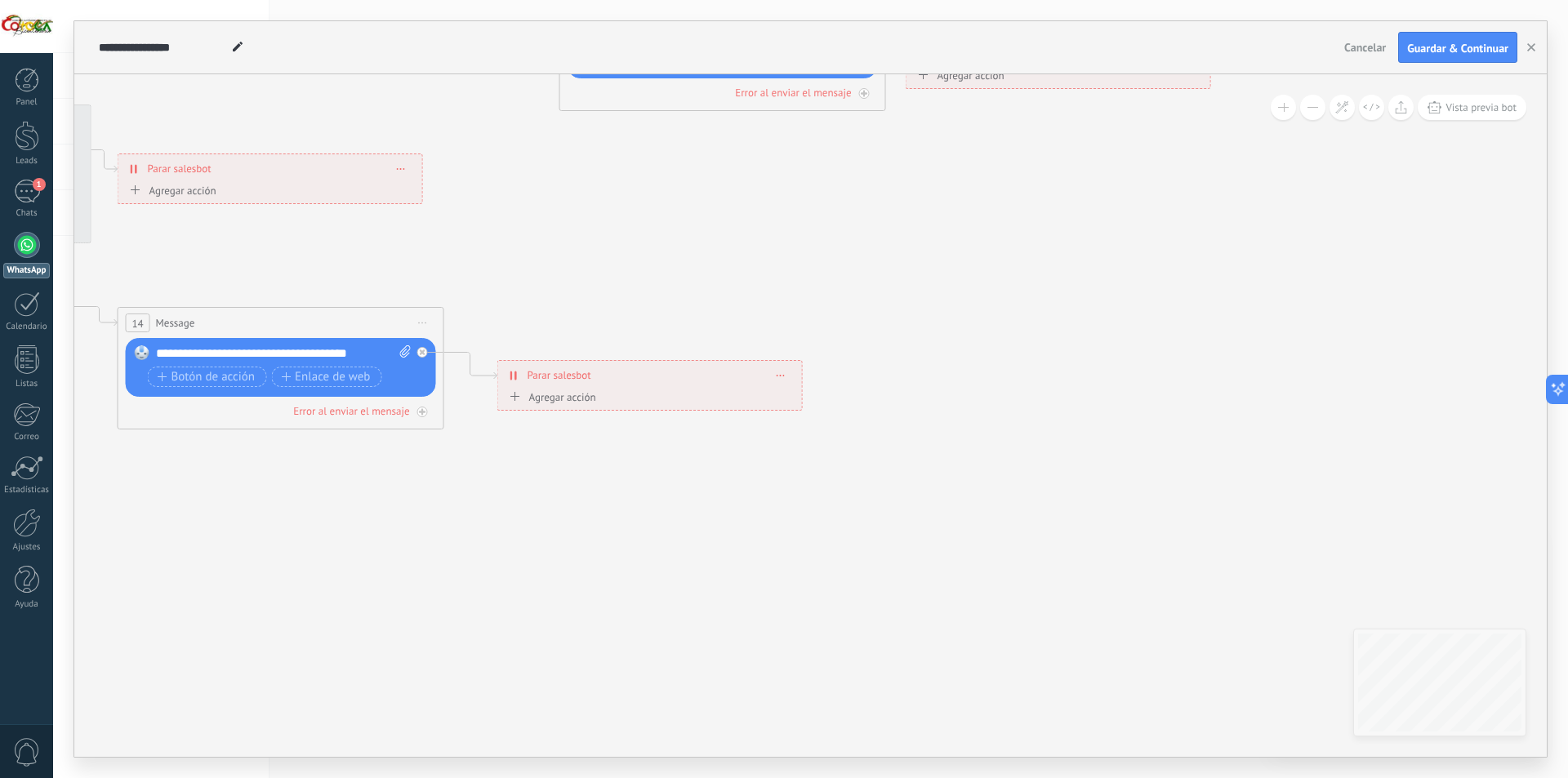
drag, startPoint x: 600, startPoint y: 534, endPoint x: 1049, endPoint y: 587, distance: 452.1
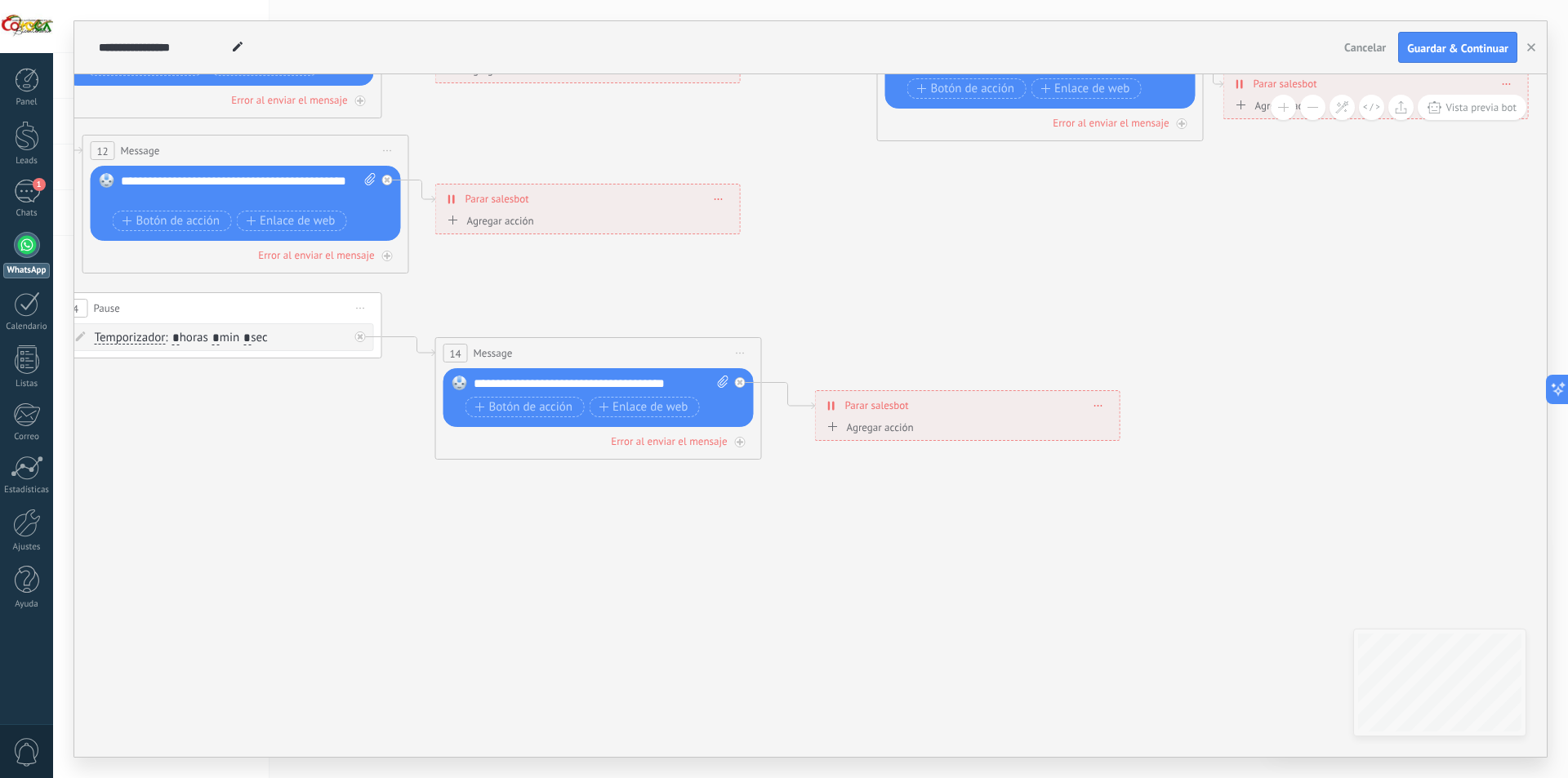
drag, startPoint x: 683, startPoint y: 623, endPoint x: 986, endPoint y: 627, distance: 303.0
click at [1044, 627] on icon at bounding box center [352, 13] width 2738 height 1710
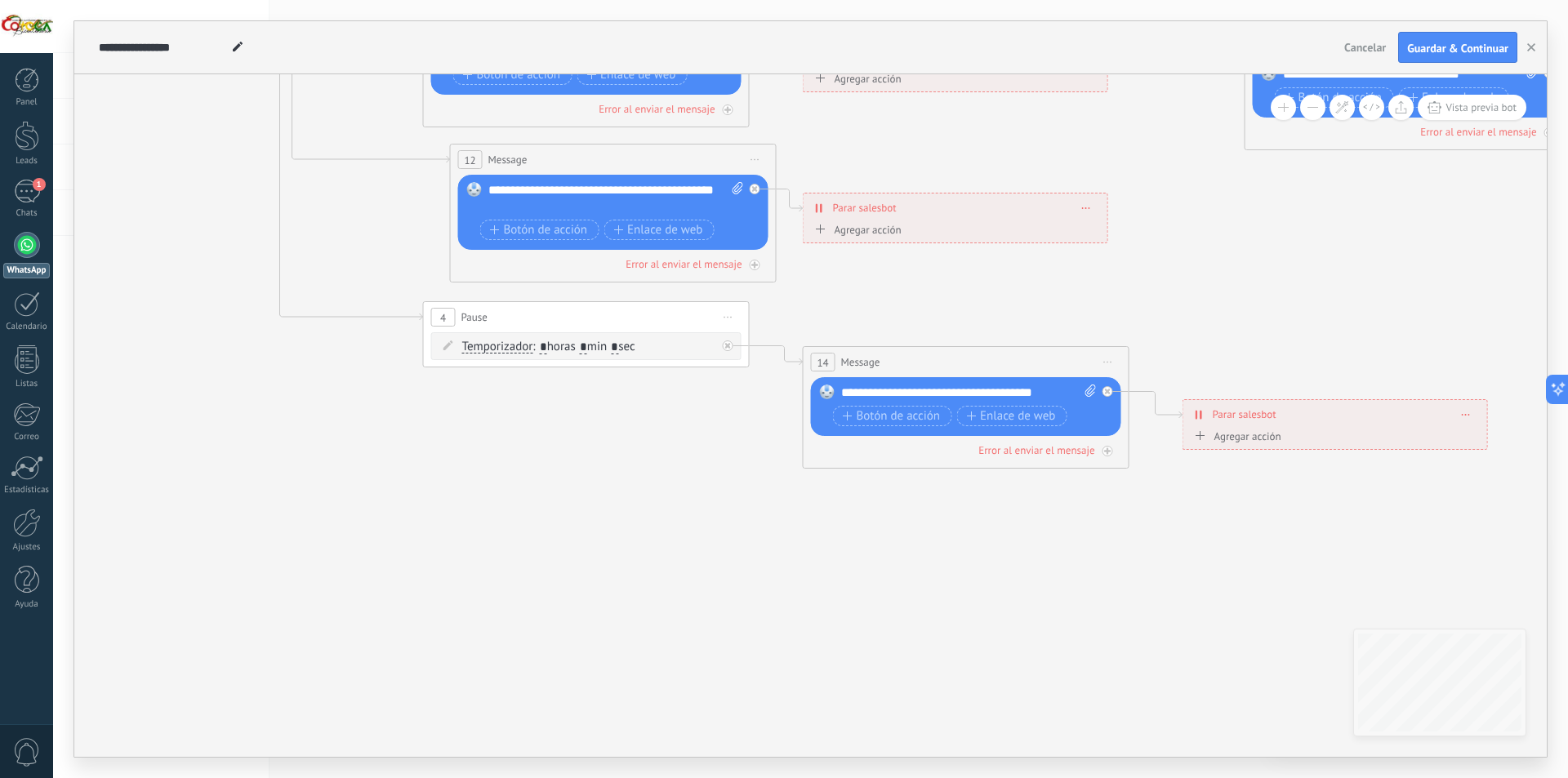
drag, startPoint x: 557, startPoint y: 586, endPoint x: 673, endPoint y: 624, distance: 122.1
click at [682, 641] on icon at bounding box center [720, 22] width 2738 height 1710
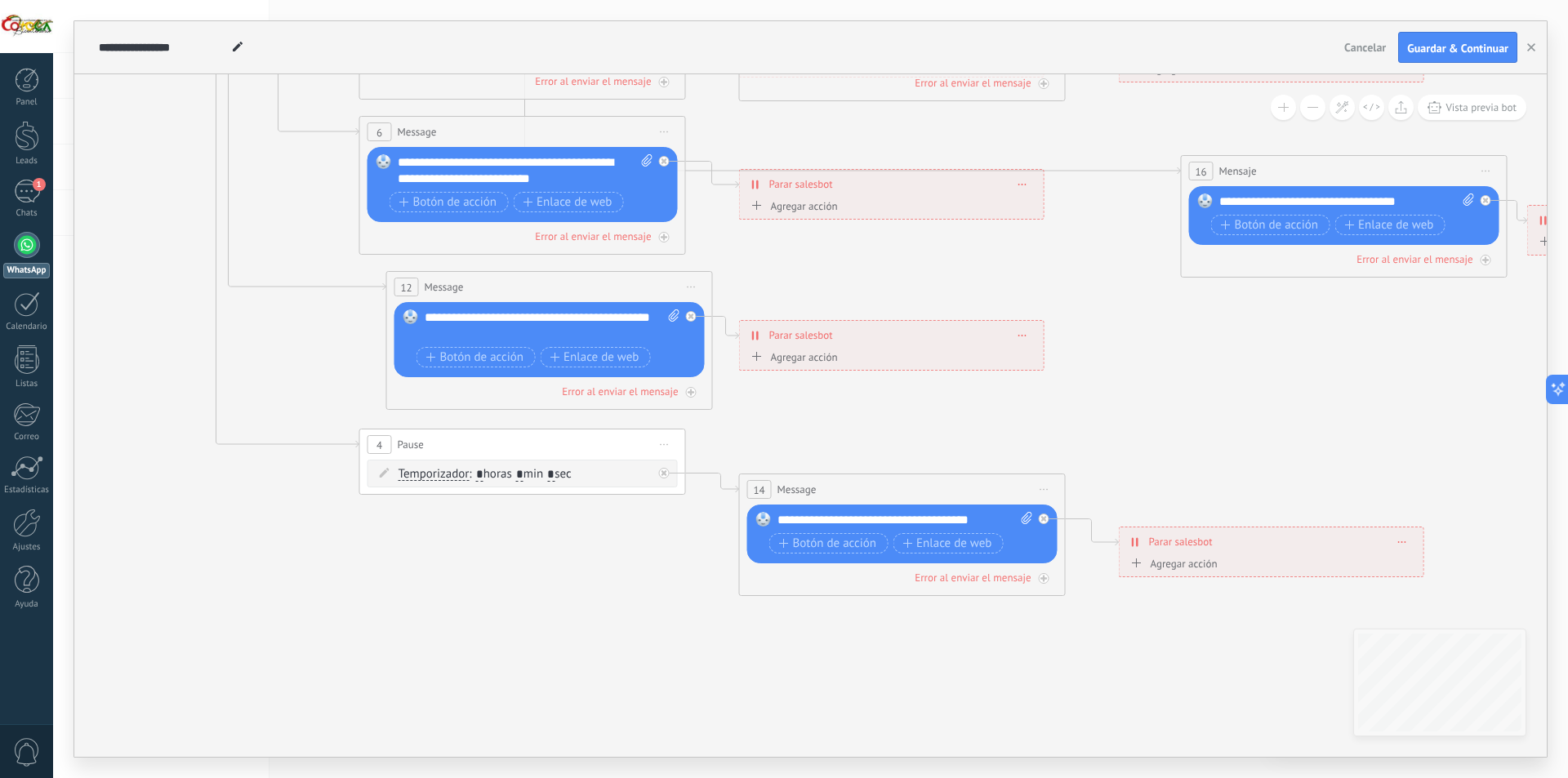
drag, startPoint x: 689, startPoint y: 521, endPoint x: 525, endPoint y: 588, distance: 177.2
click at [525, 588] on icon at bounding box center [655, 149] width 2738 height 1710
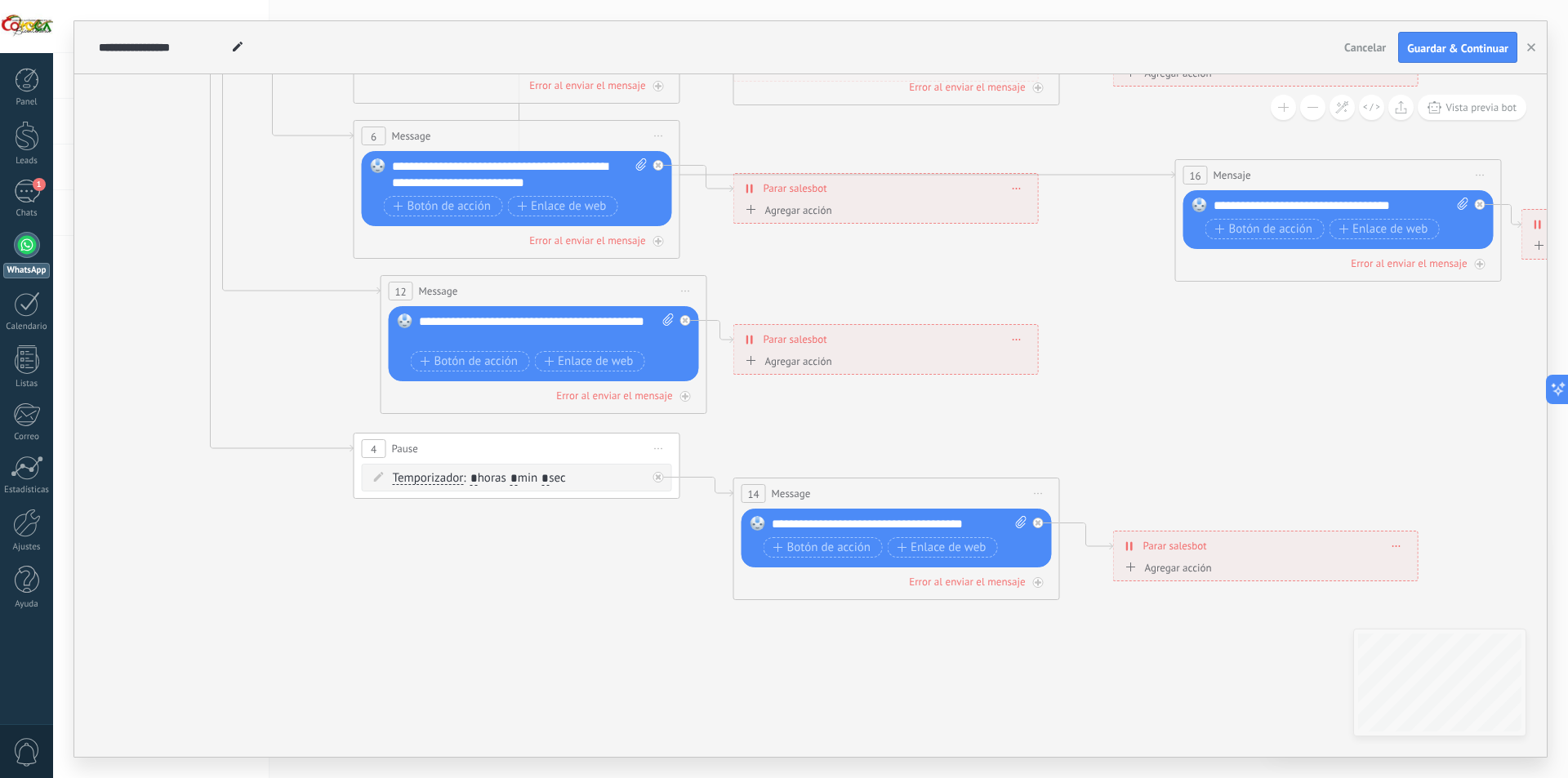
drag, startPoint x: 425, startPoint y: 542, endPoint x: 376, endPoint y: 588, distance: 67.2
click at [376, 588] on icon at bounding box center [650, 154] width 2738 height 1710
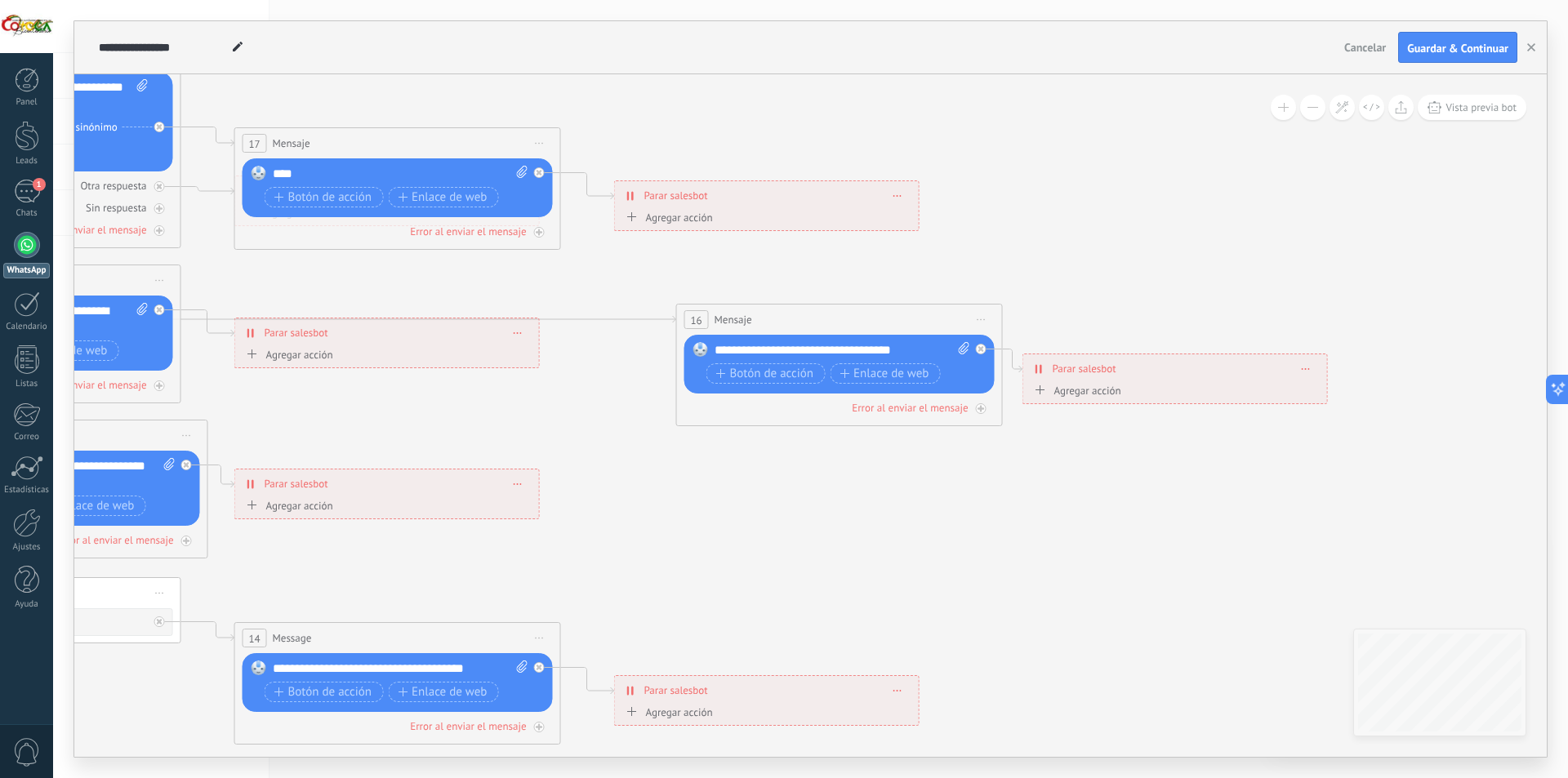
drag, startPoint x: 1213, startPoint y: 400, endPoint x: 735, endPoint y: 507, distance: 489.8
click at [735, 509] on icon at bounding box center [151, 298] width 2738 height 1710
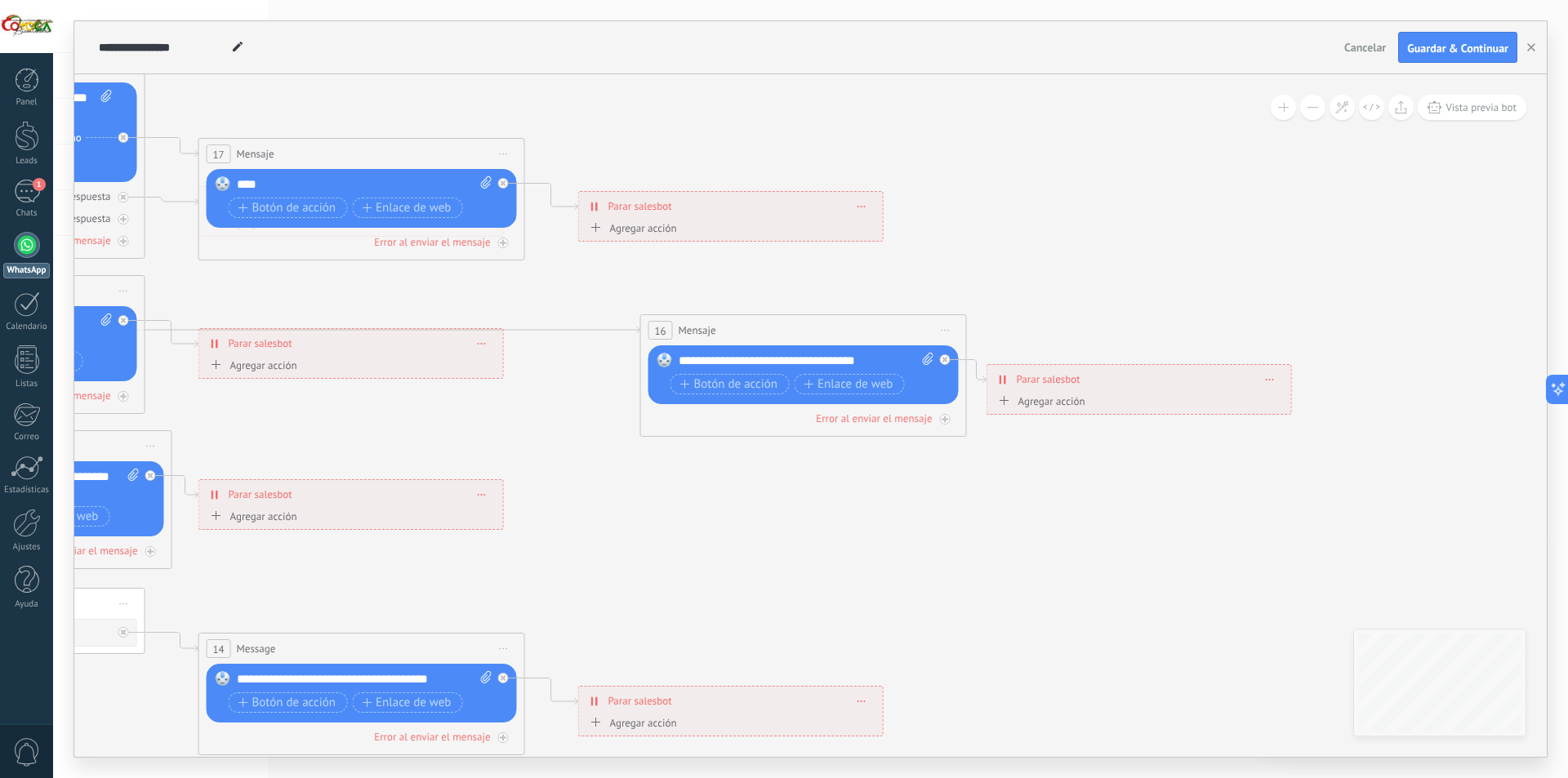
drag, startPoint x: 1354, startPoint y: 236, endPoint x: 1253, endPoint y: 227, distance: 101.4
click at [1205, 270] on icon at bounding box center [115, 309] width 2738 height 1710
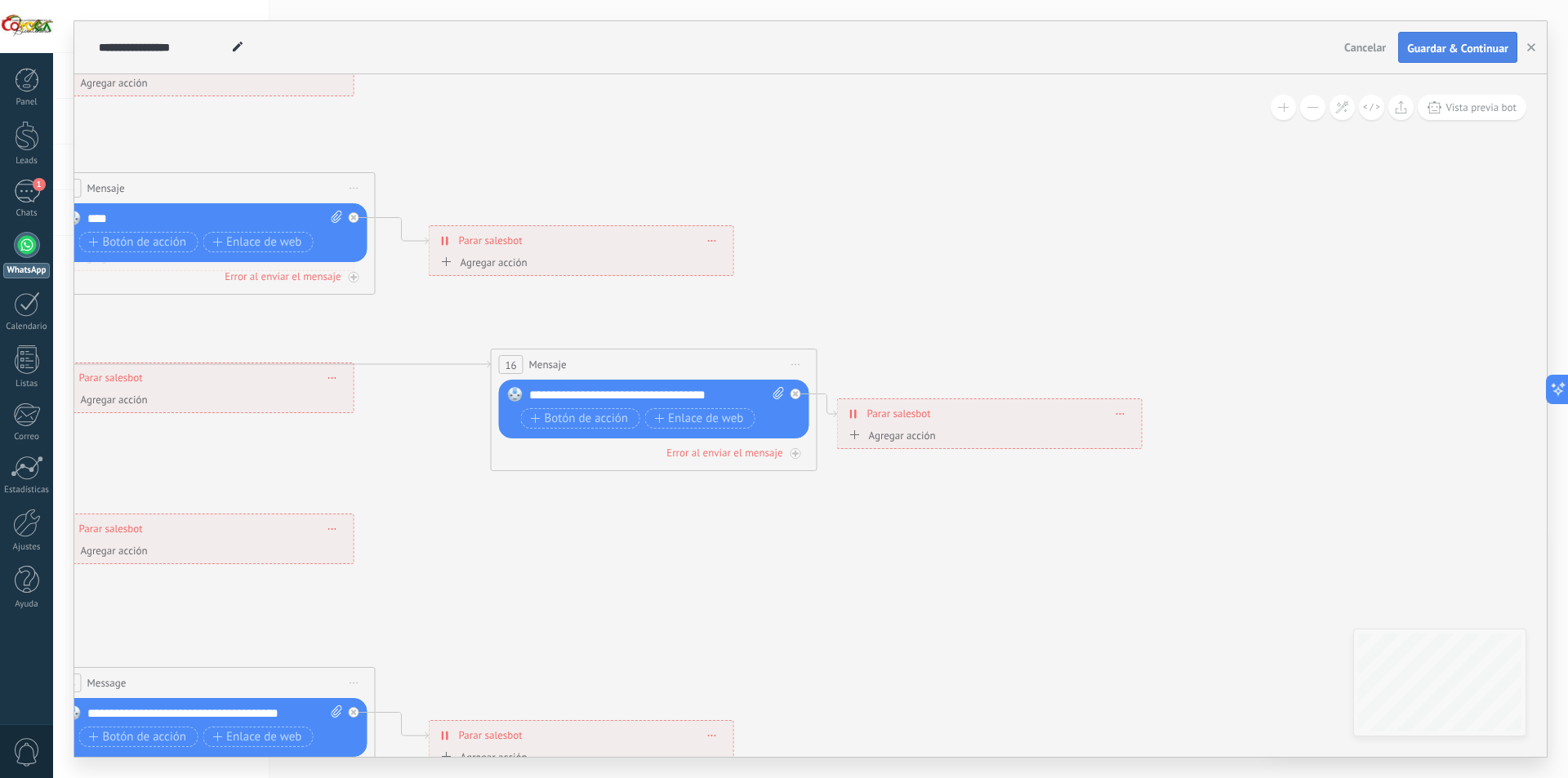
click at [1453, 41] on button "Guardar & Continuar" at bounding box center [1458, 47] width 119 height 31
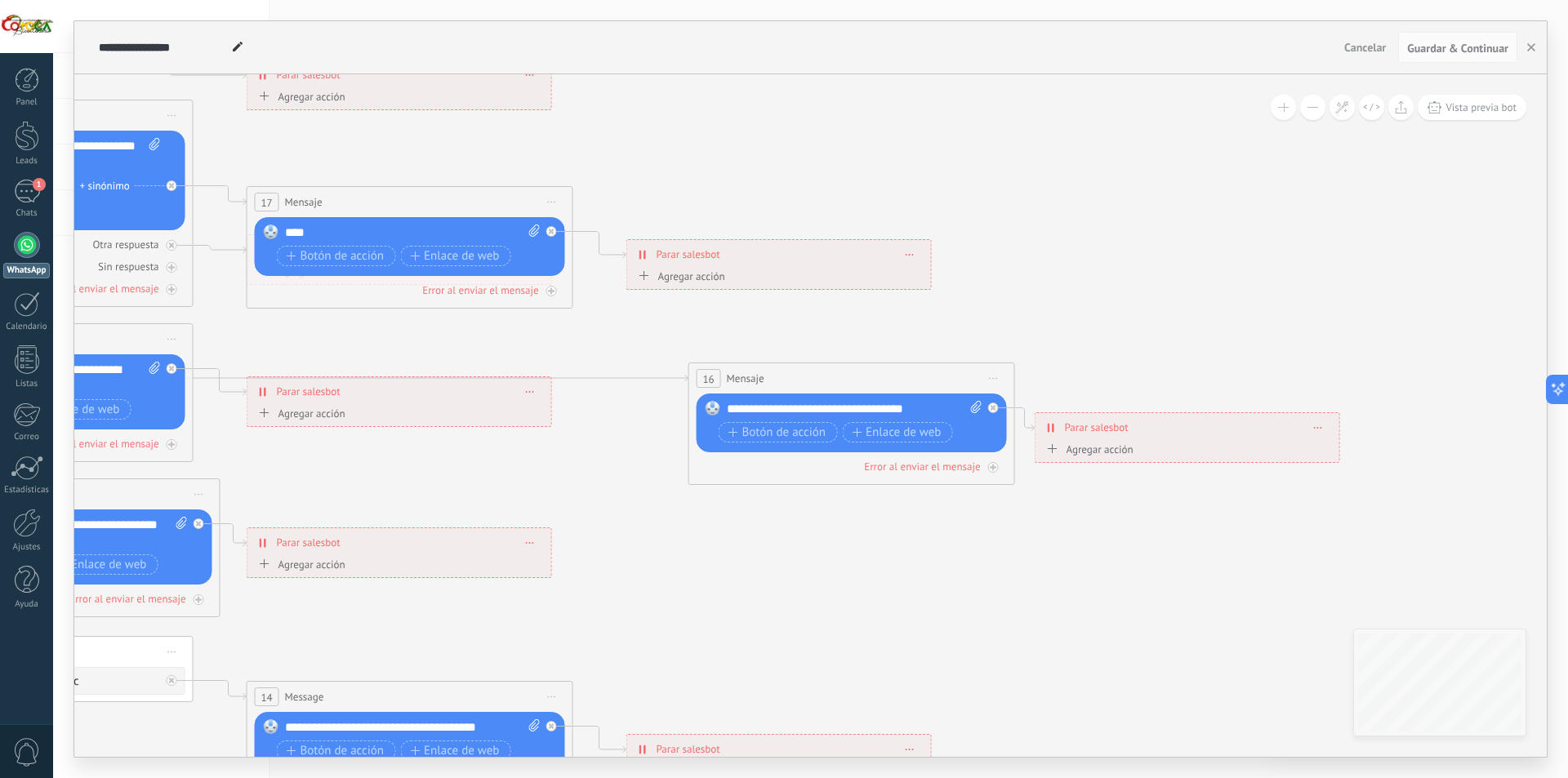
drag, startPoint x: 1015, startPoint y: 238, endPoint x: 1302, endPoint y: 238, distance: 287.0
click at [1302, 238] on icon at bounding box center [164, 357] width 2738 height 1710
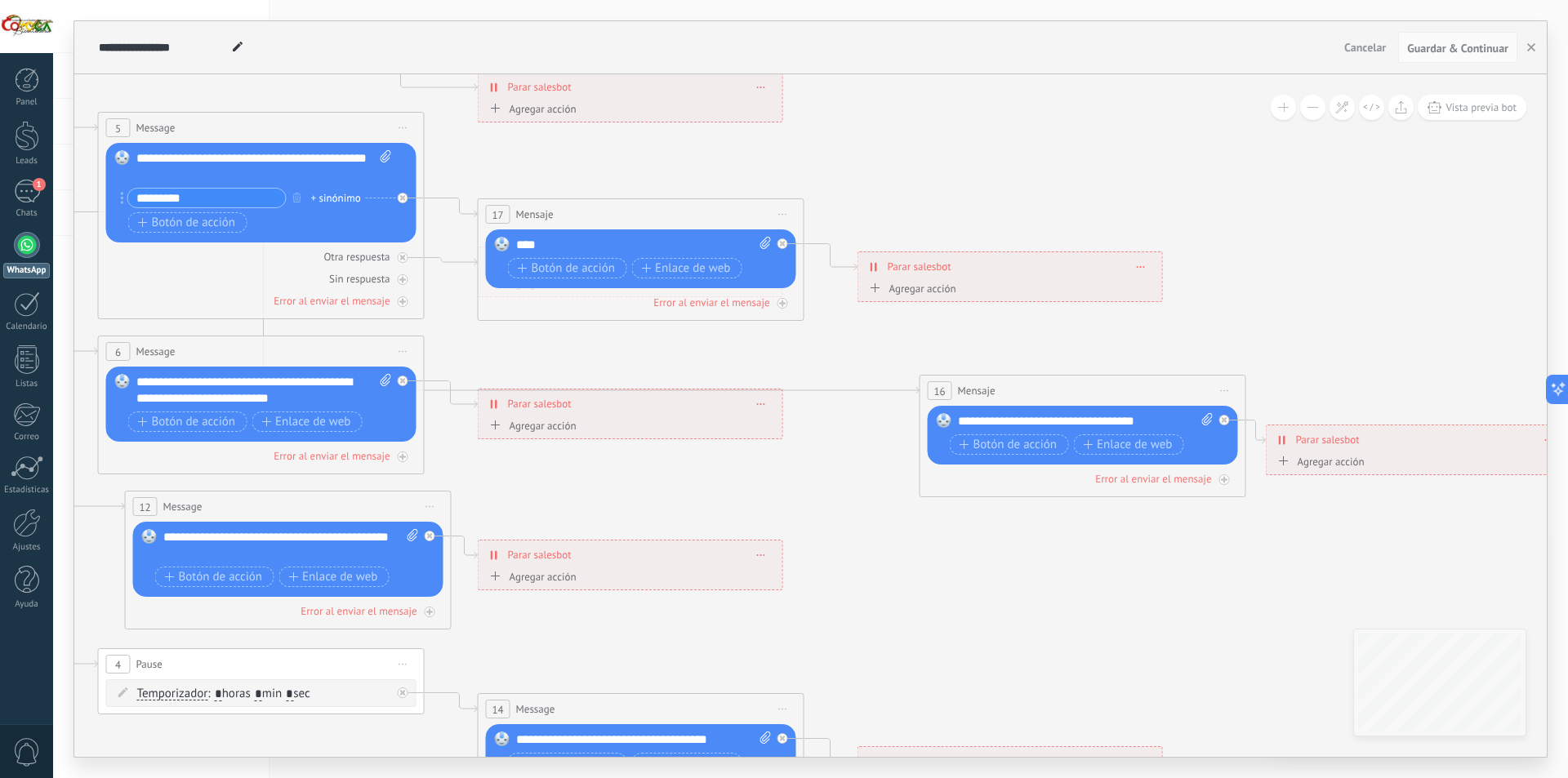
drag, startPoint x: 1019, startPoint y: 160, endPoint x: 1223, endPoint y: 238, distance: 218.4
click at [1245, 238] on icon at bounding box center [394, 369] width 2738 height 1710
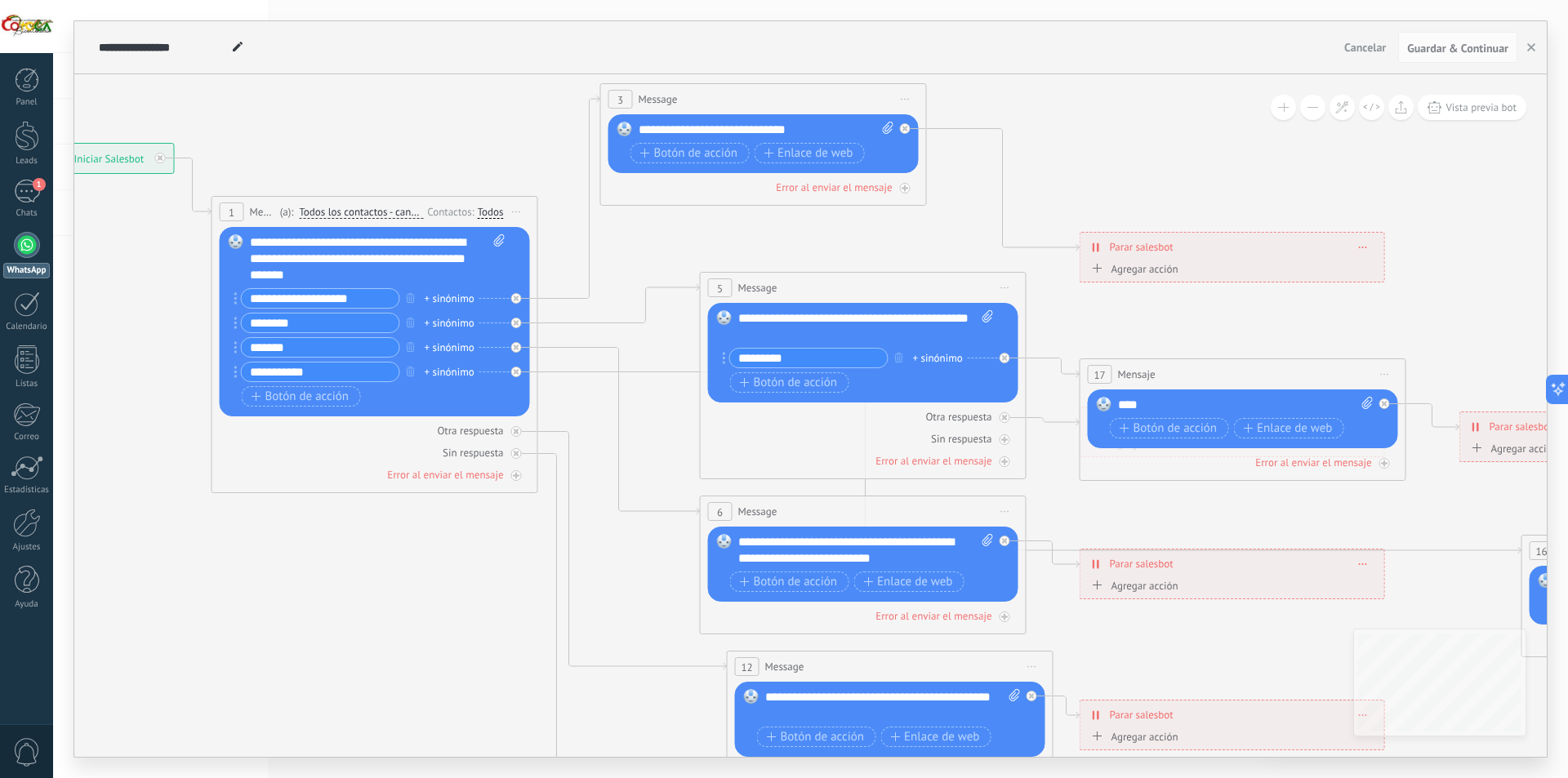
drag, startPoint x: 324, startPoint y: 152, endPoint x: 799, endPoint y: 245, distance: 484.0
click at [802, 244] on icon at bounding box center [996, 529] width 2738 height 1710
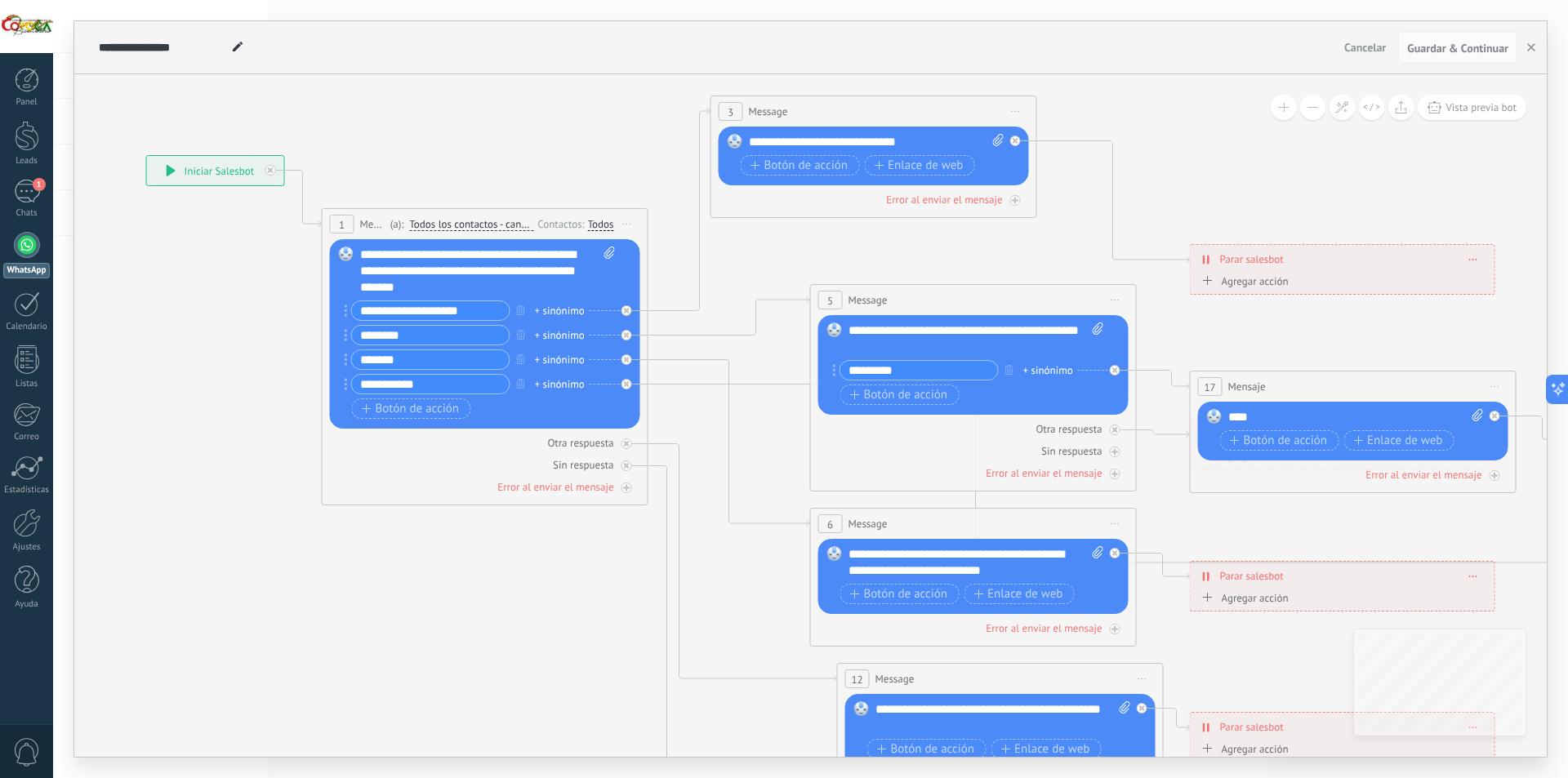
click at [601, 224] on div "Todos" at bounding box center [601, 224] width 26 height 13
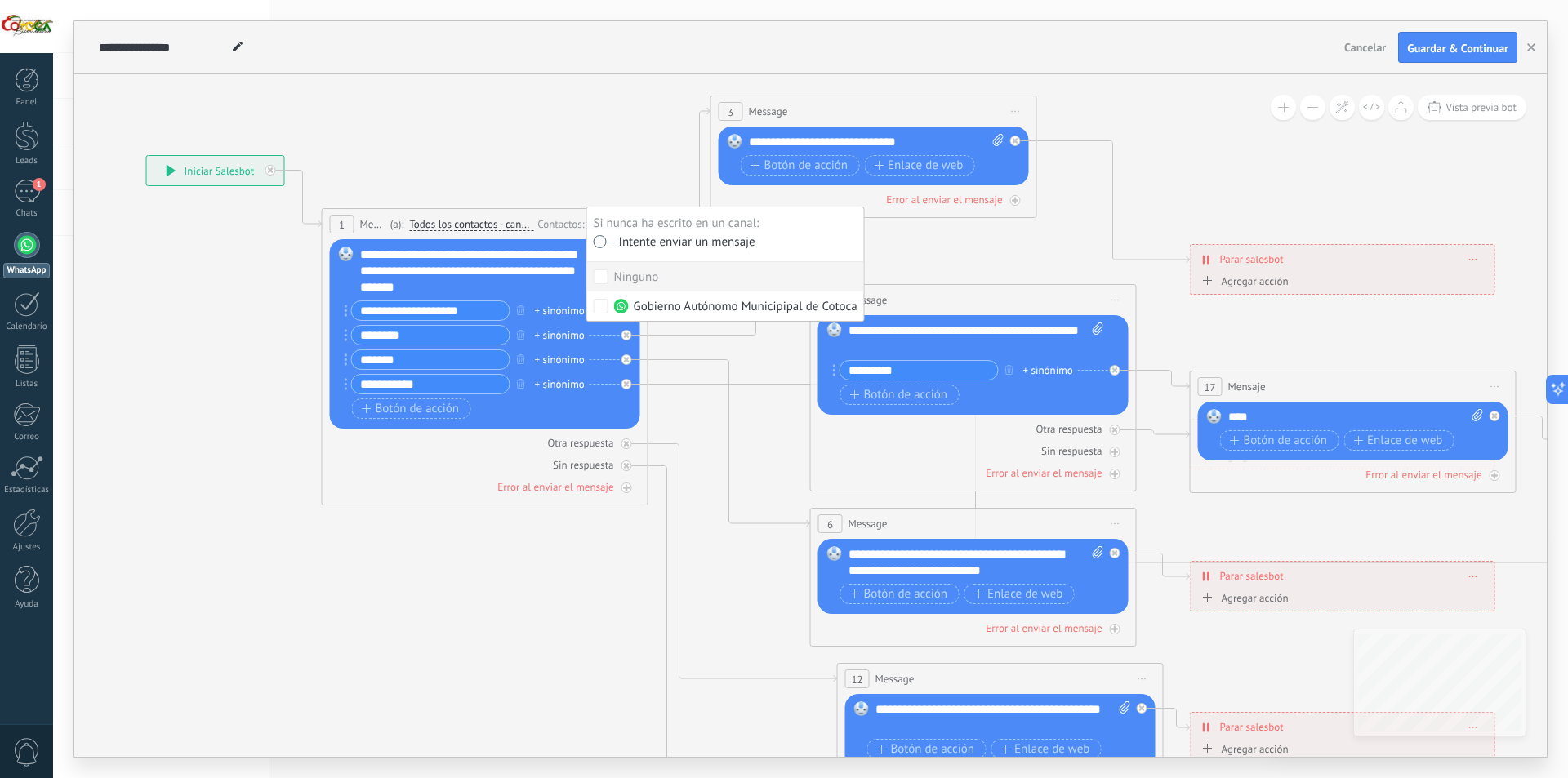
click at [596, 242] on label at bounding box center [604, 242] width 20 height 12
click at [553, 153] on icon at bounding box center [1107, 542] width 2738 height 1710
click at [454, 222] on span "Todos los contactos - canales seleccionados" at bounding box center [471, 224] width 125 height 13
click at [454, 222] on button "Todos los contactos - canales seleccionados" at bounding box center [503, 224] width 205 height 29
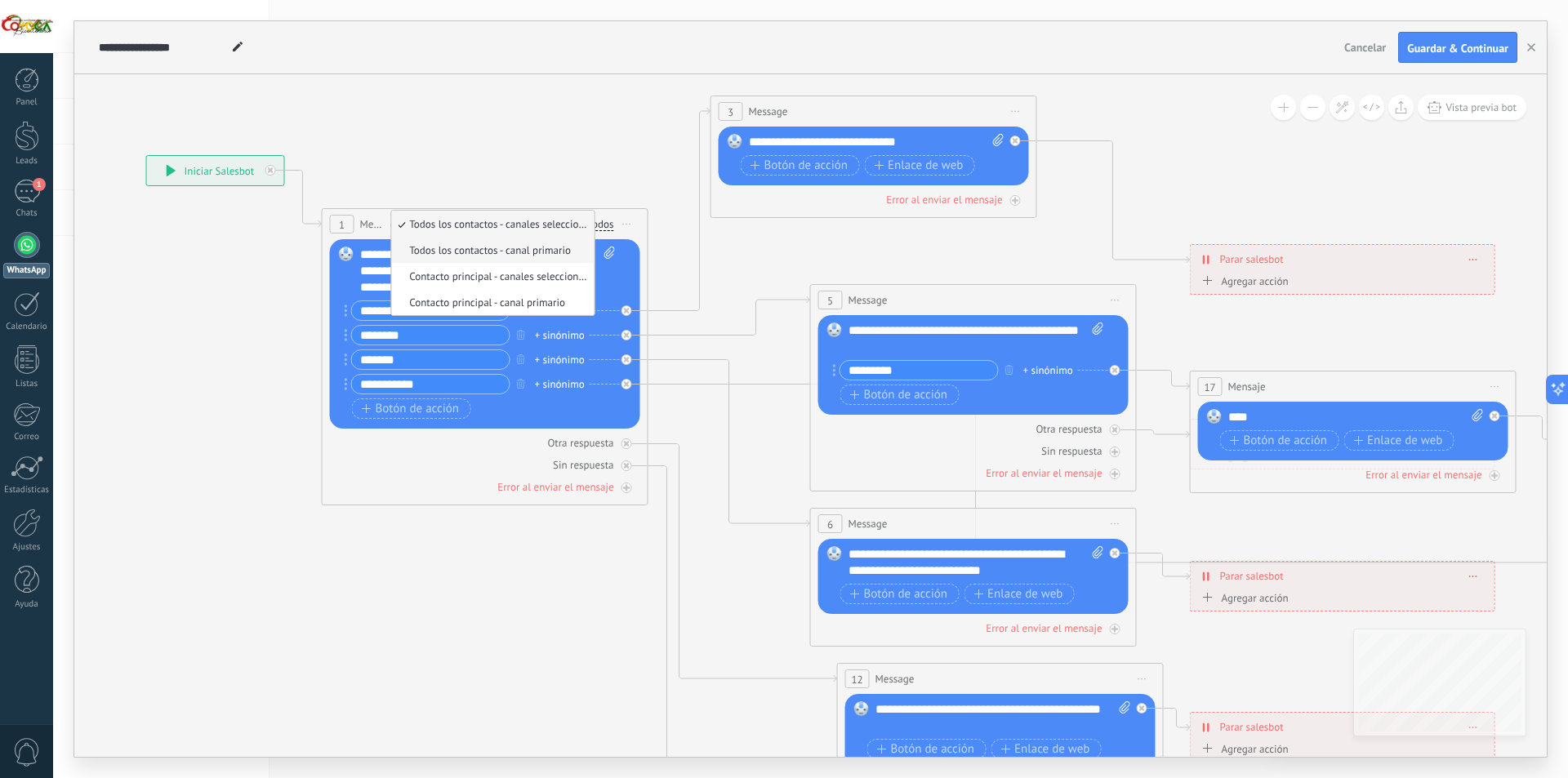
click at [500, 254] on span "Todos los contactos - canal primario" at bounding box center [489, 250] width 197 height 14
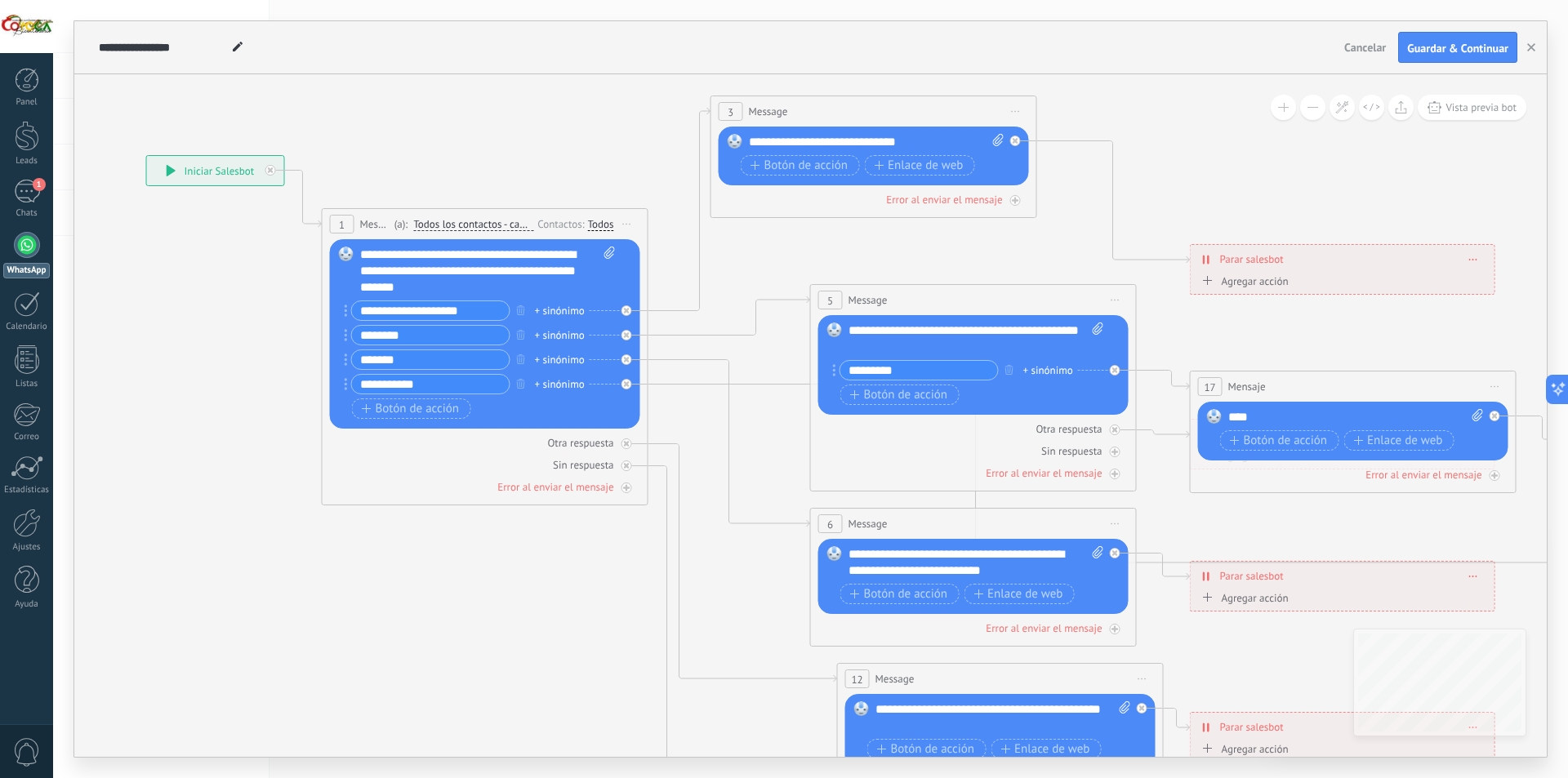
click at [349, 224] on div "1" at bounding box center [342, 224] width 25 height 19
click at [601, 225] on div "Todos" at bounding box center [601, 224] width 26 height 13
click at [610, 165] on icon at bounding box center [1107, 542] width 2738 height 1710
click at [1447, 45] on span "Guardar & Continuar" at bounding box center [1457, 48] width 101 height 12
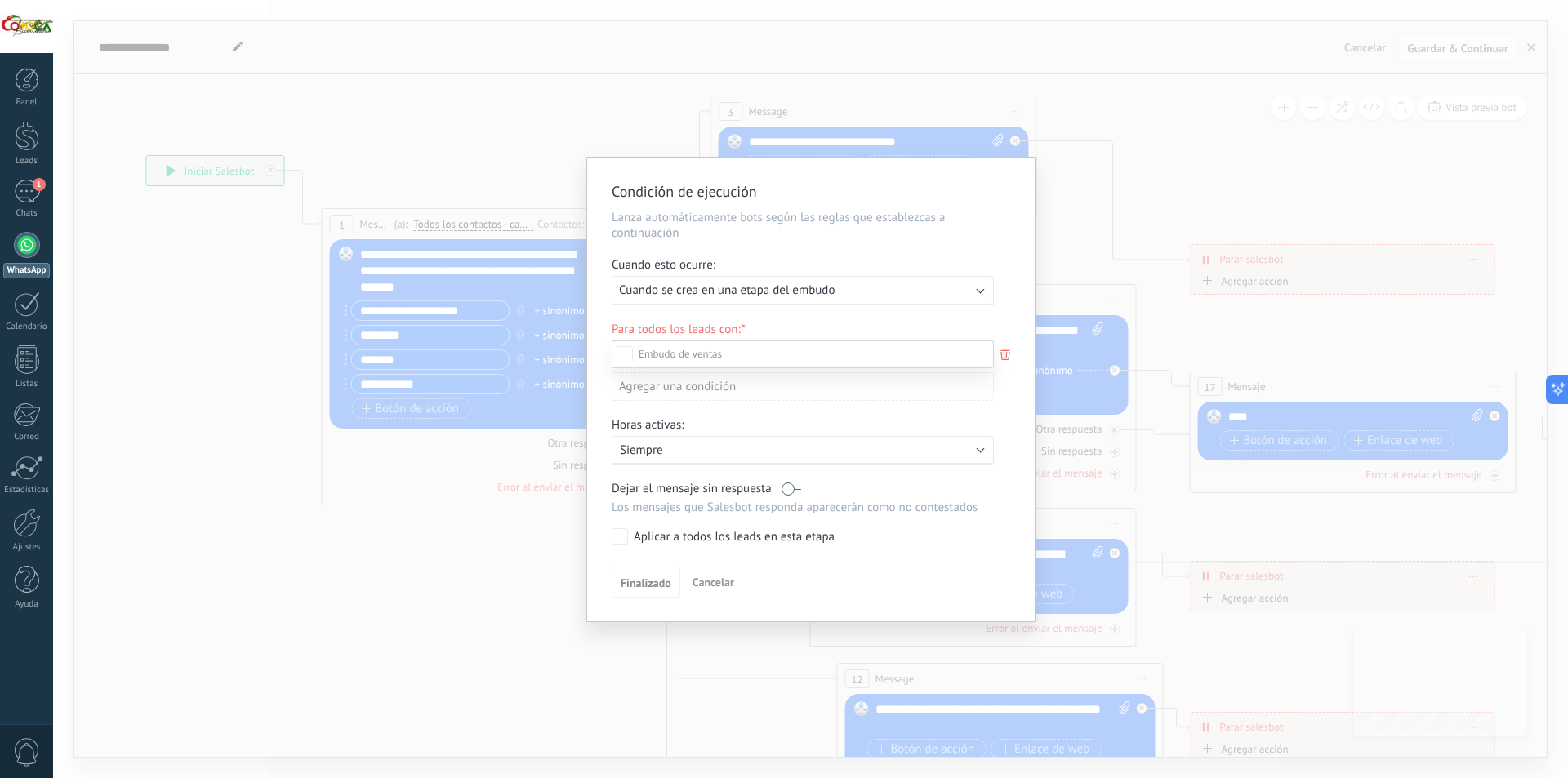
scroll to position [172, 0]
click at [624, 536] on div "Incoming leads Contacto inicial Negociación Debate contractual Discusión de con…" at bounding box center [803, 558] width 383 height 435
click at [1001, 356] on icon at bounding box center [1005, 354] width 18 height 20
click at [1005, 354] on div at bounding box center [810, 389] width 1515 height 778
click at [1005, 354] on icon at bounding box center [1005, 354] width 18 height 20
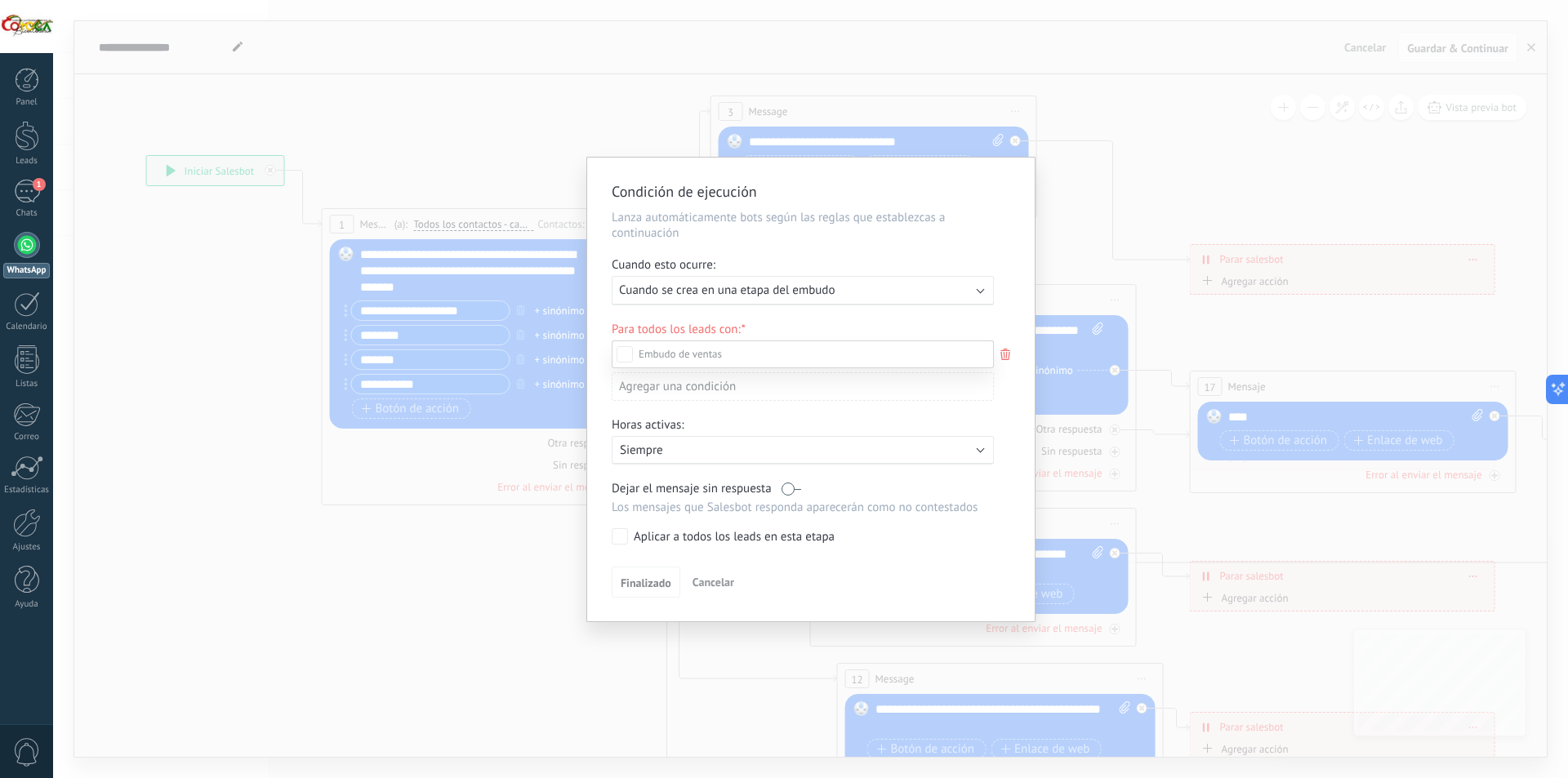
click at [1005, 354] on div at bounding box center [810, 389] width 1515 height 778
click at [0, 0] on div "Incoming leads Contacto inicial Negociación Debate contractual Discusión de con…" at bounding box center [0, 0] width 0 height 0
click at [1001, 318] on div at bounding box center [810, 389] width 1515 height 778
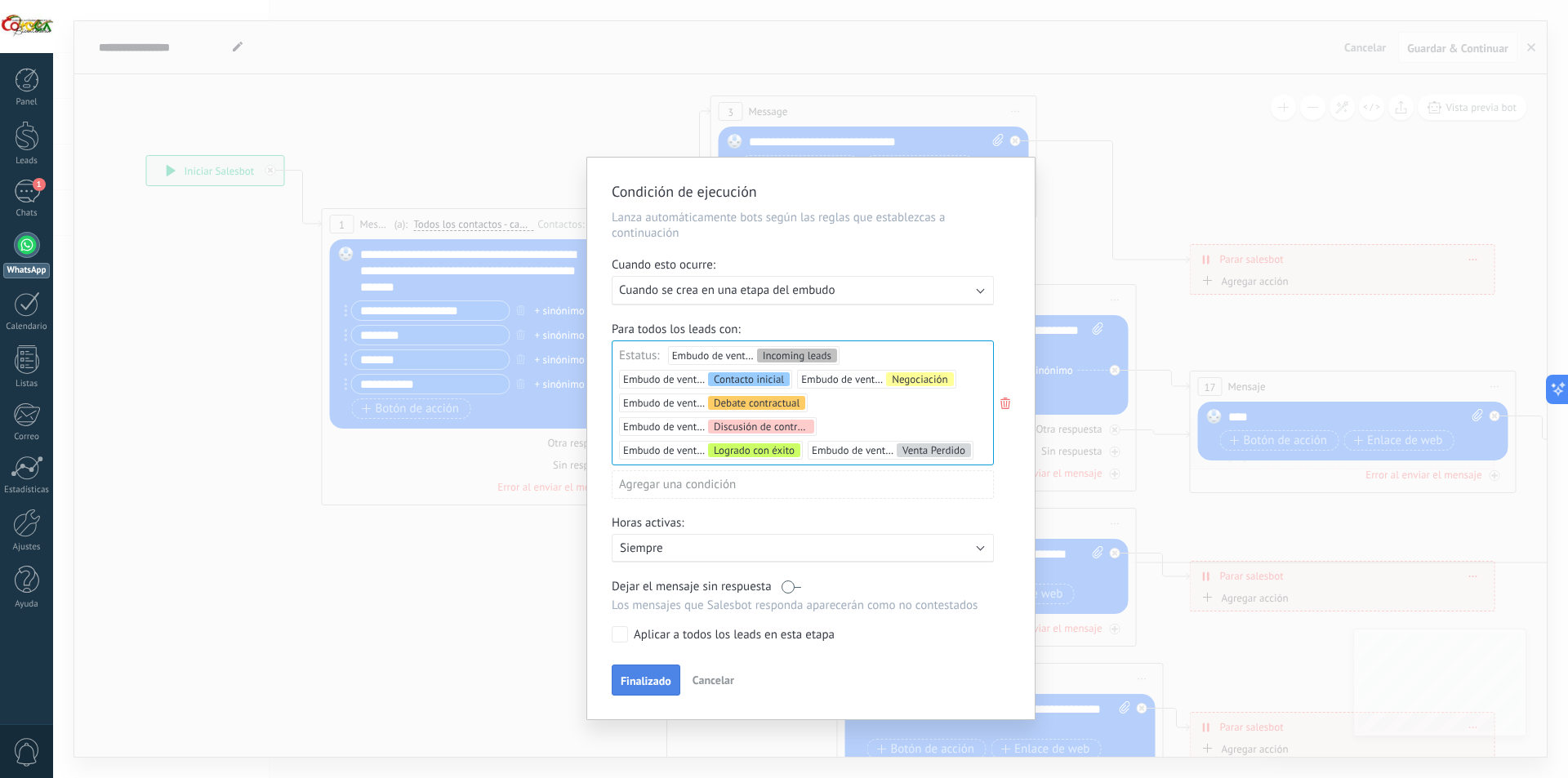
click at [653, 682] on span "Finalizado" at bounding box center [646, 681] width 51 height 12
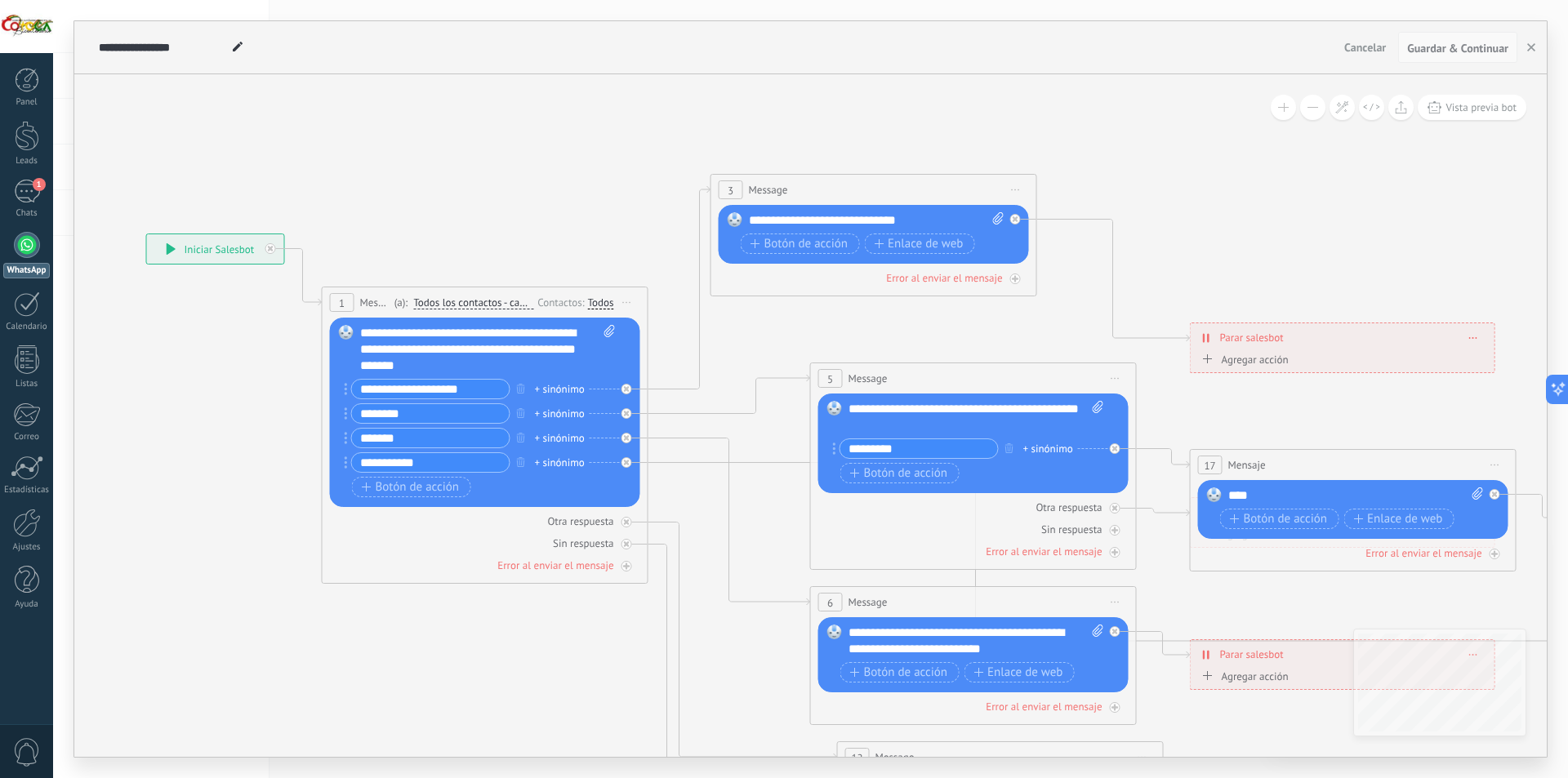
click at [1423, 47] on span "Guardar & Continuar" at bounding box center [1457, 48] width 101 height 12
